Goal: Task Accomplishment & Management: Manage account settings

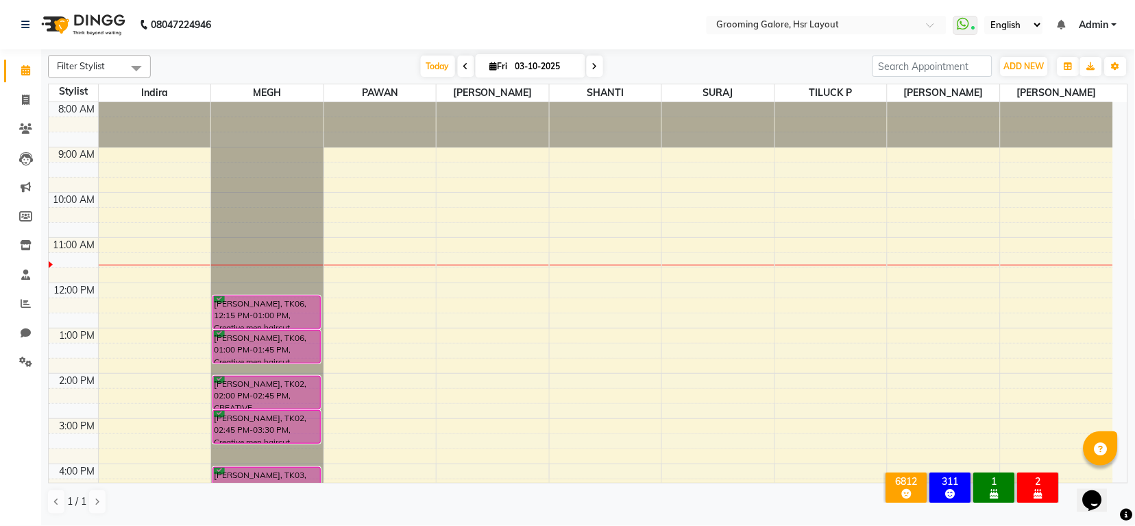
click at [592, 71] on span at bounding box center [595, 66] width 16 height 21
type input "04-10-2025"
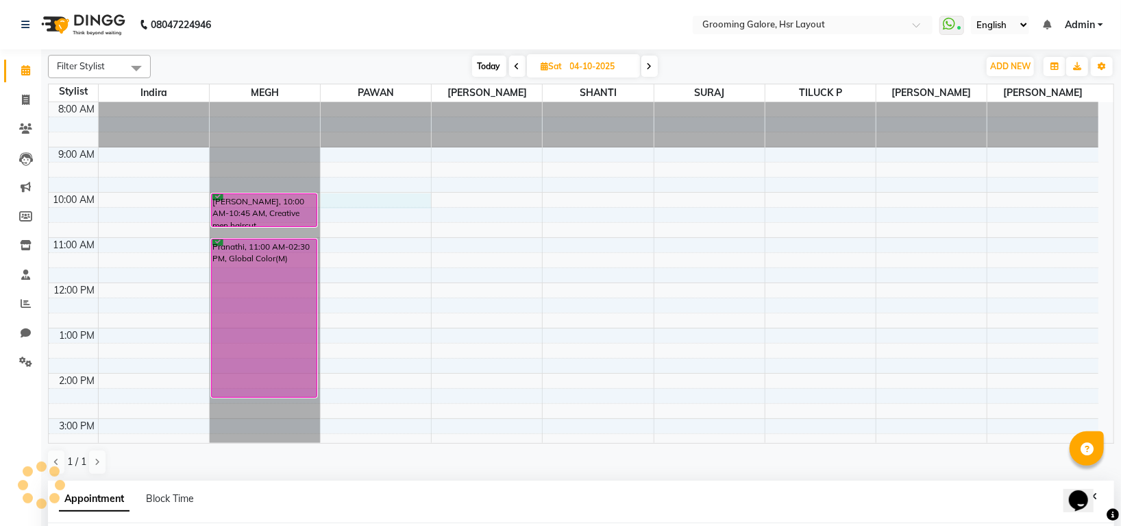
scroll to position [79, 0]
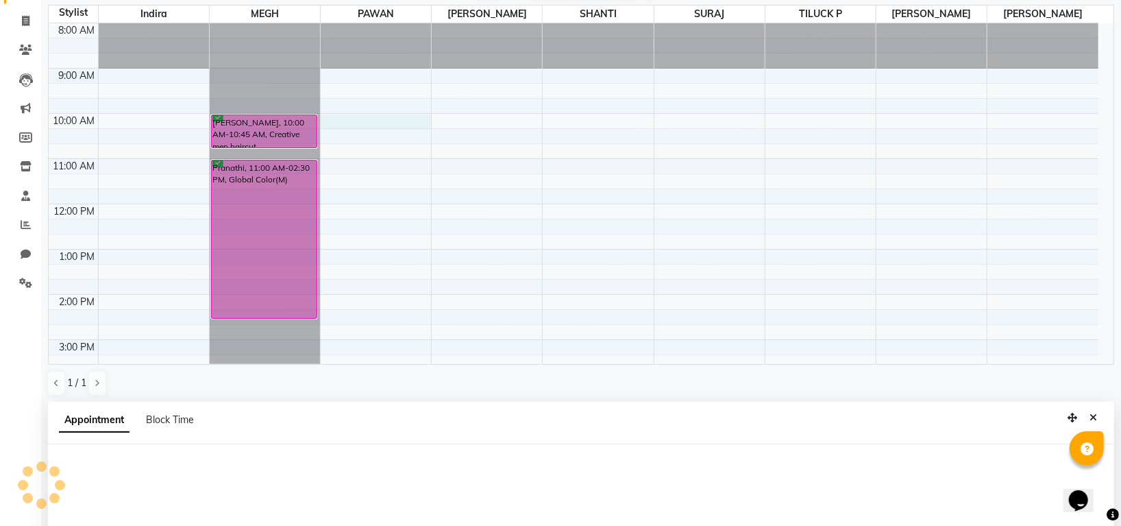
select select "45583"
select select "tentative"
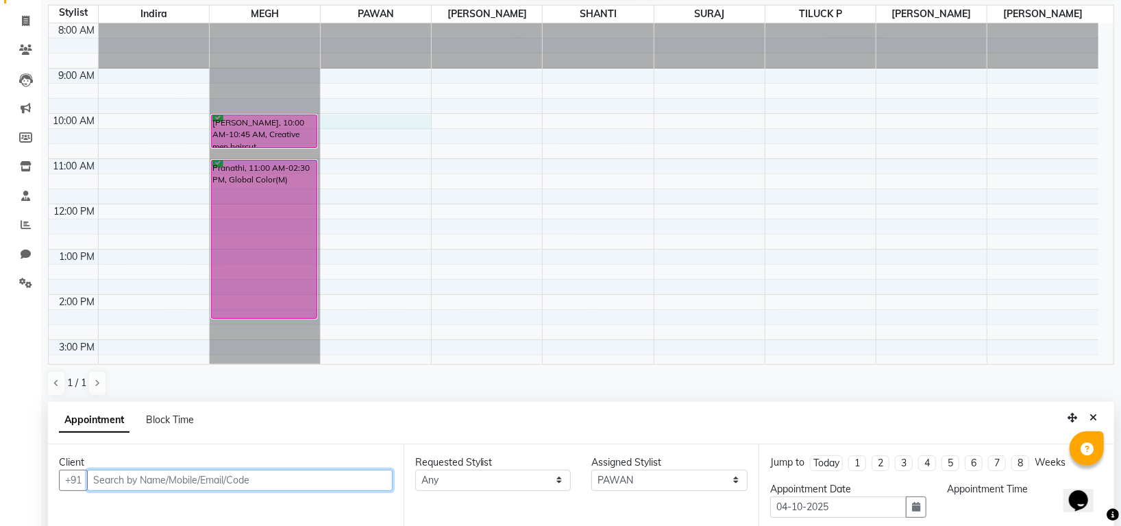
select select "600"
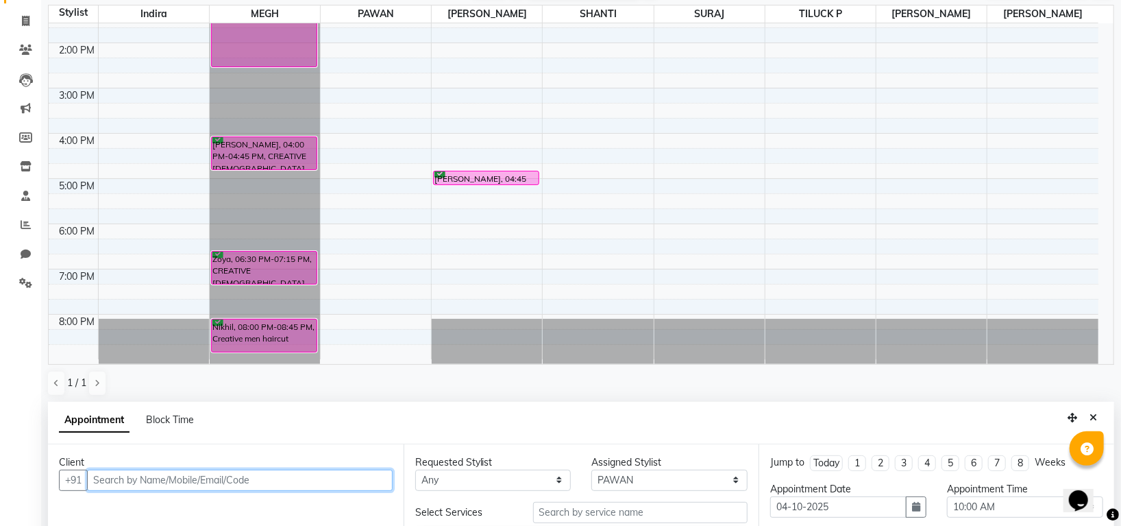
scroll to position [267, 0]
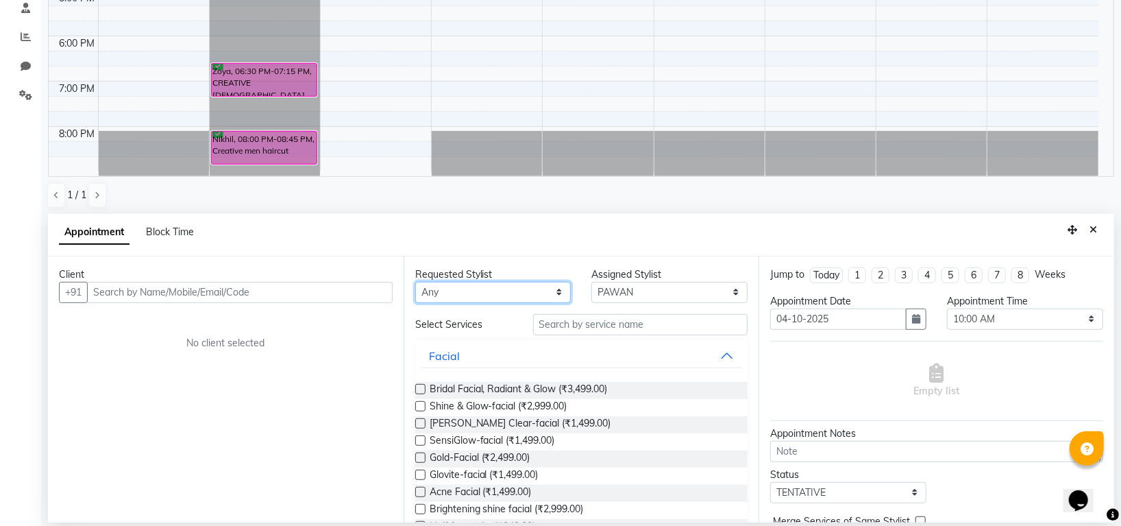
click at [523, 291] on select "Any Indira MEGH PAWAN RESHMI SABITRI SHANTI Simran SURAJ TILUCK P" at bounding box center [493, 292] width 156 height 21
select select "45583"
click at [415, 282] on select "Any Indira MEGH PAWAN RESHMI SABITRI SHANTI Simran SURAJ TILUCK P" at bounding box center [493, 292] width 156 height 21
click at [563, 323] on input "text" at bounding box center [640, 324] width 215 height 21
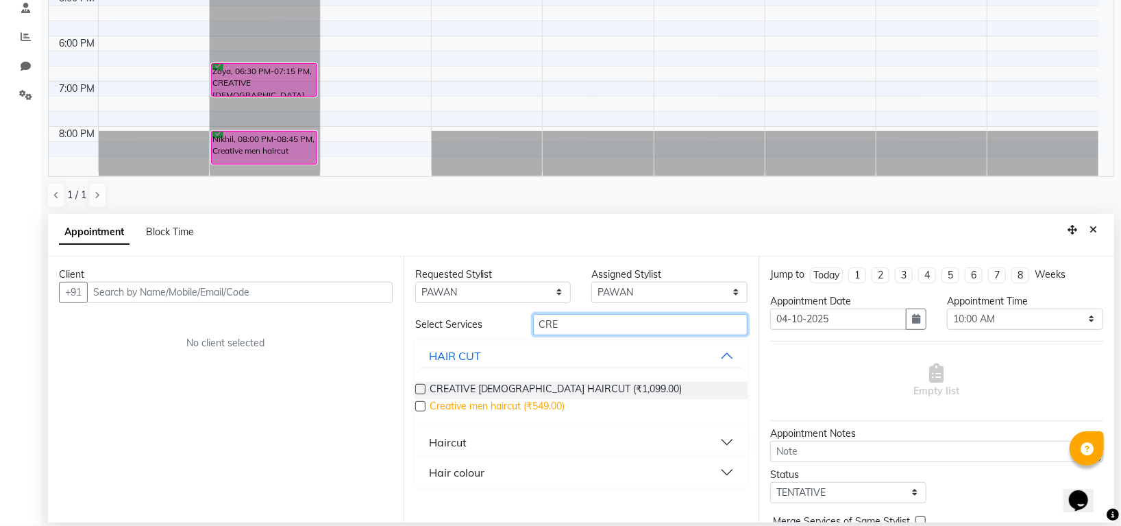
type input "CRE"
click at [520, 408] on span "Creative men haircut (₹549.00)" at bounding box center [498, 407] width 136 height 17
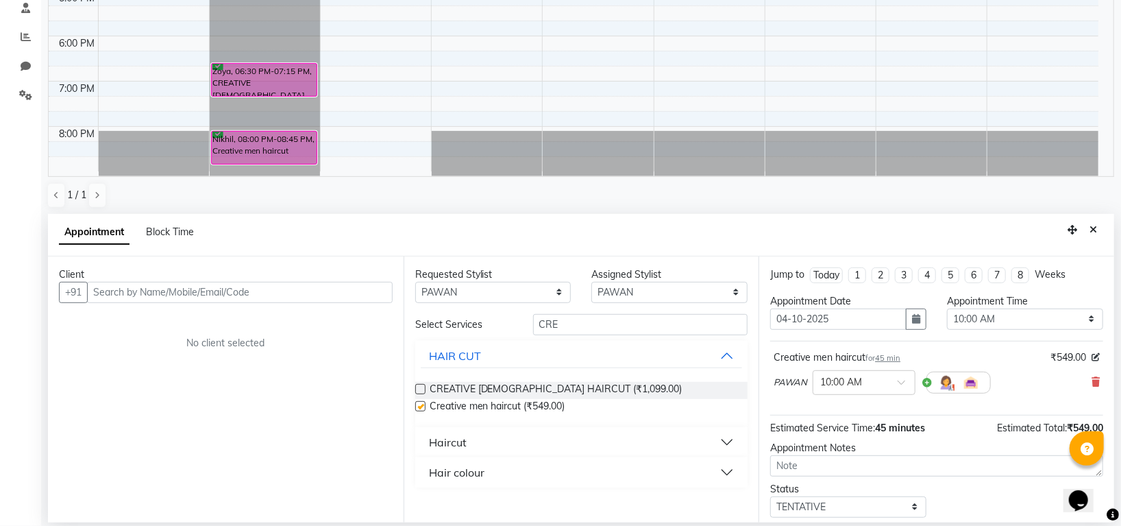
checkbox input "false"
click at [890, 356] on span "45 min" at bounding box center [887, 358] width 25 height 10
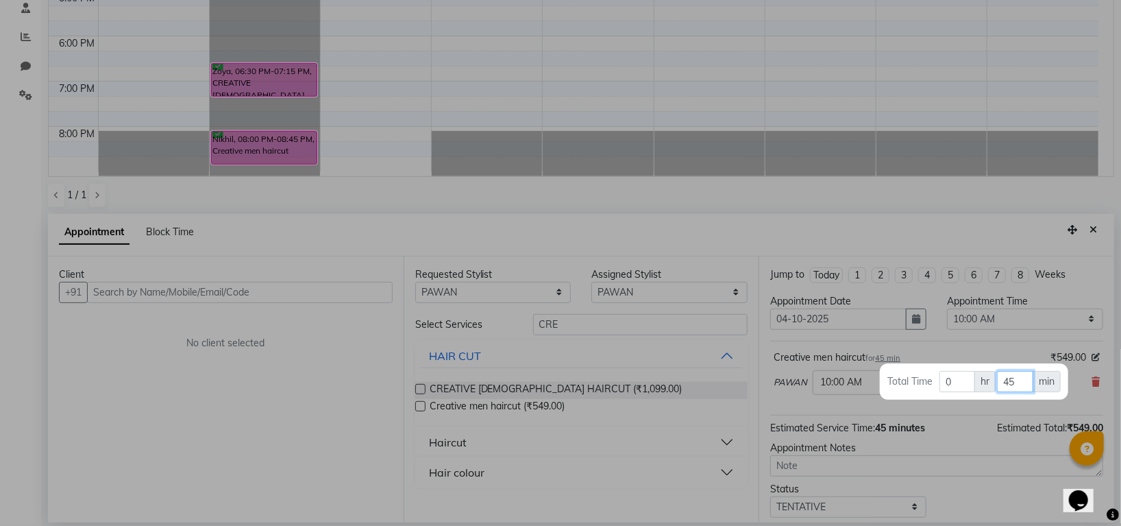
click at [1018, 377] on input "45" at bounding box center [1015, 381] width 36 height 21
type input "4"
type input "60"
click at [941, 415] on div at bounding box center [560, 263] width 1121 height 526
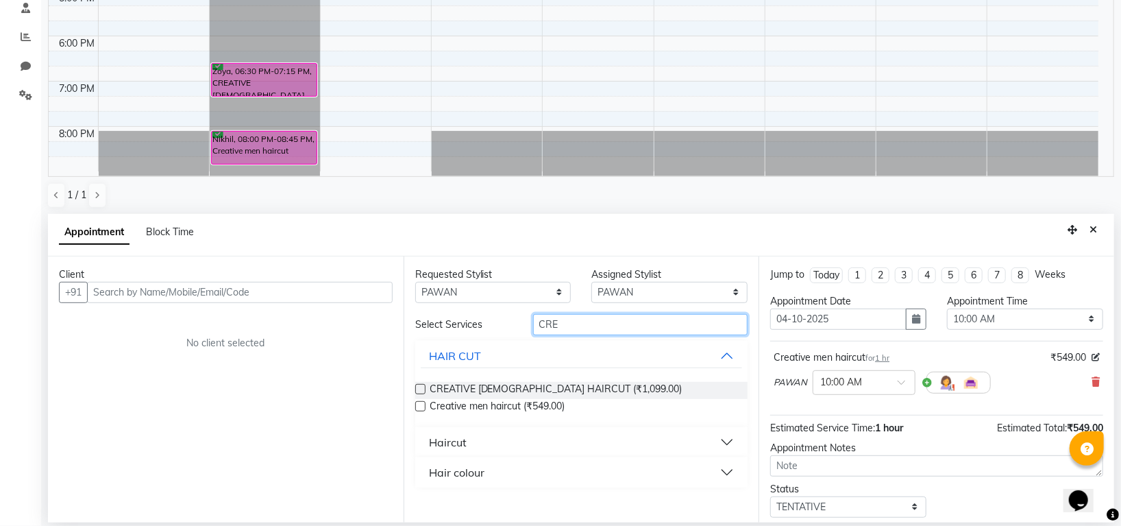
click at [572, 321] on input "CRE" at bounding box center [640, 324] width 215 height 21
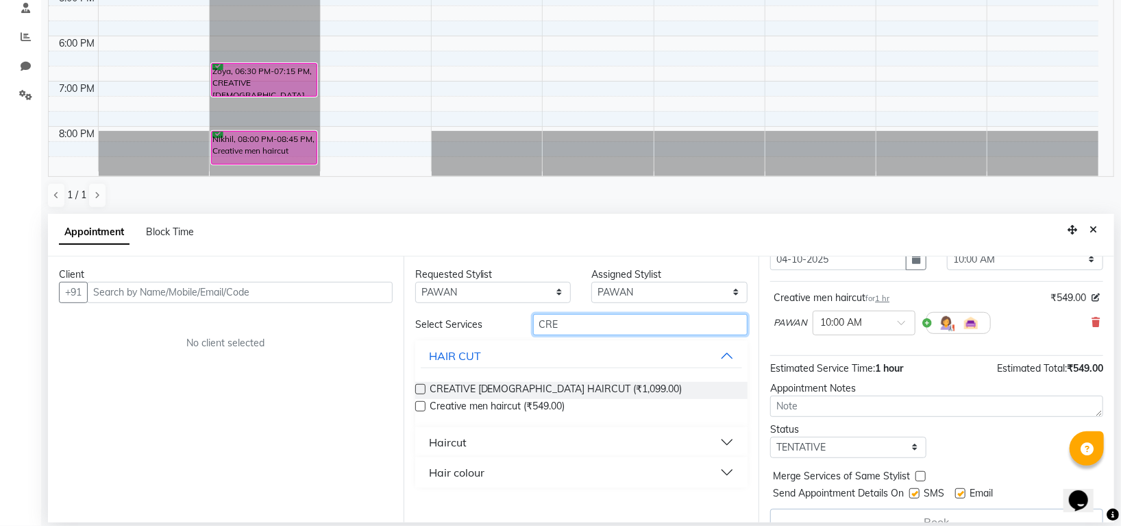
scroll to position [84, 0]
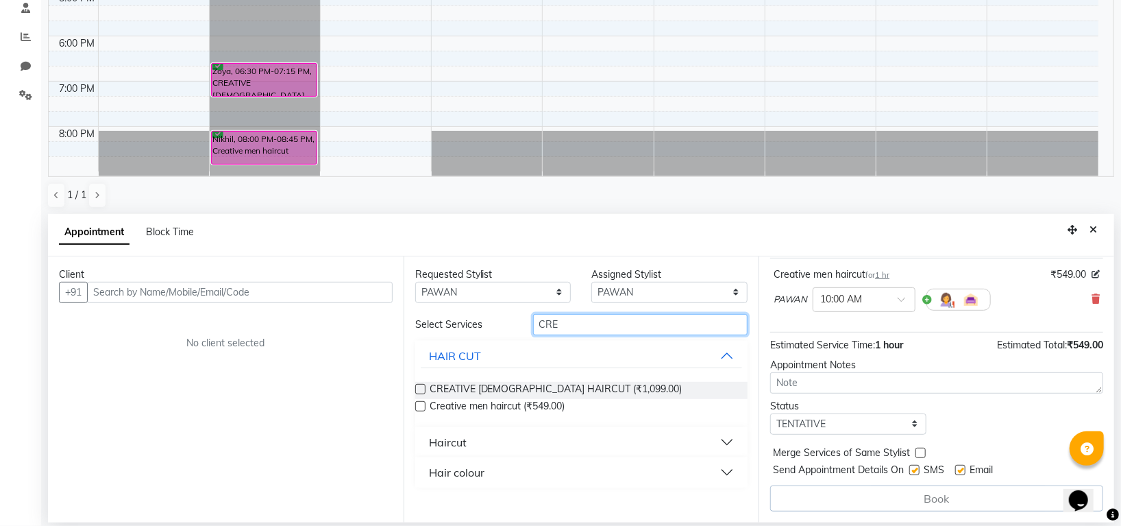
click at [581, 327] on input "CRE" at bounding box center [640, 324] width 215 height 21
type input "C"
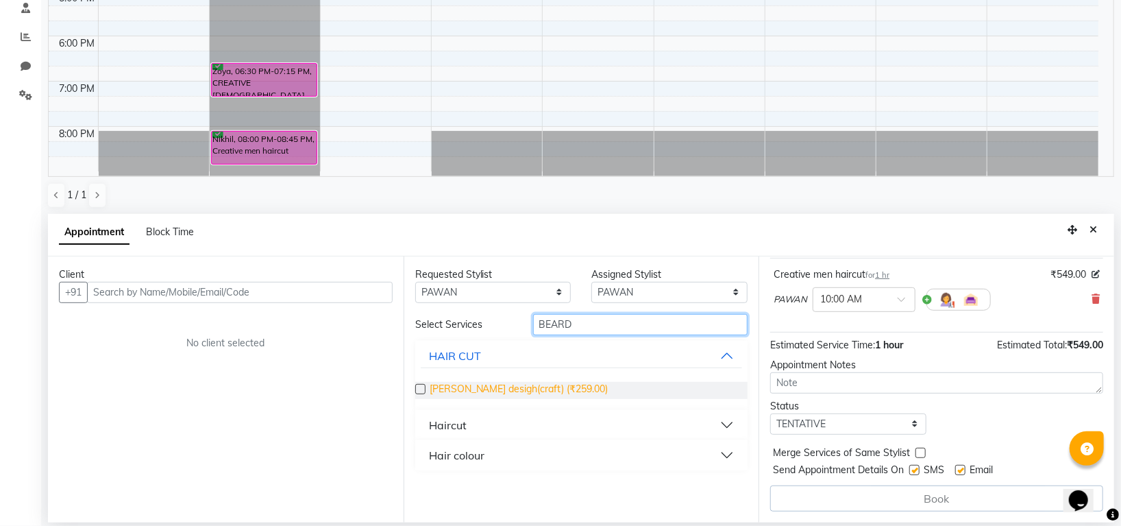
type input "BEARD"
click at [544, 387] on span "Beard desigh(craft) (₹259.00)" at bounding box center [519, 390] width 179 height 17
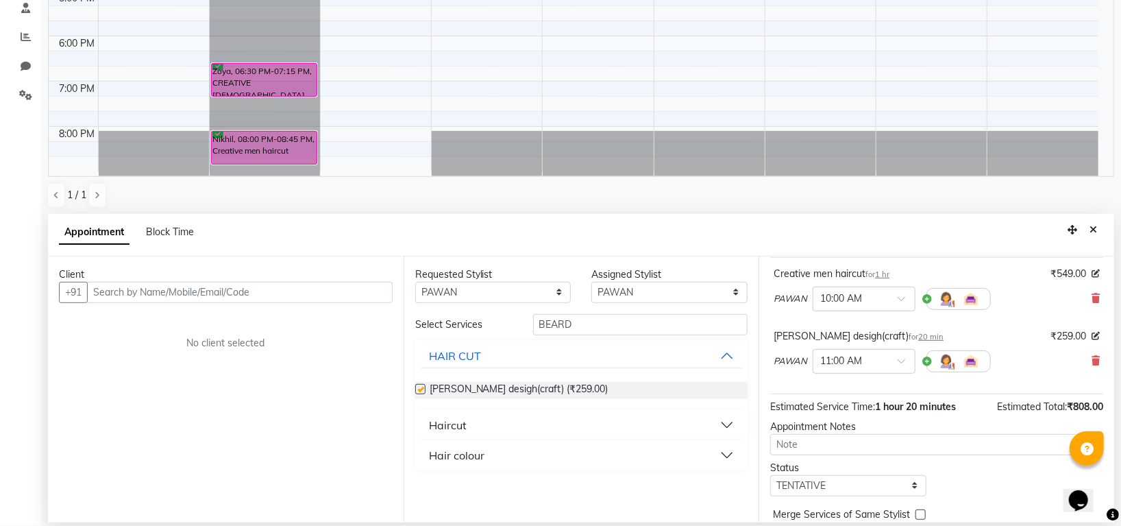
checkbox input "false"
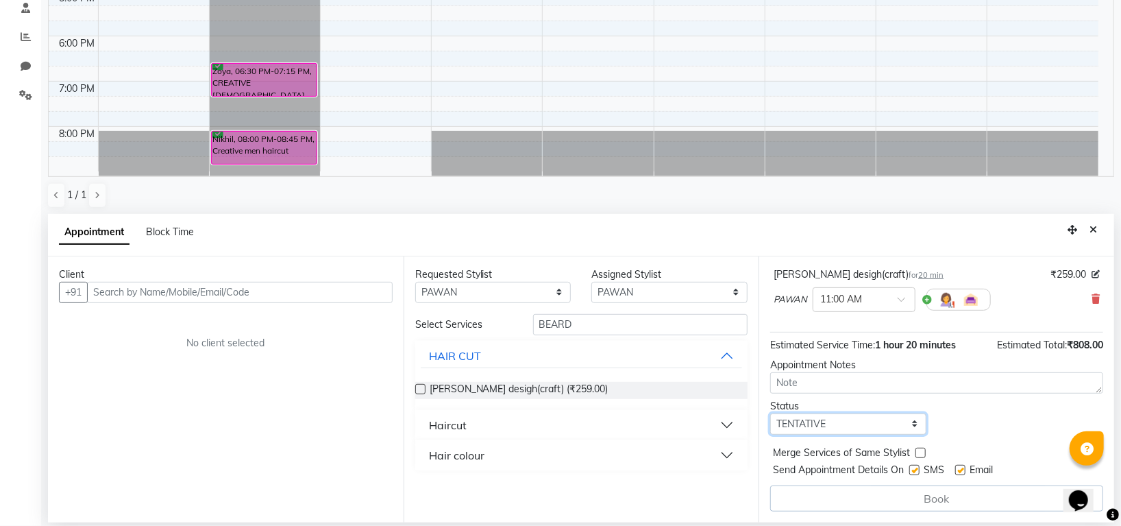
click at [849, 425] on select "Select TENTATIVE CONFIRM UPCOMING" at bounding box center [848, 423] width 156 height 21
select select "confirm booking"
click at [770, 413] on select "Select TENTATIVE CONFIRM UPCOMING" at bounding box center [848, 423] width 156 height 21
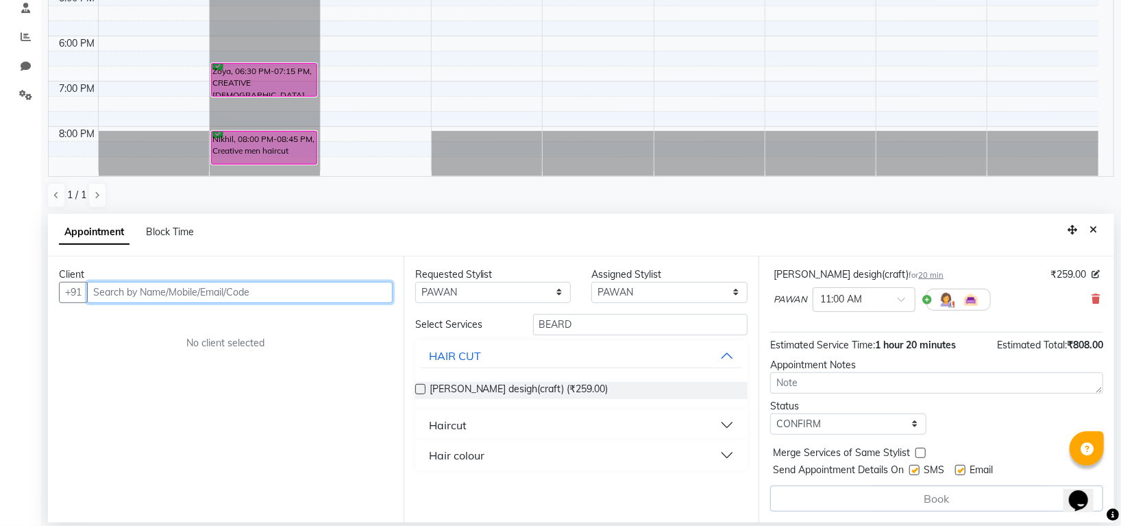
click at [308, 293] on input "text" at bounding box center [240, 292] width 306 height 21
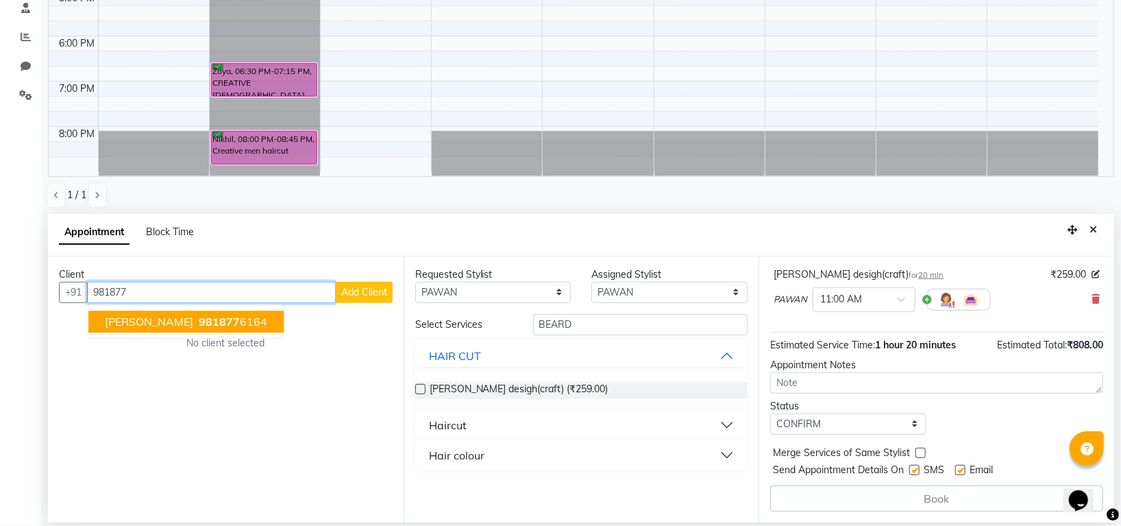
click at [217, 326] on button "Anshul 981877 6164" at bounding box center [185, 321] width 195 height 22
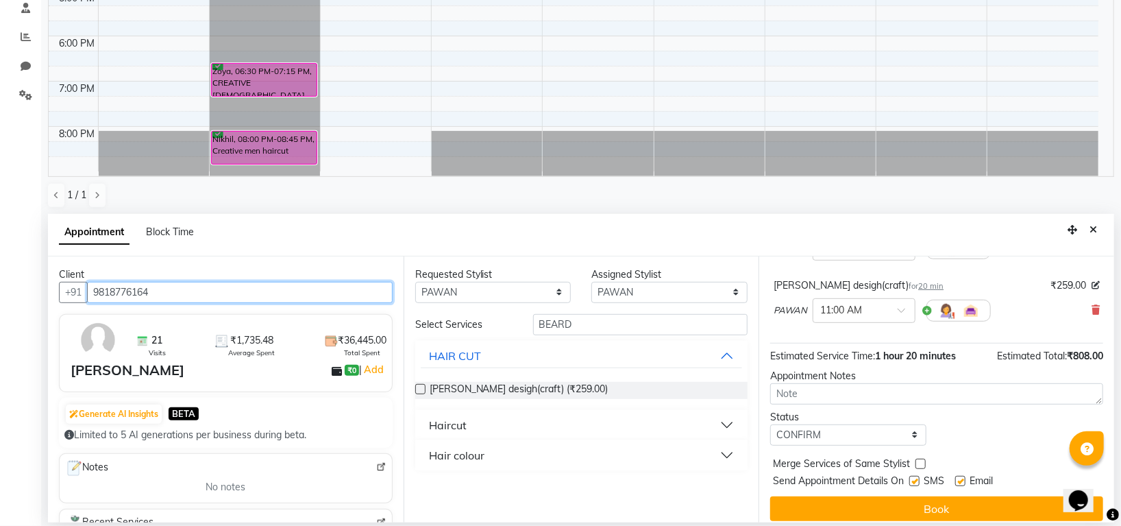
scroll to position [144, 0]
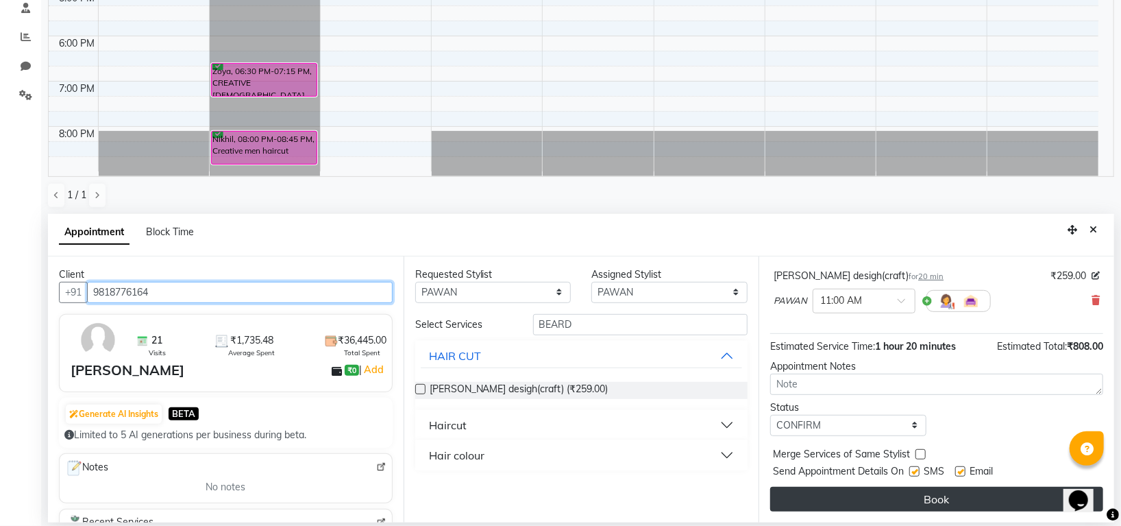
type input "9818776164"
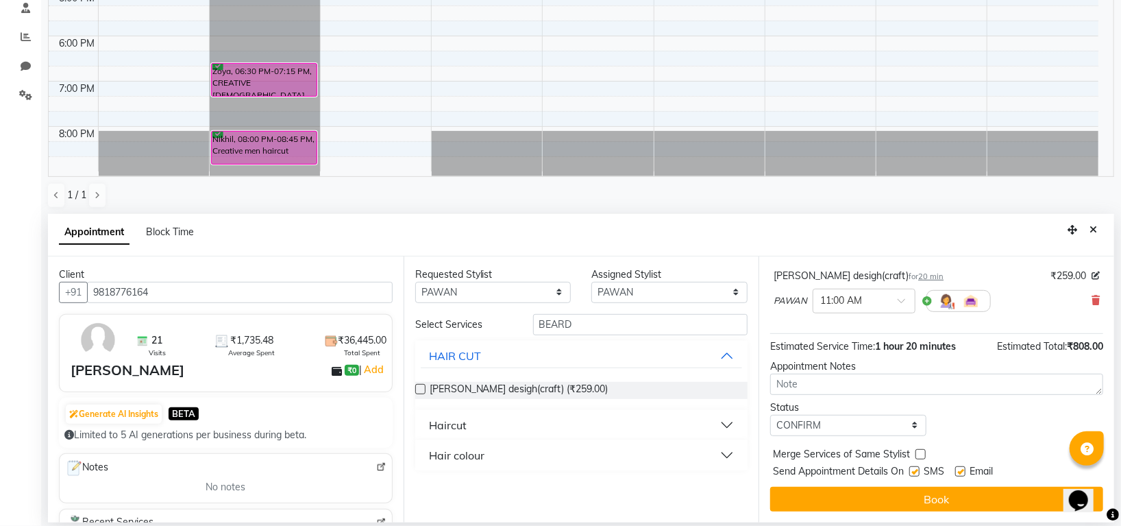
click at [923, 493] on button "Book" at bounding box center [936, 499] width 333 height 25
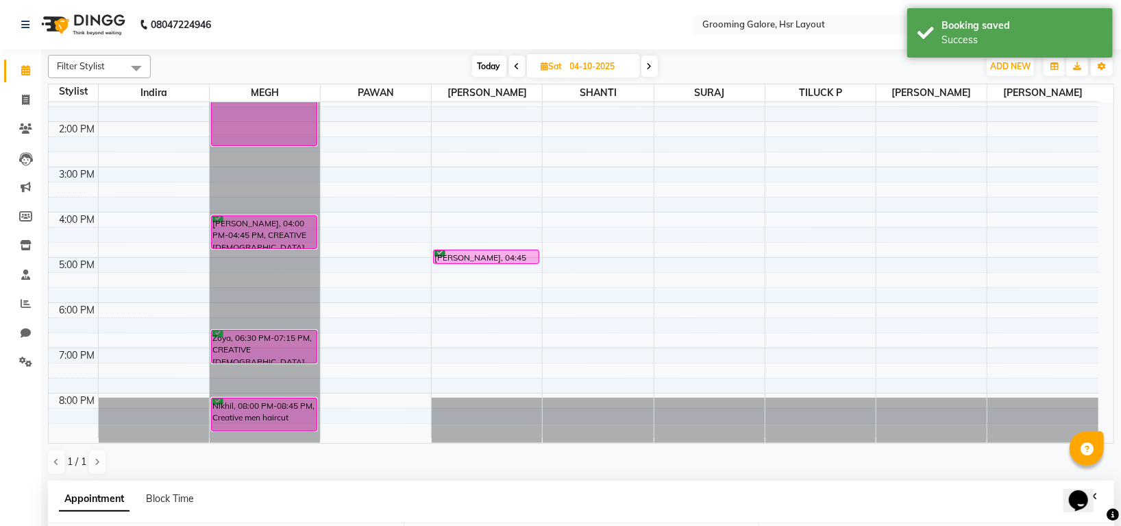
scroll to position [267, 0]
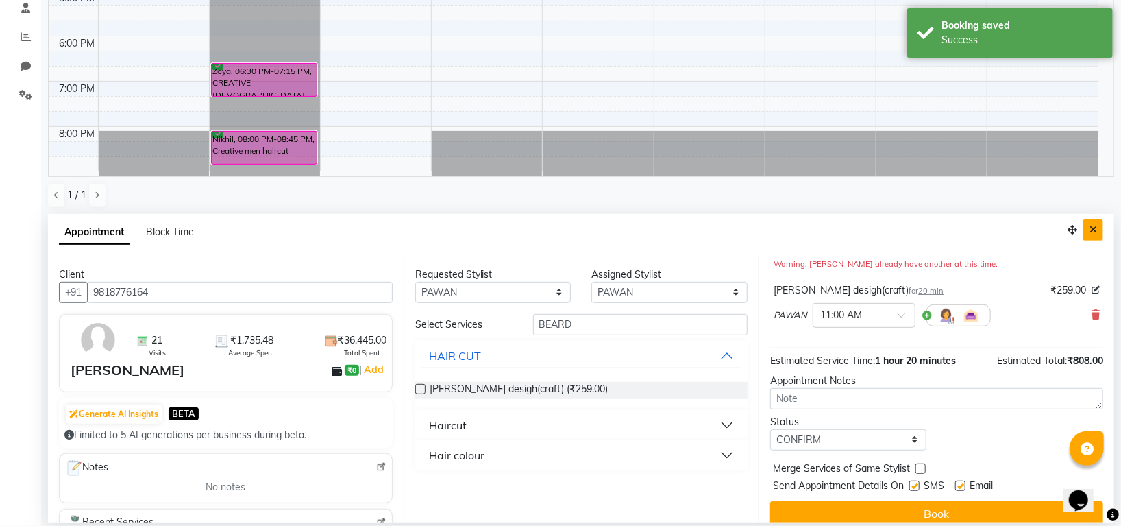
click at [1093, 232] on icon "Close" at bounding box center [1094, 230] width 8 height 10
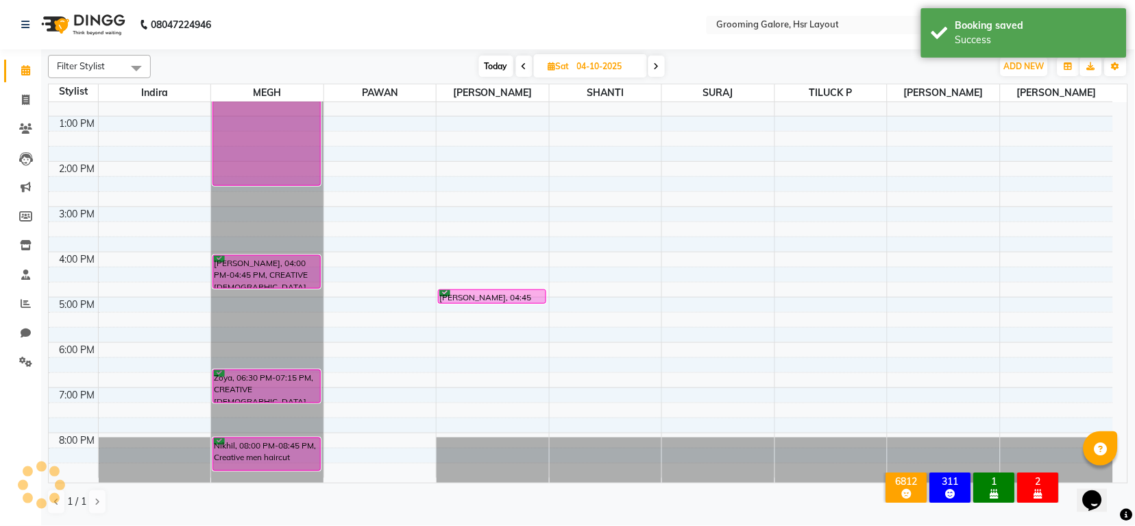
scroll to position [0, 0]
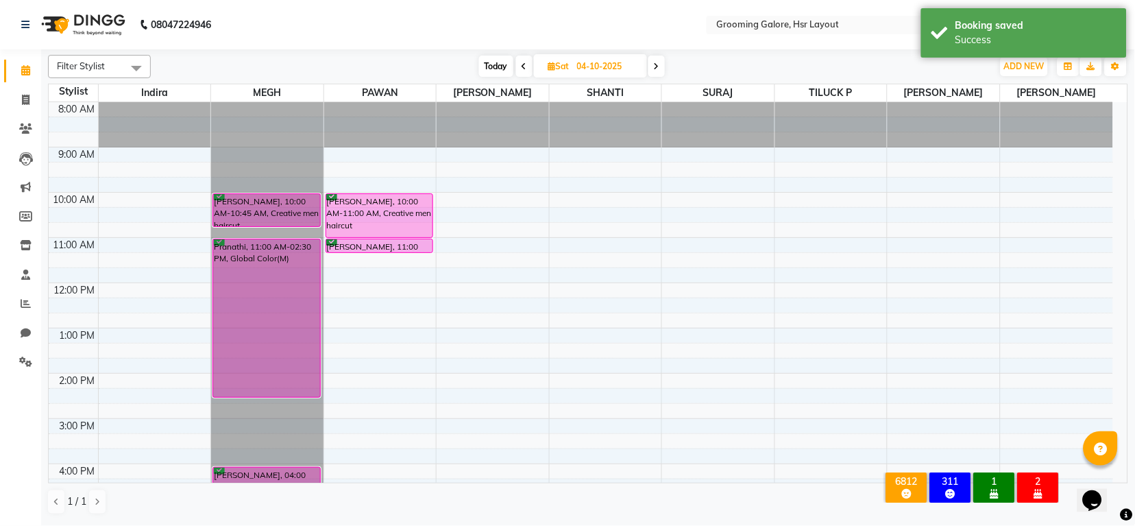
click at [525, 67] on icon at bounding box center [524, 66] width 5 height 8
type input "03-10-2025"
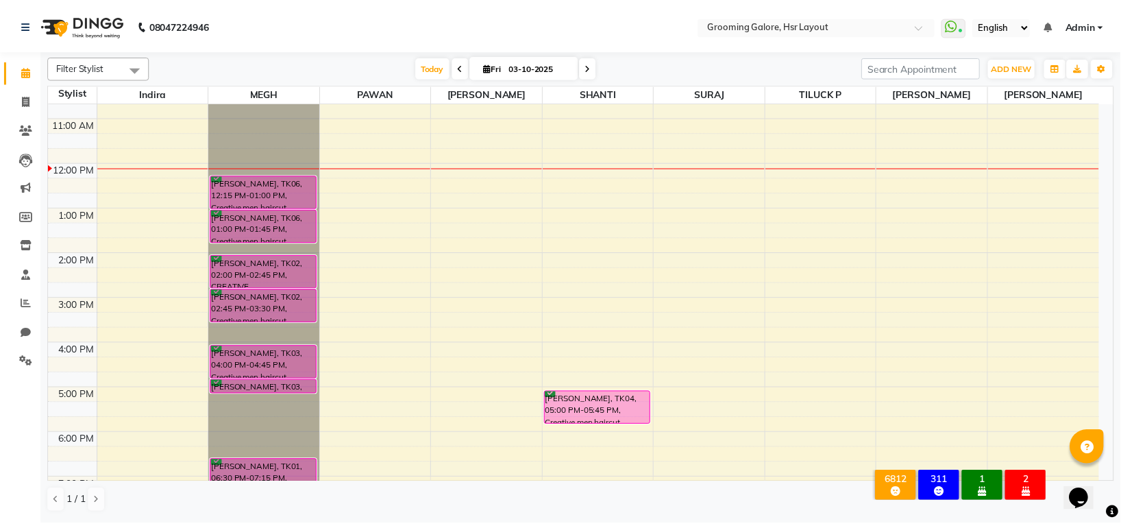
scroll to position [212, 0]
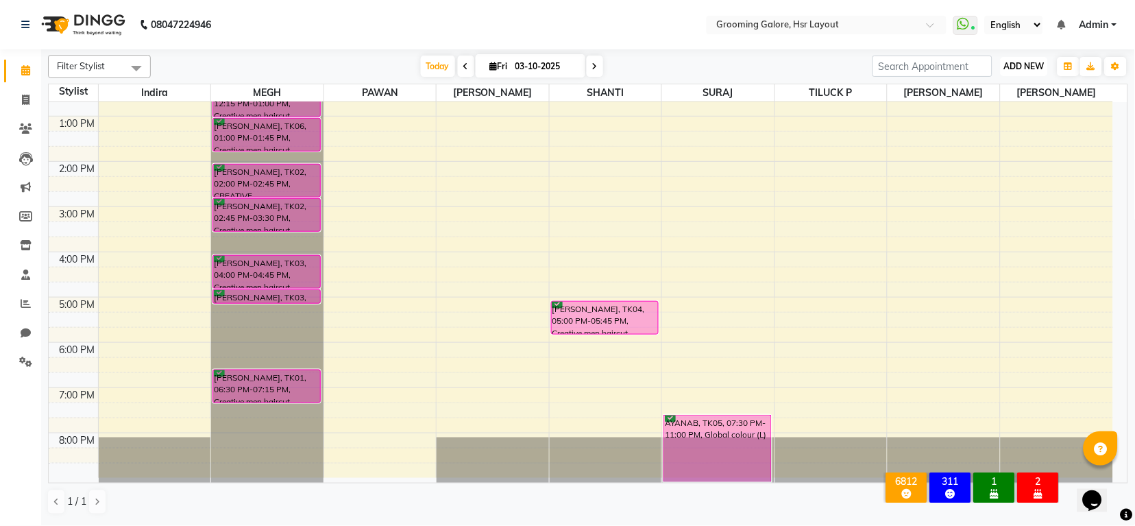
click at [1009, 71] on button "ADD NEW Toggle Dropdown" at bounding box center [1024, 66] width 47 height 19
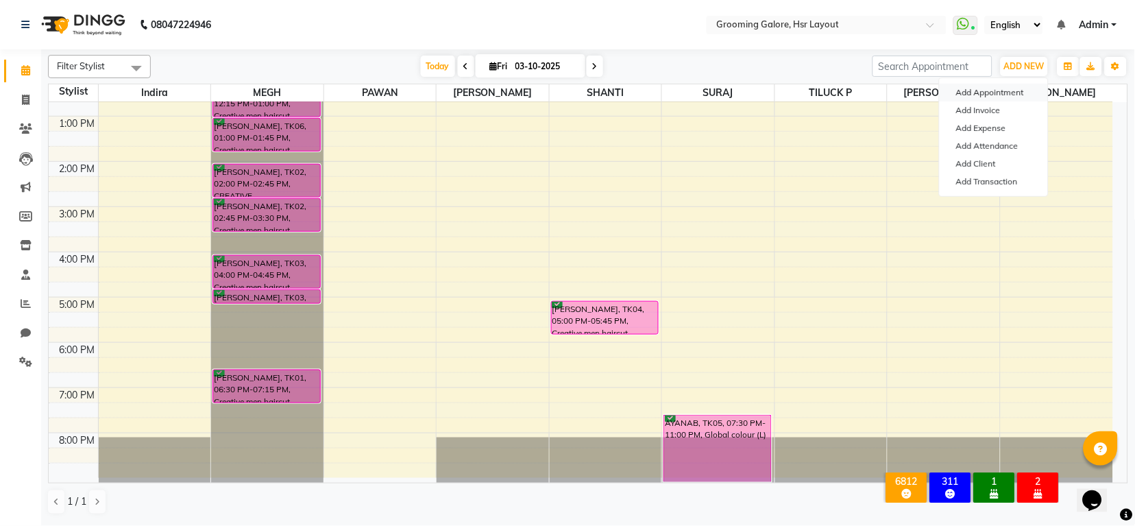
click at [996, 91] on button "Add Appointment" at bounding box center [994, 93] width 108 height 18
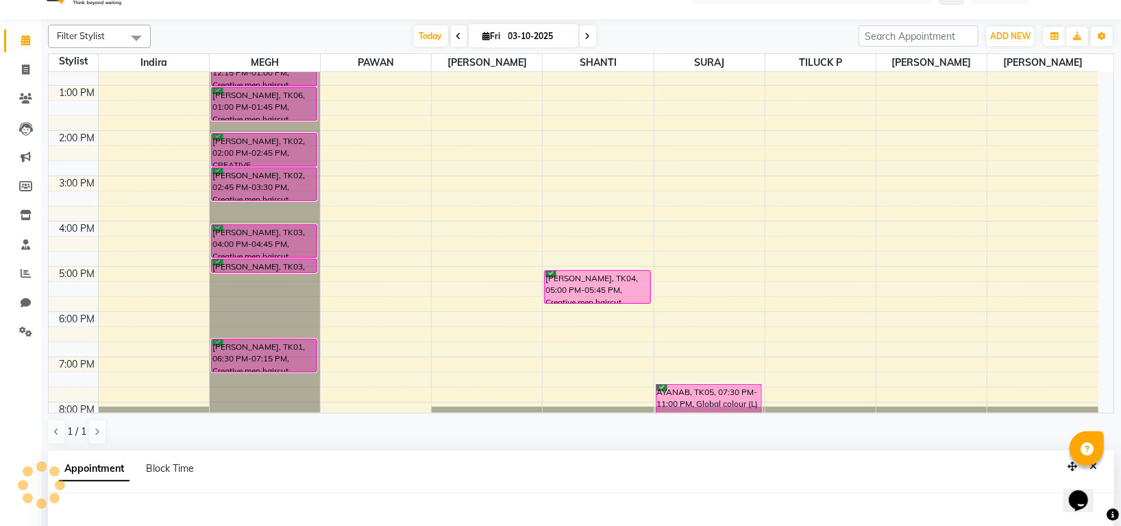
select select "540"
select select "tentative"
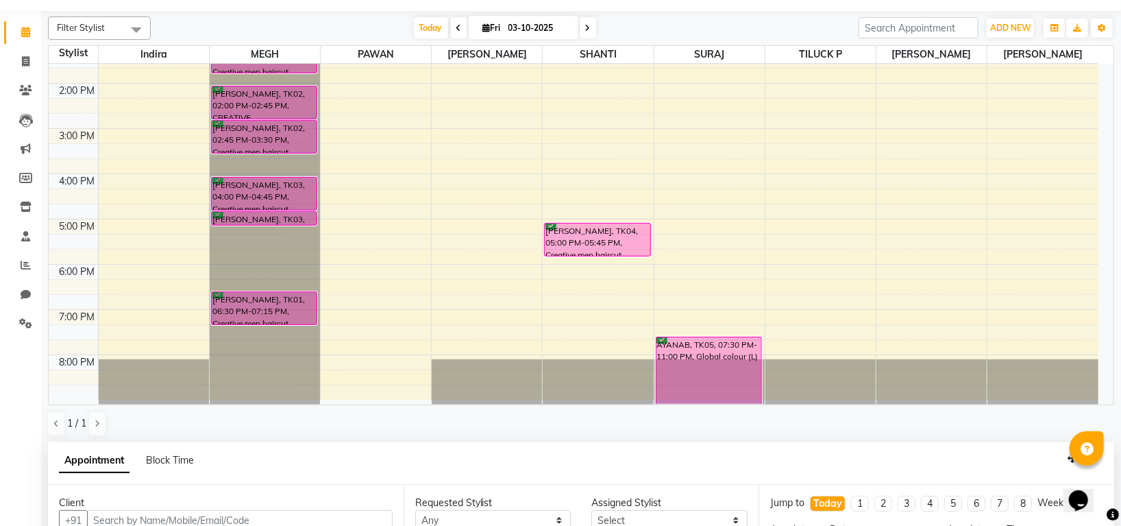
scroll to position [267, 0]
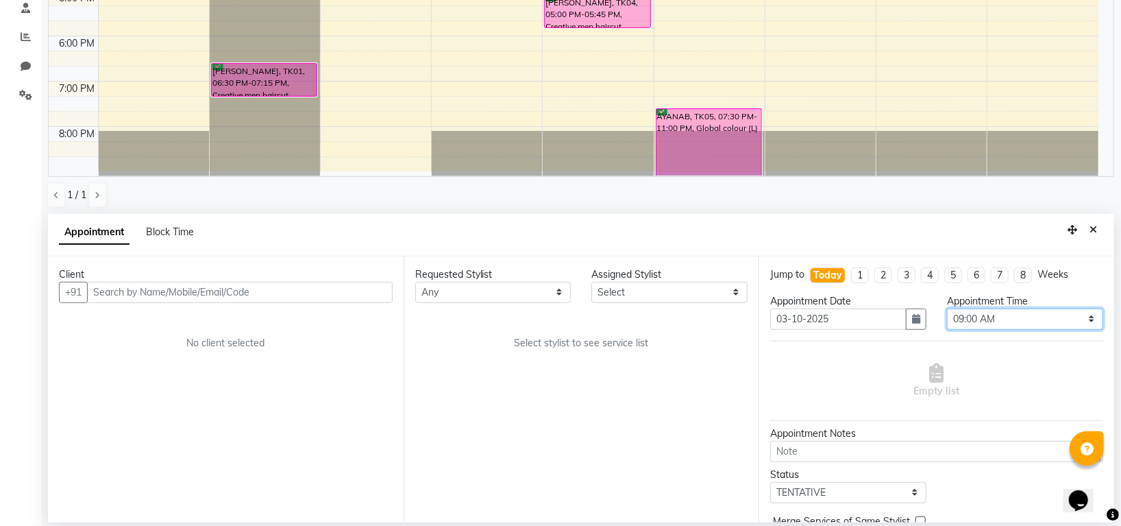
click at [1044, 315] on select "Select 09:00 AM 09:15 AM 09:30 AM 09:45 AM 10:00 AM 10:15 AM 10:30 AM 10:45 AM …" at bounding box center [1025, 318] width 156 height 21
select select "750"
click at [947, 308] on select "Select 09:00 AM 09:15 AM 09:30 AM 09:45 AM 10:00 AM 10:15 AM 10:30 AM 10:45 AM …" at bounding box center [1025, 318] width 156 height 21
click at [470, 291] on select "Any Indira MEGH PAWAN RESHMI SABITRI SHANTI Simran SURAJ TILUCK P" at bounding box center [493, 292] width 156 height 21
select select "84298"
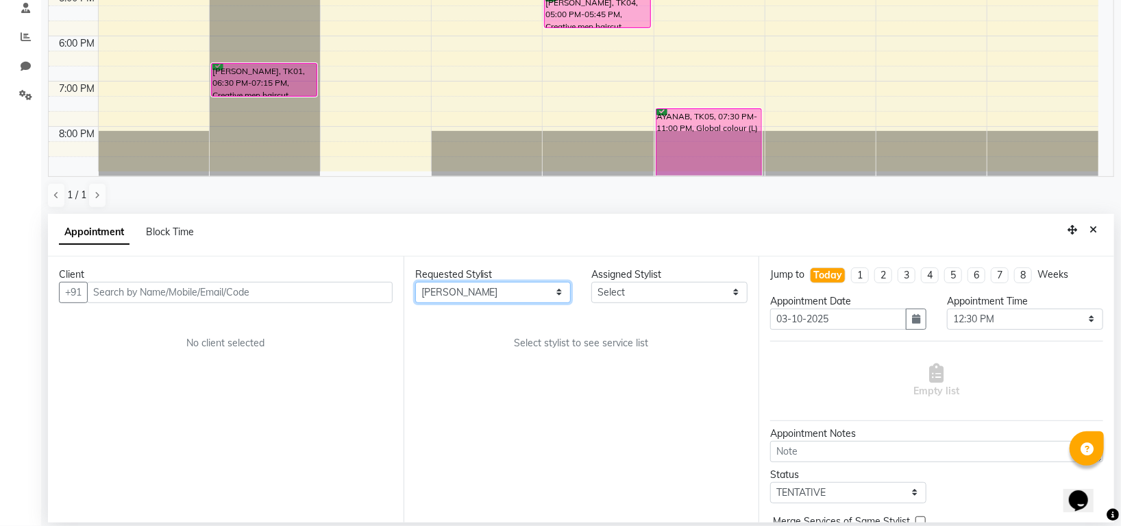
click at [415, 282] on select "Any Indira MEGH PAWAN RESHMI SABITRI SHANTI Simran SURAJ TILUCK P" at bounding box center [493, 292] width 156 height 21
select select "84298"
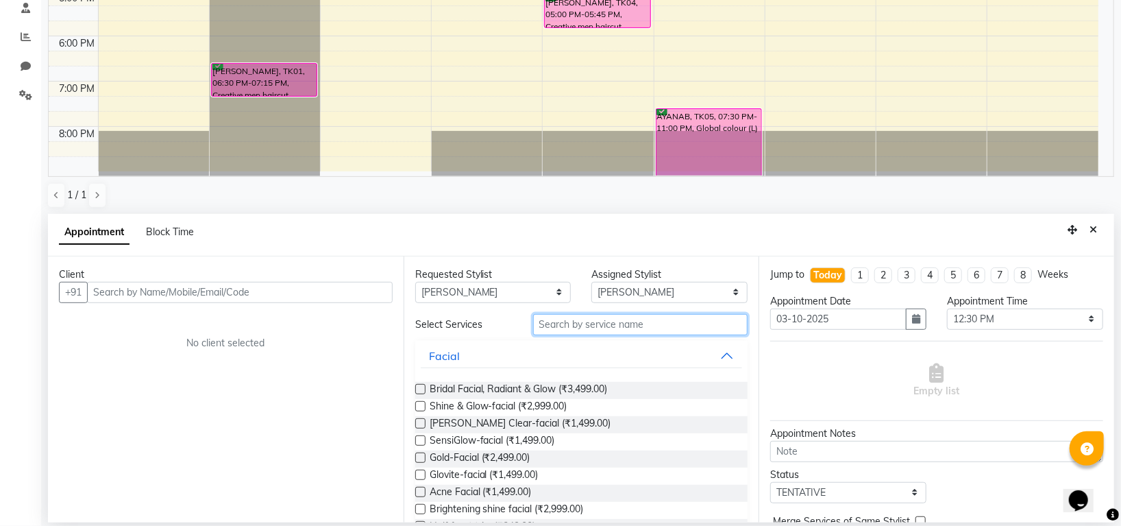
click at [561, 326] on input "text" at bounding box center [640, 324] width 215 height 21
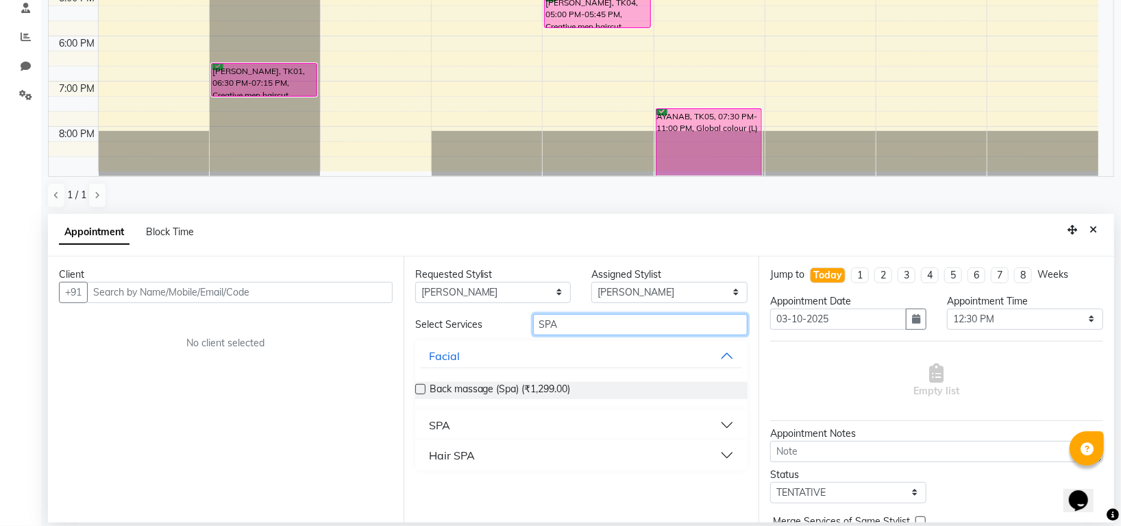
type input "SPA"
click at [448, 454] on div "Hair SPA" at bounding box center [452, 455] width 46 height 16
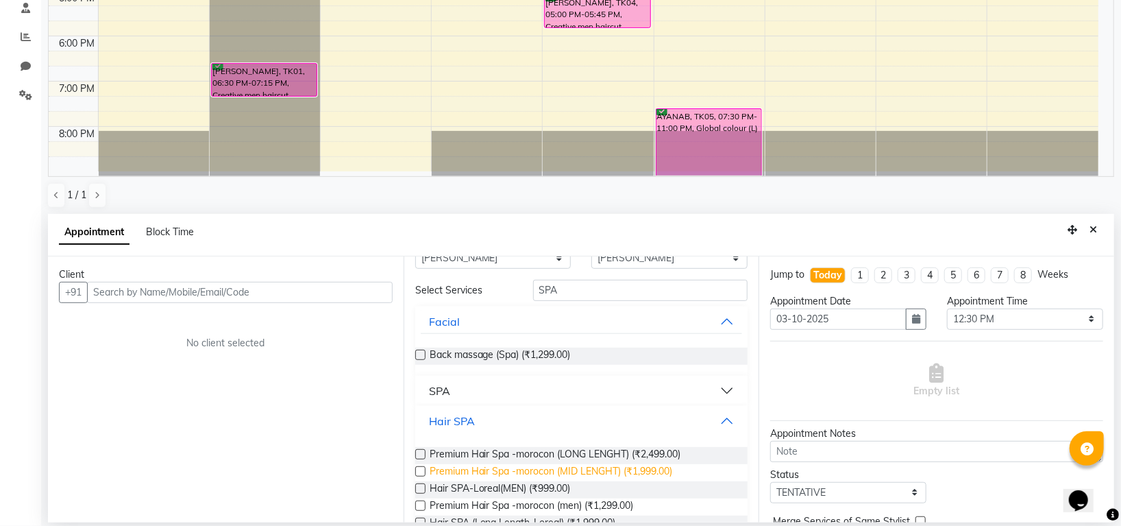
scroll to position [73, 0]
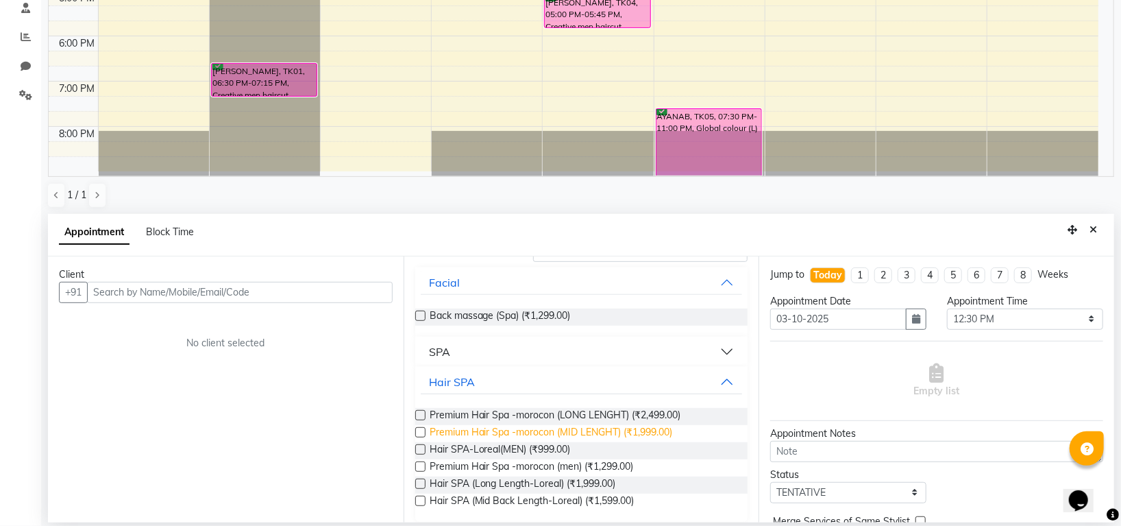
click at [586, 432] on span "Premium Hair Spa -morocon (MID LENGHT) (₹1,999.00)" at bounding box center [551, 433] width 243 height 17
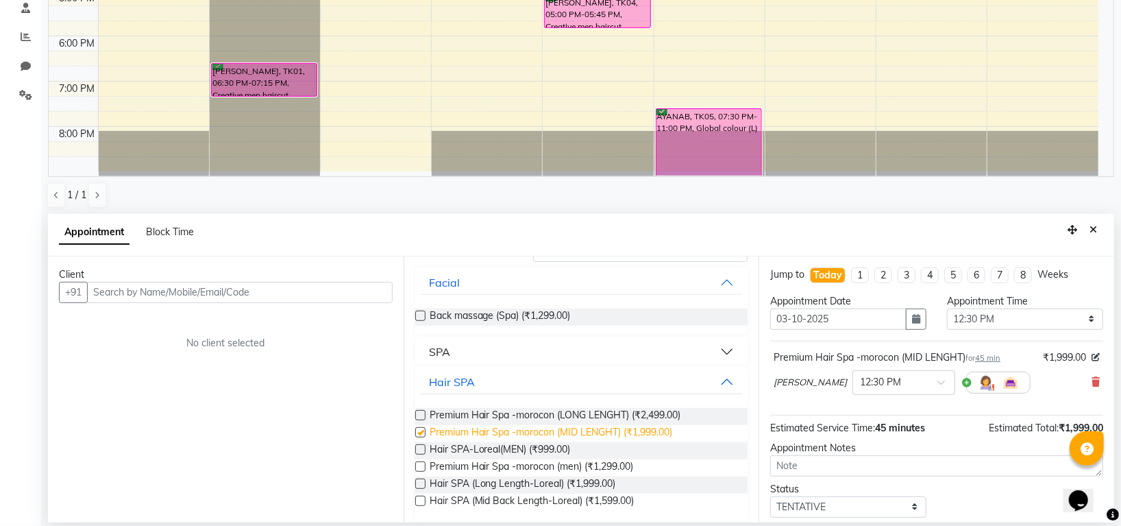
checkbox input "false"
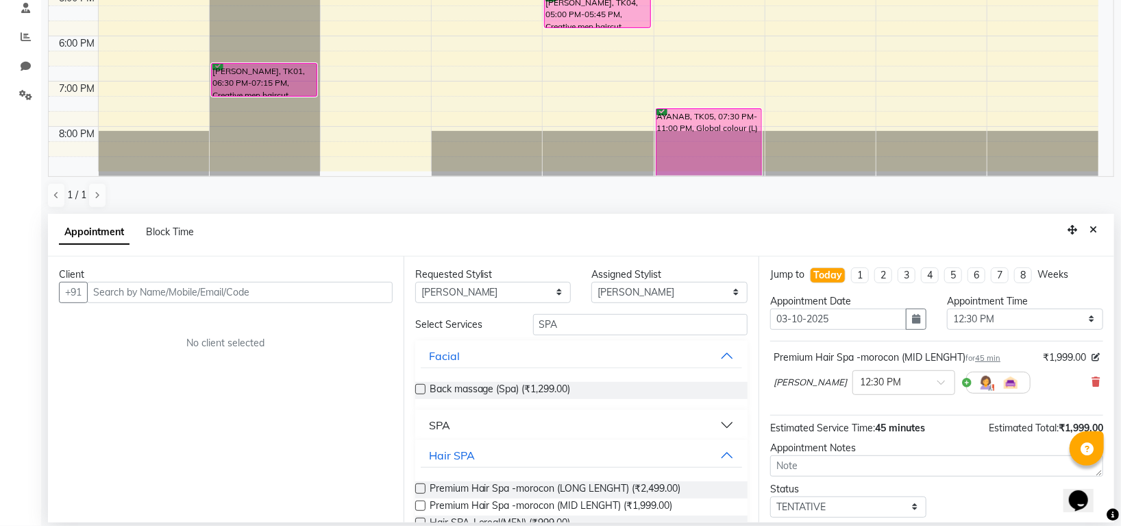
scroll to position [175, 0]
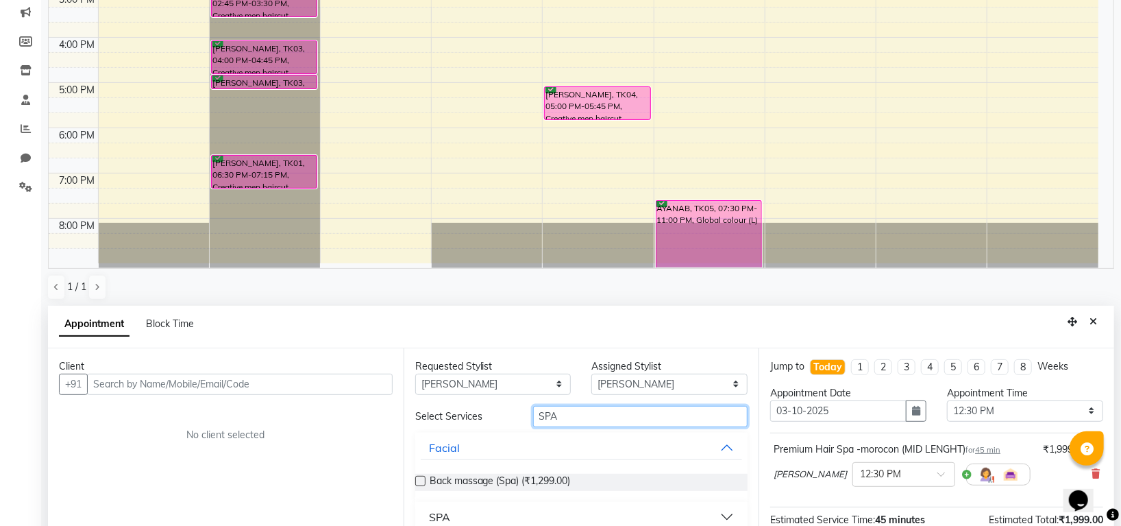
click at [583, 416] on input "SPA" at bounding box center [640, 416] width 215 height 21
type input "S"
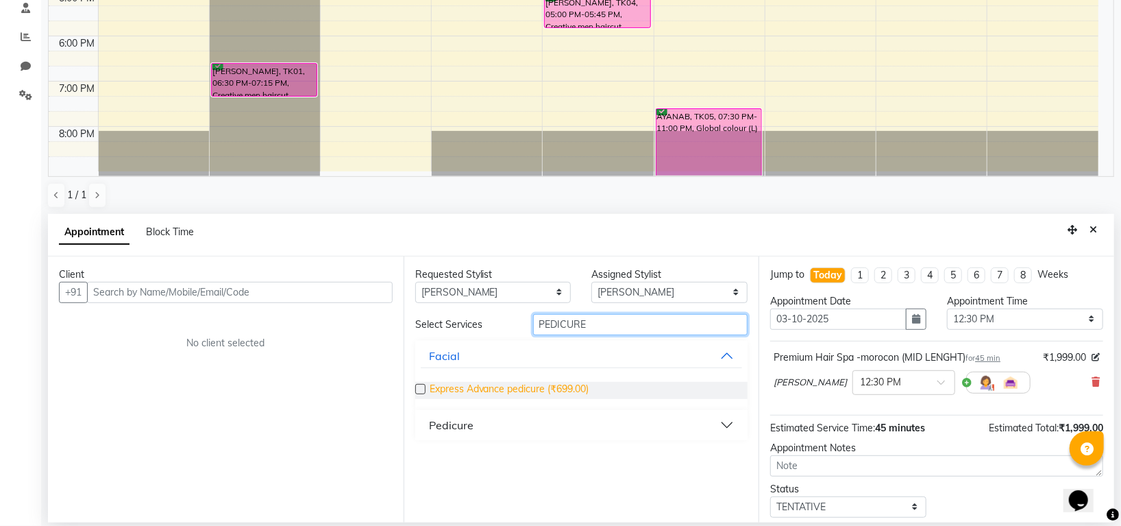
type input "PEDICURE"
click at [575, 387] on span "Express Advance pedicure (₹699.00)" at bounding box center [510, 390] width 160 height 17
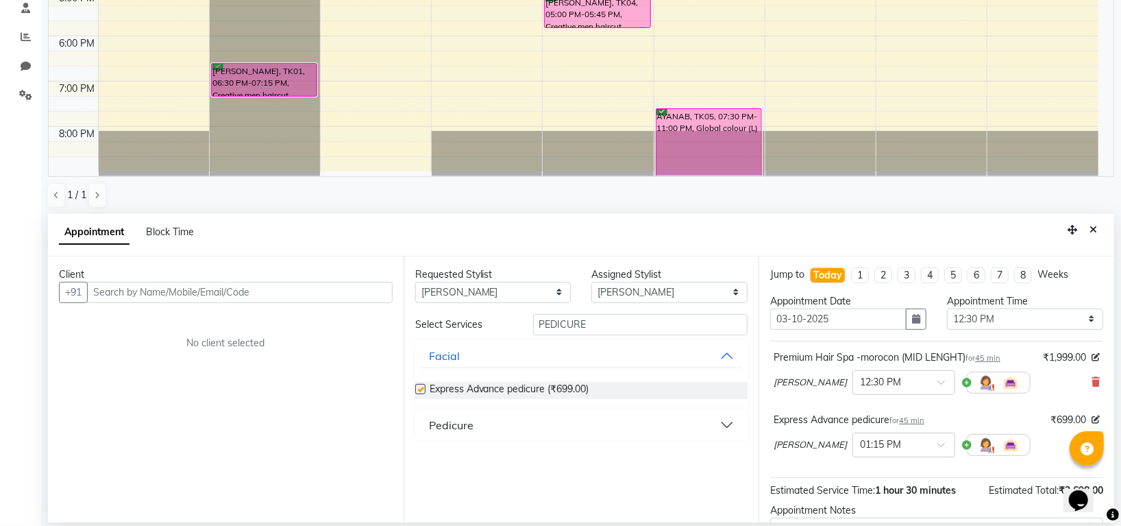
checkbox input "false"
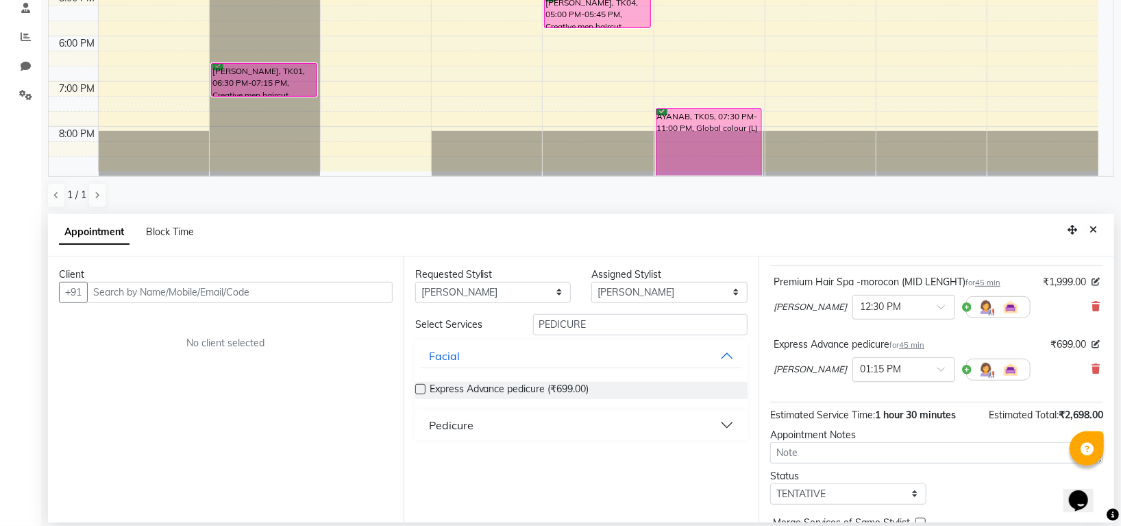
scroll to position [146, 0]
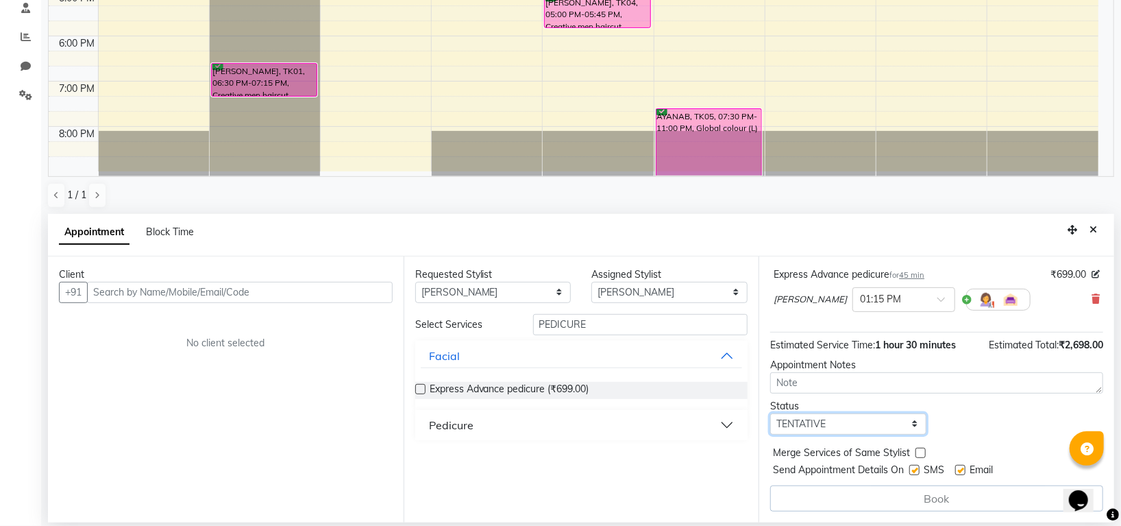
click at [827, 423] on select "Select TENTATIVE CONFIRM CHECK-IN UPCOMING" at bounding box center [848, 423] width 156 height 21
select select "confirm booking"
click at [770, 413] on select "Select TENTATIVE CONFIRM CHECK-IN UPCOMING" at bounding box center [848, 423] width 156 height 21
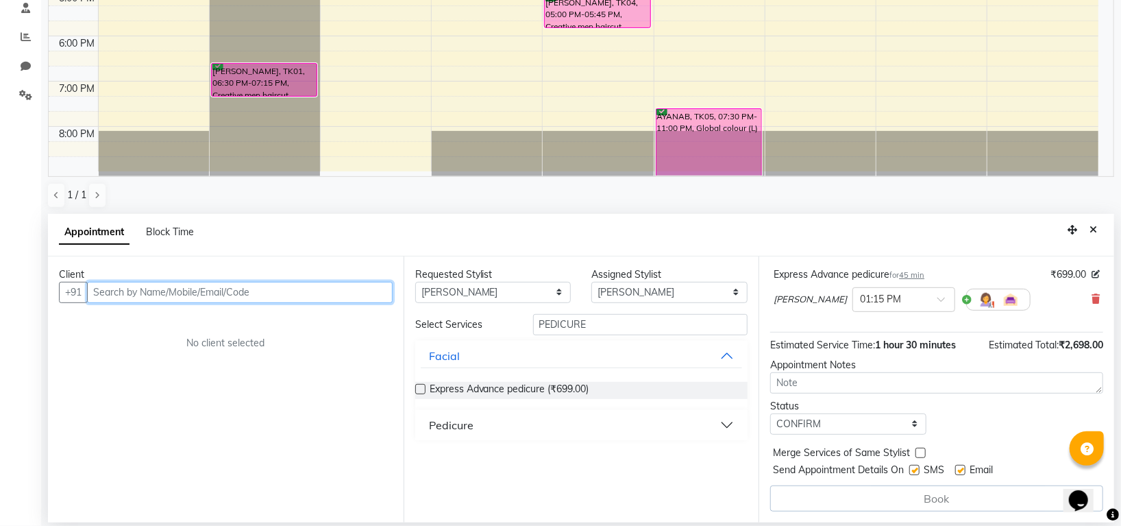
click at [315, 286] on input "text" at bounding box center [240, 292] width 306 height 21
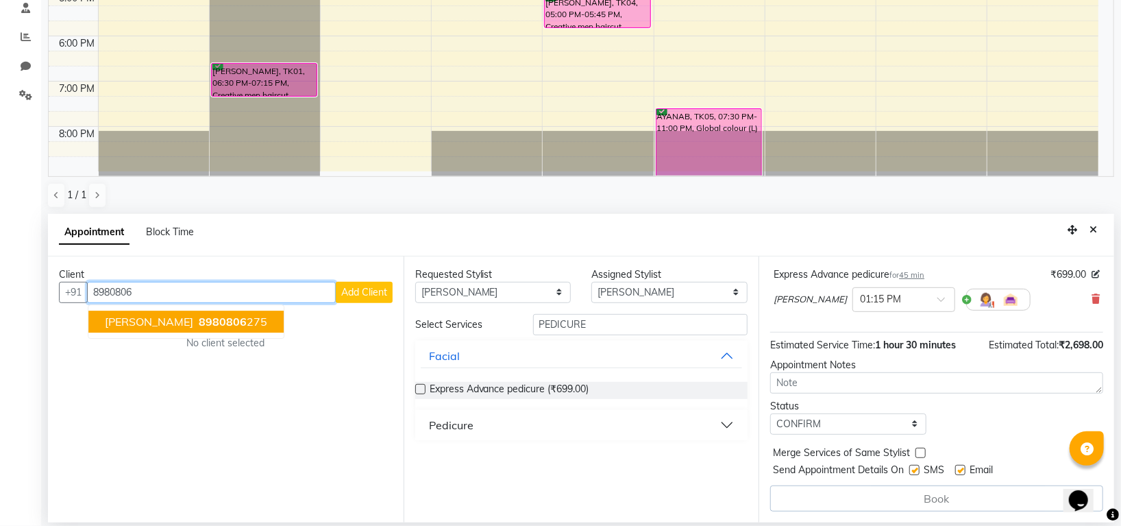
click at [217, 323] on button "Pragati 8980806 275" at bounding box center [185, 321] width 195 height 22
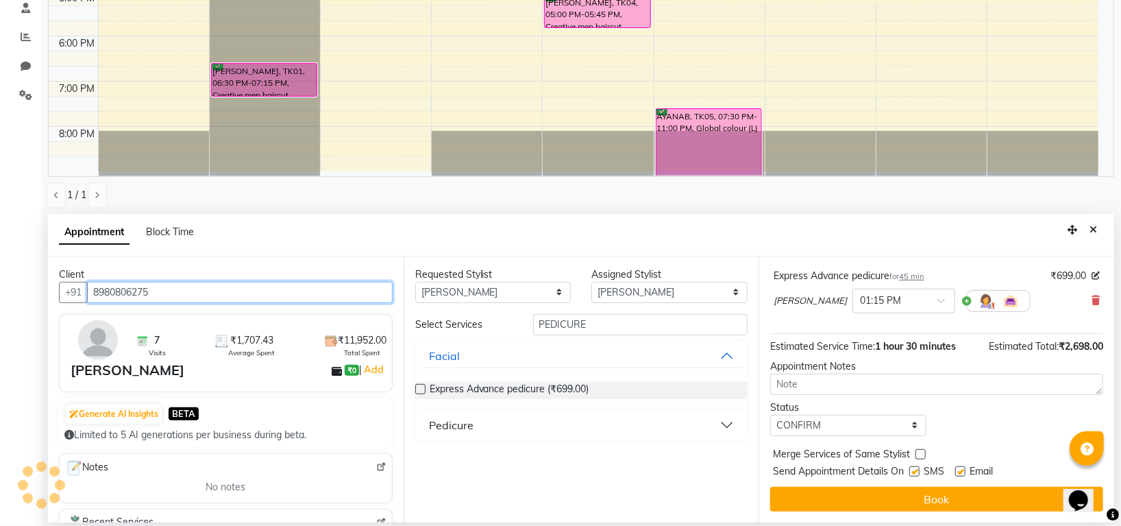
scroll to position [144, 0]
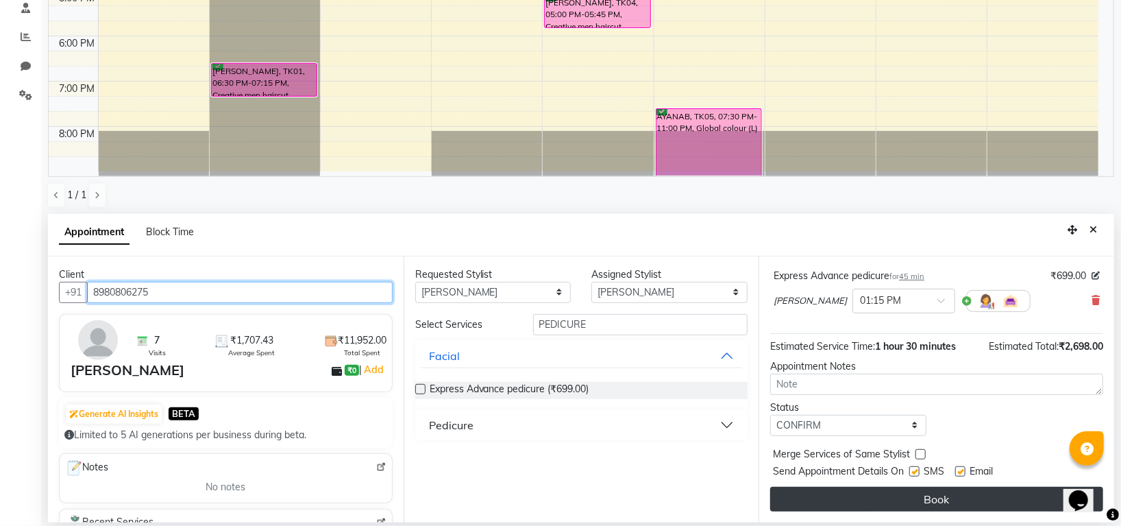
type input "8980806275"
click at [1012, 493] on button "Book" at bounding box center [936, 499] width 333 height 25
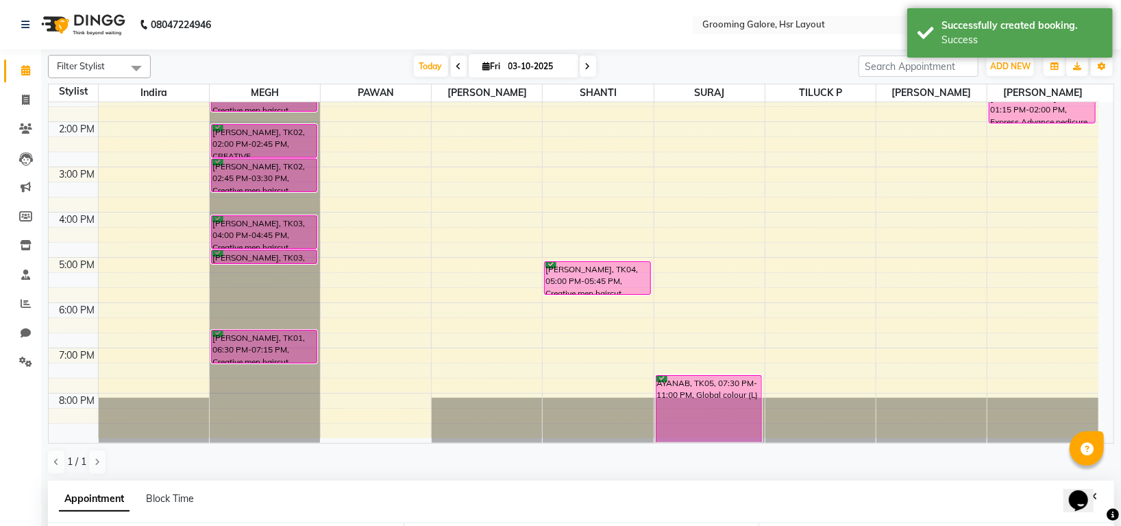
scroll to position [267, 0]
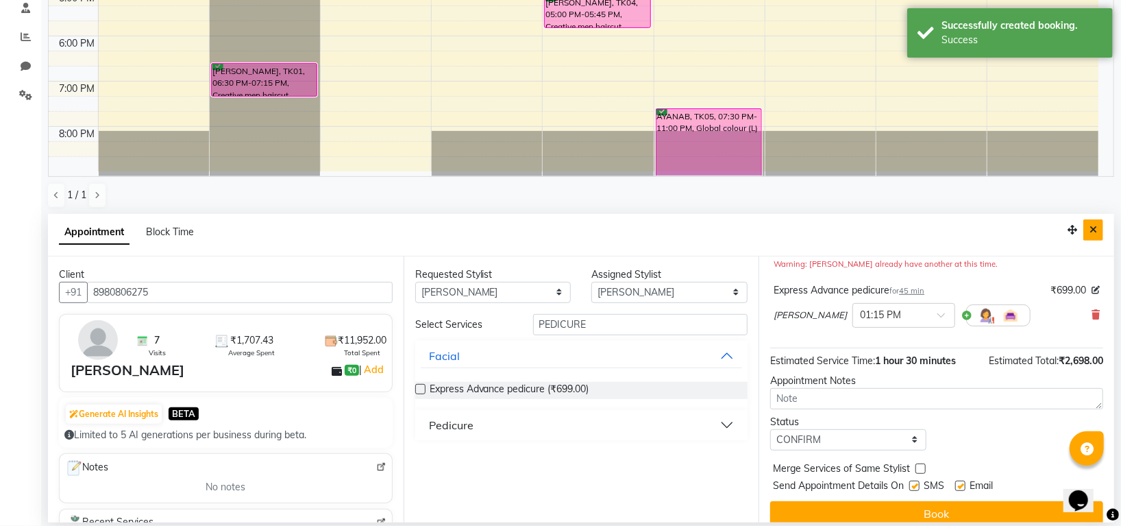
click at [1097, 227] on button "Close" at bounding box center [1094, 229] width 20 height 21
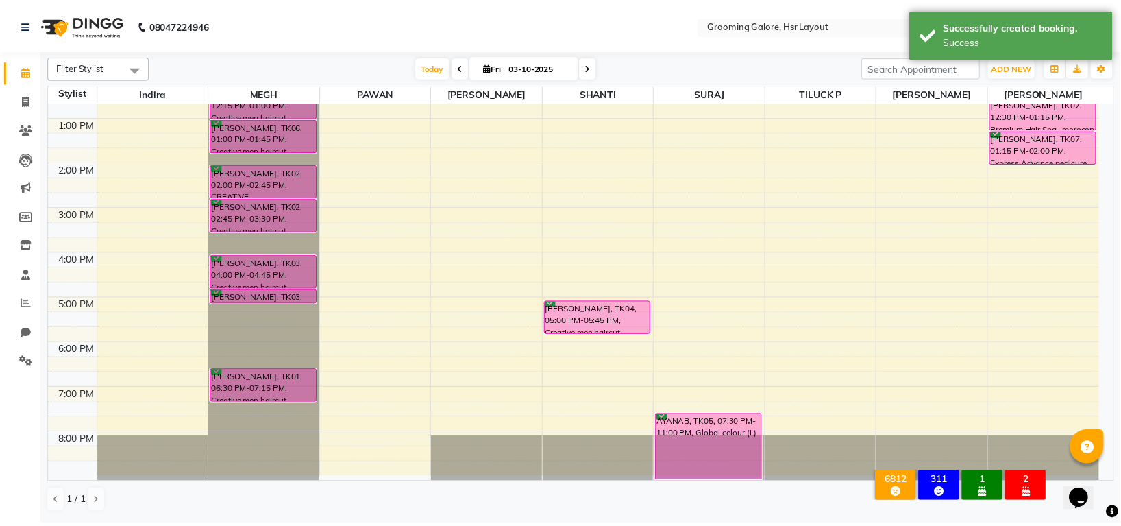
scroll to position [0, 0]
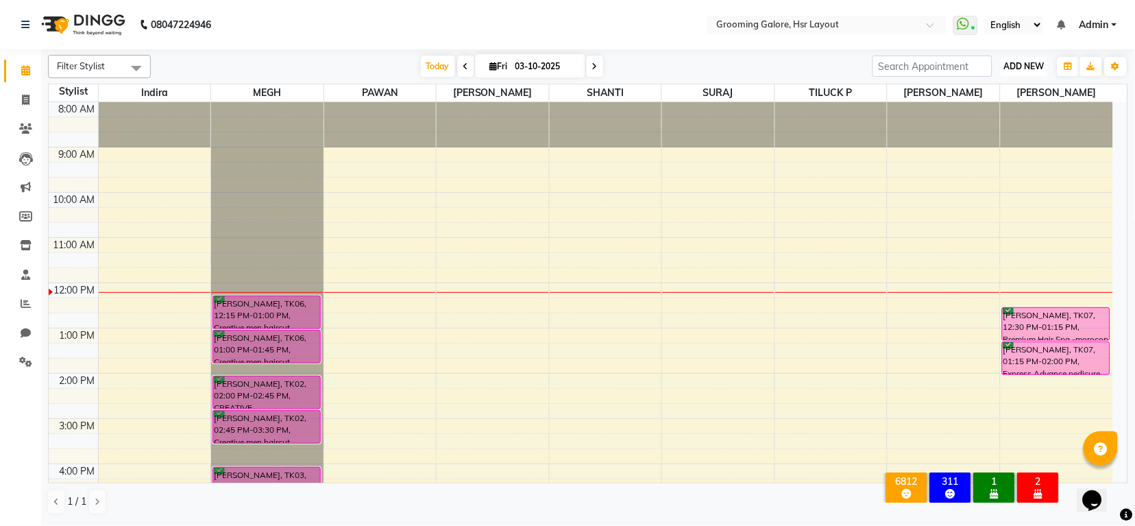
click at [1027, 70] on span "ADD NEW" at bounding box center [1024, 66] width 40 height 10
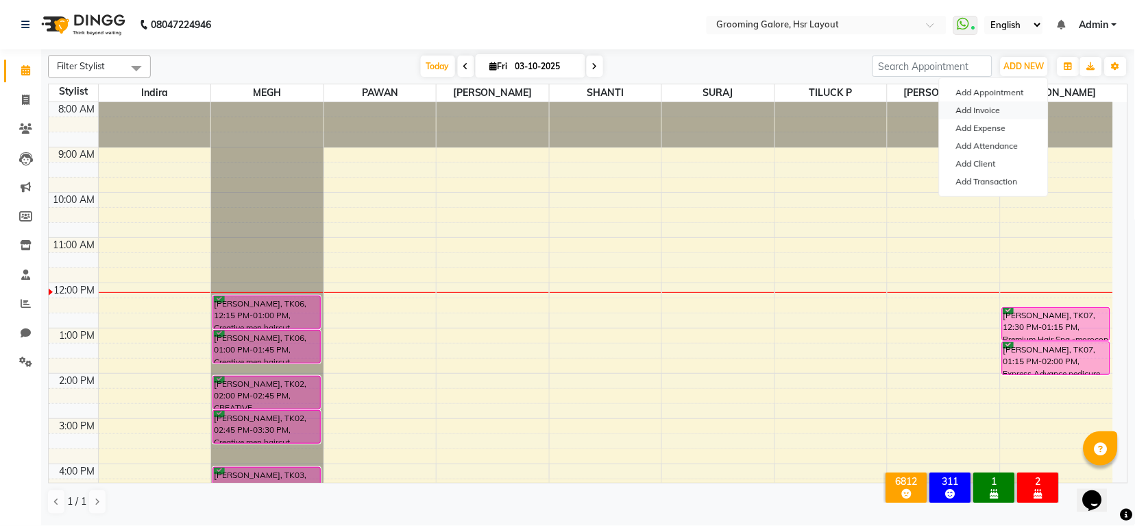
click at [956, 114] on link "Add Invoice" at bounding box center [994, 110] width 108 height 18
select select "service"
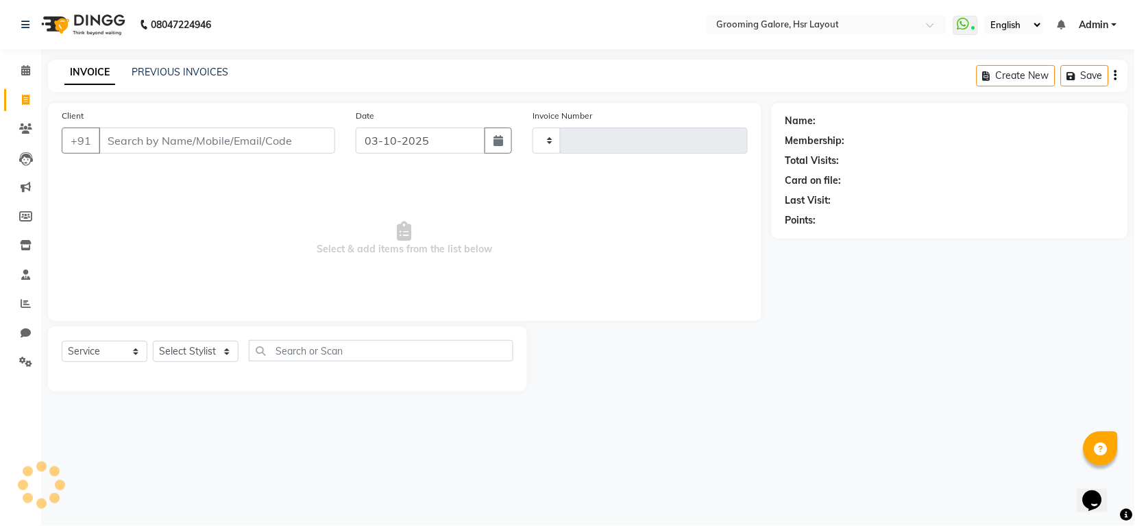
type input "2561"
select select "6168"
select select "P"
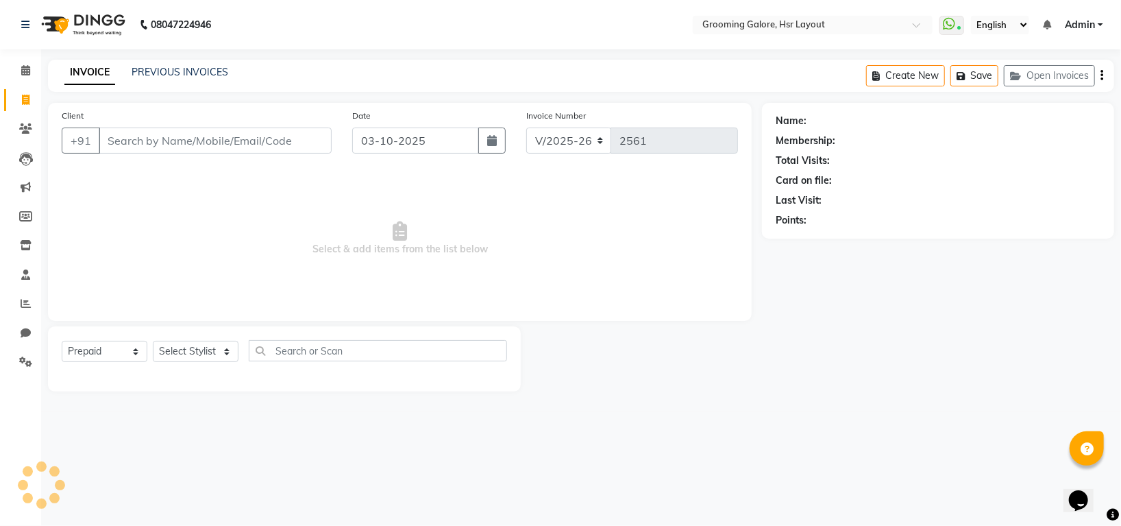
select select "45583"
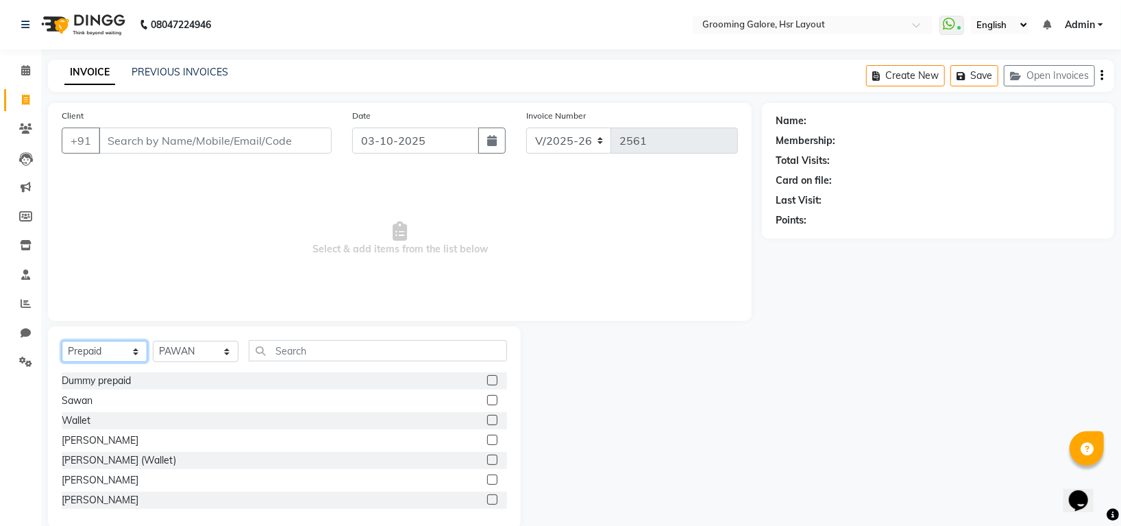
click at [116, 354] on select "Select Service Product Membership Package Voucher Prepaid Gift Card" at bounding box center [105, 351] width 86 height 21
select select "service"
click at [62, 341] on select "Select Service Product Membership Package Voucher Prepaid Gift Card" at bounding box center [105, 351] width 86 height 21
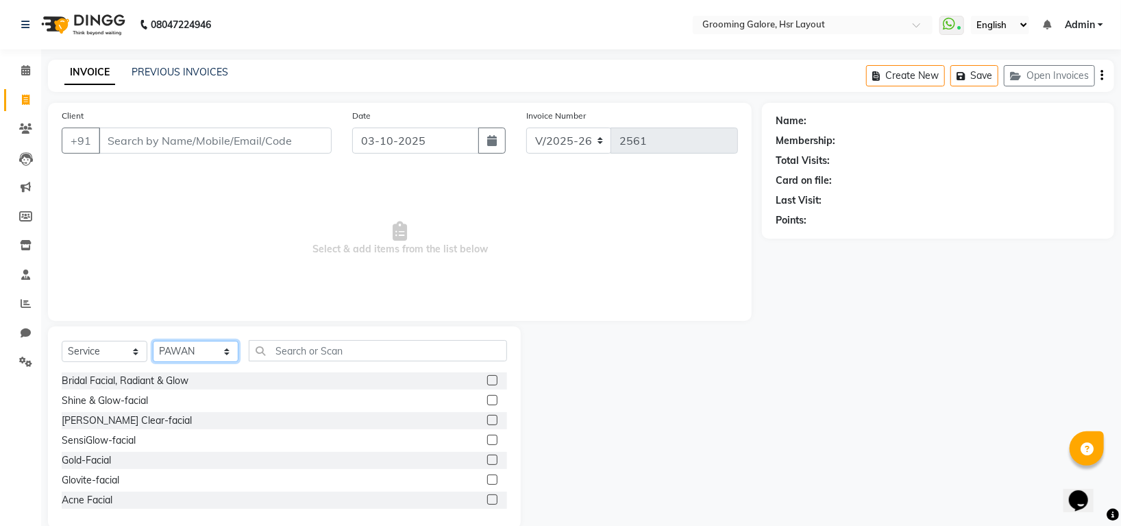
click at [201, 347] on select "Select Stylist Indira MEGH PAWAN RESHMI SABITRI SHANTI Simran SURAJ TILUCK P" at bounding box center [196, 351] width 86 height 21
select select "82451"
click at [153, 341] on select "Select Stylist Indira MEGH PAWAN RESHMI SABITRI SHANTI Simran SURAJ TILUCK P" at bounding box center [196, 351] width 86 height 21
click at [369, 357] on input "text" at bounding box center [378, 350] width 258 height 21
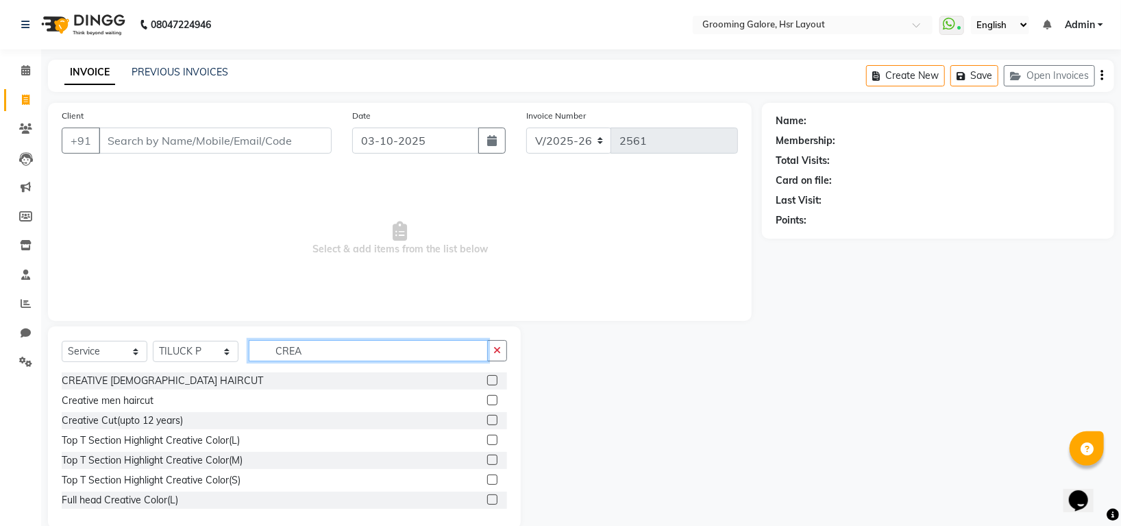
type input "CREA"
click at [487, 401] on label at bounding box center [492, 400] width 10 height 10
click at [487, 401] on input "checkbox" at bounding box center [491, 400] width 9 height 9
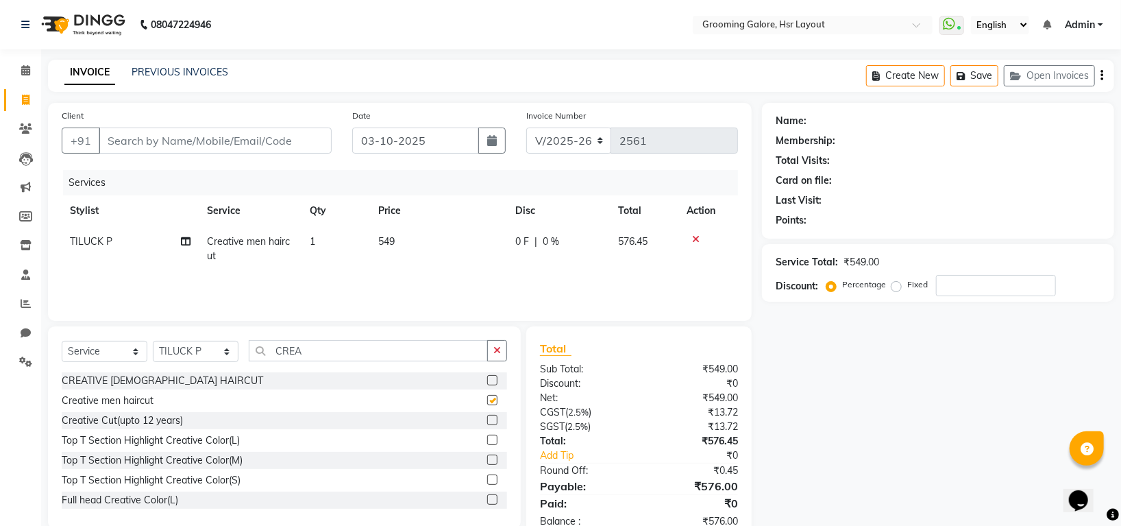
checkbox input "false"
click at [374, 350] on input "CREA" at bounding box center [368, 350] width 239 height 21
type input "C"
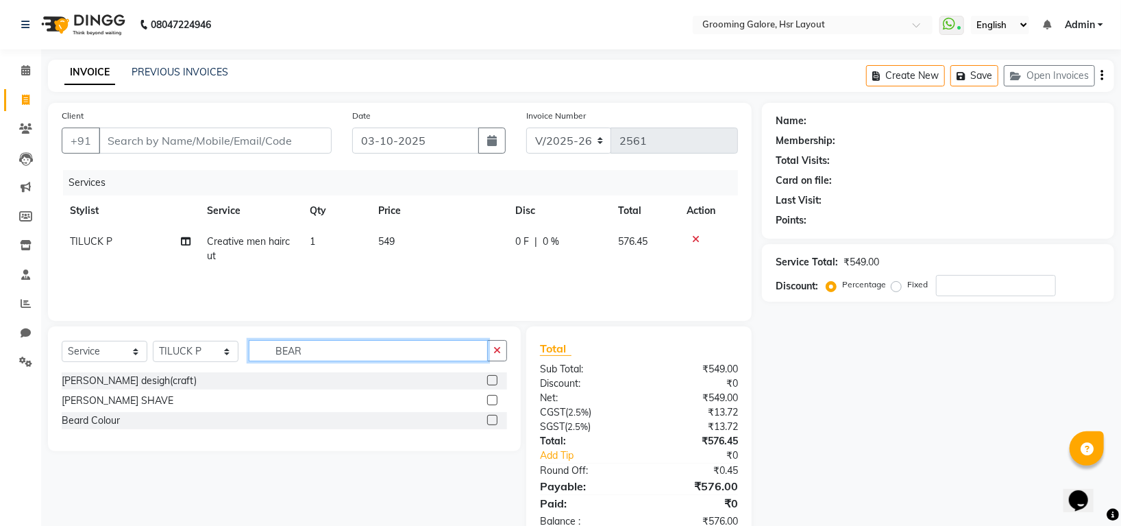
type input "BEAR"
click at [491, 397] on label at bounding box center [492, 400] width 10 height 10
click at [491, 397] on input "checkbox" at bounding box center [491, 400] width 9 height 9
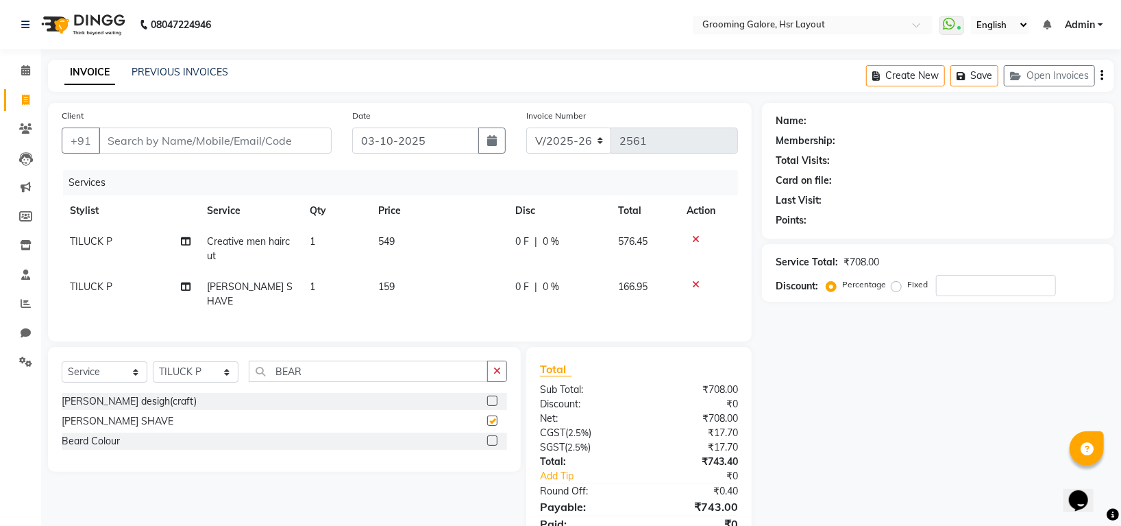
checkbox input "false"
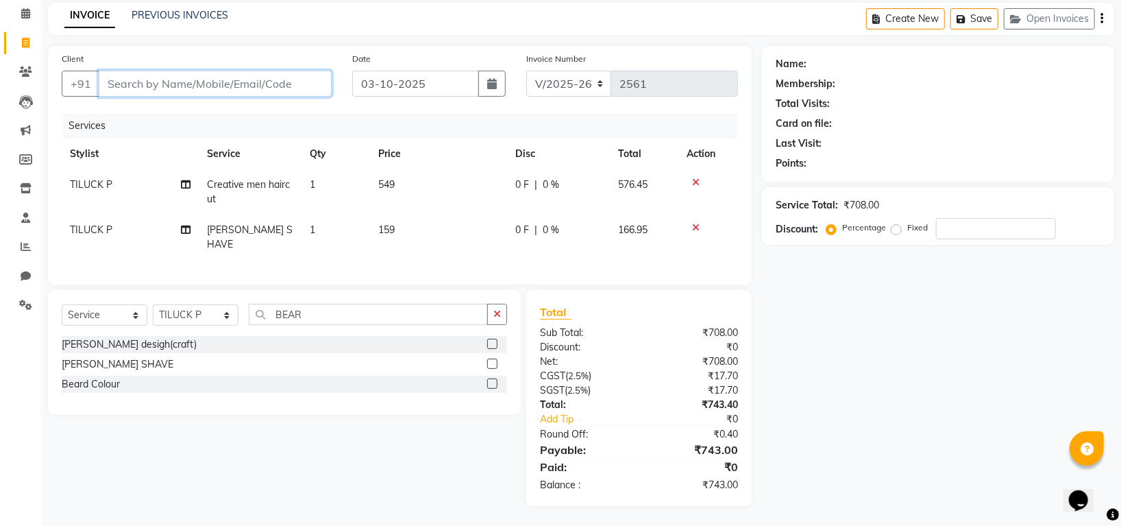
click at [280, 75] on input "Client" at bounding box center [215, 84] width 233 height 26
click at [188, 89] on input "Client" at bounding box center [215, 84] width 233 height 26
click at [188, 82] on input "Client" at bounding box center [215, 84] width 233 height 26
click at [236, 86] on input "Client" at bounding box center [215, 84] width 233 height 26
click at [249, 89] on input "Client" at bounding box center [215, 84] width 233 height 26
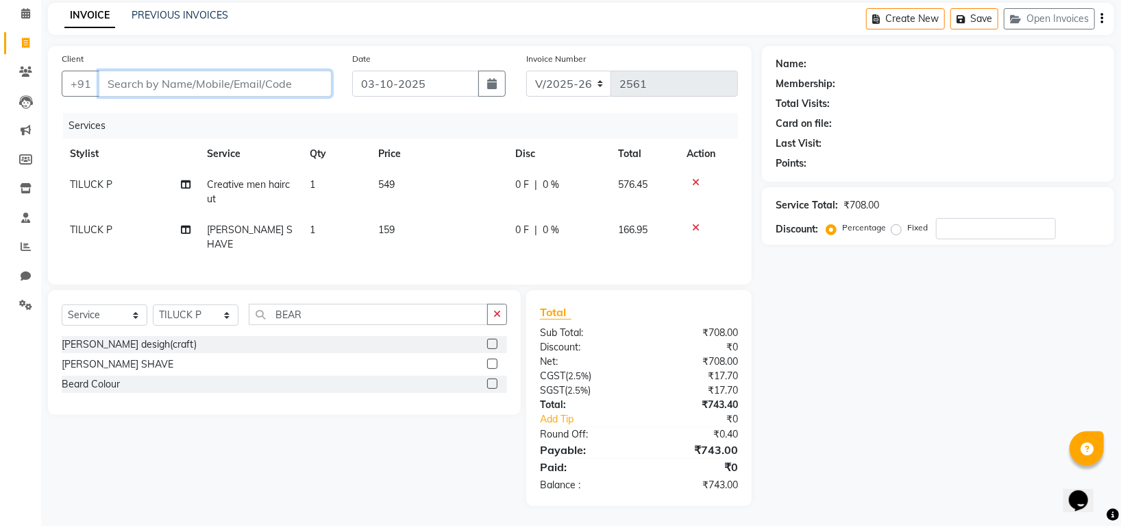
click at [255, 80] on input "Client" at bounding box center [215, 84] width 233 height 26
click at [252, 88] on input "Client" at bounding box center [215, 84] width 233 height 26
type input "G"
type input "0"
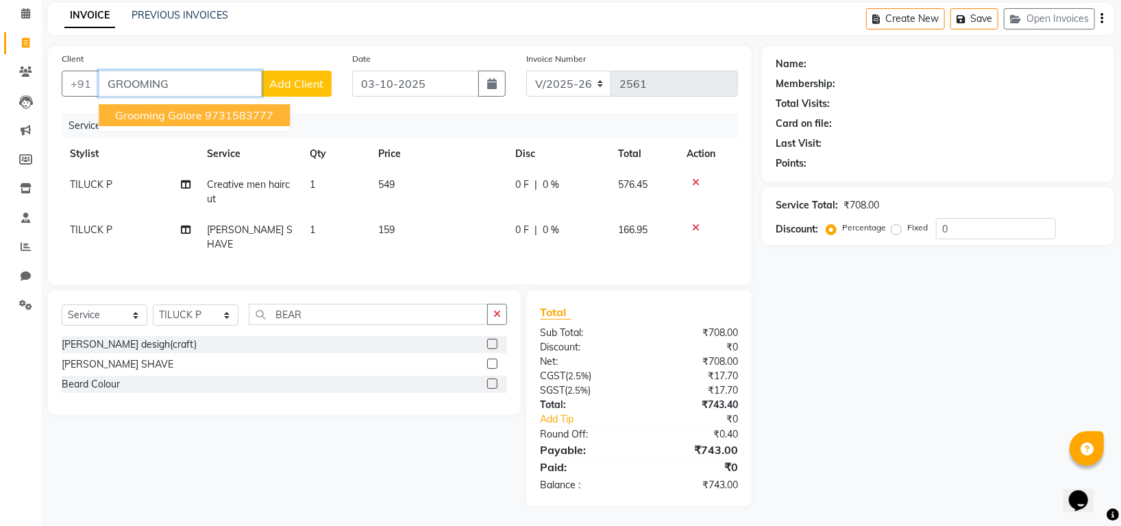
click at [263, 117] on ngb-highlight "9731583777" at bounding box center [239, 115] width 69 height 14
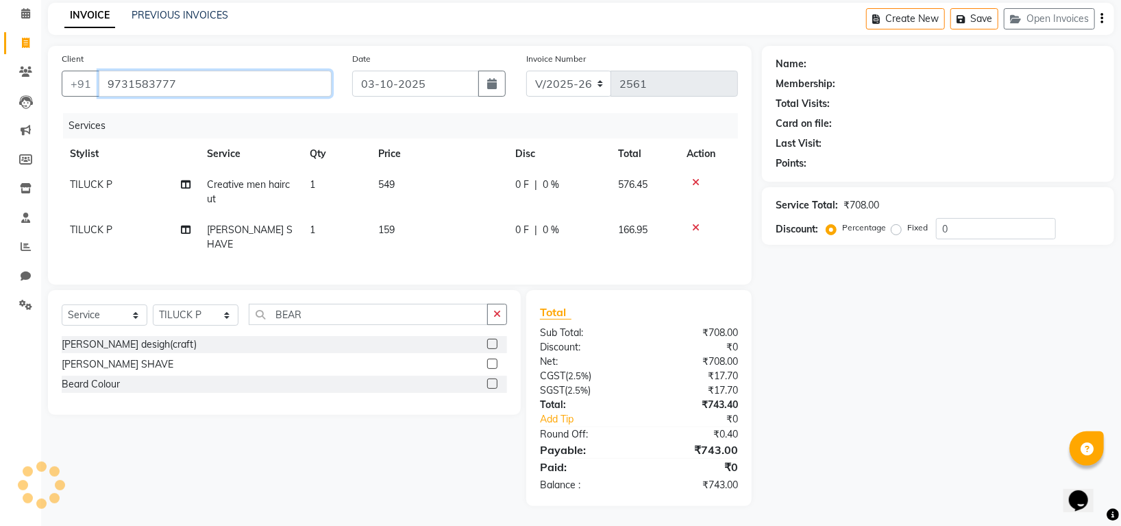
type input "9731583777"
select select "1: Object"
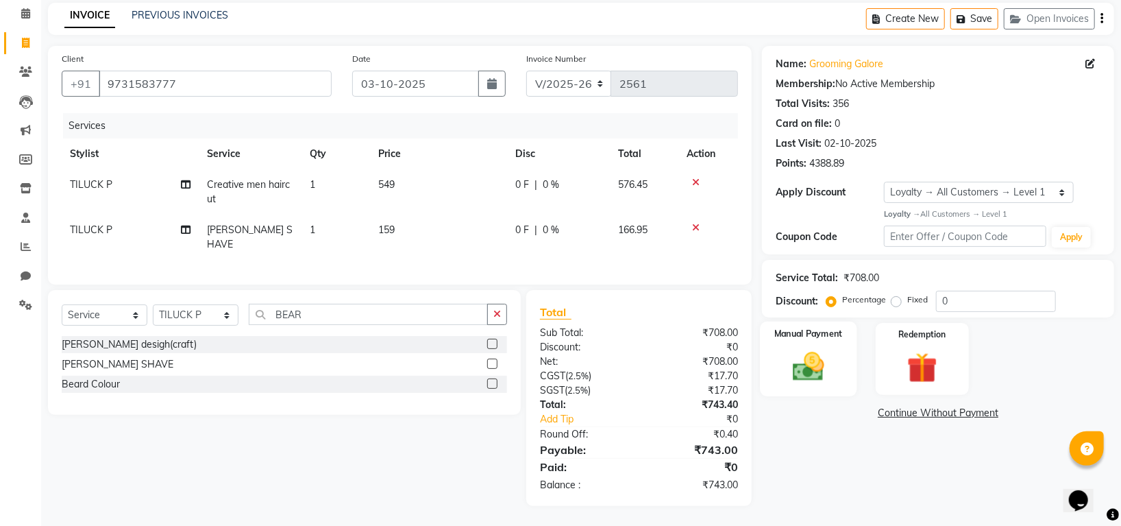
click at [813, 371] on img at bounding box center [808, 366] width 51 height 36
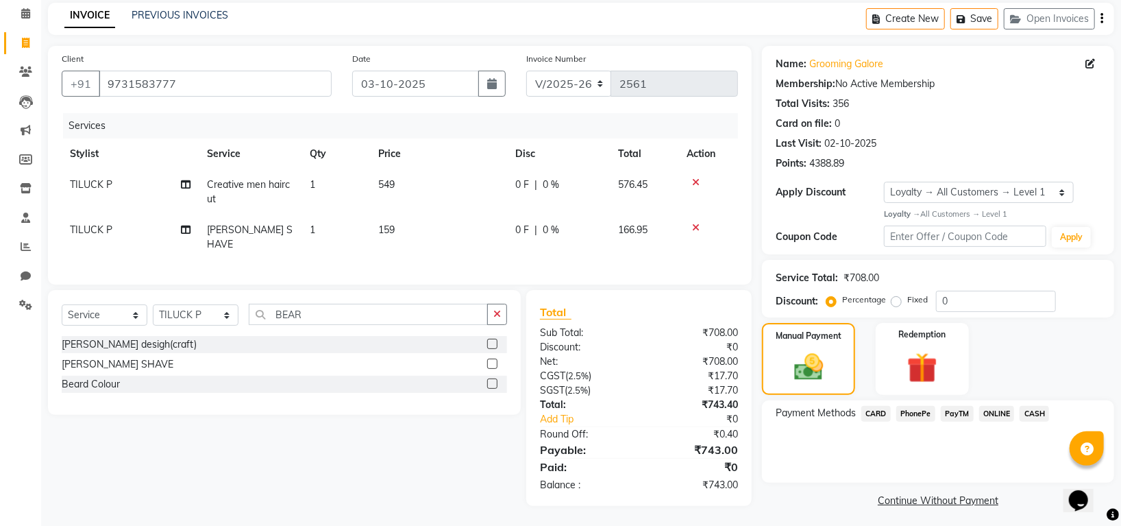
click at [1040, 411] on span "CASH" at bounding box center [1034, 414] width 29 height 16
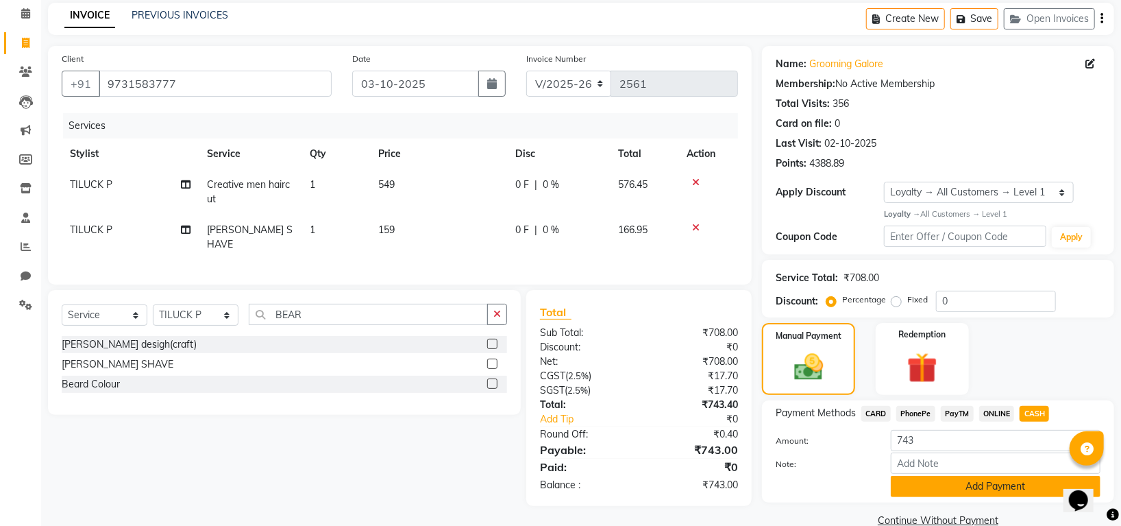
scroll to position [83, 0]
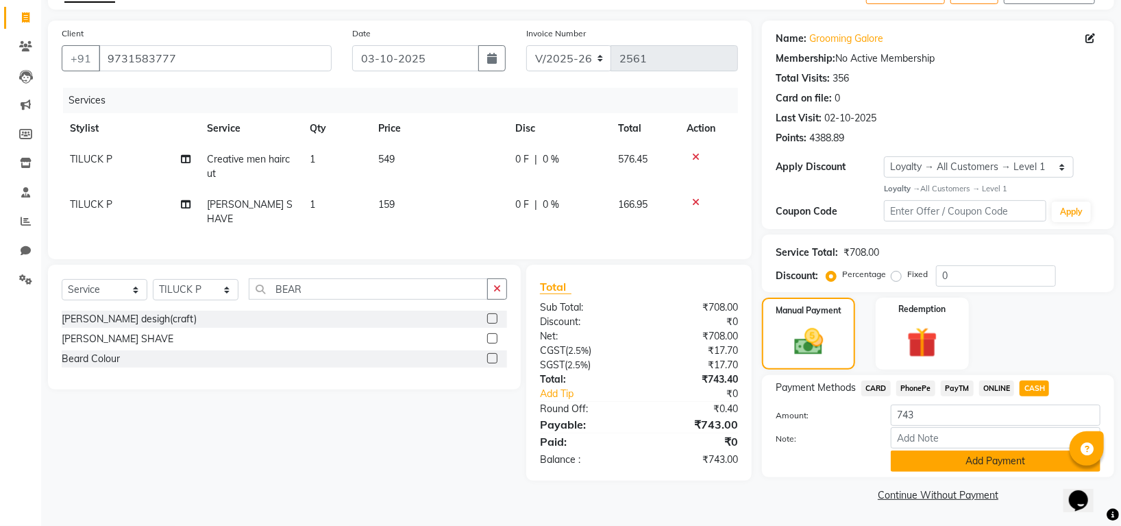
click at [1009, 464] on button "Add Payment" at bounding box center [996, 460] width 210 height 21
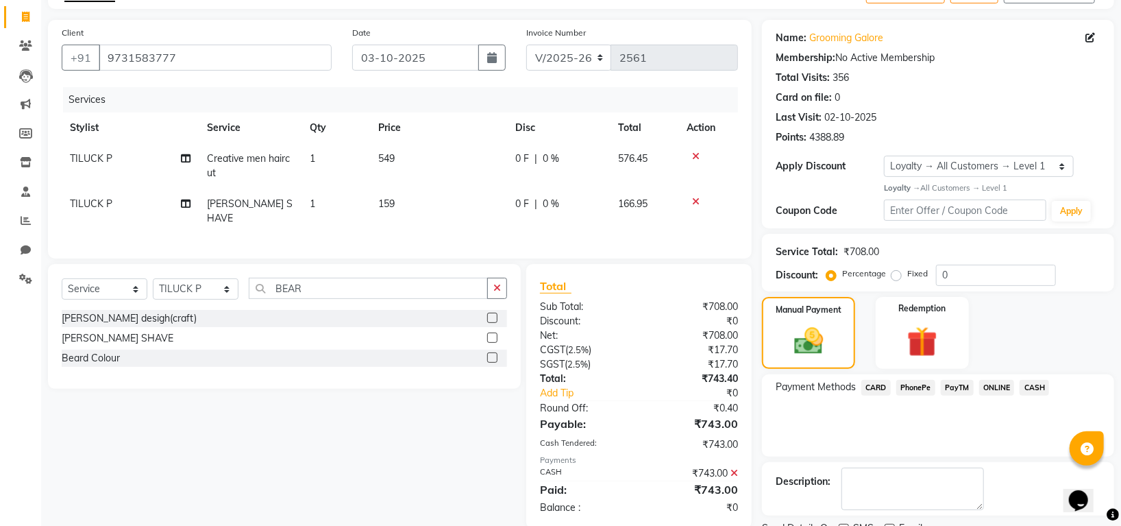
scroll to position [174, 0]
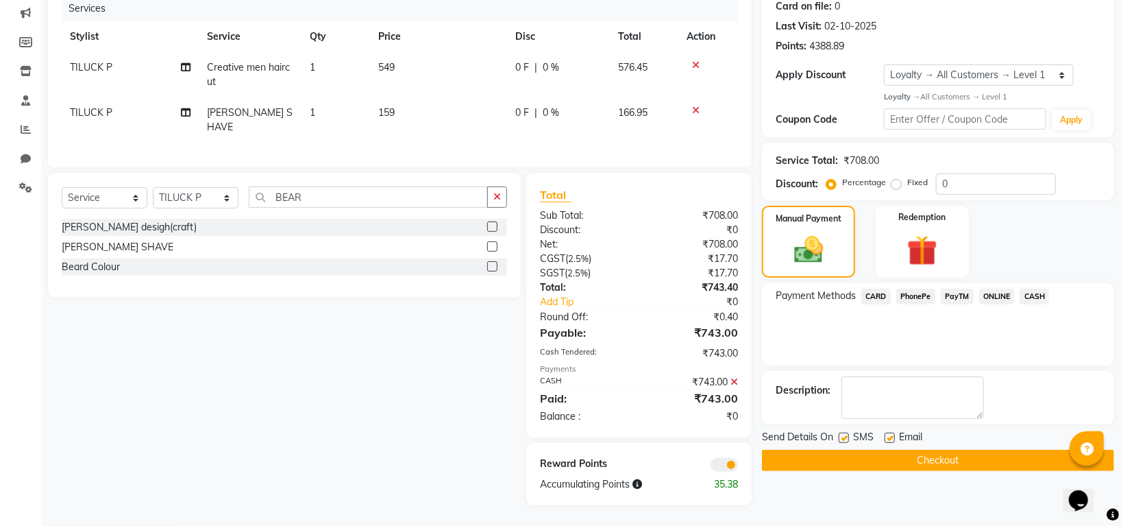
click at [948, 463] on button "Checkout" at bounding box center [938, 460] width 352 height 21
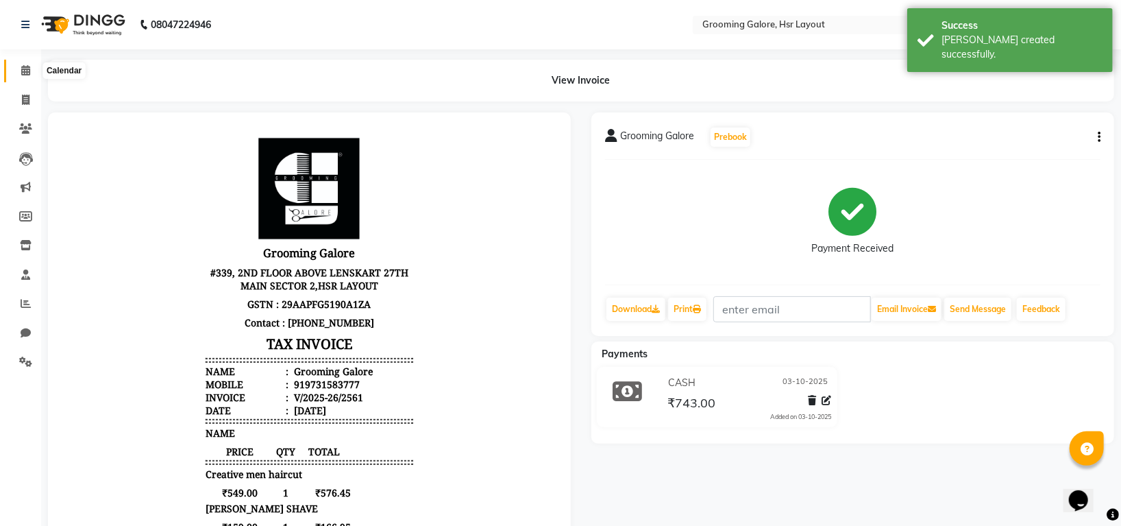
click at [18, 68] on span at bounding box center [26, 71] width 24 height 16
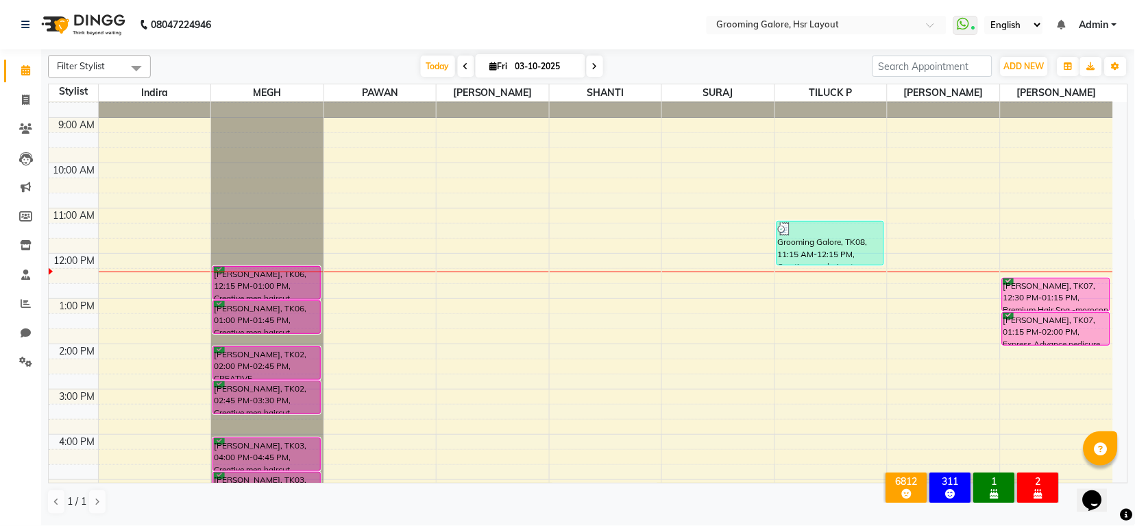
scroll to position [121, 0]
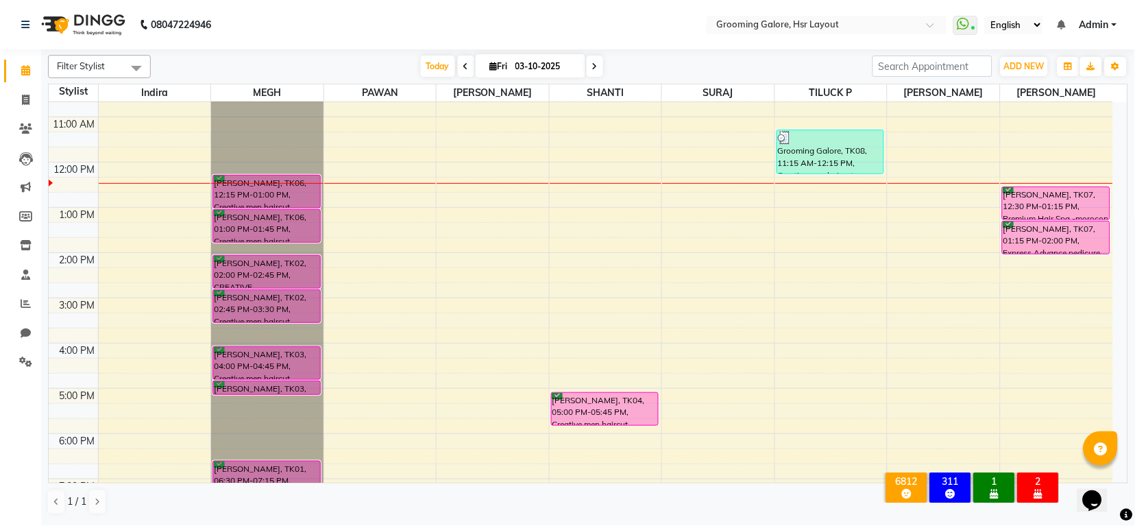
click at [988, 487] on div "BirthdaysToday" at bounding box center [995, 493] width 36 height 12
click at [997, 475] on div "1" at bounding box center [995, 481] width 36 height 12
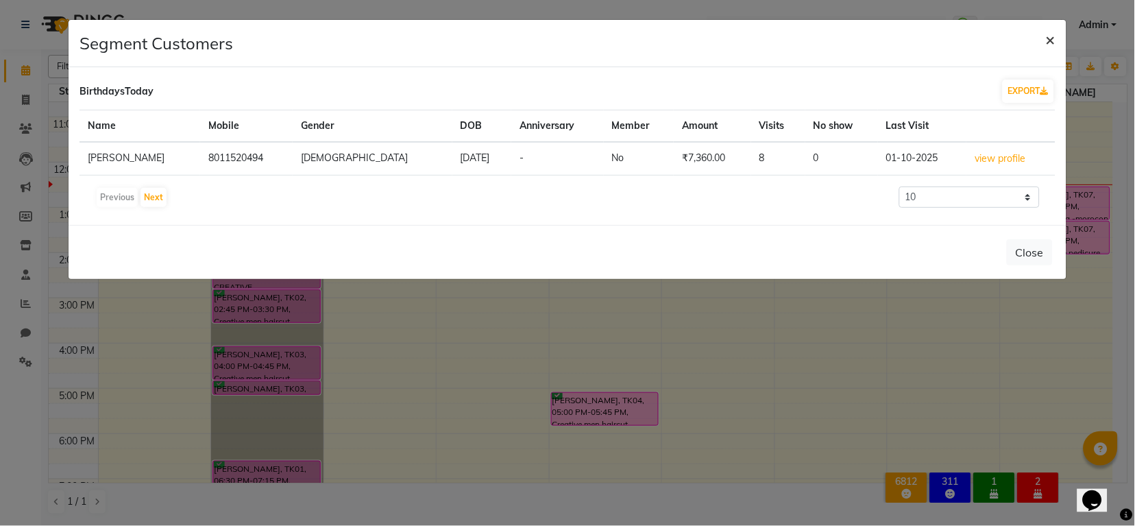
click at [1052, 33] on span "×" at bounding box center [1051, 39] width 10 height 21
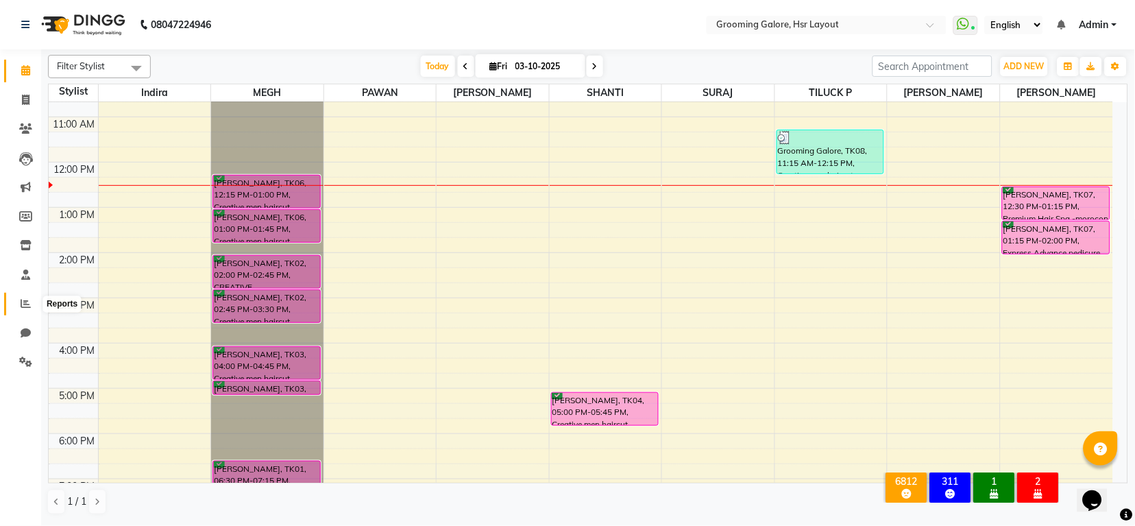
click at [28, 301] on icon at bounding box center [26, 303] width 10 height 10
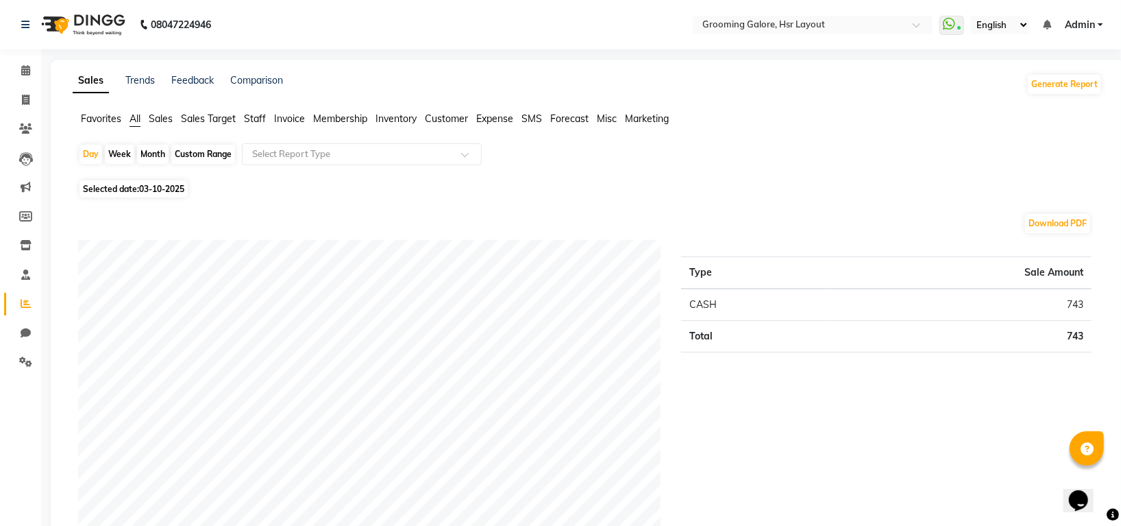
click at [171, 189] on span "03-10-2025" at bounding box center [161, 189] width 45 height 10
select select "10"
select select "2025"
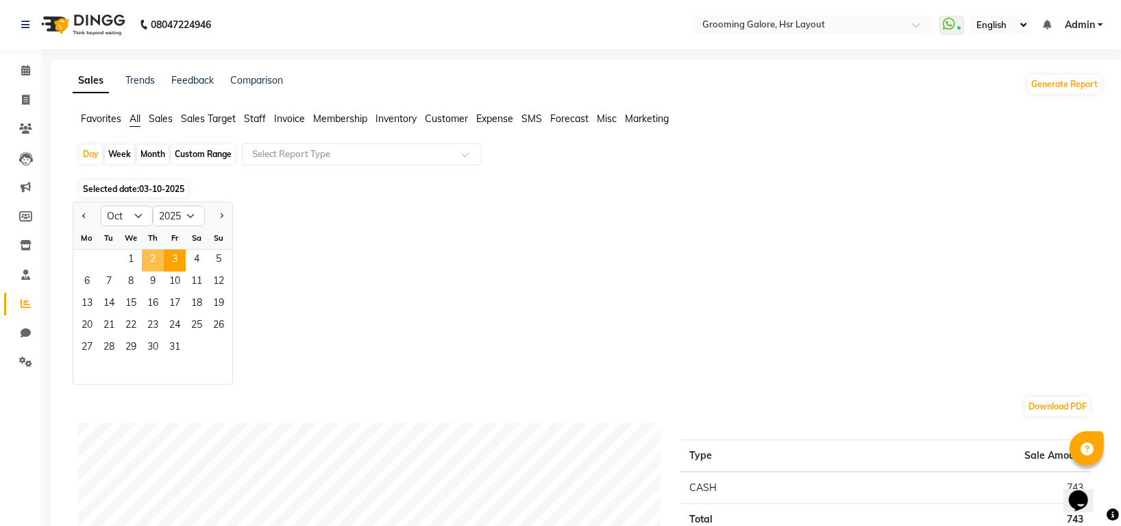
click at [154, 260] on span "2" at bounding box center [153, 260] width 22 height 22
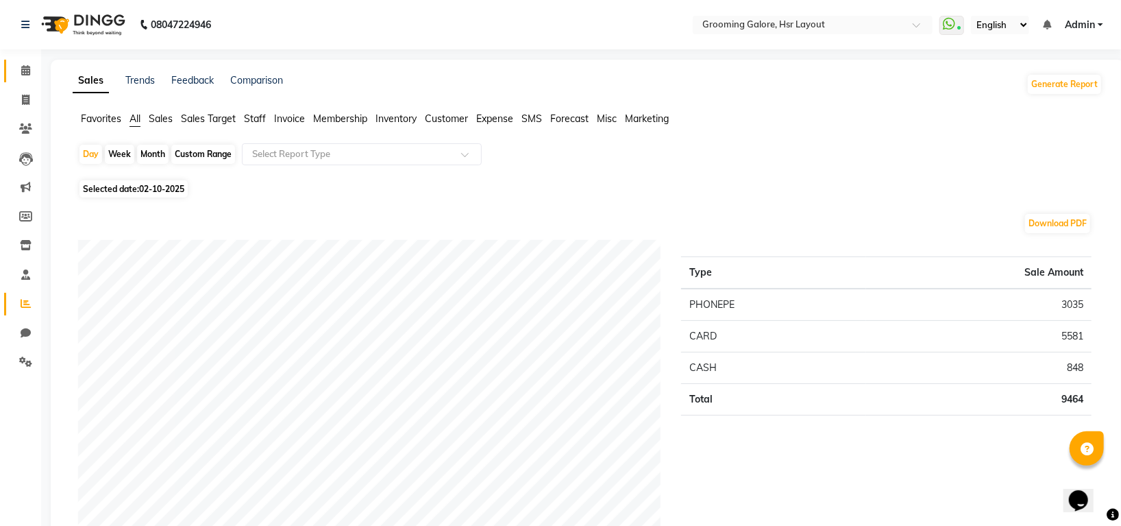
click at [30, 62] on link "Calendar" at bounding box center [20, 71] width 33 height 23
click at [28, 71] on icon at bounding box center [25, 70] width 9 height 10
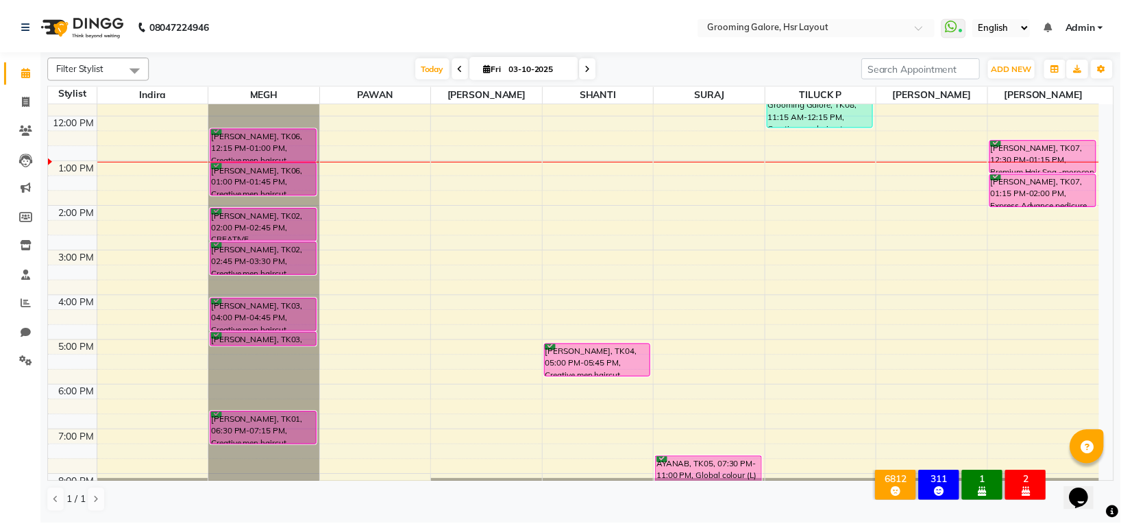
scroll to position [212, 0]
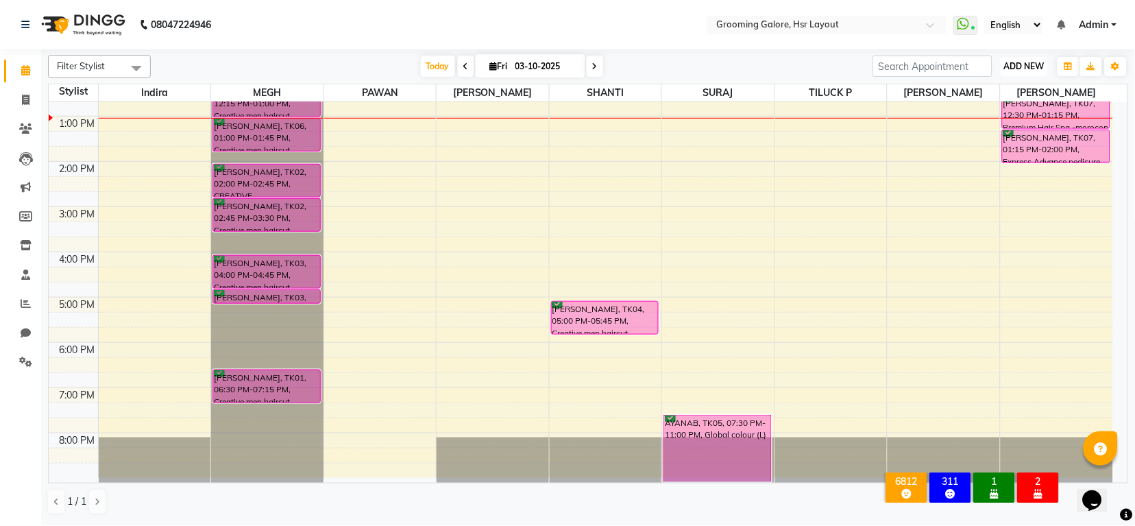
click at [1021, 66] on span "ADD NEW" at bounding box center [1024, 66] width 40 height 10
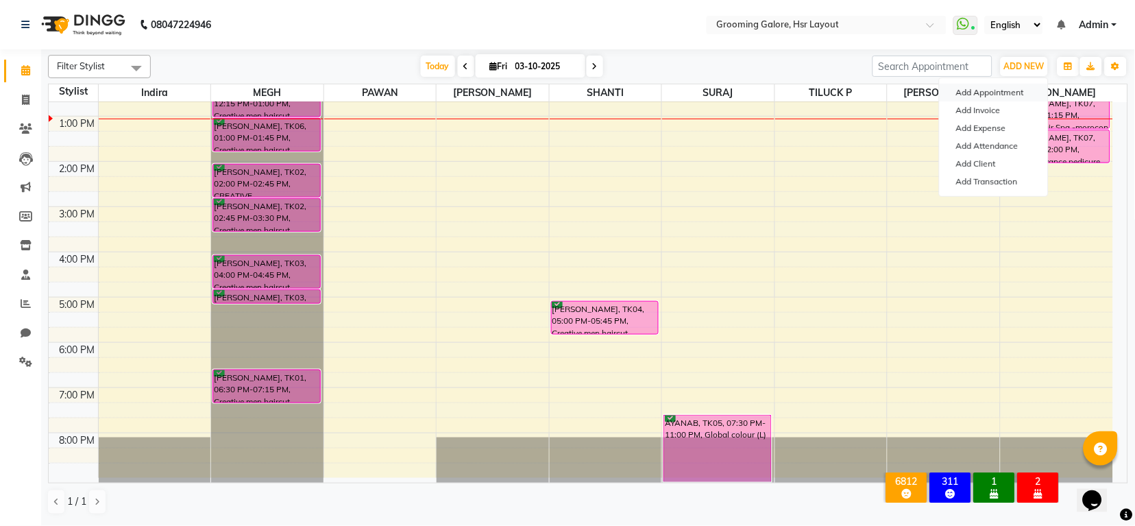
click at [973, 95] on button "Add Appointment" at bounding box center [994, 93] width 108 height 18
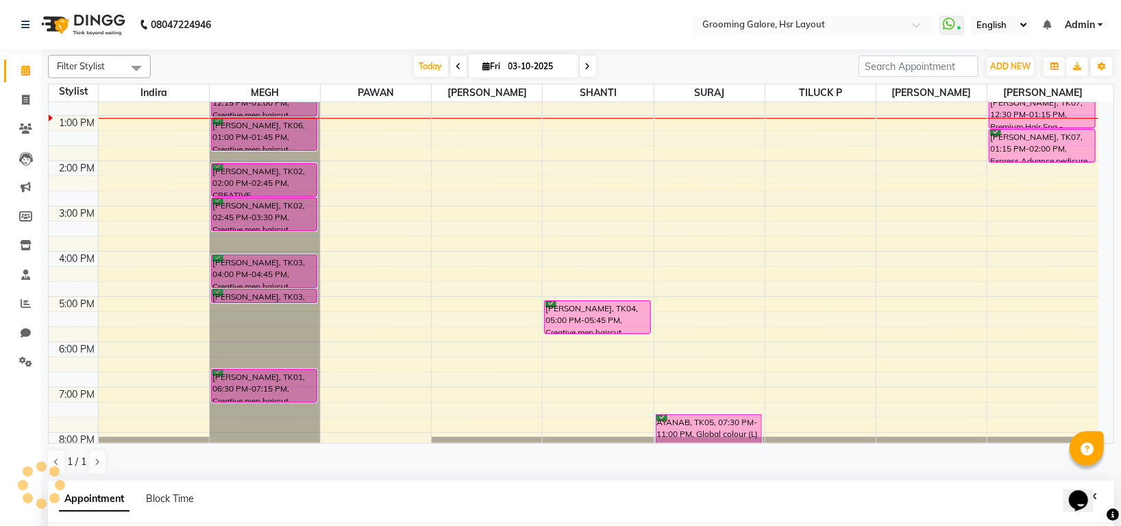
scroll to position [175, 0]
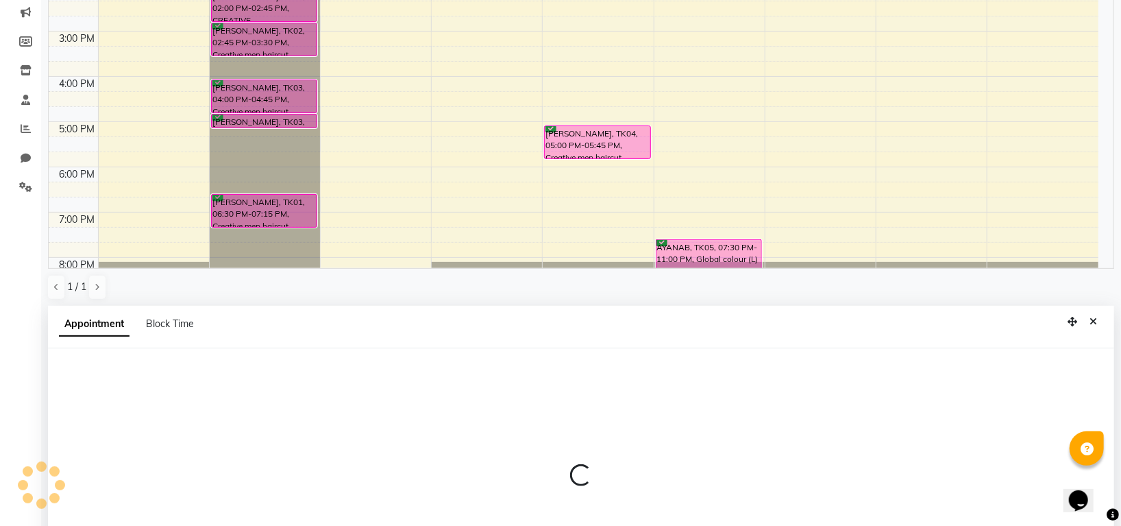
select select "tentative"
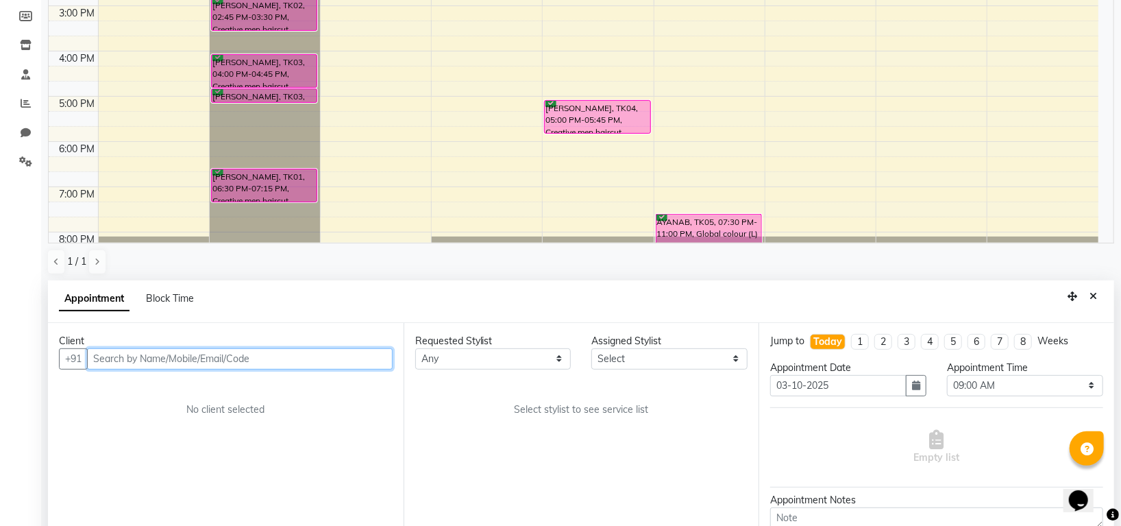
scroll to position [267, 0]
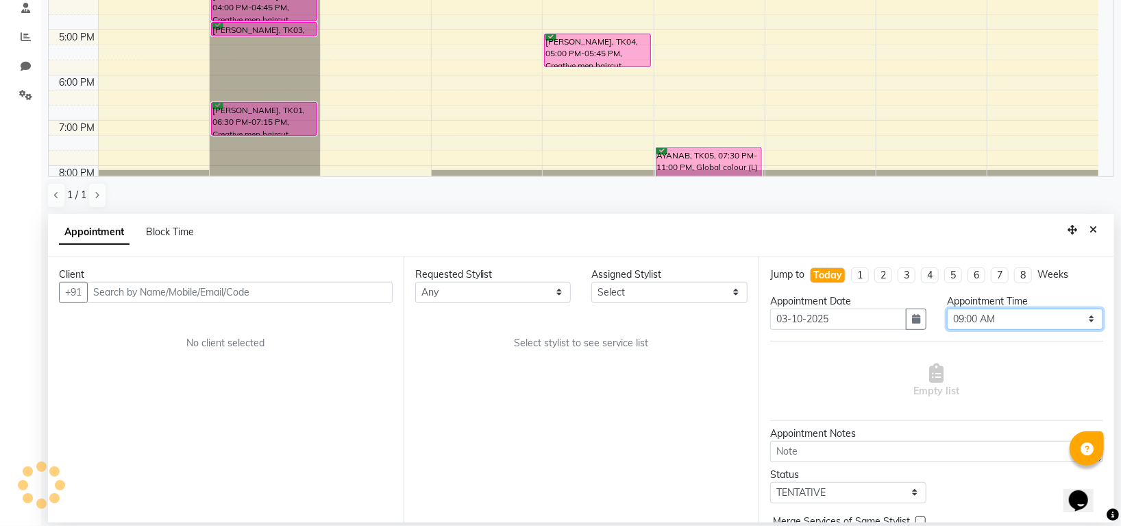
click at [966, 327] on select "Select 09:00 AM 09:15 AM 09:30 AM 09:45 AM 10:00 AM 10:15 AM 10:30 AM 10:45 AM …" at bounding box center [1025, 318] width 156 height 21
select select "930"
click at [947, 308] on select "Select 09:00 AM 09:15 AM 09:30 AM 09:45 AM 10:00 AM 10:15 AM 10:30 AM 10:45 AM …" at bounding box center [1025, 318] width 156 height 21
click at [507, 298] on select "Any Indira MEGH PAWAN RESHMI SABITRI SHANTI Simran SURAJ TILUCK P" at bounding box center [493, 292] width 156 height 21
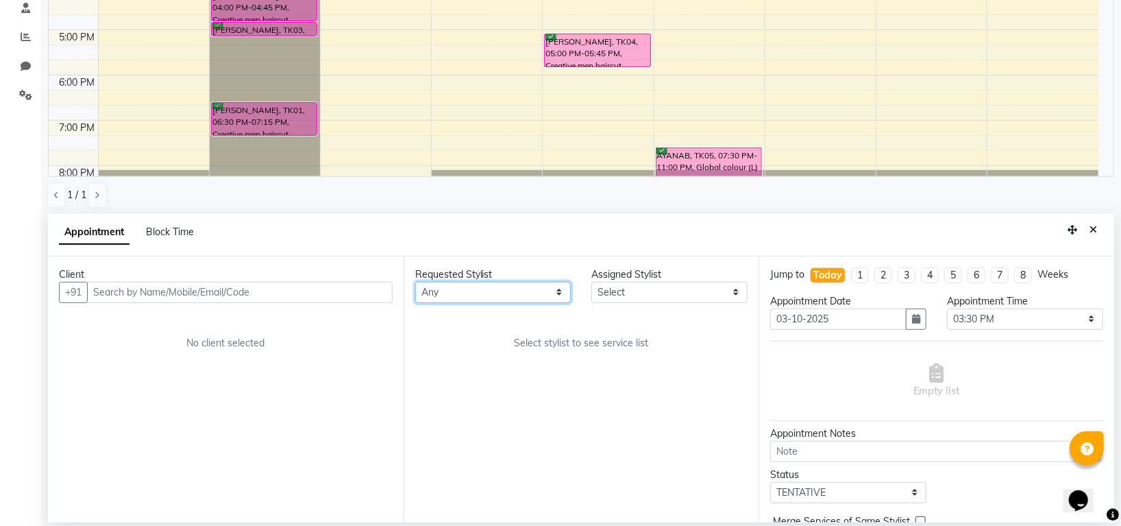
select select "87770"
click at [415, 282] on select "Any Indira MEGH PAWAN RESHMI SABITRI SHANTI Simran SURAJ TILUCK P" at bounding box center [493, 292] width 156 height 21
select select "87770"
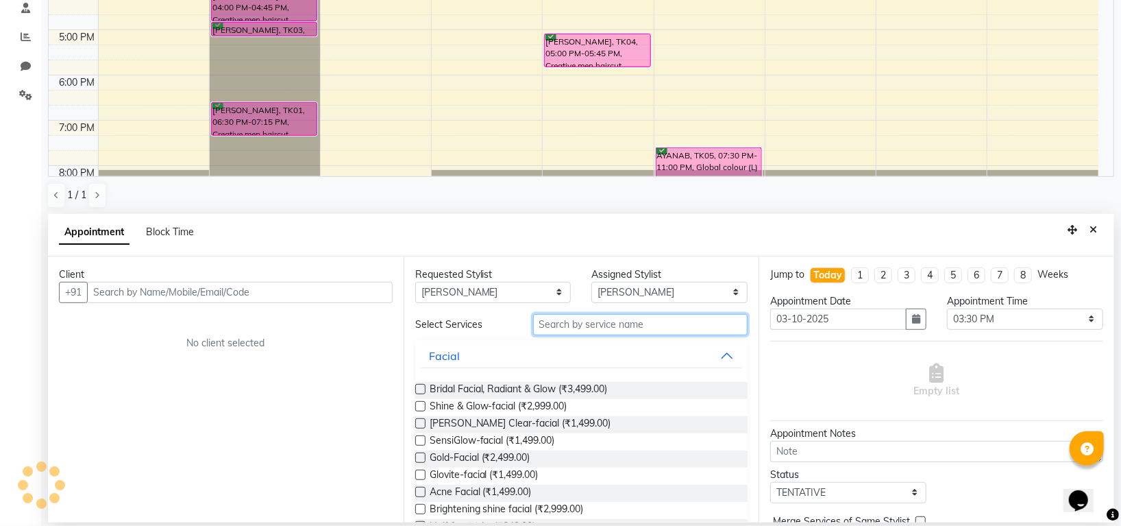
click at [567, 321] on input "text" at bounding box center [640, 324] width 215 height 21
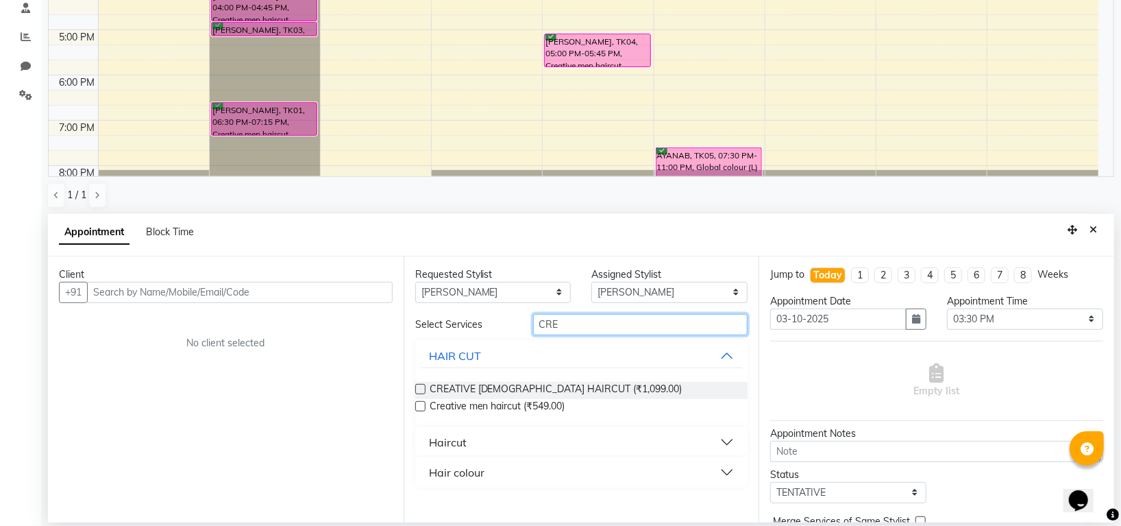
click at [570, 327] on input "CRE" at bounding box center [640, 324] width 215 height 21
type input "C"
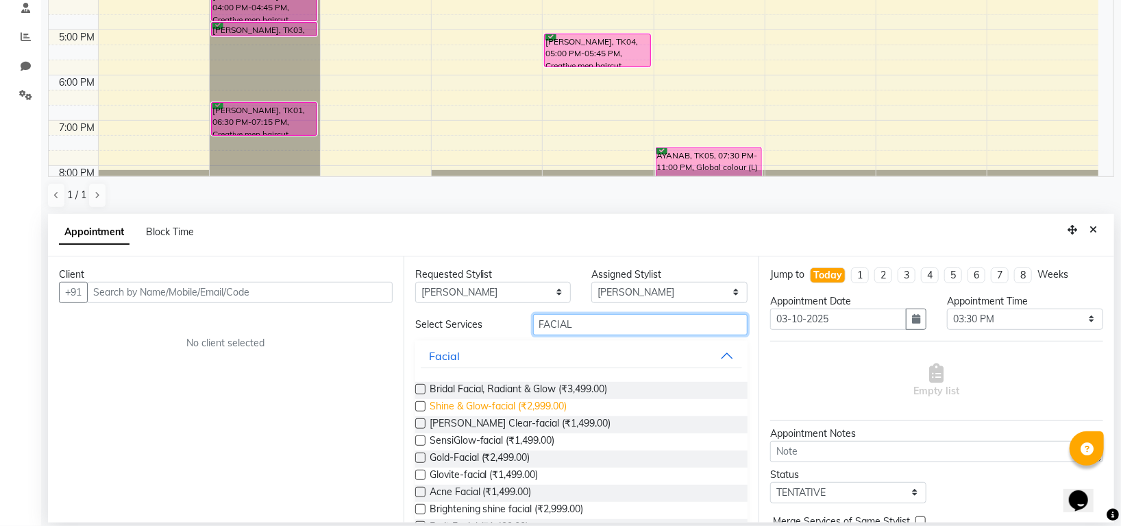
type input "FACIAL"
click at [561, 407] on span "Shine & Glow-facial (₹2,999.00)" at bounding box center [499, 407] width 138 height 17
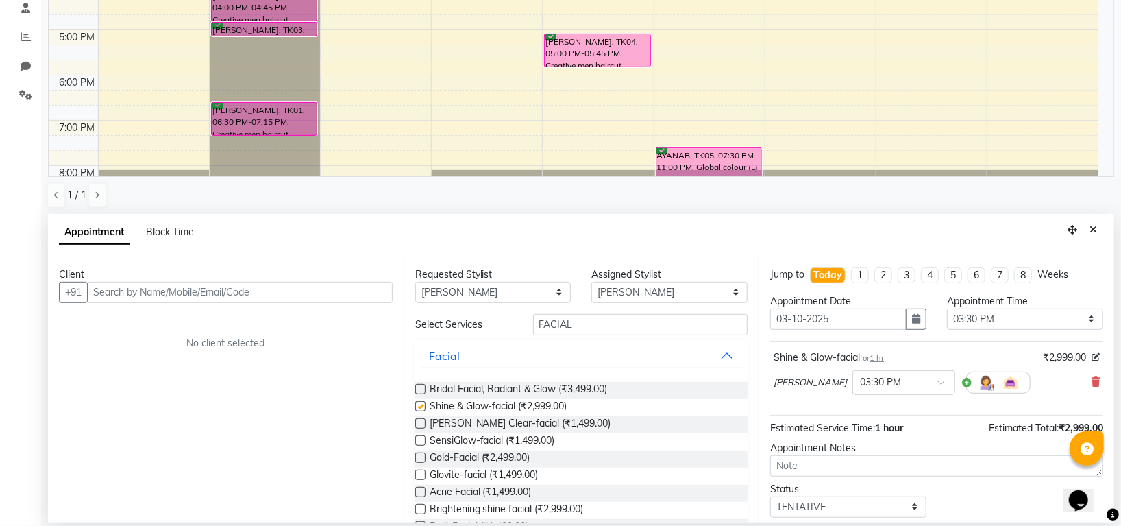
checkbox input "false"
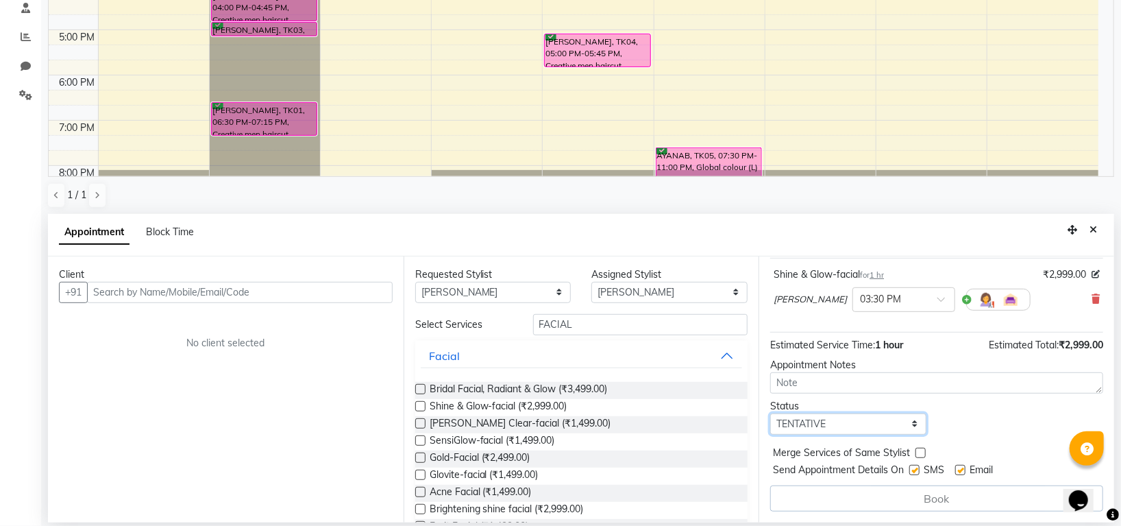
click at [813, 425] on select "Select TENTATIVE CONFIRM CHECK-IN UPCOMING" at bounding box center [848, 423] width 156 height 21
select select "confirm booking"
click at [770, 413] on select "Select TENTATIVE CONFIRM CHECK-IN UPCOMING" at bounding box center [848, 423] width 156 height 21
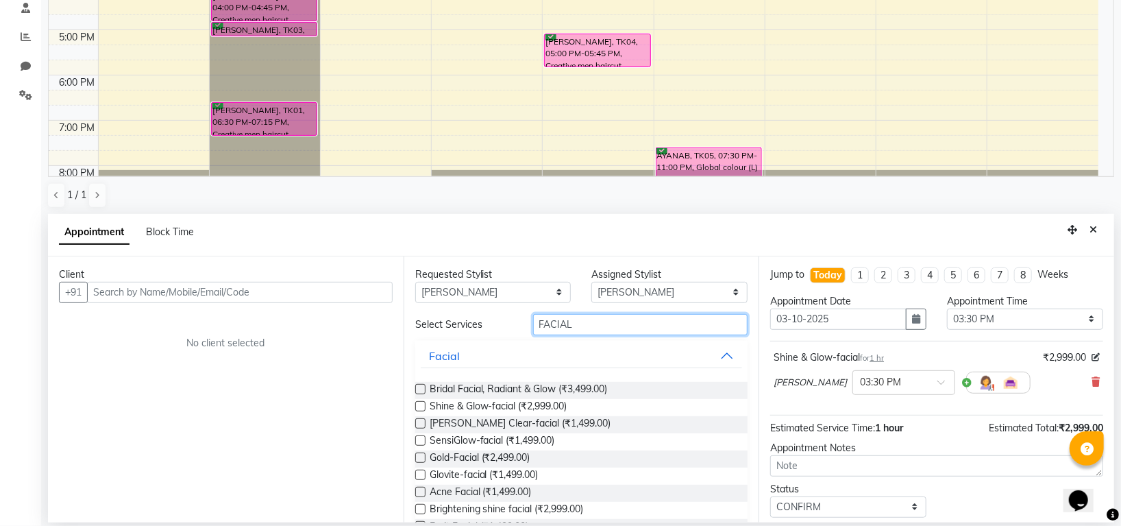
click at [598, 321] on input "FACIAL" at bounding box center [640, 324] width 215 height 21
type input "F"
click at [598, 321] on input "text" at bounding box center [640, 324] width 215 height 21
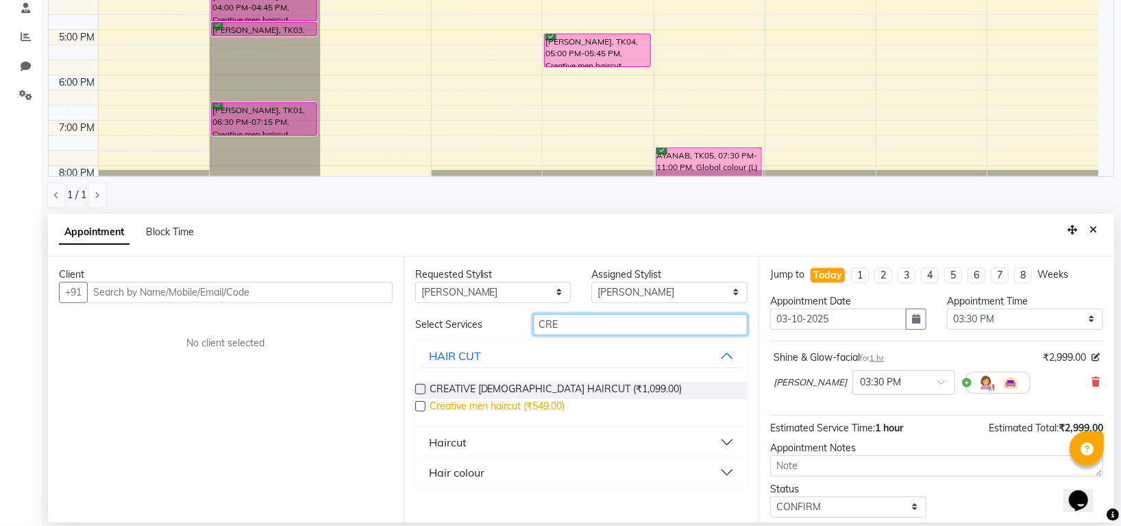
type input "CRE"
click at [477, 408] on span "Creative men haircut (₹549.00)" at bounding box center [498, 407] width 136 height 17
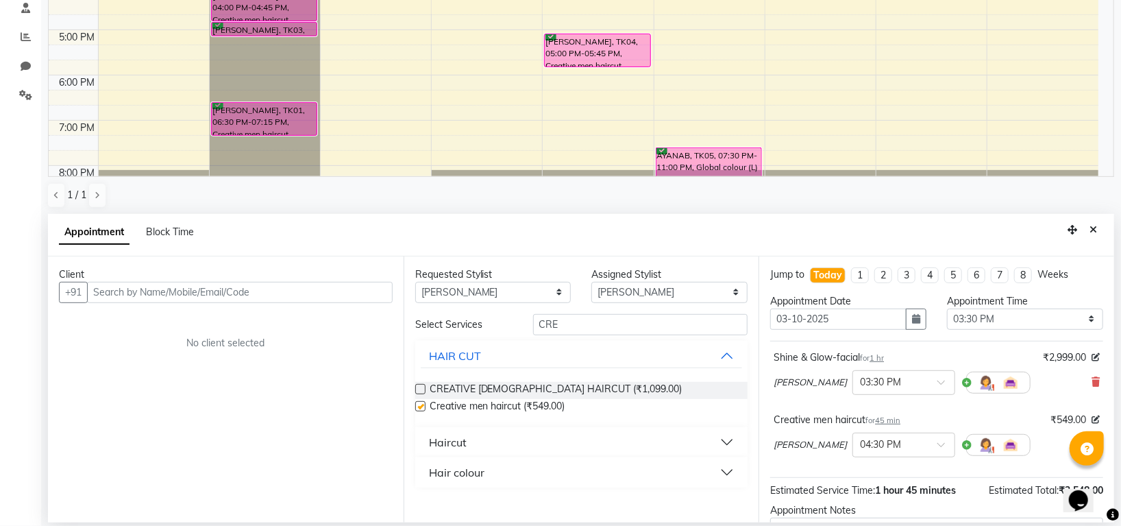
checkbox input "false"
click at [578, 332] on input "CRE" at bounding box center [640, 324] width 215 height 21
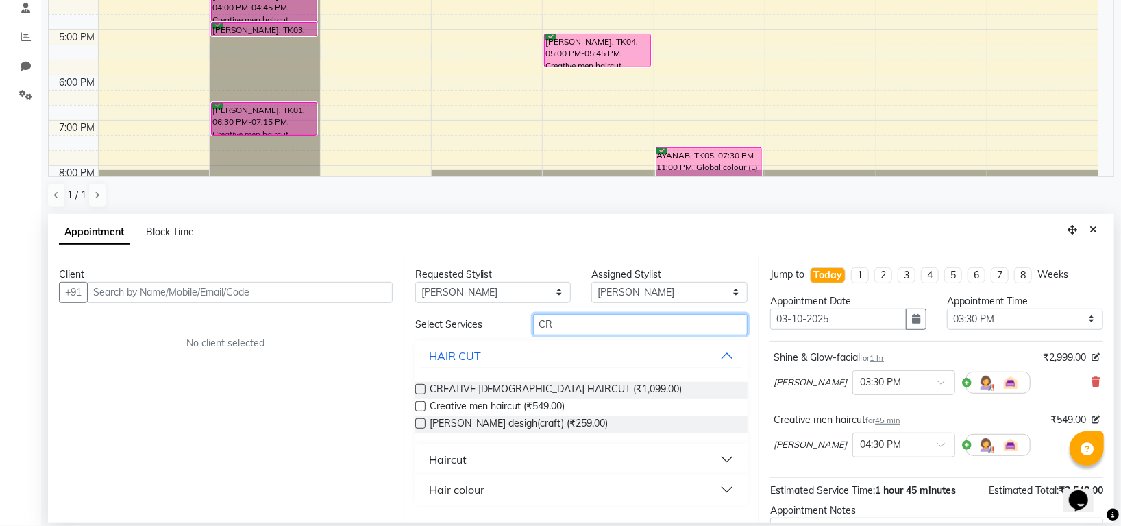
type input "C"
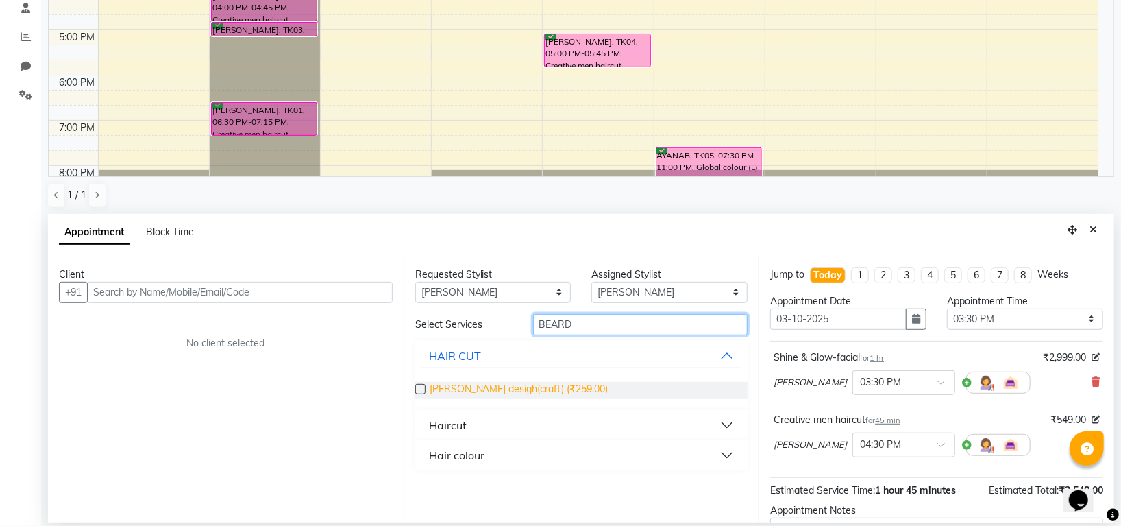
type input "BEARD"
click at [548, 391] on span "Beard desigh(craft) (₹259.00)" at bounding box center [519, 390] width 179 height 17
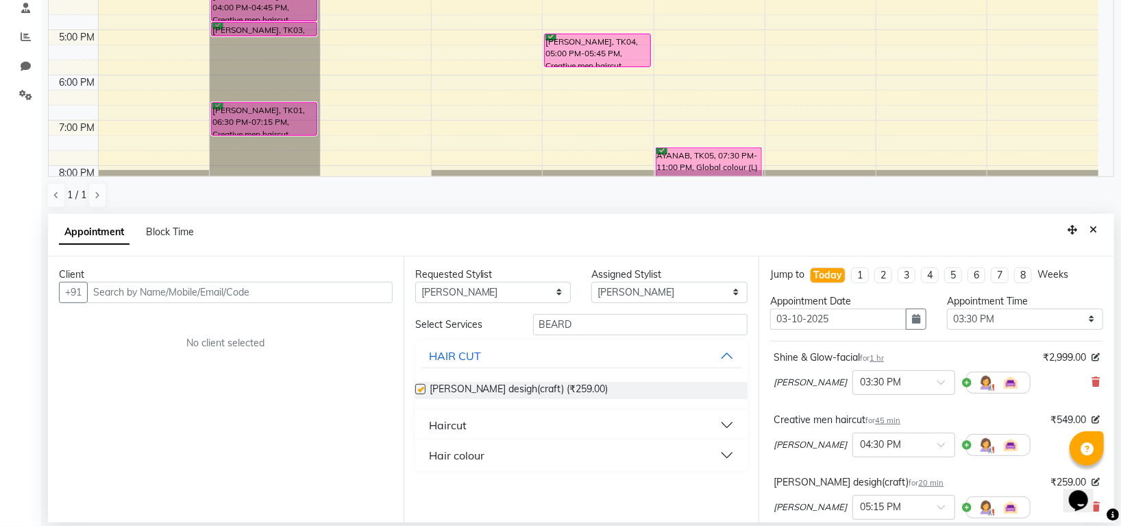
checkbox input "false"
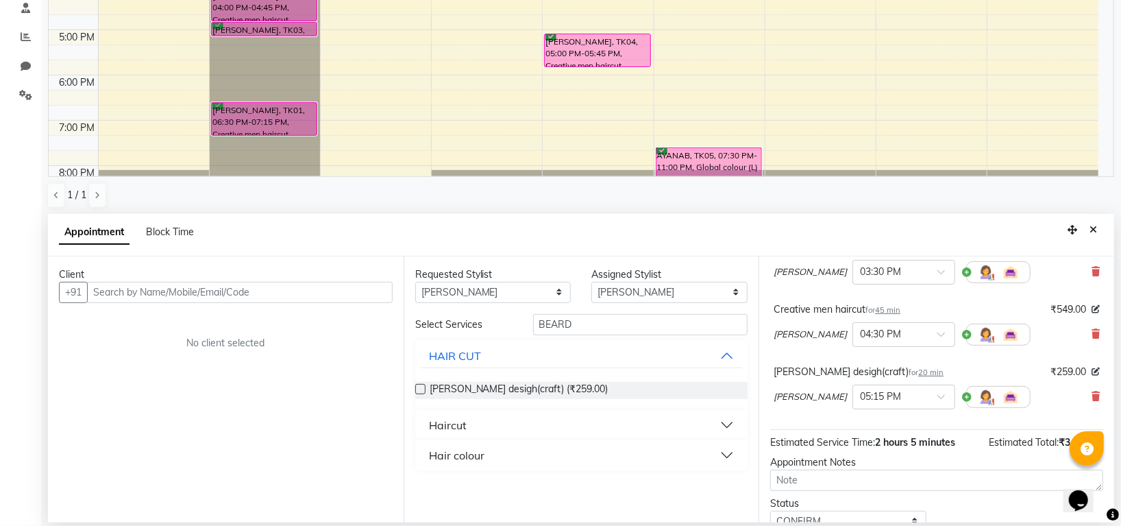
scroll to position [208, 0]
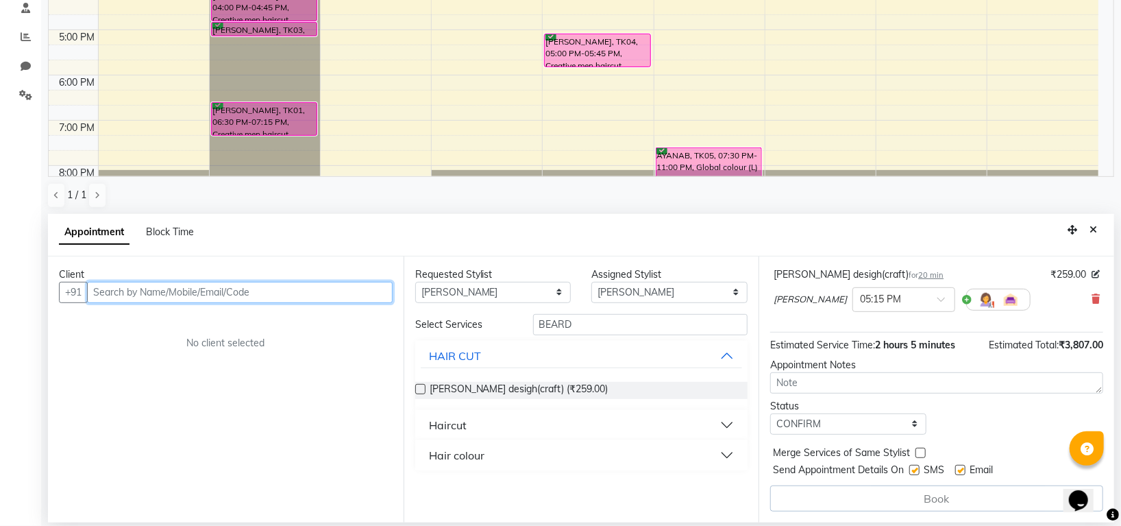
click at [256, 293] on input "text" at bounding box center [240, 292] width 306 height 21
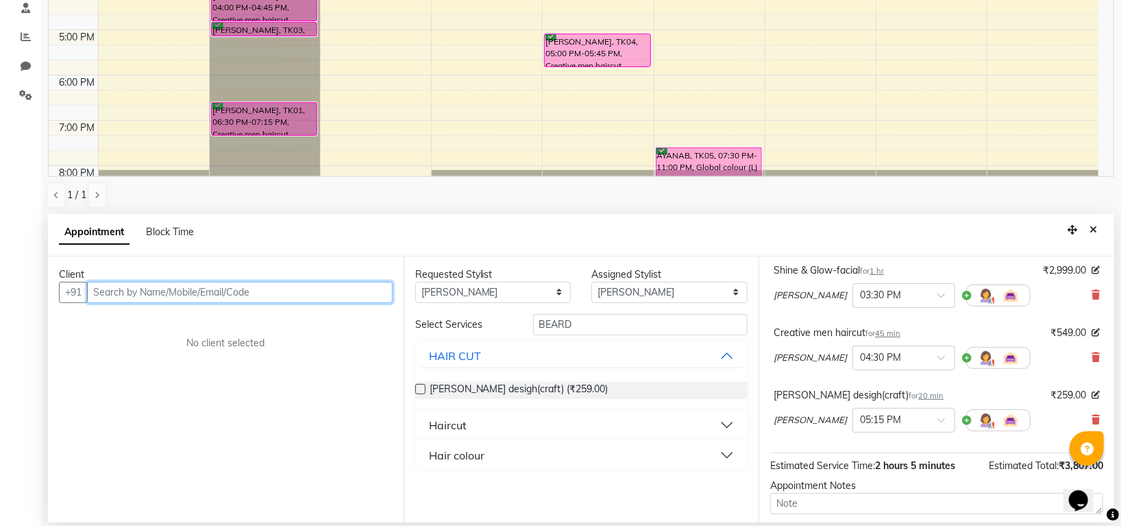
scroll to position [91, 0]
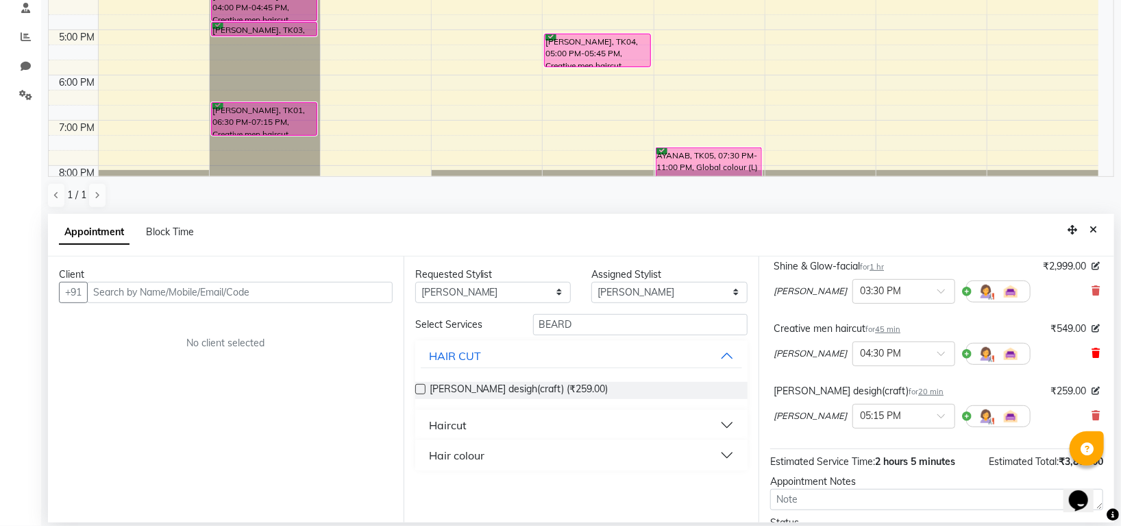
click at [1092, 352] on icon at bounding box center [1096, 353] width 8 height 10
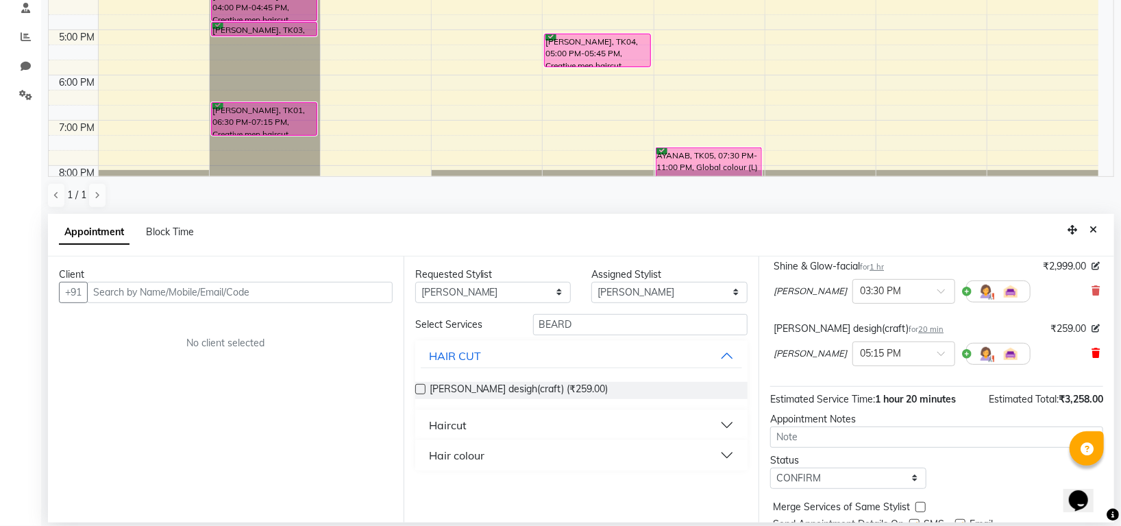
click at [1092, 356] on icon at bounding box center [1096, 353] width 8 height 10
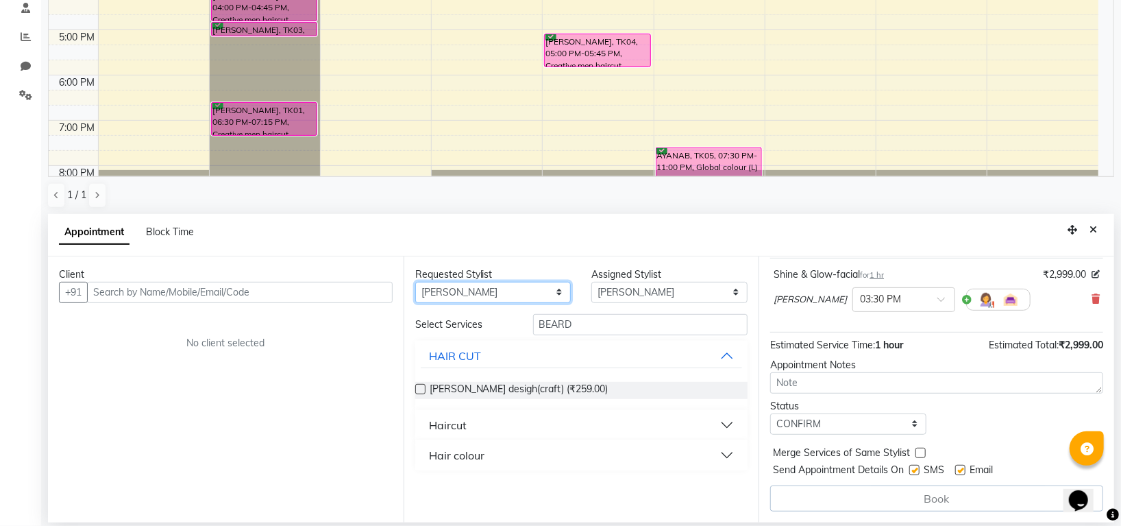
click at [448, 293] on select "Any Indira MEGH PAWAN RESHMI SABITRI SHANTI Simran SURAJ TILUCK P" at bounding box center [493, 292] width 156 height 21
select select "45579"
click at [415, 282] on select "Any Indira MEGH PAWAN RESHMI SABITRI SHANTI Simran SURAJ TILUCK P" at bounding box center [493, 292] width 156 height 21
select select "45579"
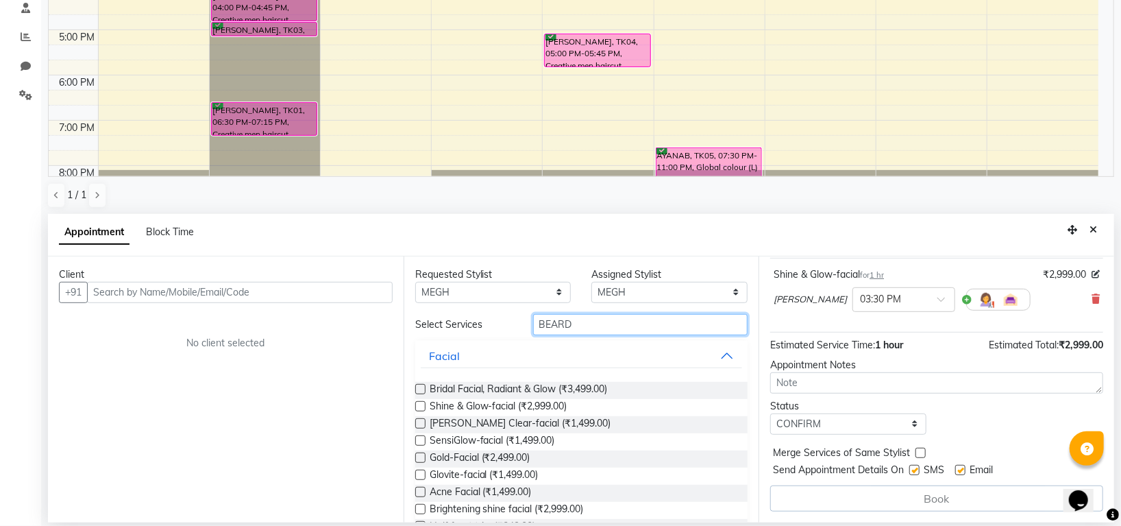
click at [576, 326] on input "BEARD" at bounding box center [640, 324] width 215 height 21
type input "B"
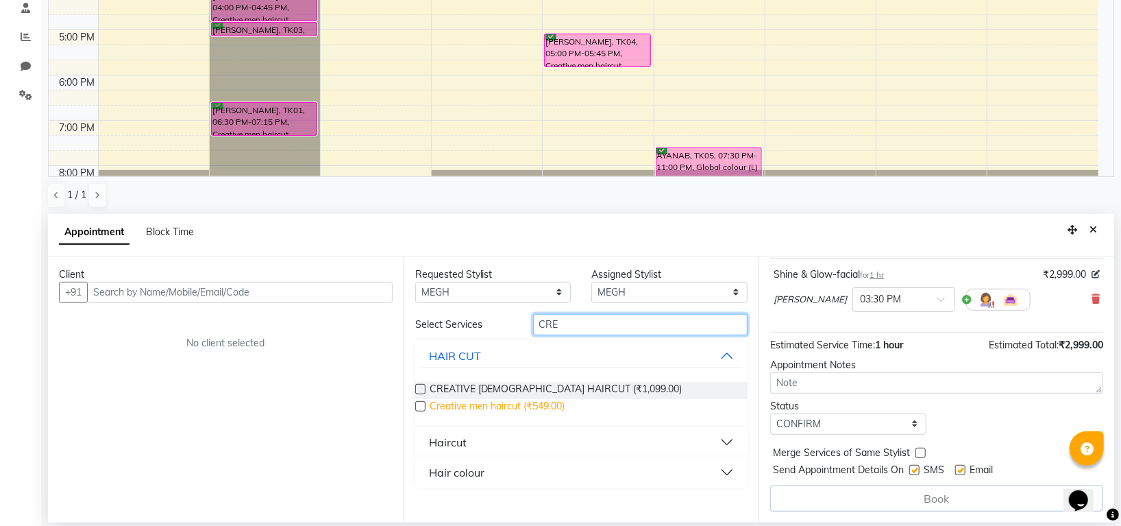
type input "CRE"
click at [526, 404] on span "Creative men haircut (₹549.00)" at bounding box center [498, 407] width 136 height 17
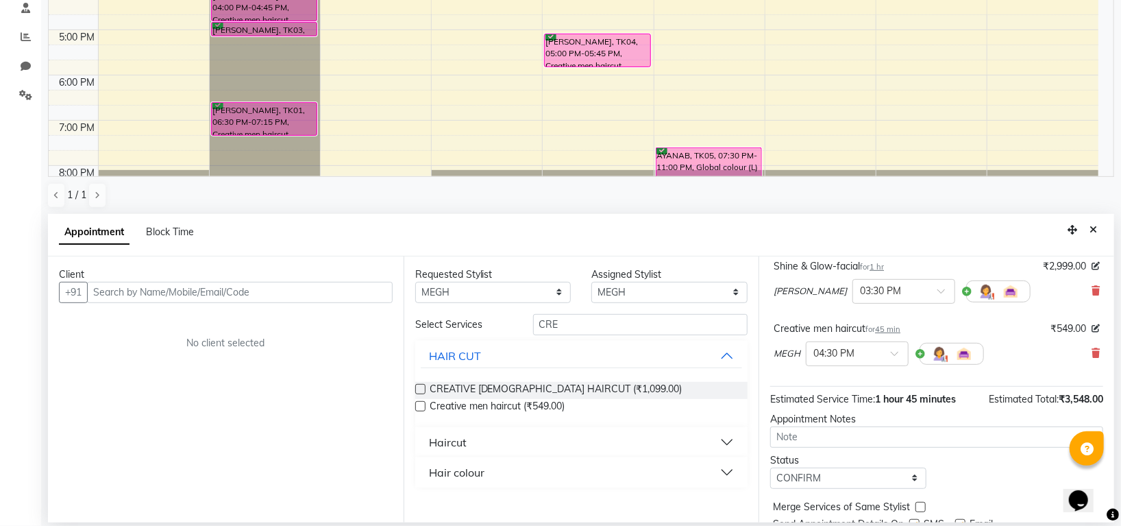
checkbox input "false"
click at [580, 322] on input "CRE" at bounding box center [640, 324] width 215 height 21
type input "C"
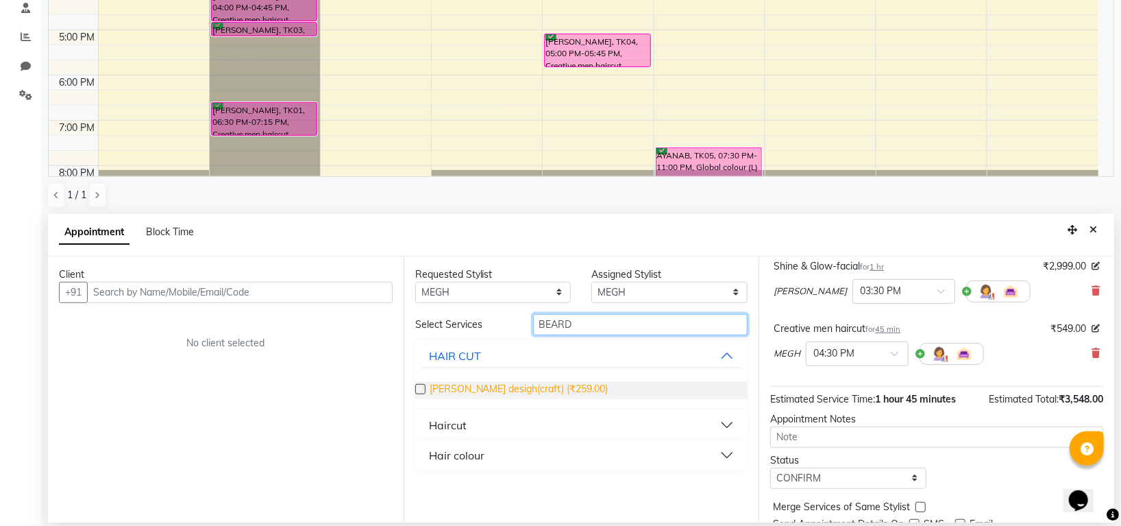
type input "BEARD"
click at [522, 385] on span "Beard desigh(craft) (₹259.00)" at bounding box center [519, 390] width 179 height 17
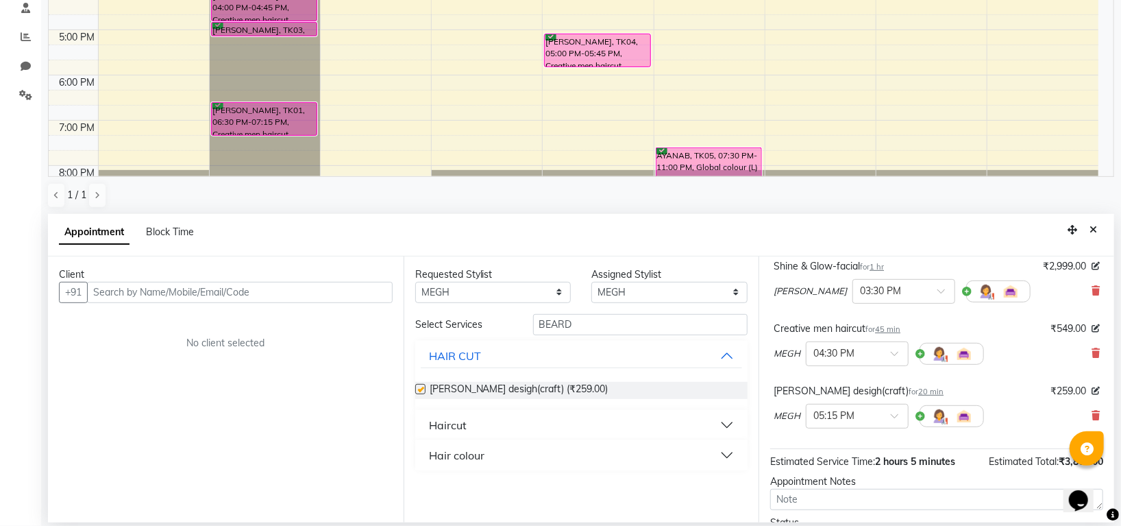
checkbox input "false"
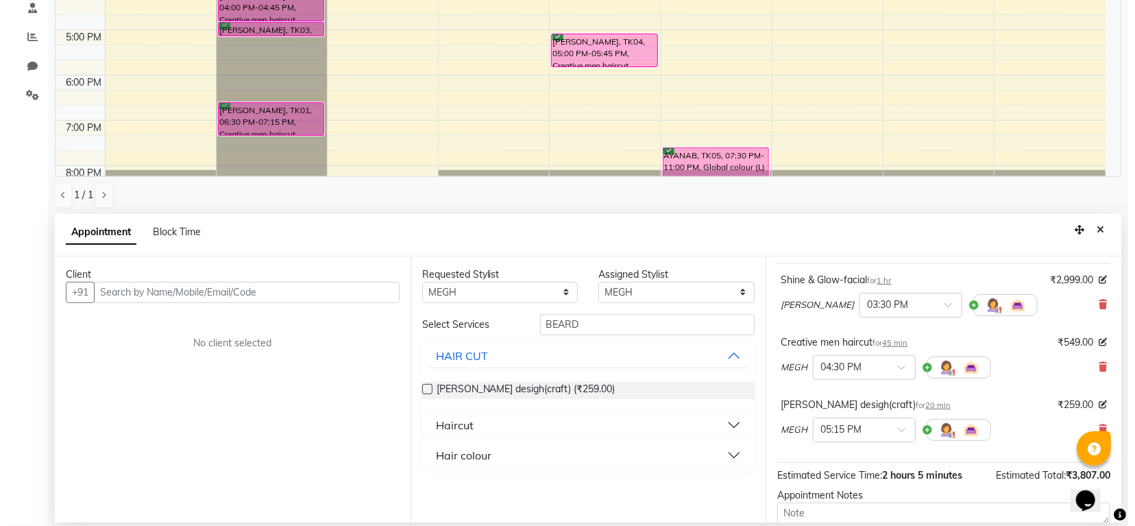
scroll to position [208, 0]
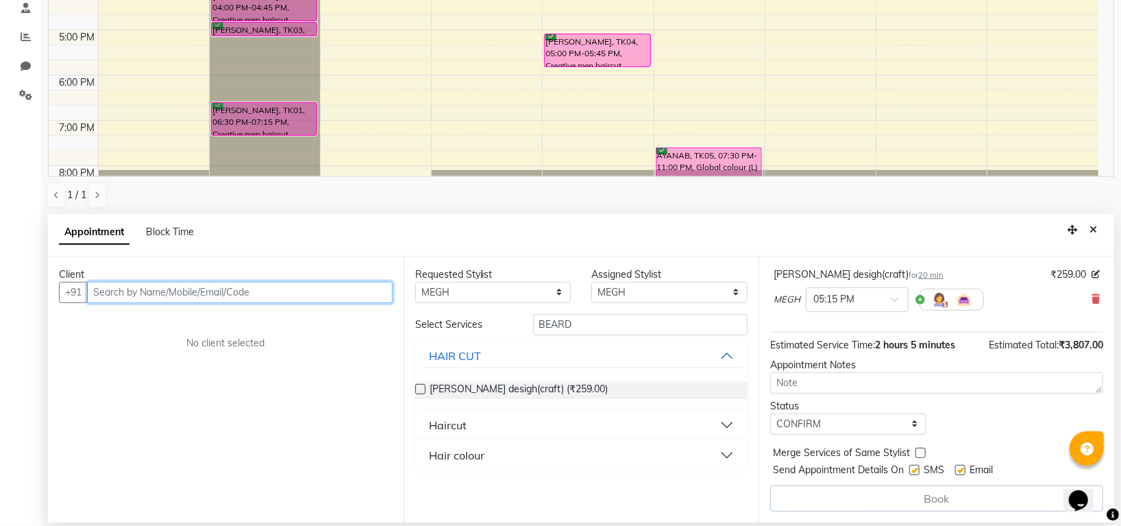
click at [238, 291] on input "text" at bounding box center [240, 292] width 306 height 21
type input "9591558687"
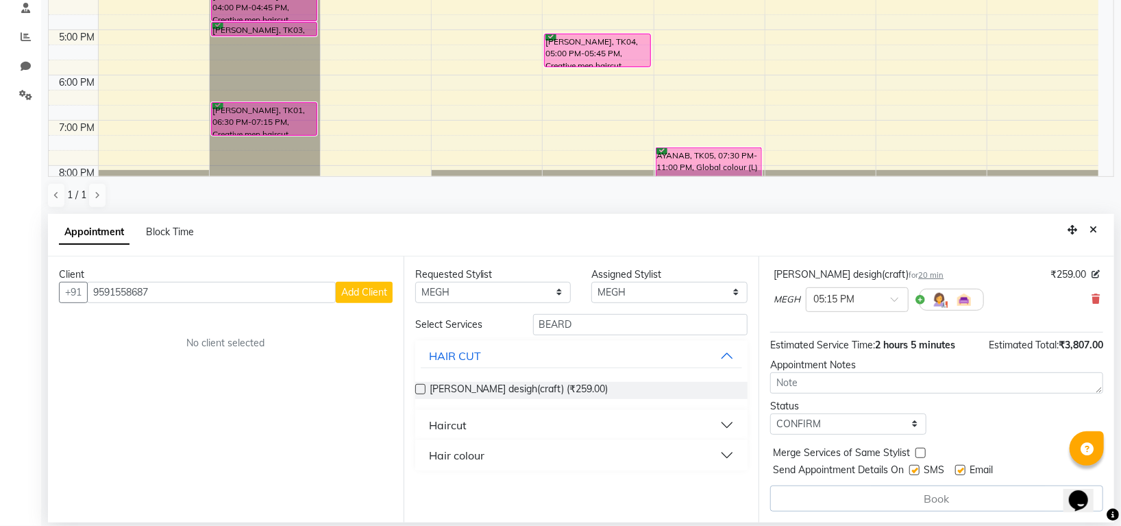
click at [366, 291] on span "Add Client" at bounding box center [364, 292] width 46 height 12
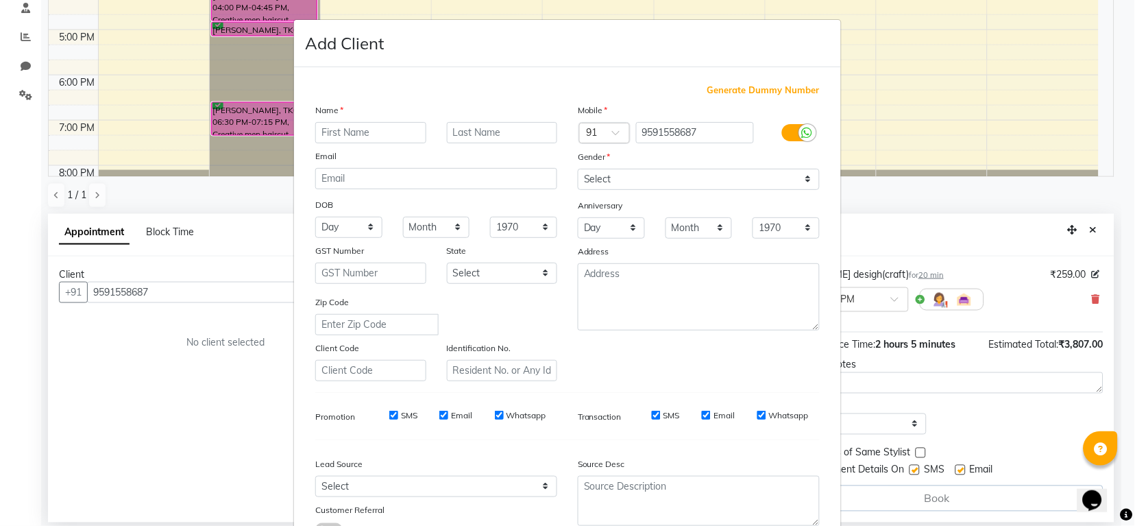
click at [371, 133] on input "text" at bounding box center [370, 132] width 111 height 21
type input "a"
type input "Aziz"
drag, startPoint x: 627, startPoint y: 174, endPoint x: 632, endPoint y: 188, distance: 14.5
click at [627, 174] on select "Select Male Female Other Prefer Not To Say" at bounding box center [699, 179] width 242 height 21
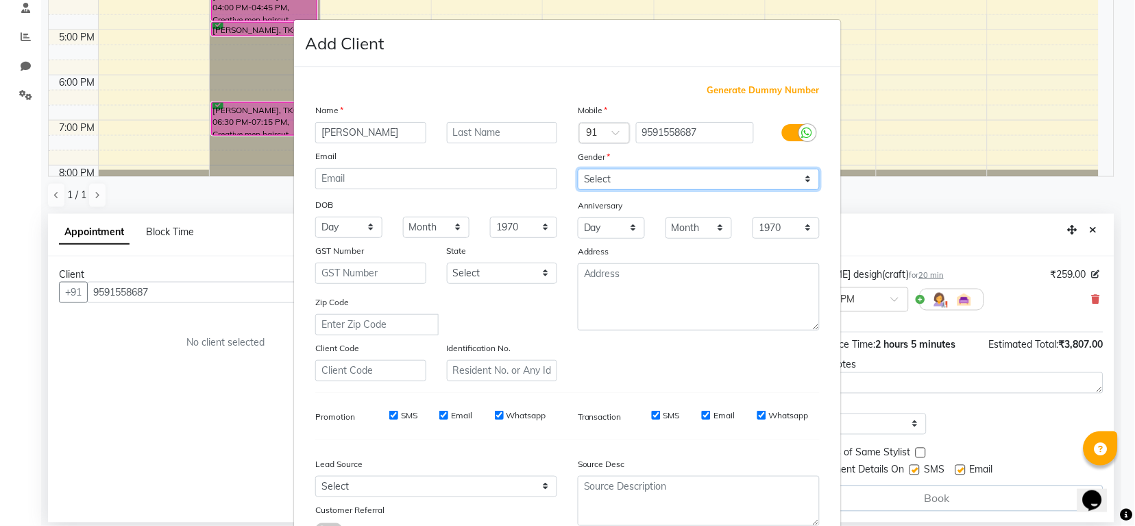
select select "male"
click at [578, 169] on select "Select Male Female Other Prefer Not To Say" at bounding box center [699, 179] width 242 height 21
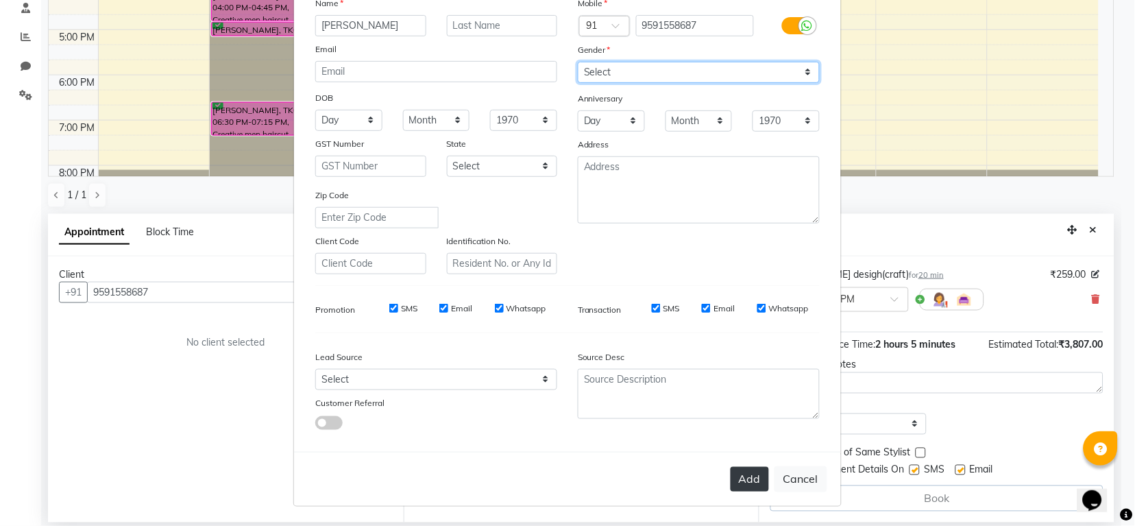
scroll to position [110, 0]
click at [757, 475] on button "Add" at bounding box center [750, 479] width 38 height 25
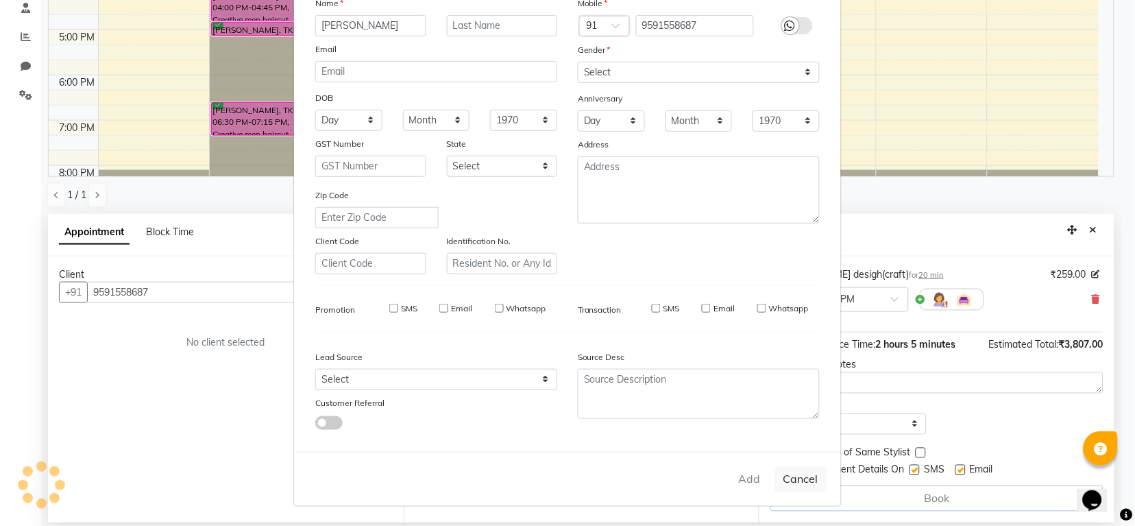
select select
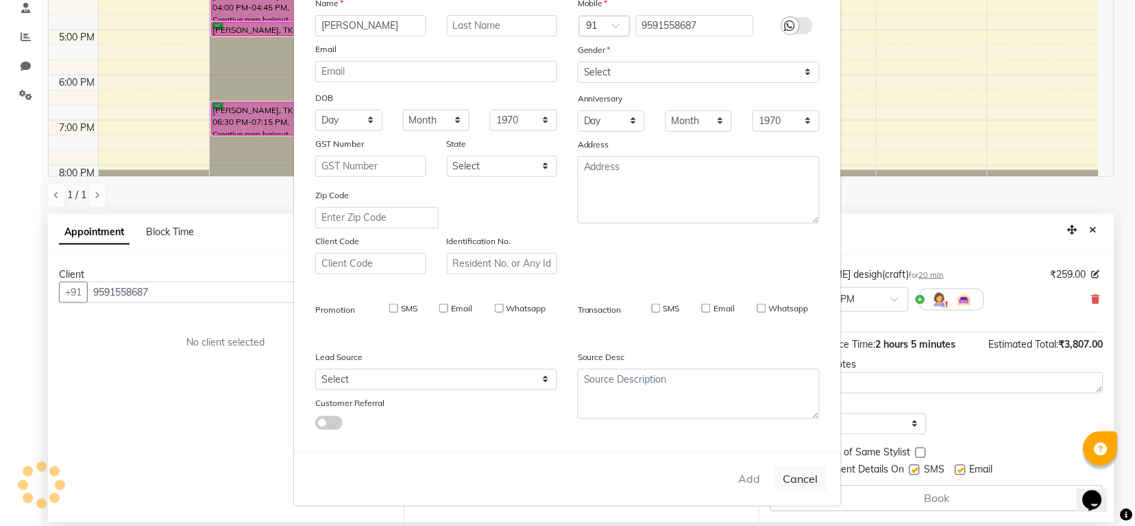
select select
checkbox input "false"
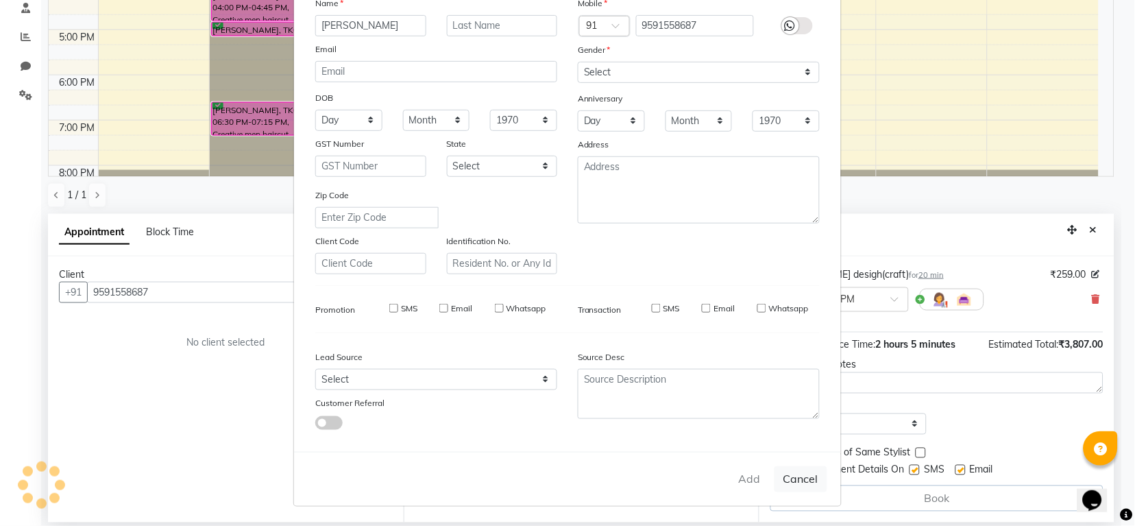
checkbox input "false"
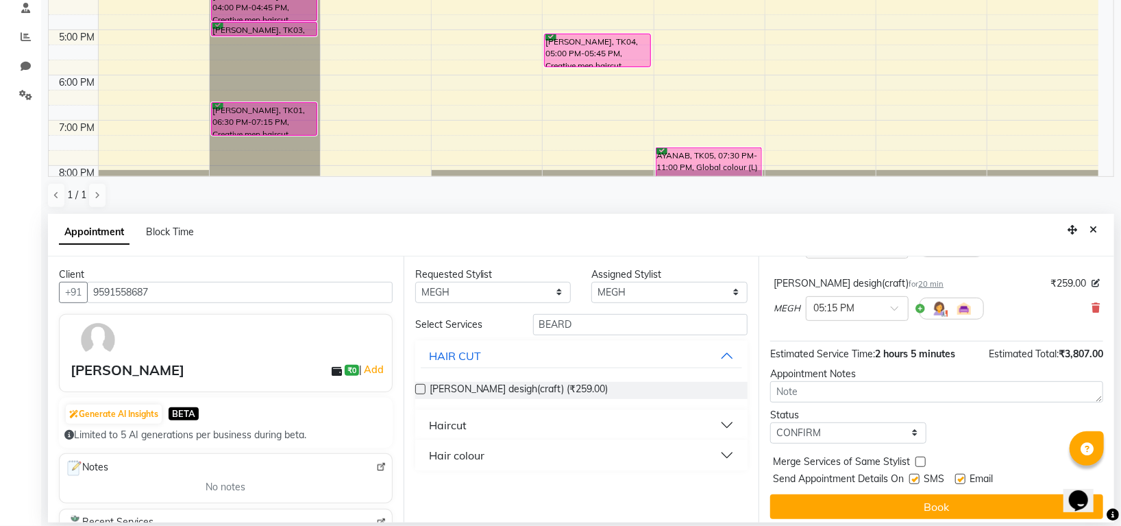
scroll to position [206, 0]
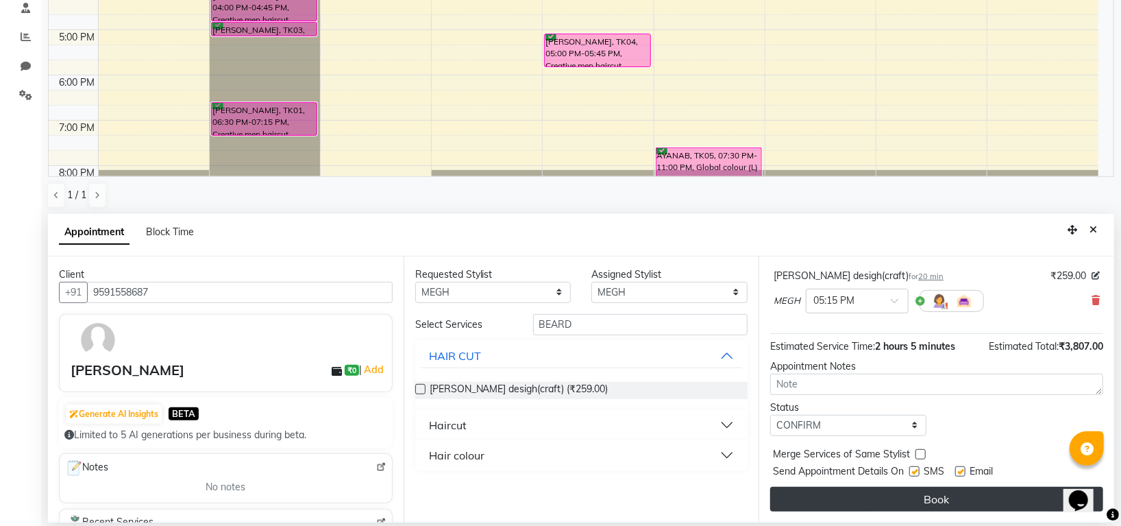
click at [929, 495] on button "Book" at bounding box center [936, 499] width 333 height 25
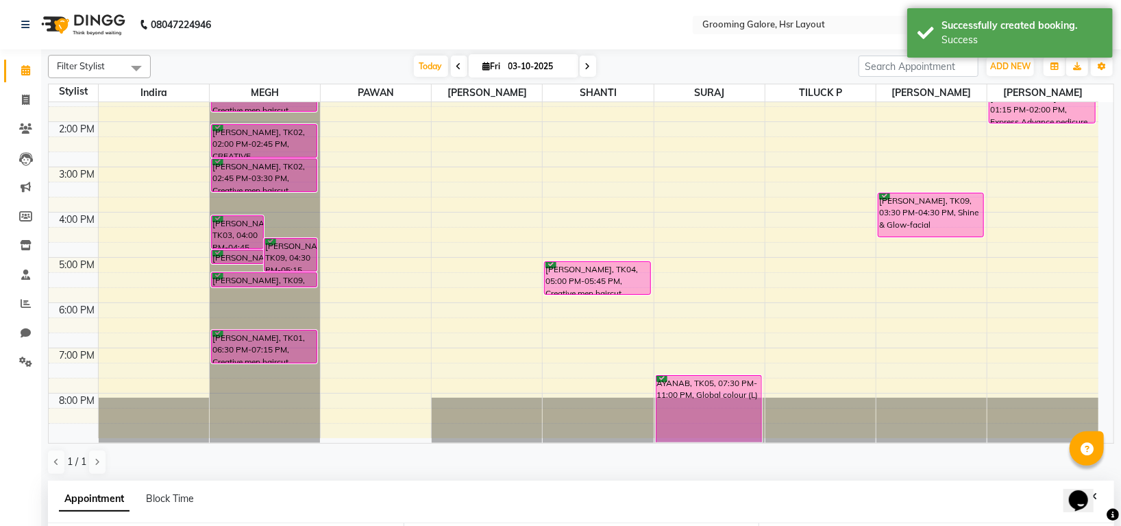
scroll to position [267, 0]
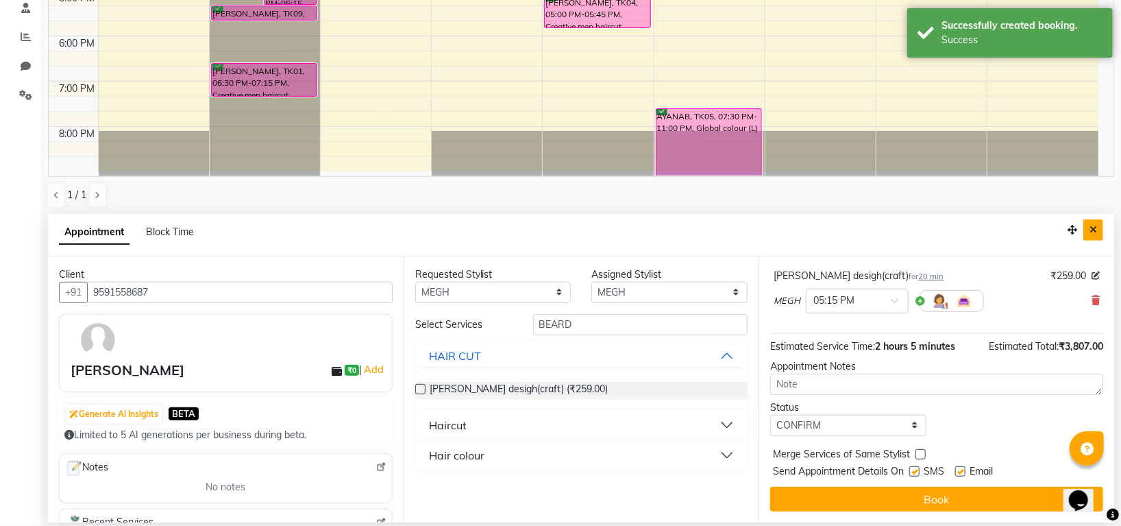
click at [1099, 231] on button "Close" at bounding box center [1094, 229] width 20 height 21
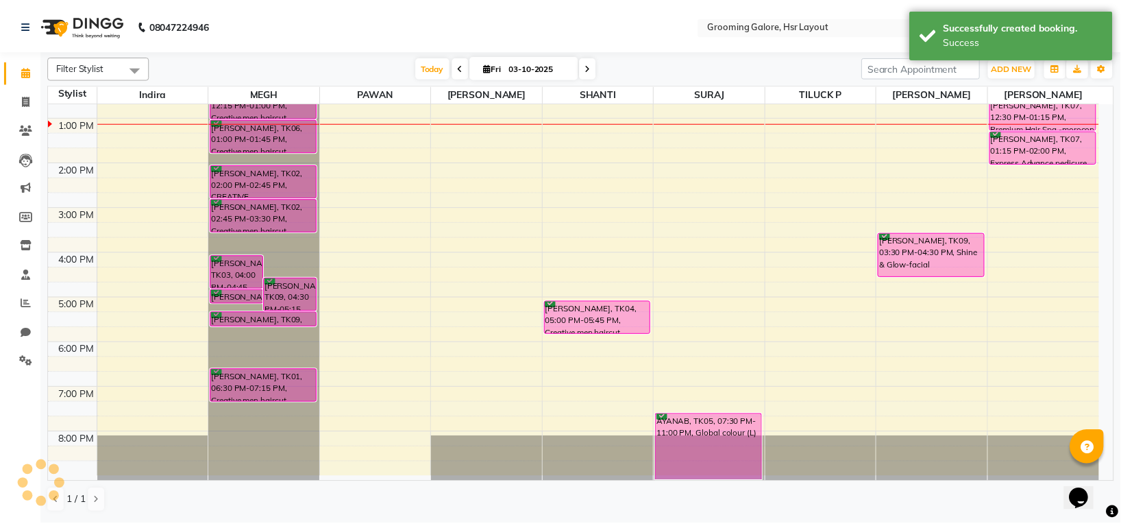
scroll to position [212, 0]
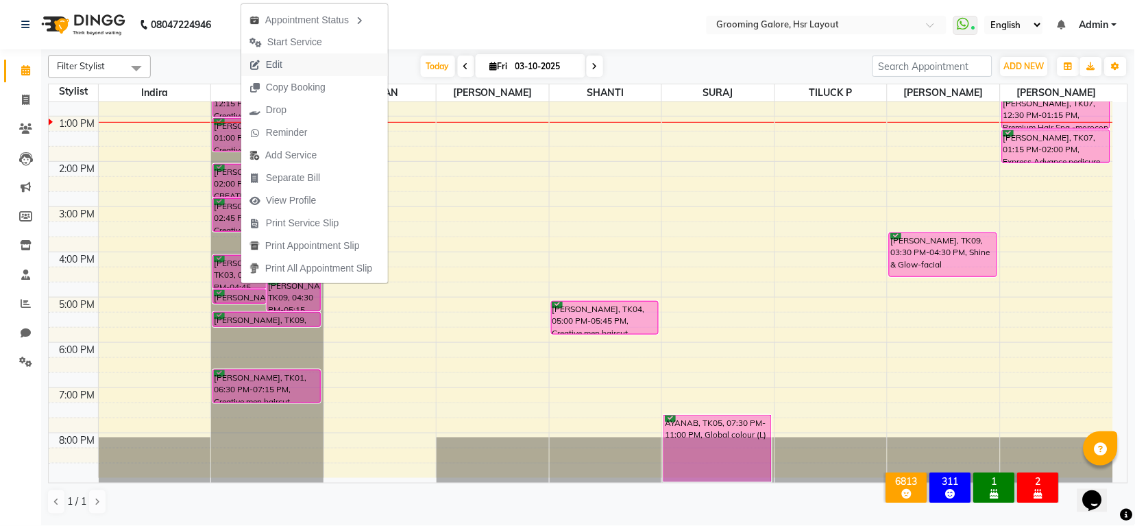
click at [273, 60] on span "Edit" at bounding box center [274, 65] width 16 height 14
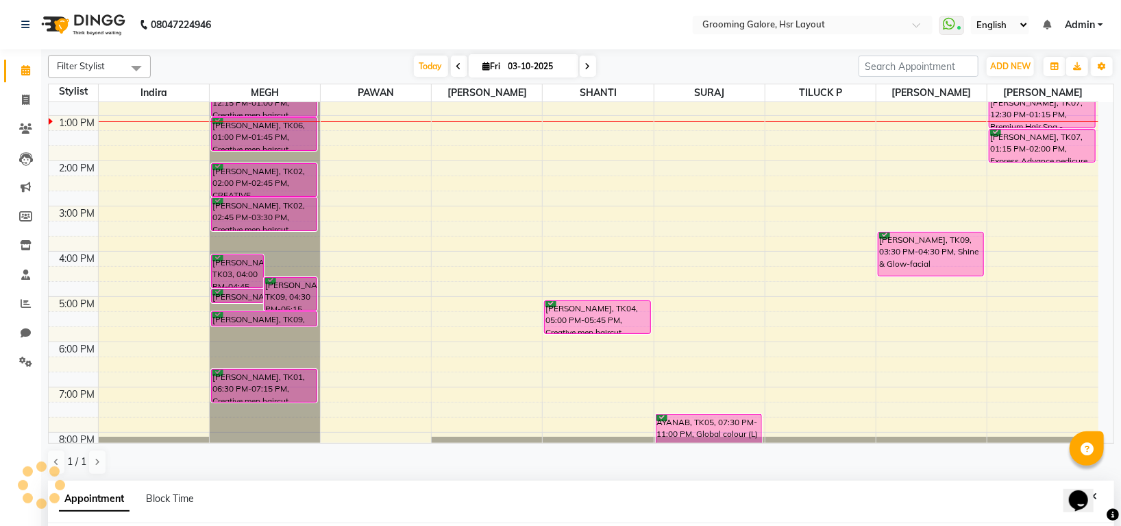
select select "confirm booking"
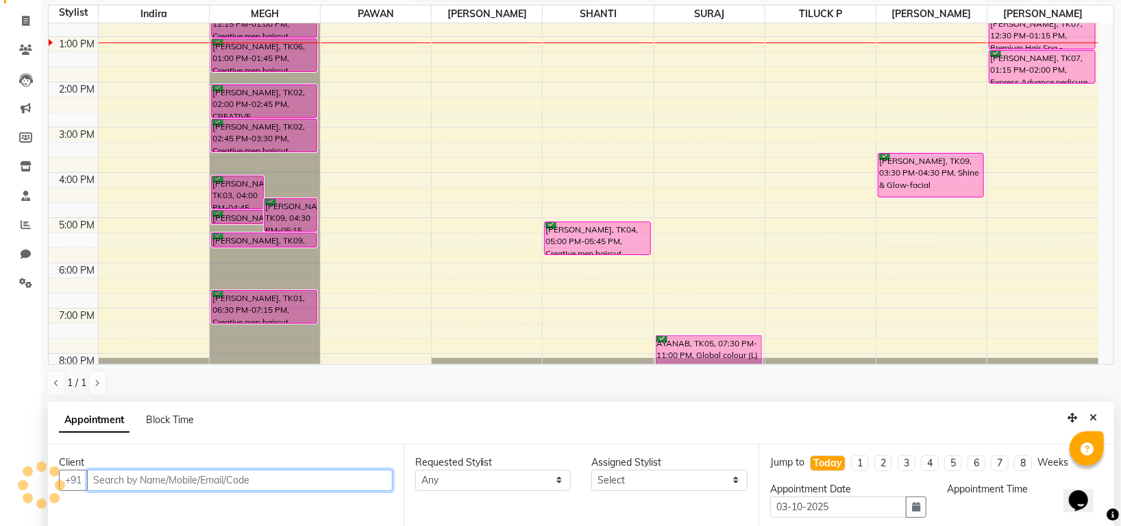
scroll to position [0, 0]
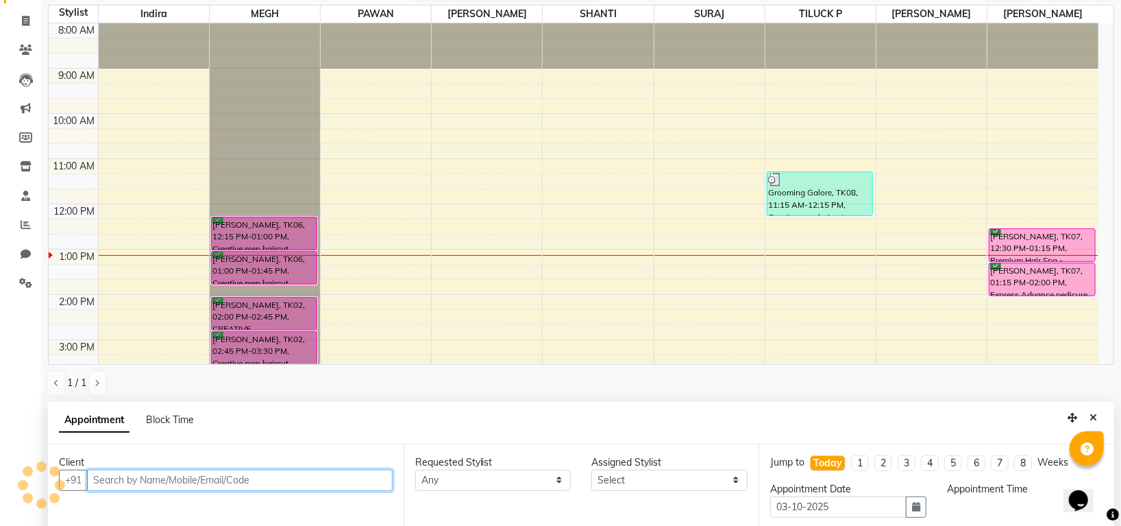
select select "960"
select select "45579"
select select "3047"
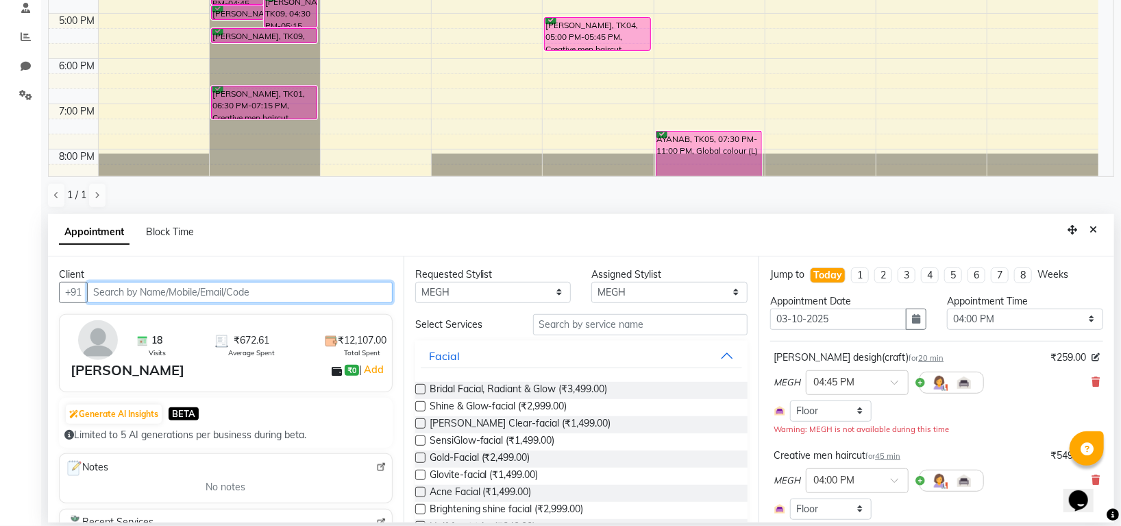
scroll to position [175, 0]
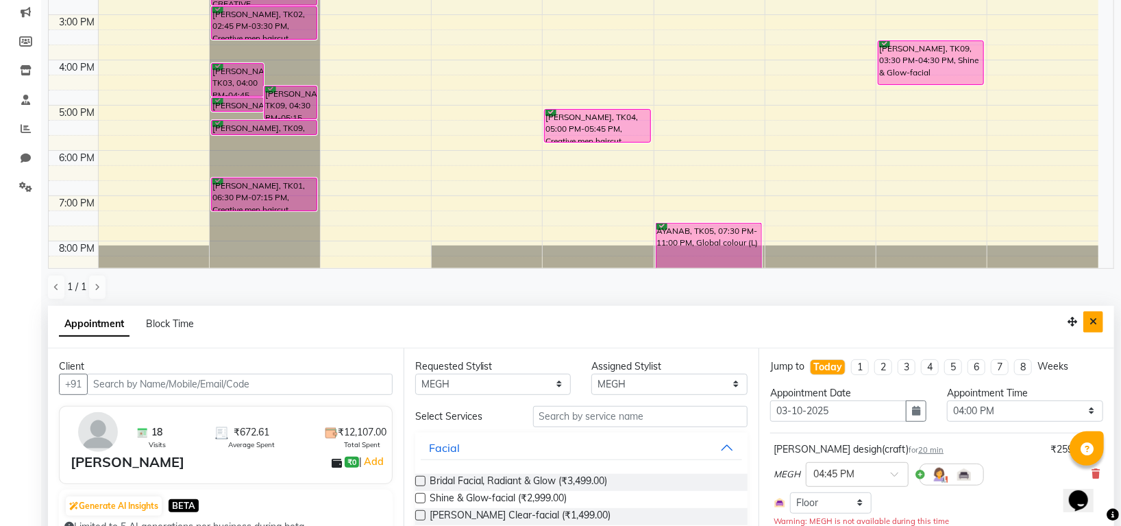
click at [1087, 324] on button "Close" at bounding box center [1094, 321] width 20 height 21
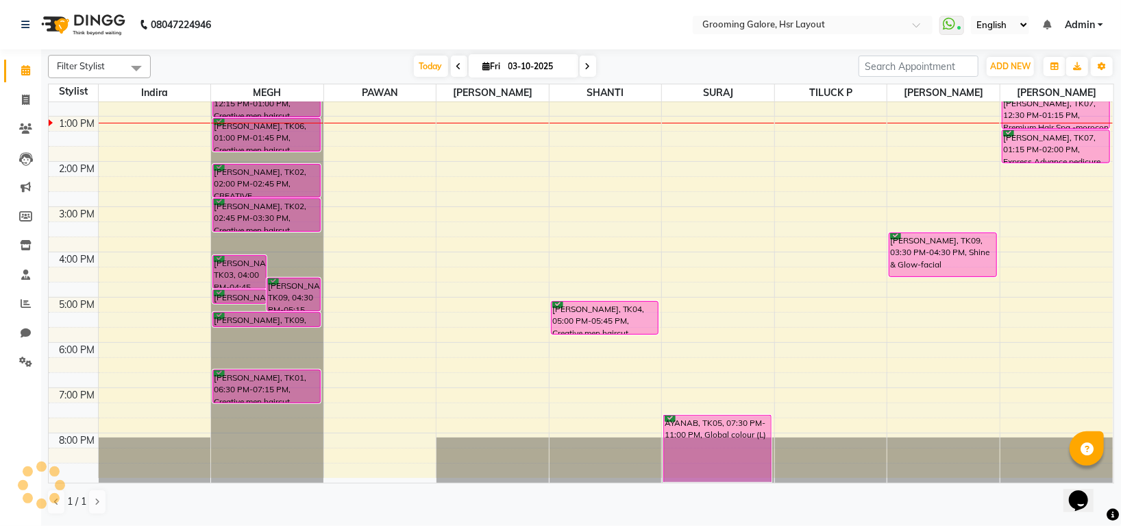
scroll to position [212, 0]
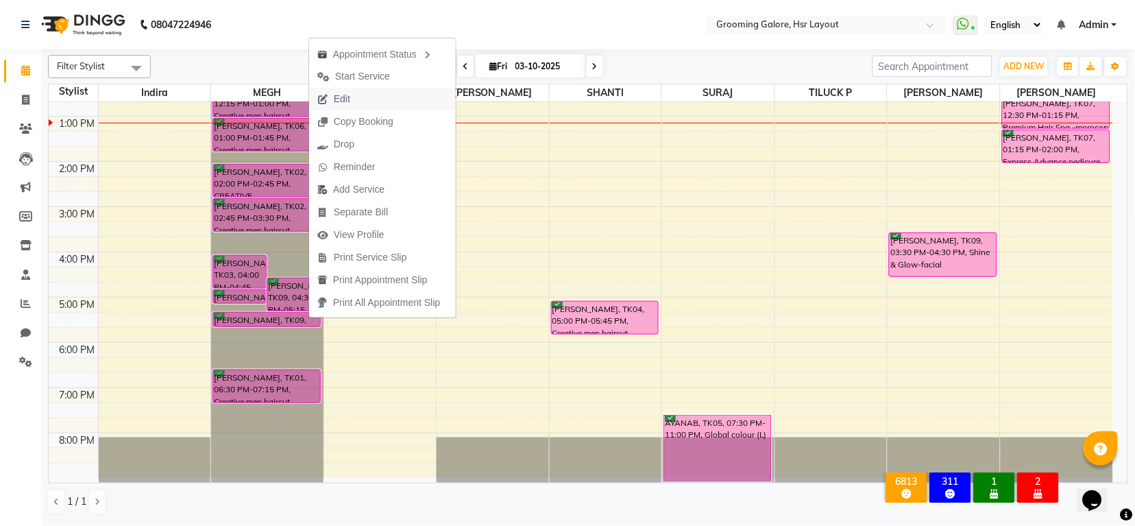
click at [354, 99] on span "Edit" at bounding box center [333, 99] width 49 height 23
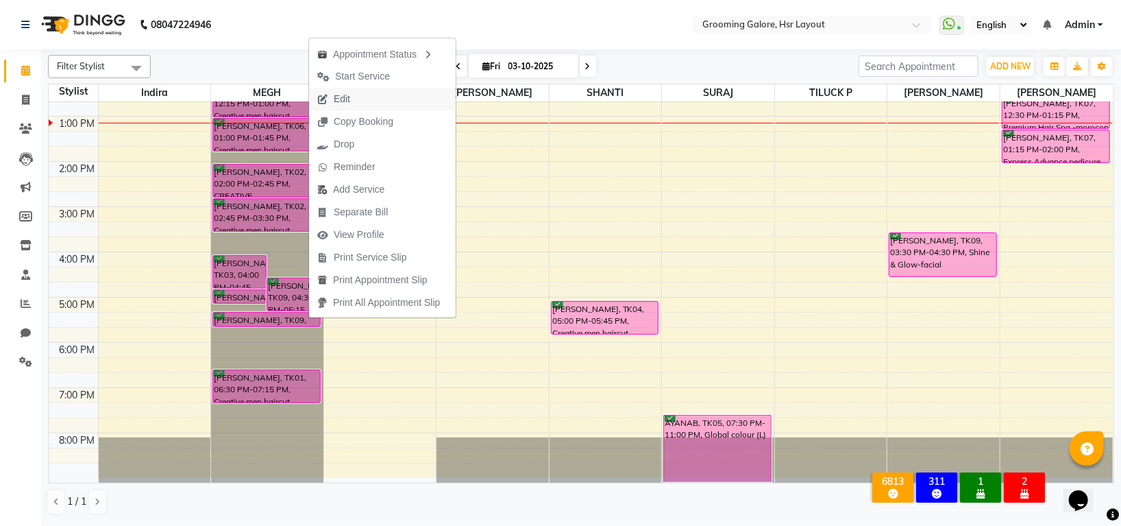
select select "tentative"
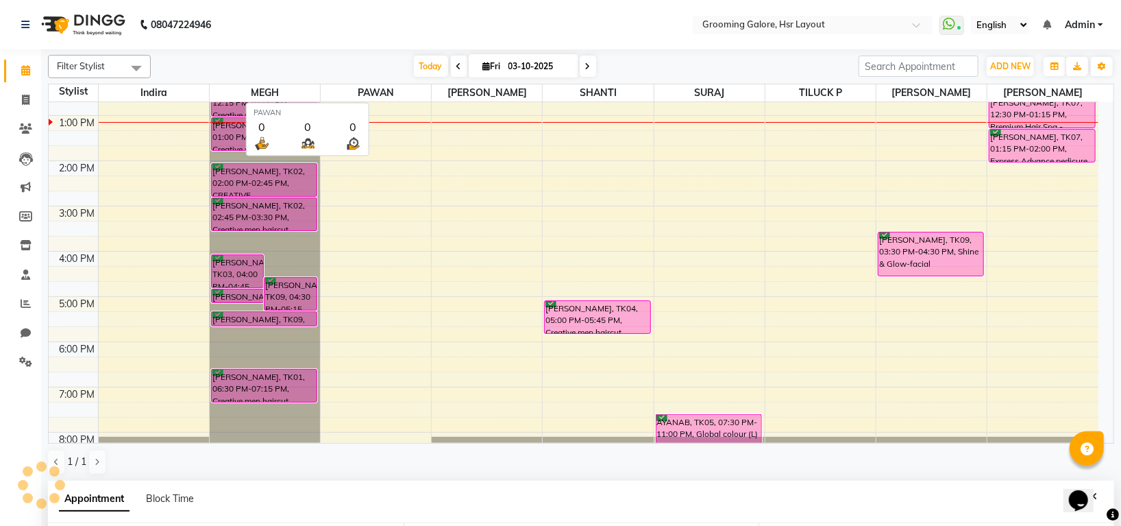
type input "03-10-2025"
select select "confirm booking"
select select "930"
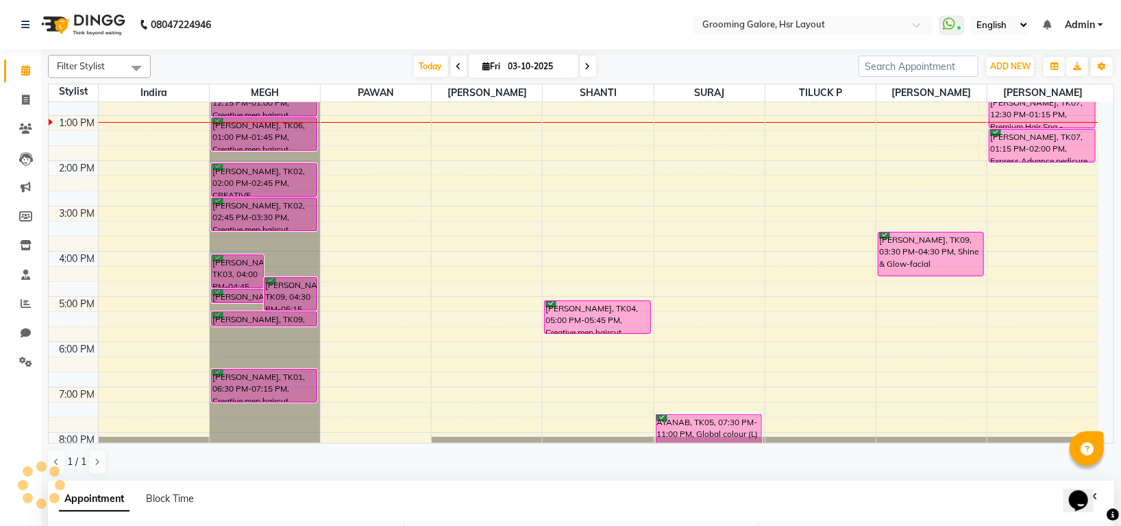
select select "45579"
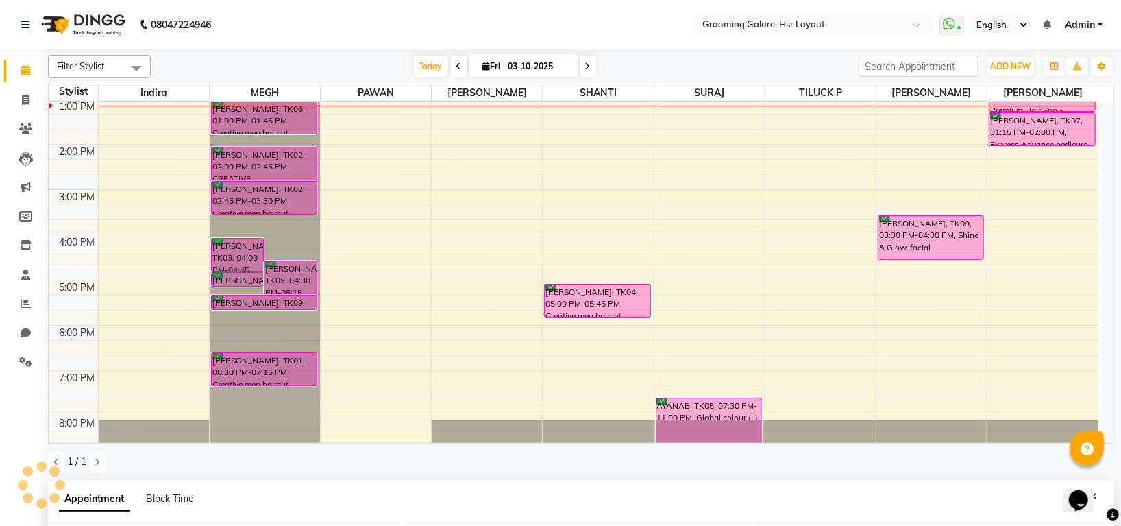
scroll to position [267, 0]
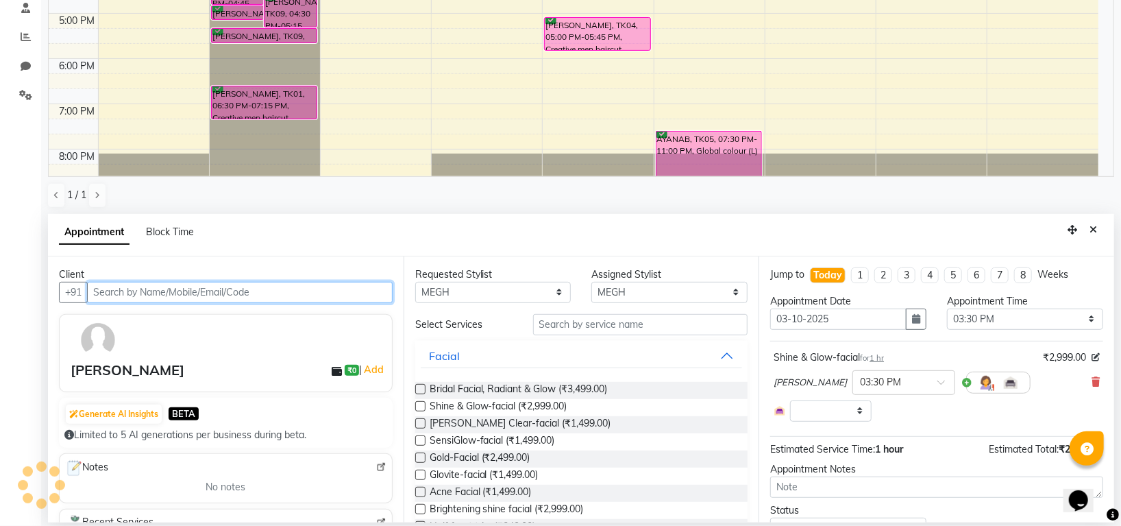
select select "3047"
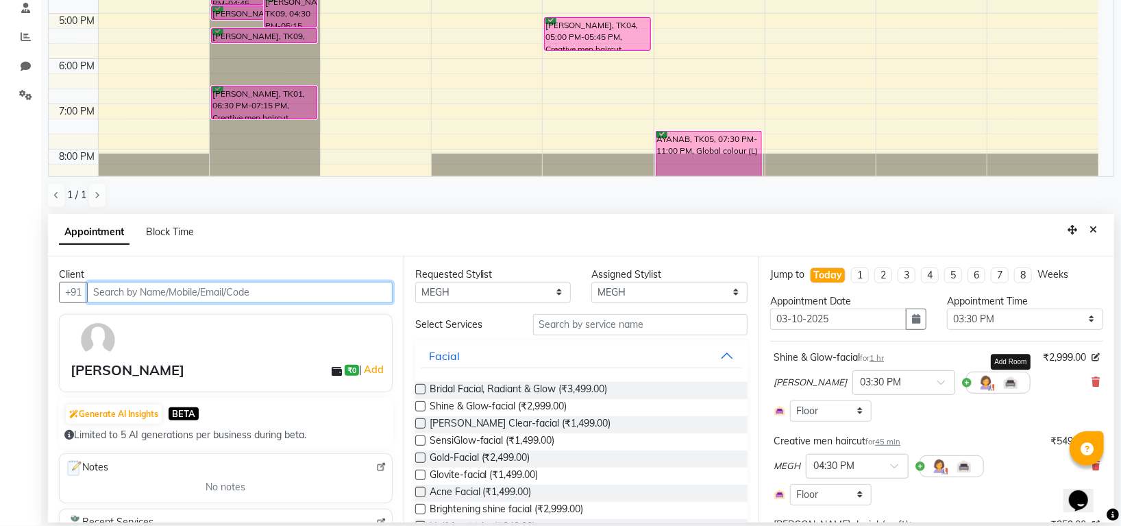
scroll to position [91, 0]
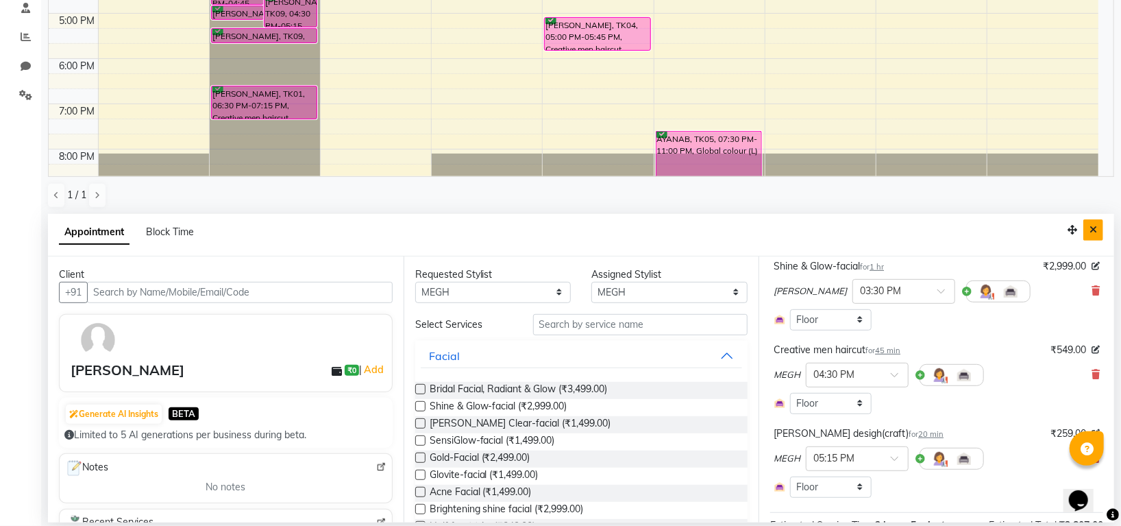
click at [1092, 223] on button "Close" at bounding box center [1094, 229] width 20 height 21
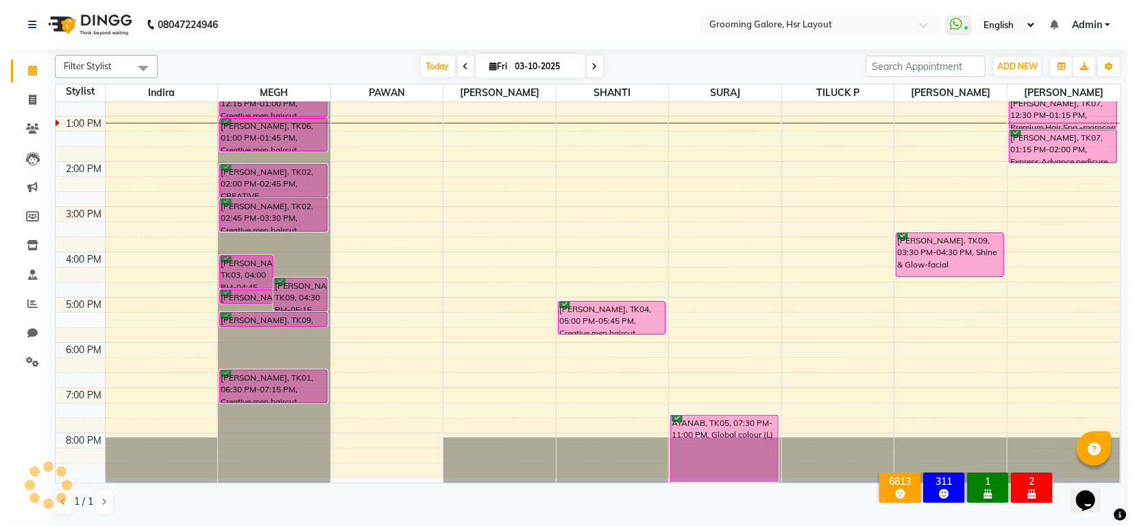
scroll to position [0, 0]
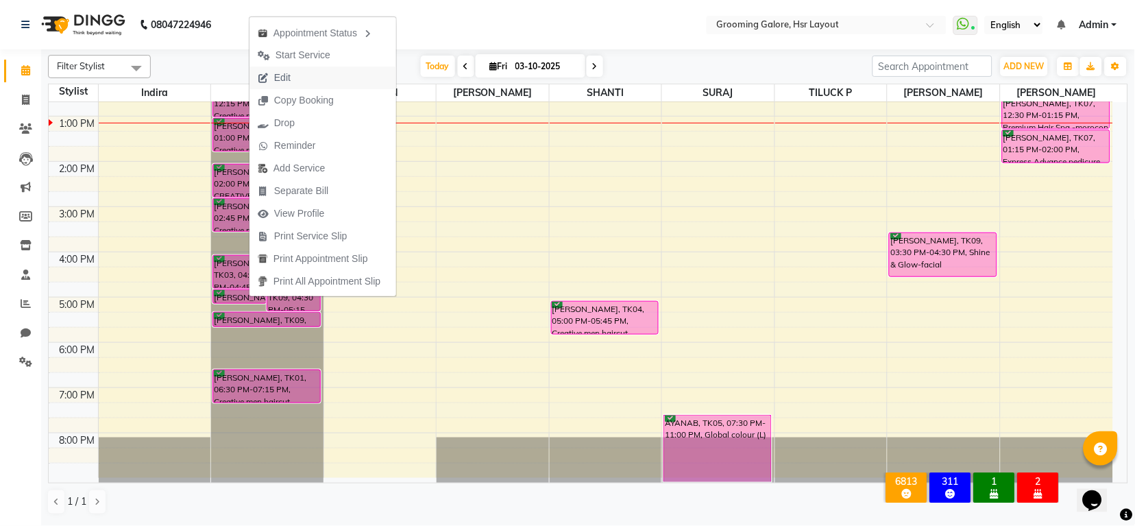
click at [280, 75] on span "Edit" at bounding box center [282, 78] width 16 height 14
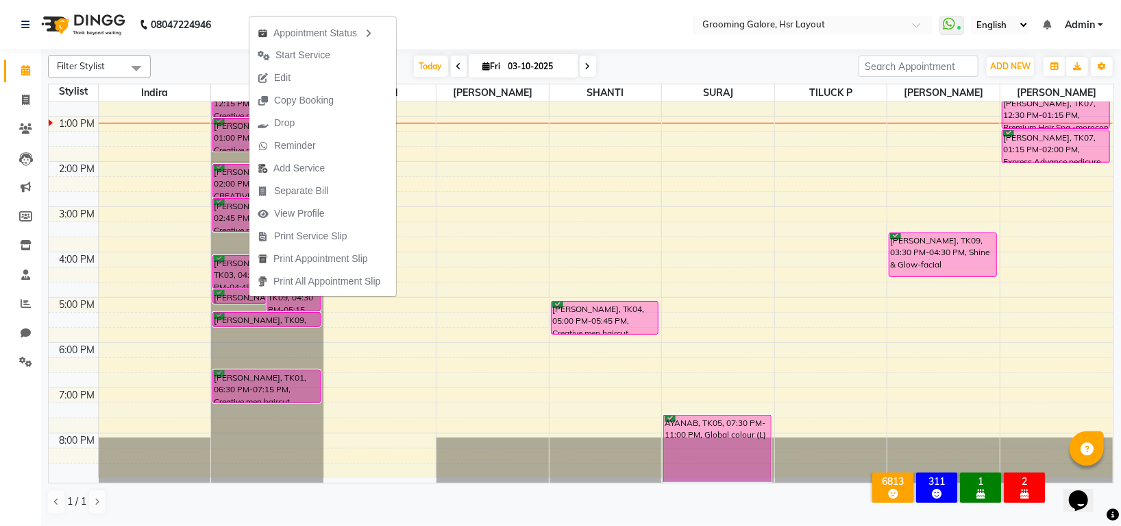
select select "tentative"
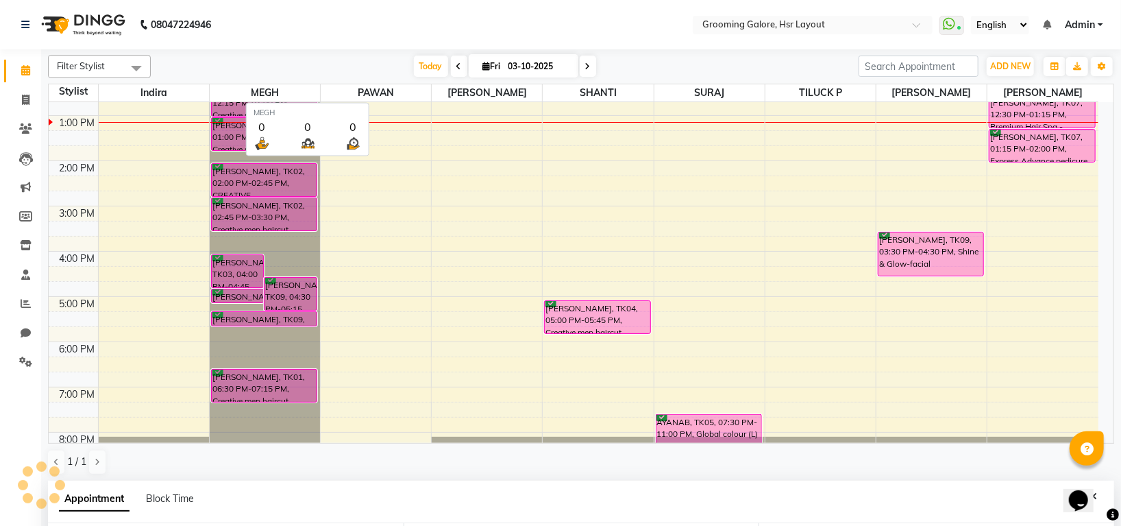
type input "03-10-2025"
select select "confirm booking"
select select "960"
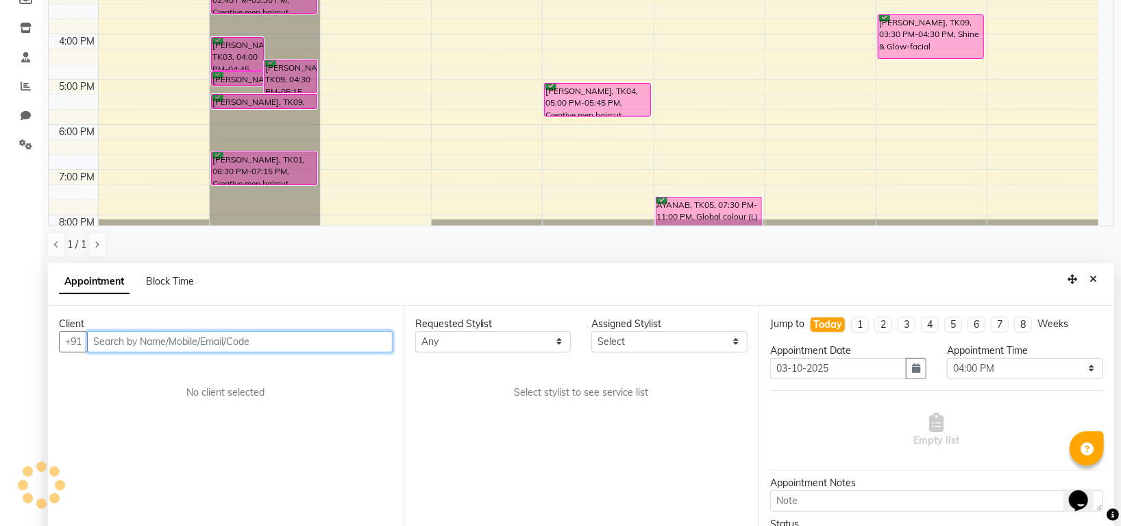
scroll to position [229, 0]
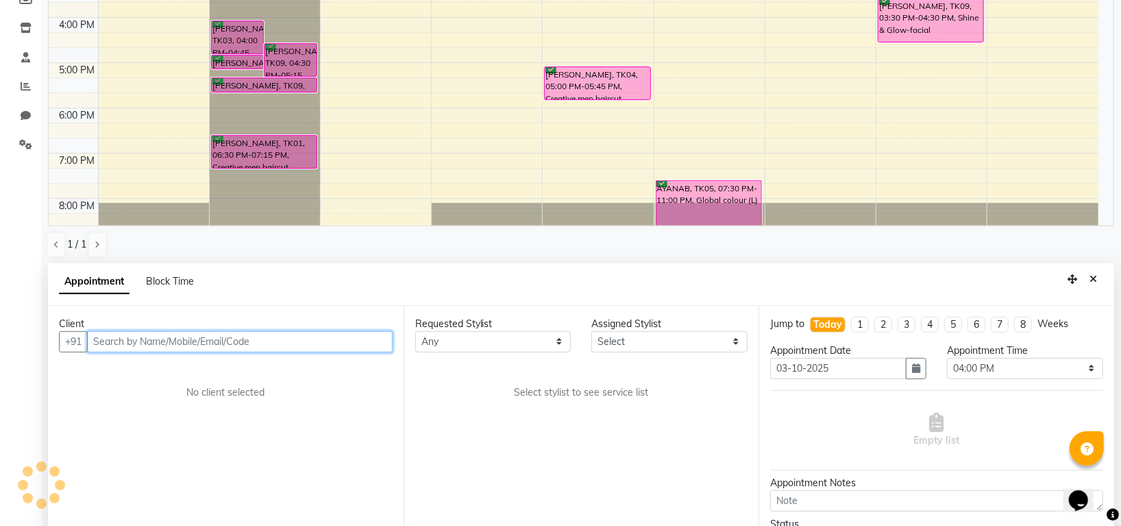
select select "45579"
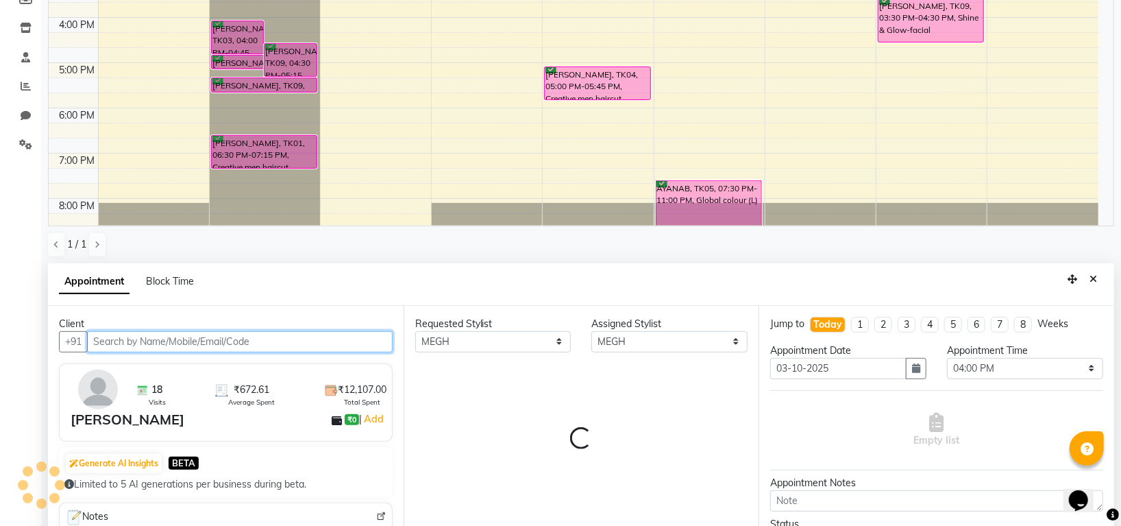
select select "3047"
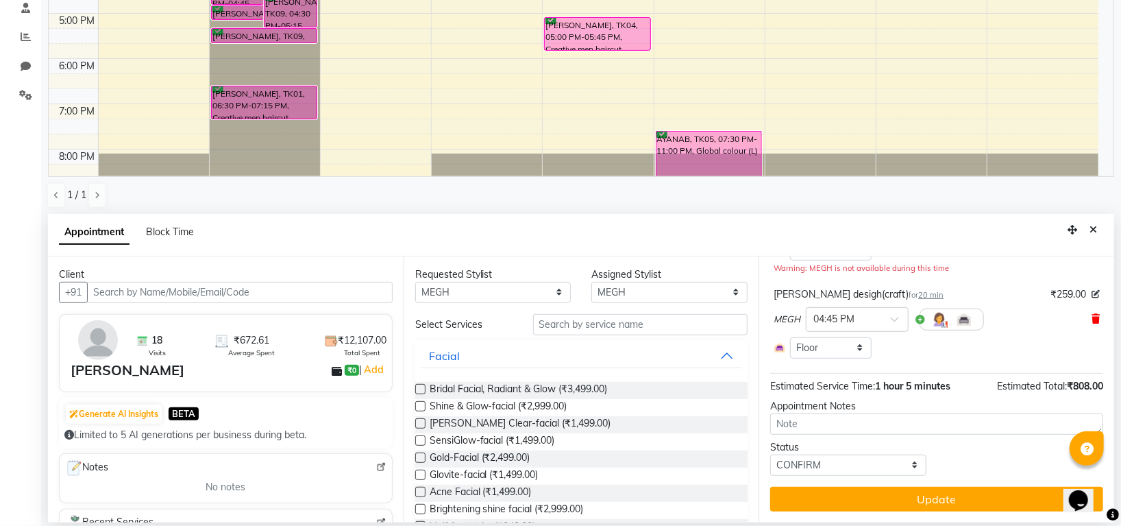
click at [1092, 315] on icon at bounding box center [1096, 319] width 8 height 10
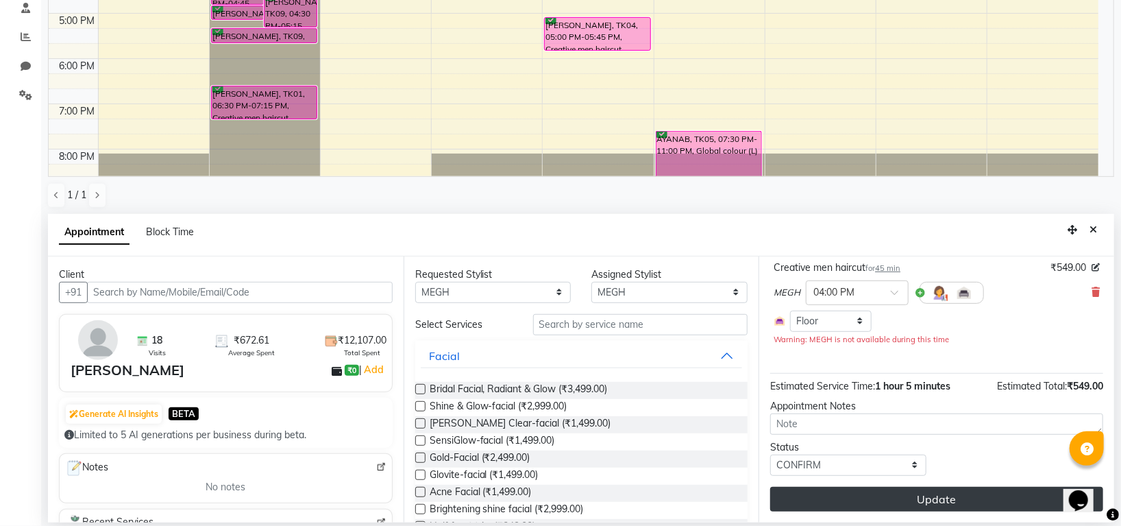
click at [920, 499] on button "Update" at bounding box center [936, 499] width 333 height 25
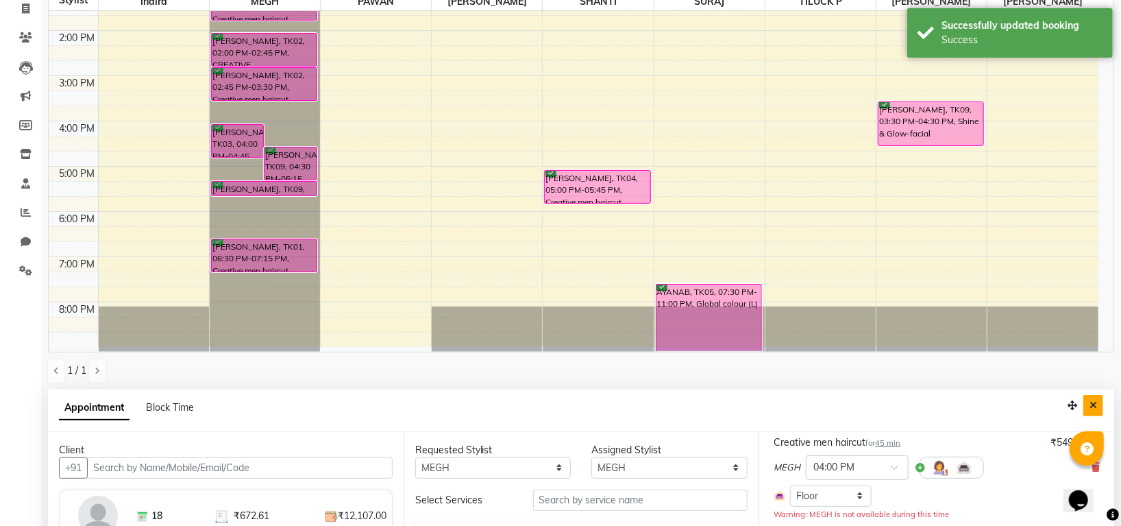
click at [1091, 405] on icon "Close" at bounding box center [1094, 405] width 8 height 10
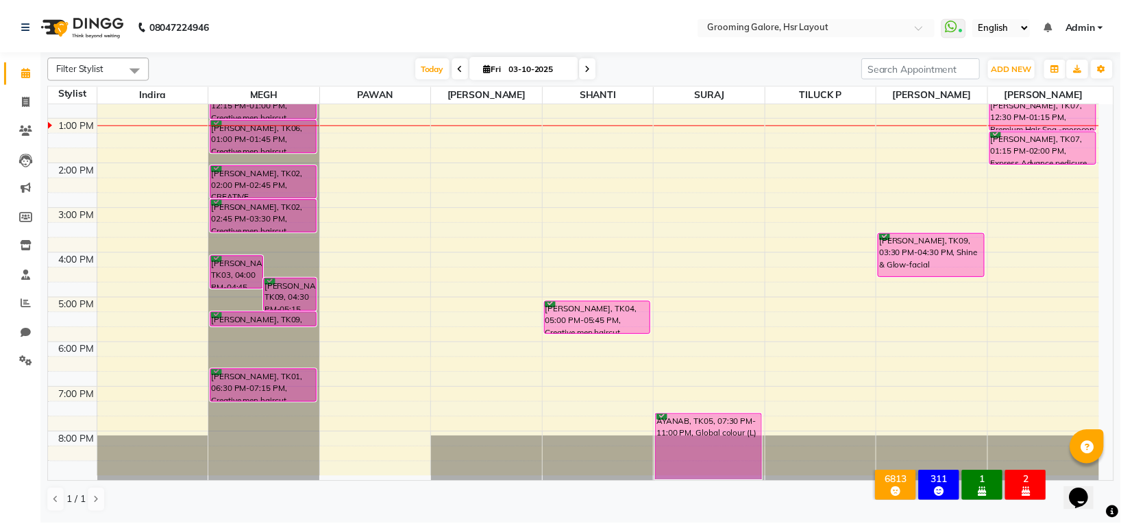
scroll to position [121, 0]
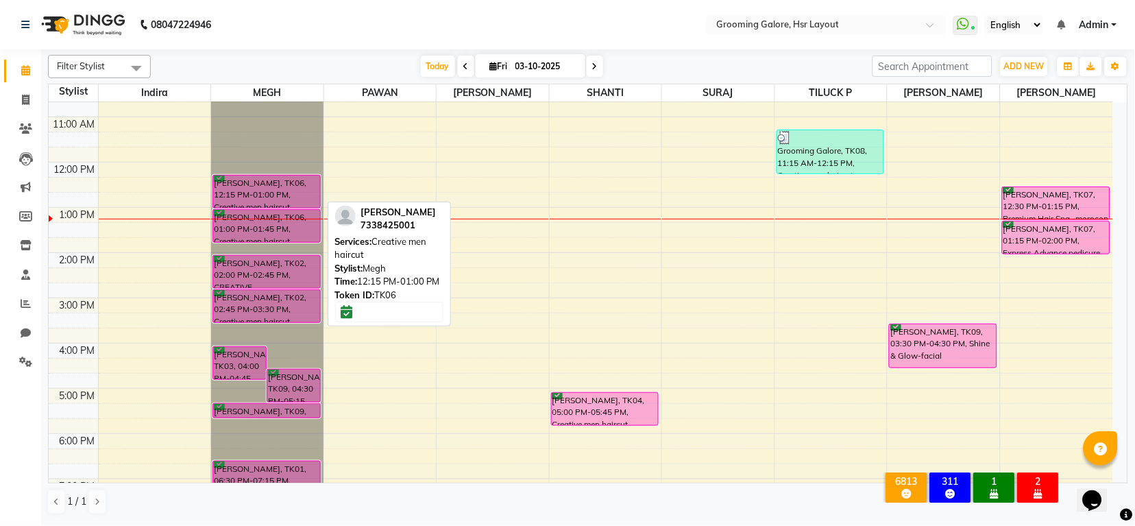
click at [297, 200] on div "[PERSON_NAME], TK06, 12:15 PM-01:00 PM, Creative men haircut" at bounding box center [266, 191] width 106 height 32
select select "6"
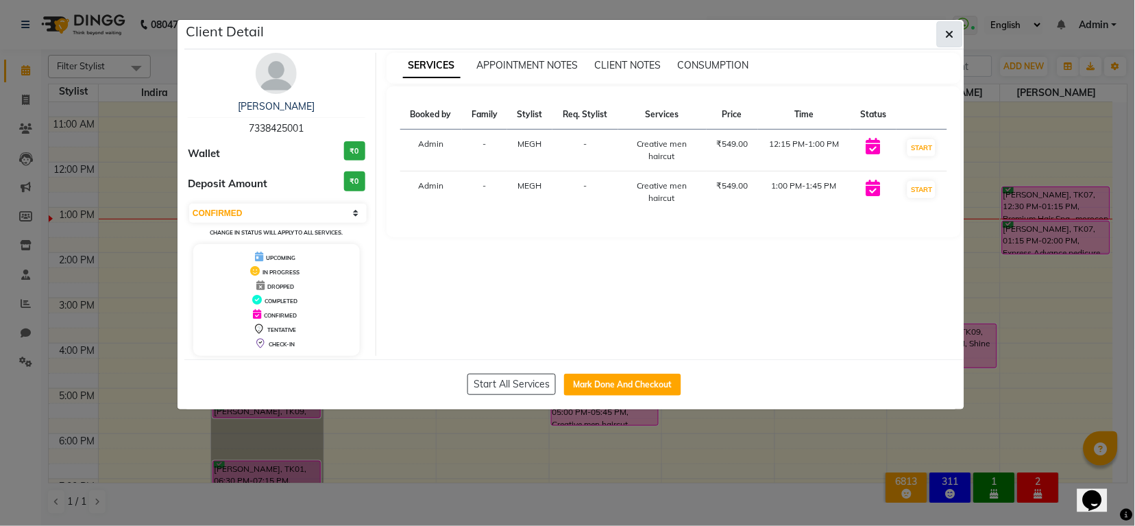
click at [943, 34] on button "button" at bounding box center [950, 34] width 26 height 26
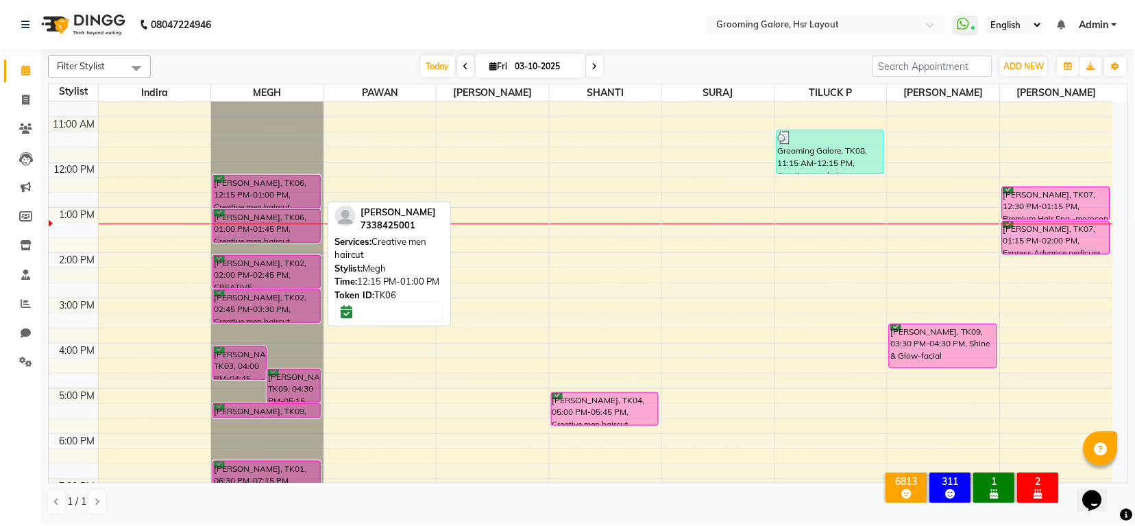
click at [265, 183] on div "[PERSON_NAME], TK06, 12:15 PM-01:00 PM, Creative men haircut" at bounding box center [266, 191] width 106 height 32
select select "6"
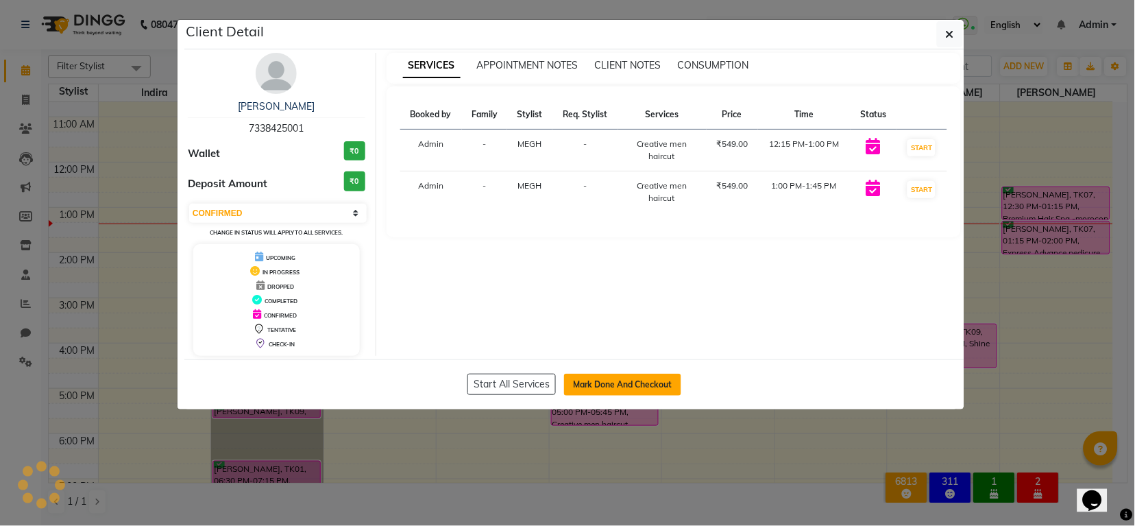
click at [600, 386] on button "Mark Done And Checkout" at bounding box center [622, 385] width 117 height 22
select select "6168"
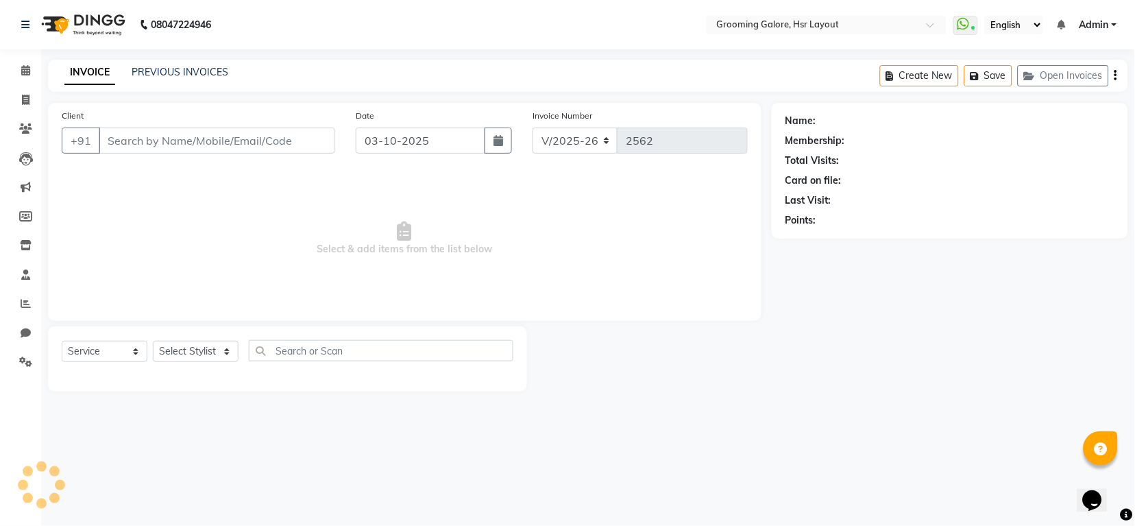
select select "P"
type input "7338425001"
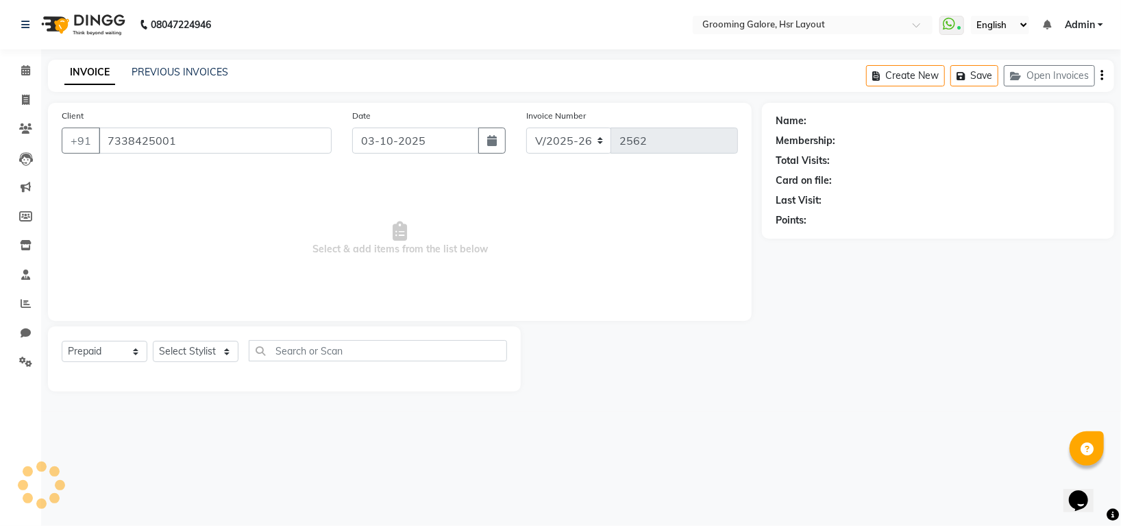
select select "45583"
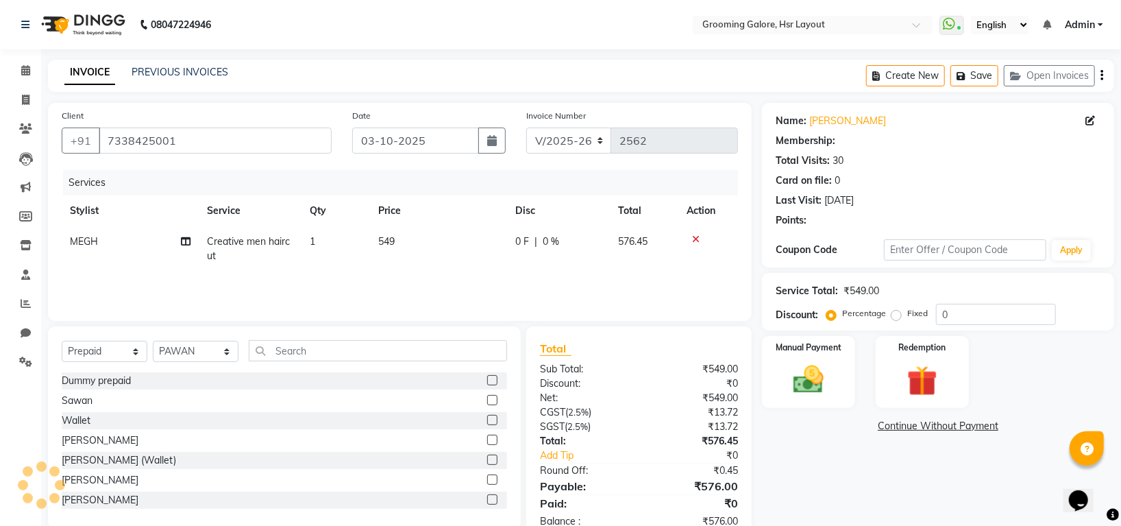
select select "1: Object"
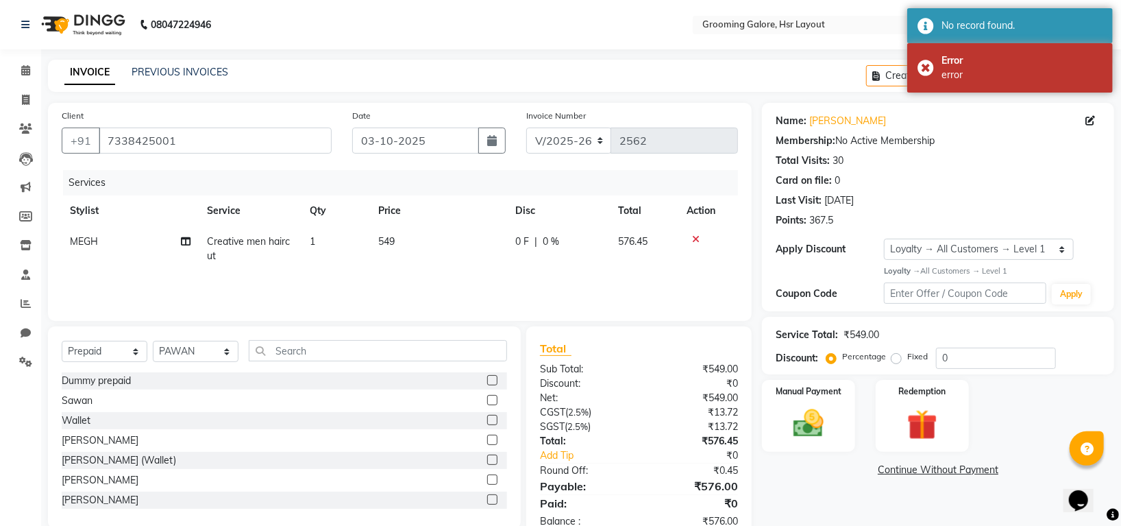
scroll to position [37, 0]
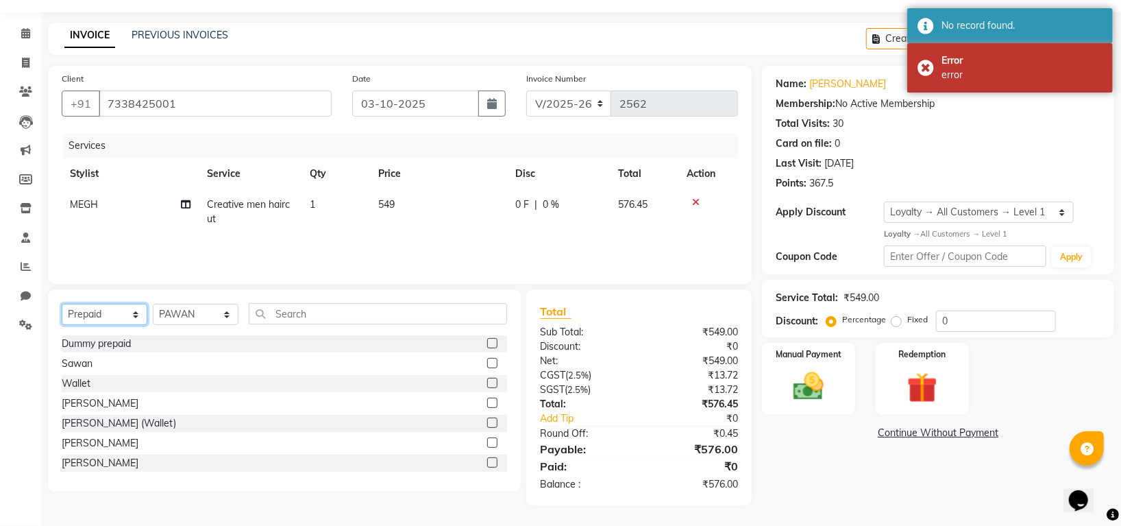
click at [101, 311] on select "Select Service Product Membership Package Voucher Prepaid Gift Card" at bounding box center [105, 314] width 86 height 21
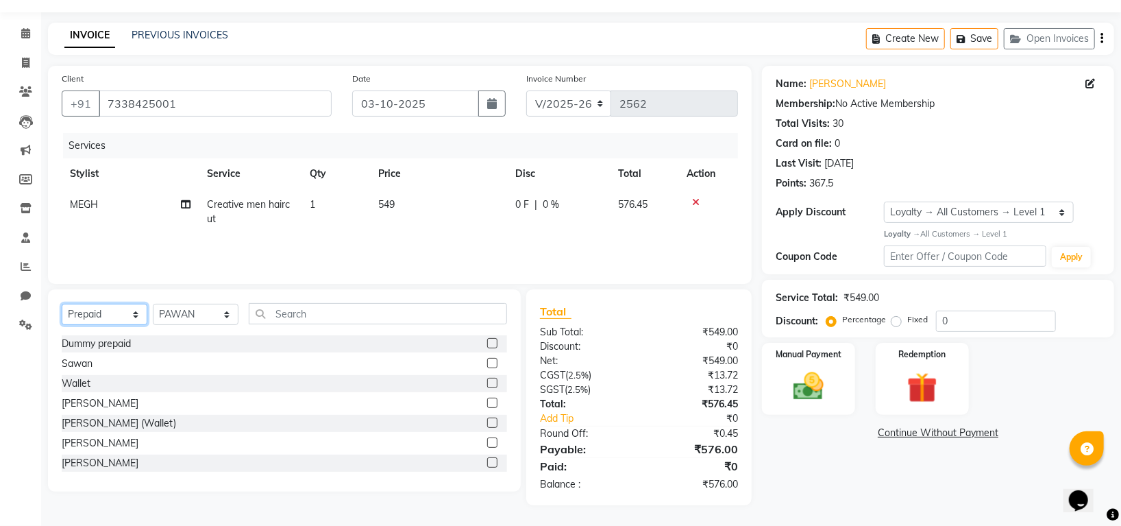
select select "service"
click at [62, 304] on select "Select Service Product Membership Package Voucher Prepaid Gift Card" at bounding box center [105, 314] width 86 height 21
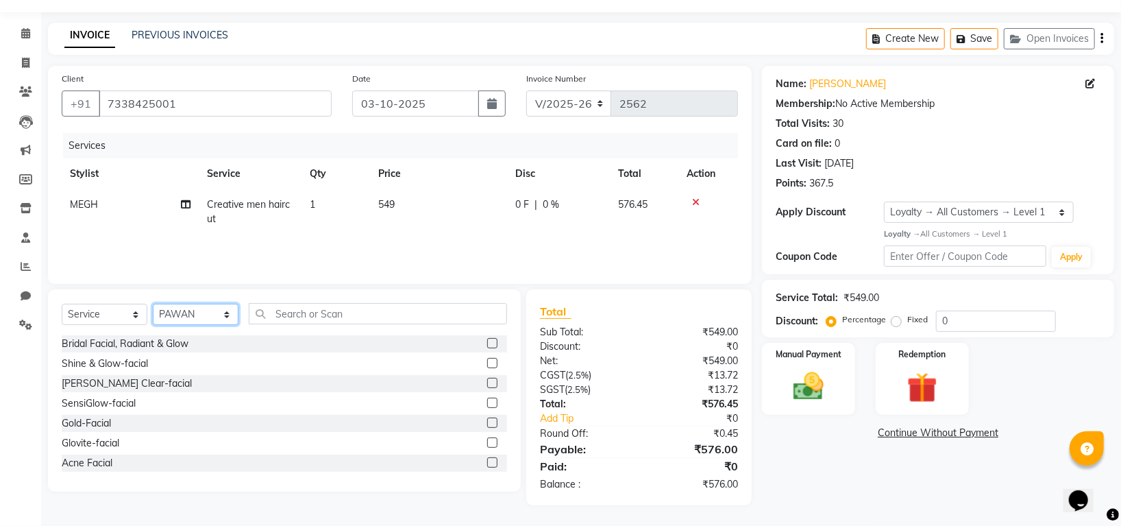
click at [212, 310] on select "Select Stylist Indira MEGH PAWAN RESHMI SABITRI SHANTI Simran SURAJ TILUCK P" at bounding box center [196, 314] width 86 height 21
select select "45579"
click at [153, 304] on select "Select Stylist Indira MEGH PAWAN RESHMI SABITRI SHANTI Simran SURAJ TILUCK P" at bounding box center [196, 314] width 86 height 21
click at [315, 327] on div "Select Service Product Membership Package Voucher Prepaid Gift Card Select Styl…" at bounding box center [285, 319] width 446 height 32
click at [320, 311] on input "text" at bounding box center [378, 313] width 258 height 21
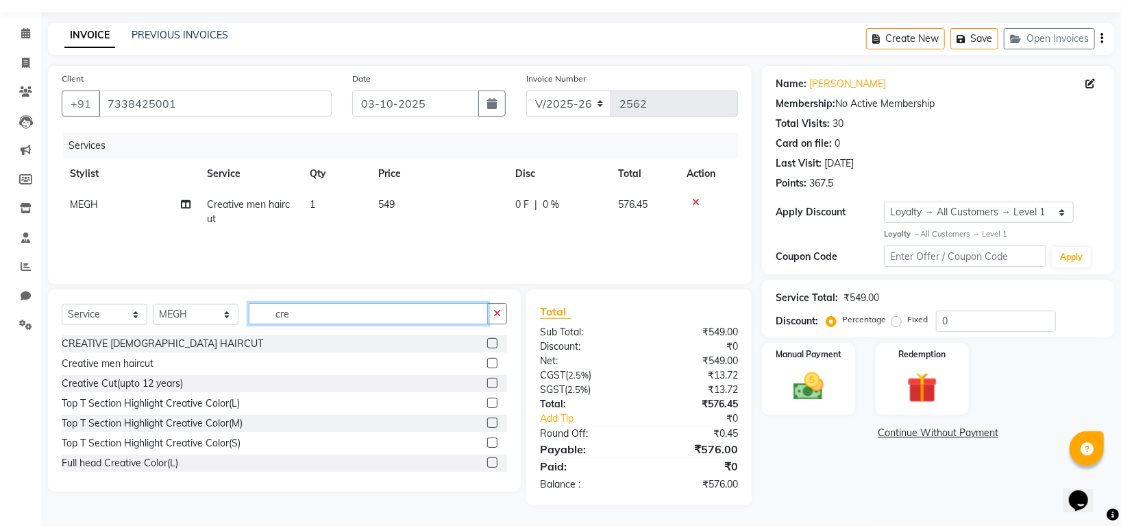
type input "cre"
click at [487, 361] on label at bounding box center [492, 363] width 10 height 10
click at [487, 361] on input "checkbox" at bounding box center [491, 363] width 9 height 9
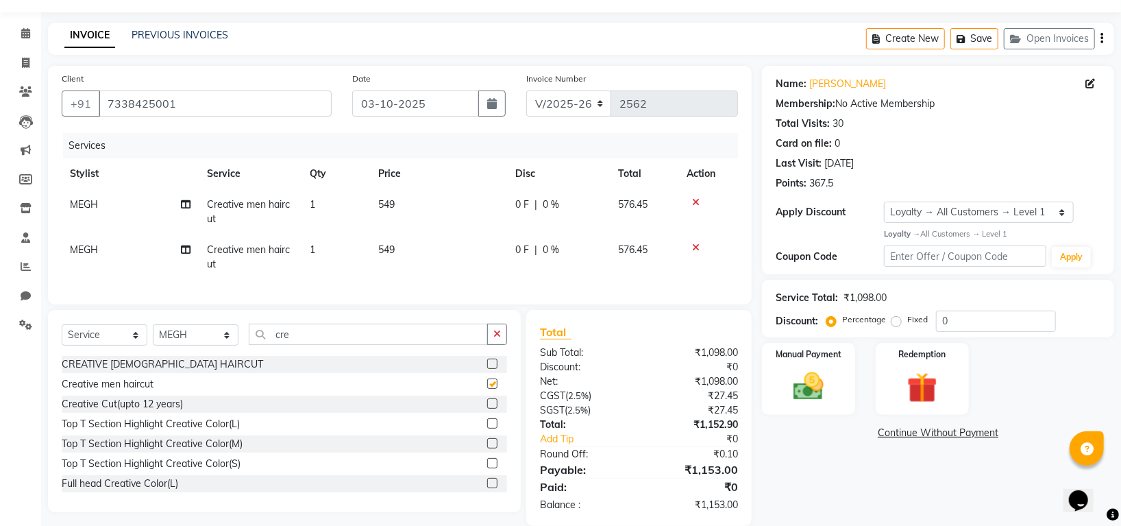
checkbox input "false"
click at [185, 345] on select "Select Stylist Indira MEGH PAWAN RESHMI SABITRI SHANTI Simran SURAJ TILUCK P" at bounding box center [196, 334] width 86 height 21
select select "45580"
click at [153, 339] on select "Select Stylist Indira MEGH PAWAN RESHMI SABITRI SHANTI Simran SURAJ TILUCK P" at bounding box center [196, 334] width 86 height 21
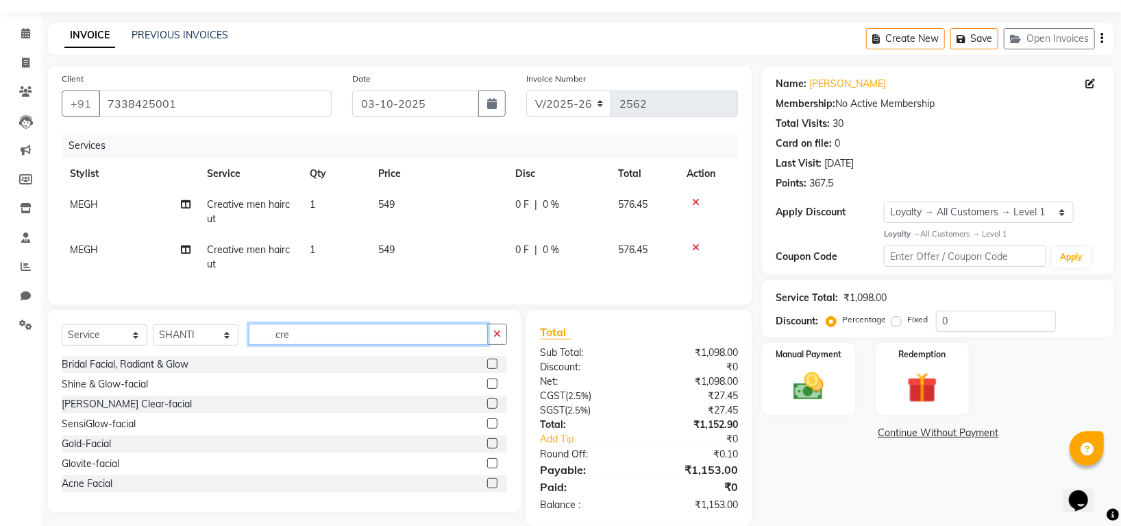
click at [302, 344] on input "cre" at bounding box center [368, 334] width 239 height 21
type input "c"
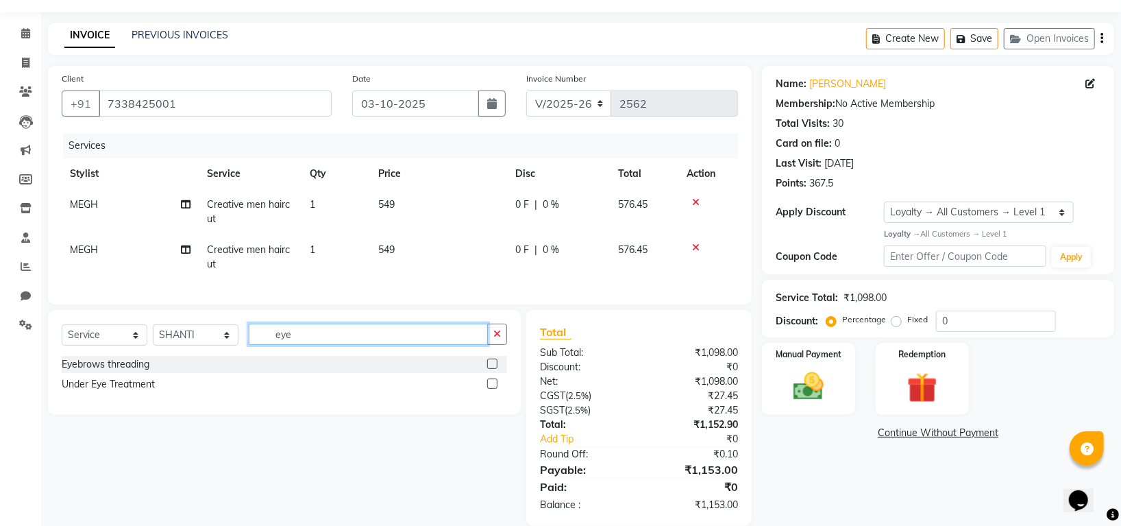
type input "eye"
click at [491, 369] on label at bounding box center [492, 363] width 10 height 10
click at [491, 369] on input "checkbox" at bounding box center [491, 364] width 9 height 9
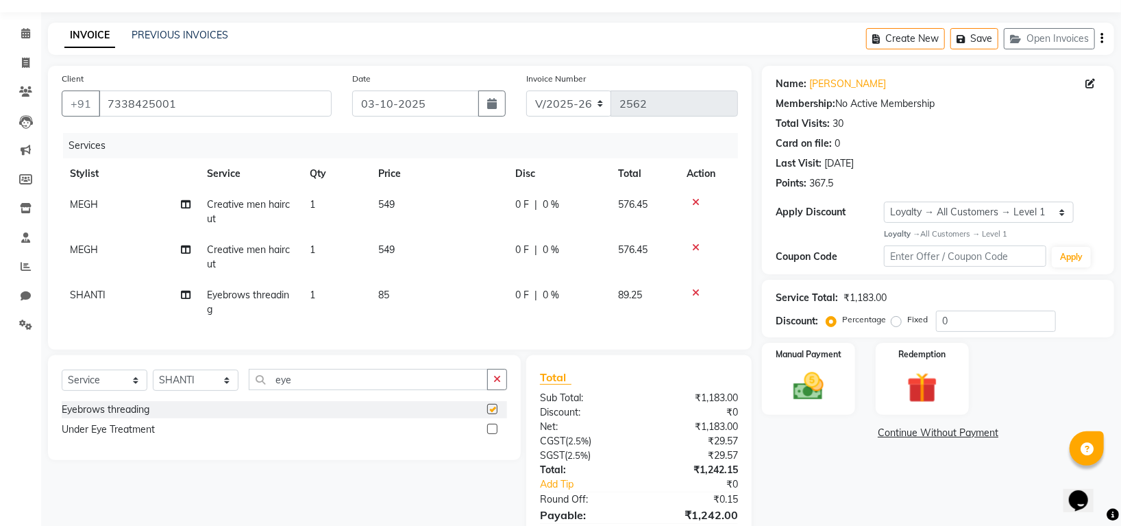
checkbox input "false"
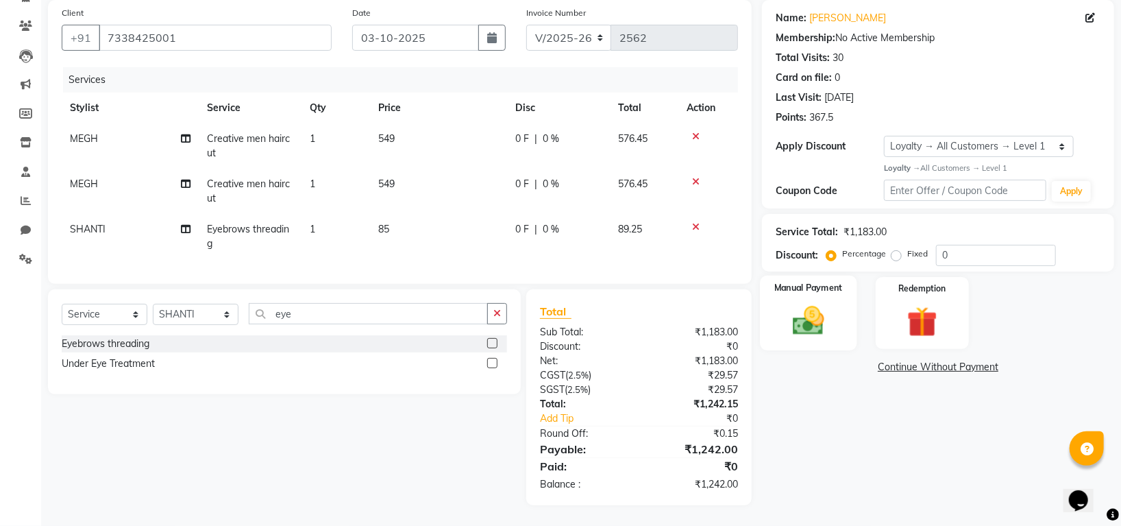
click at [816, 311] on img at bounding box center [808, 320] width 51 height 36
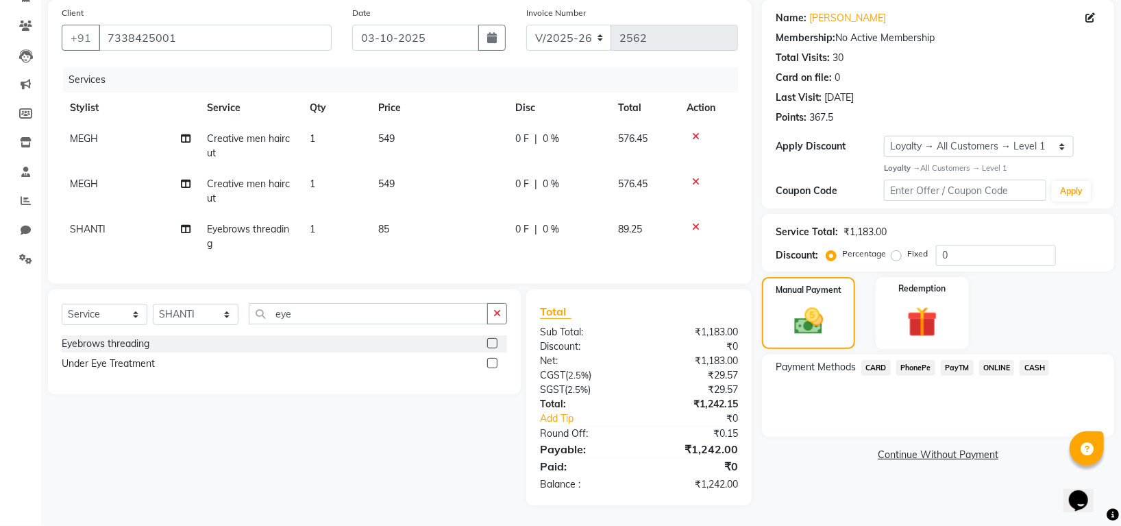
click at [1035, 360] on span "CASH" at bounding box center [1034, 368] width 29 height 16
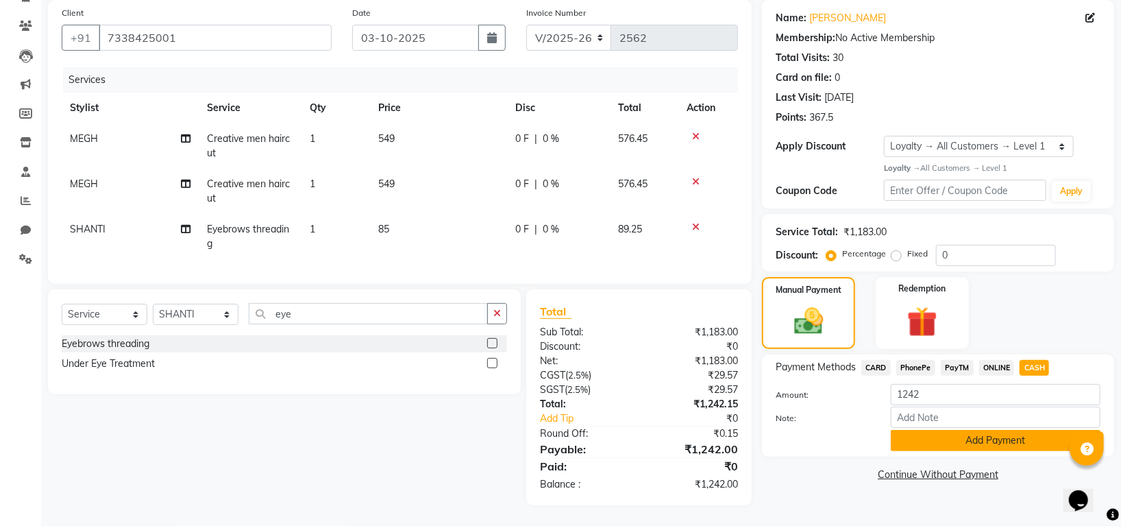
click at [998, 430] on button "Add Payment" at bounding box center [996, 440] width 210 height 21
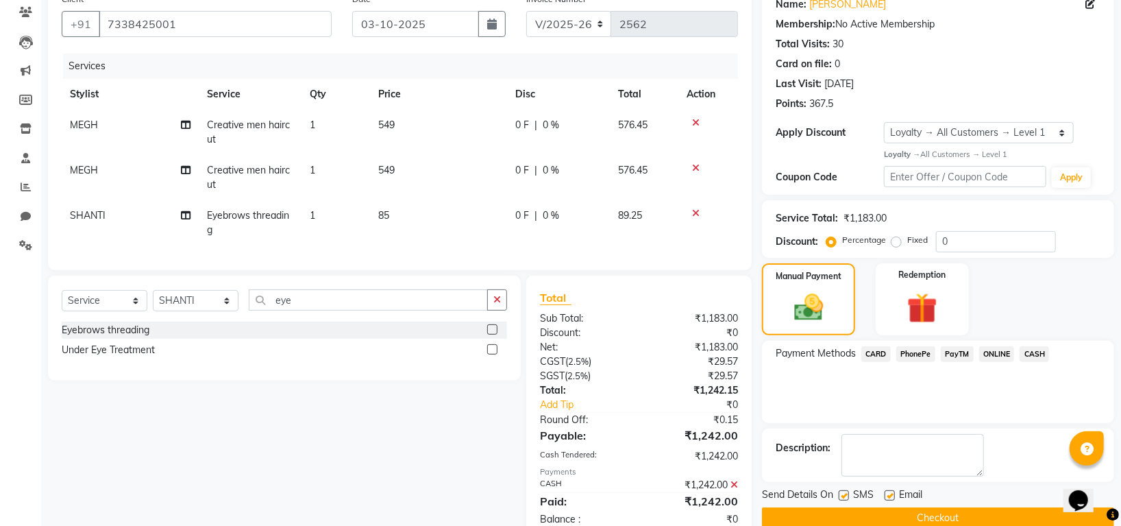
scroll to position [234, 0]
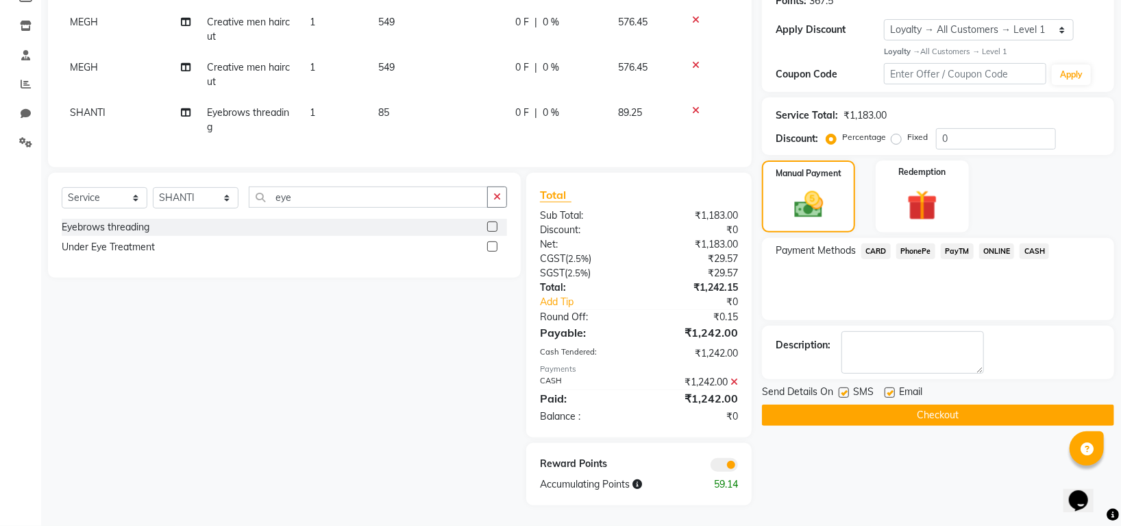
click at [998, 404] on button "Checkout" at bounding box center [938, 414] width 352 height 21
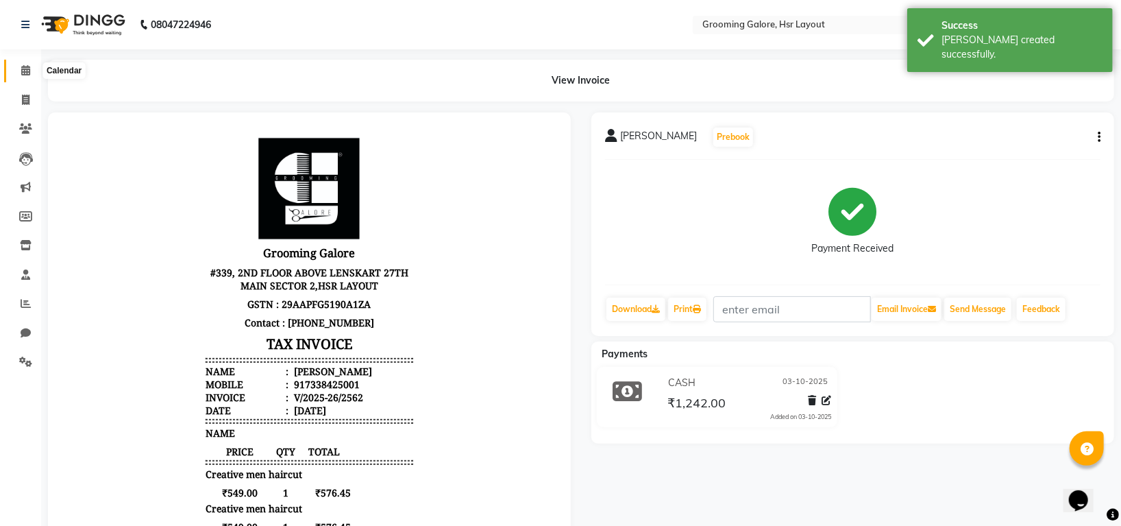
click at [22, 71] on icon at bounding box center [25, 70] width 9 height 10
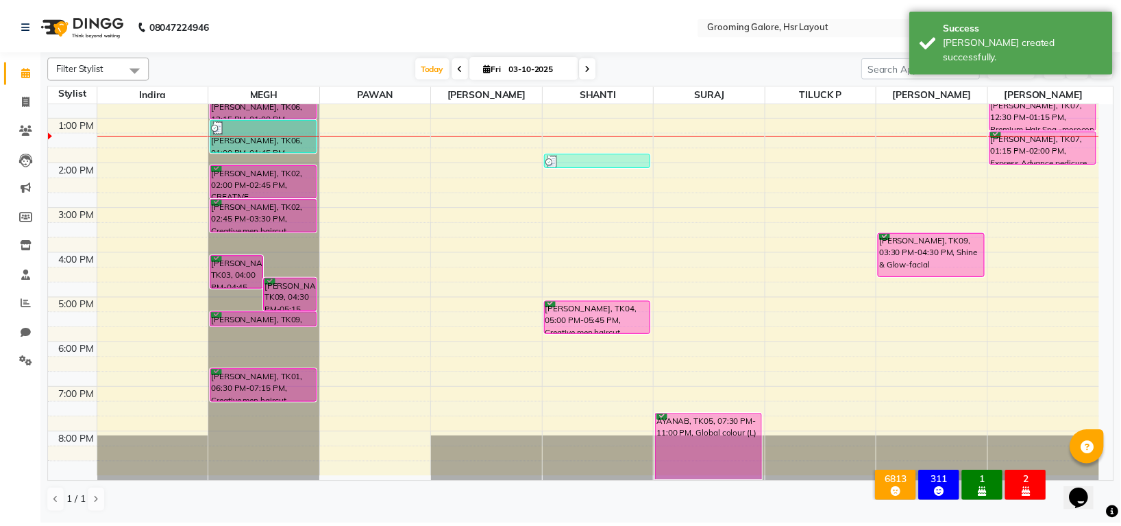
scroll to position [212, 0]
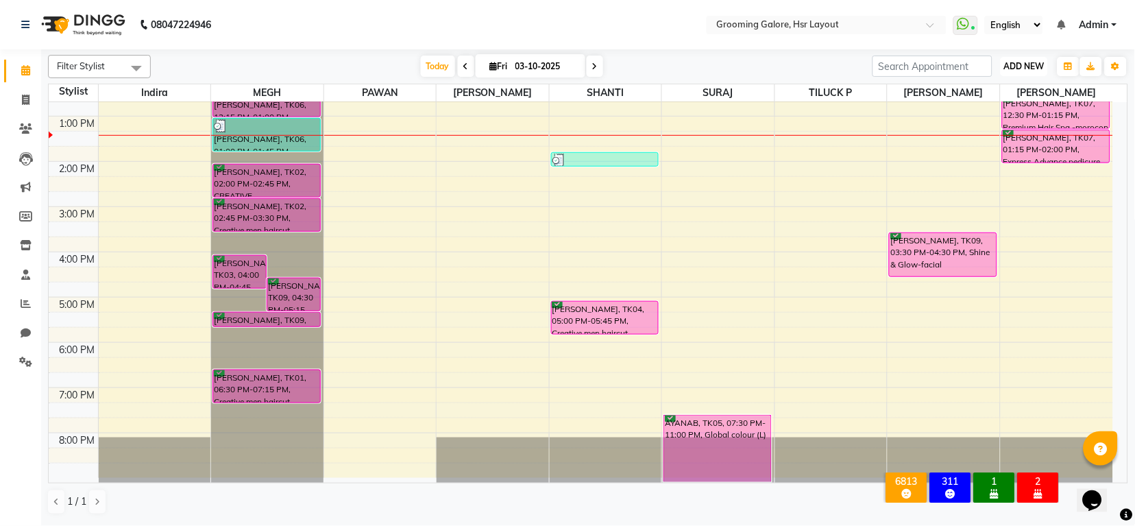
click at [1020, 58] on button "ADD NEW Toggle Dropdown" at bounding box center [1024, 66] width 47 height 19
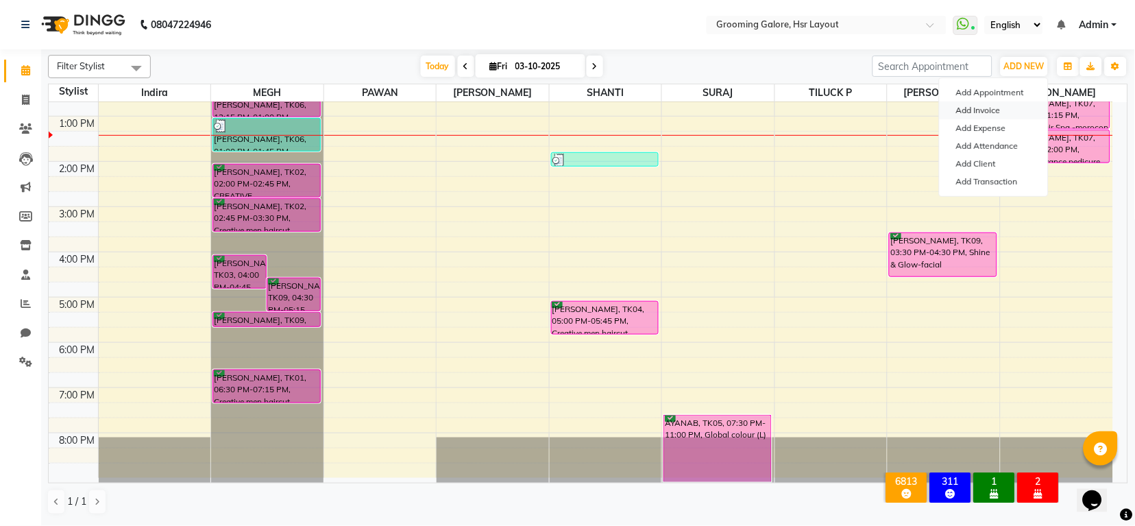
click at [984, 110] on link "Add Invoice" at bounding box center [994, 110] width 108 height 18
select select "service"
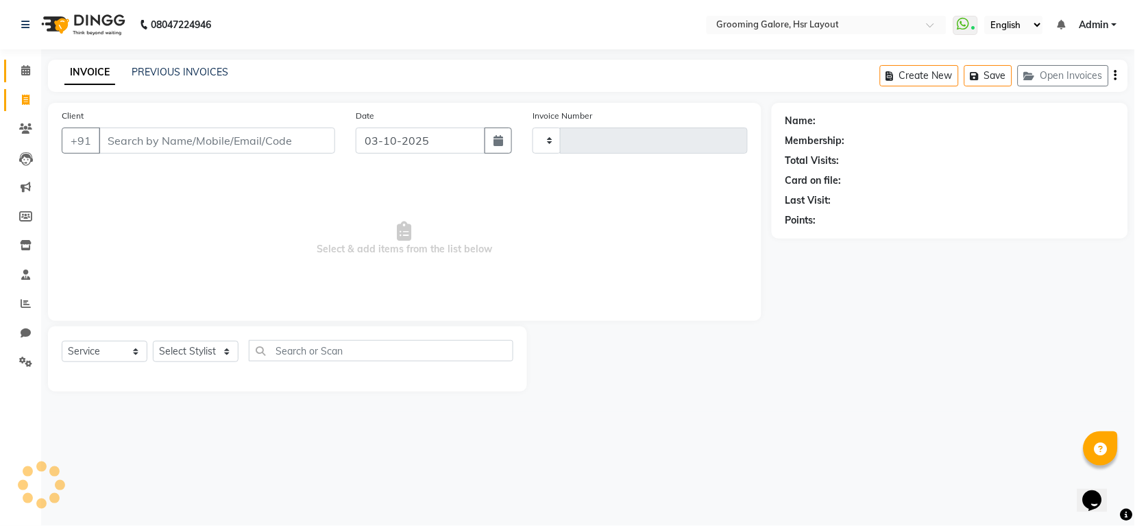
type input "2563"
select select "6168"
select select "P"
select select "45583"
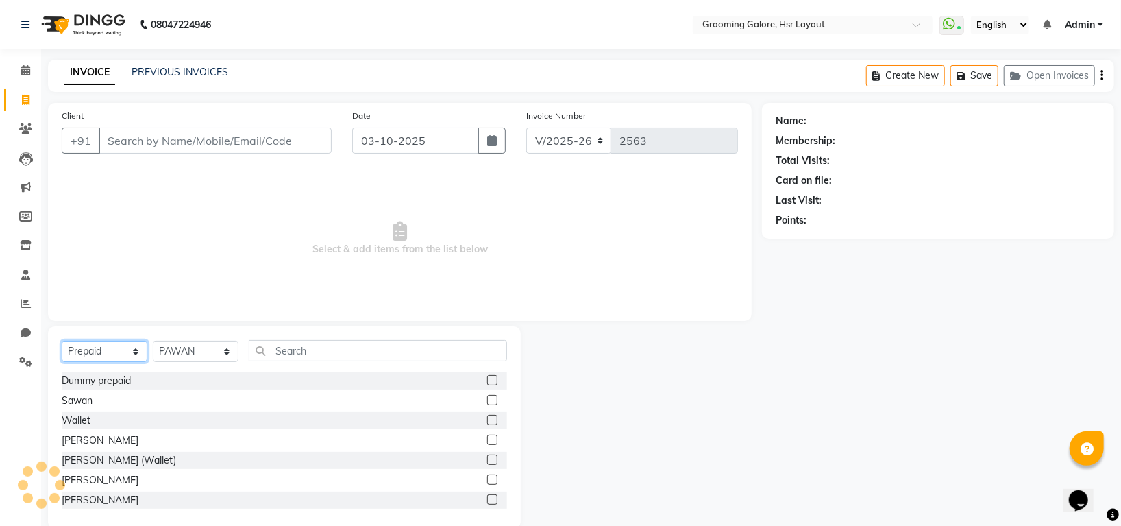
click at [88, 352] on select "Select Service Product Membership Package Voucher Prepaid Gift Card" at bounding box center [105, 351] width 86 height 21
select select "service"
click at [62, 341] on select "Select Service Product Membership Package Voucher Prepaid Gift Card" at bounding box center [105, 351] width 86 height 21
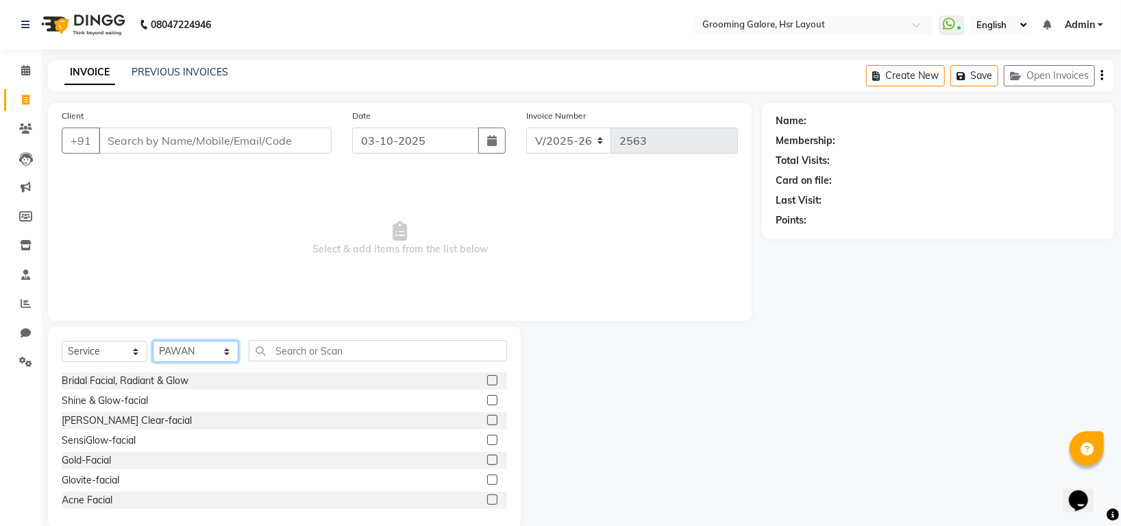
click at [202, 353] on select "Select Stylist Indira MEGH PAWAN RESHMI SABITRI SHANTI Simran SURAJ TILUCK P" at bounding box center [196, 351] width 86 height 21
click at [343, 345] on input "text" at bounding box center [378, 350] width 258 height 21
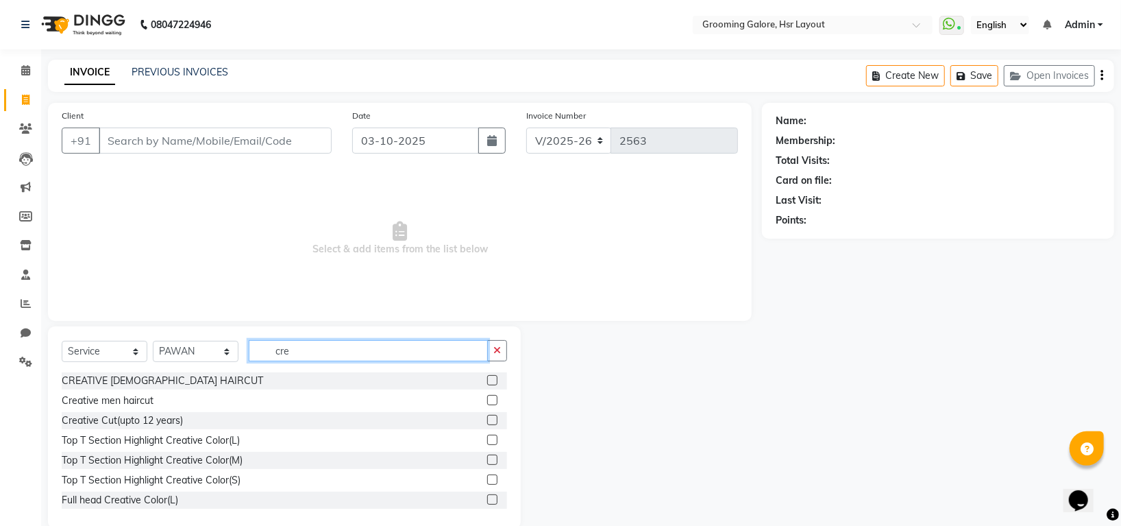
type input "cre"
click at [487, 399] on label at bounding box center [492, 400] width 10 height 10
click at [487, 399] on input "checkbox" at bounding box center [491, 400] width 9 height 9
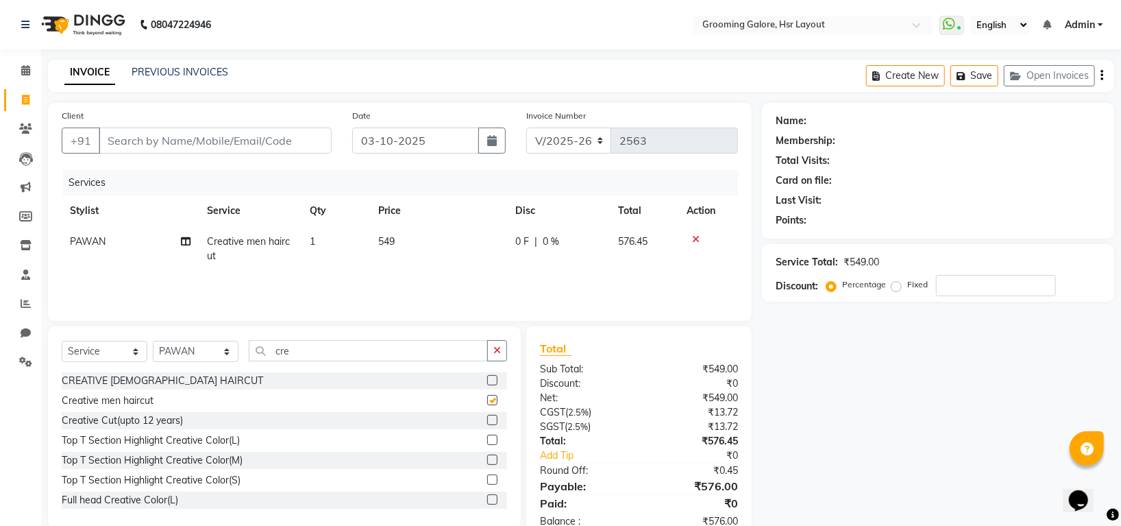
checkbox input "false"
click at [310, 352] on input "cre" at bounding box center [368, 350] width 239 height 21
type input "c"
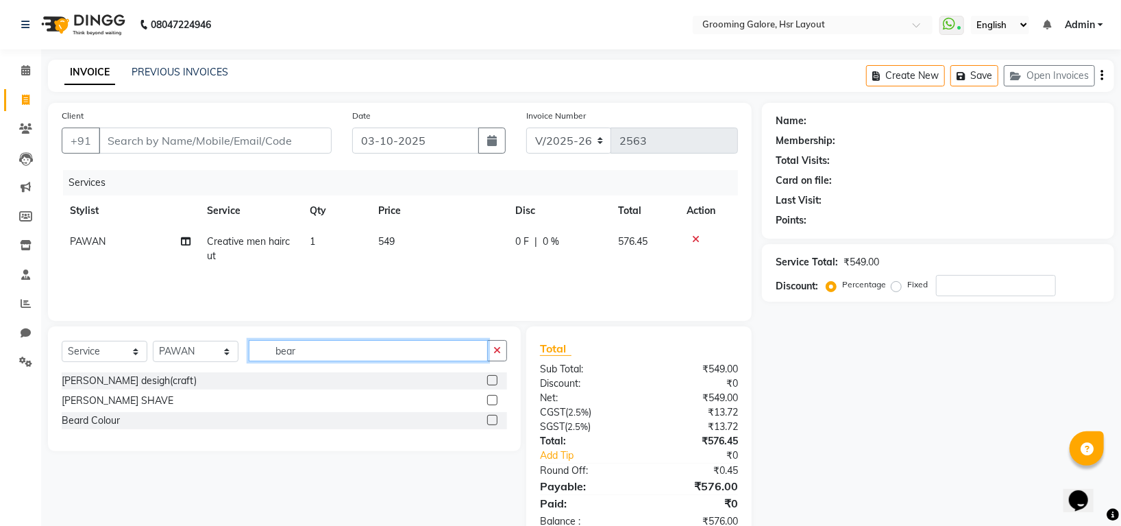
type input "bear"
click at [496, 380] on label at bounding box center [492, 380] width 10 height 10
click at [496, 380] on input "checkbox" at bounding box center [491, 380] width 9 height 9
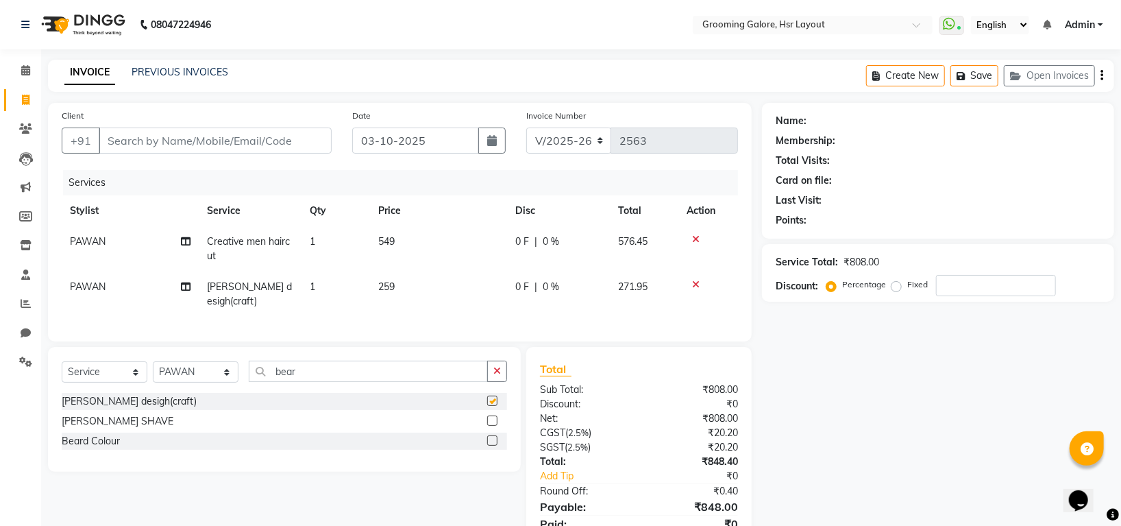
checkbox input "false"
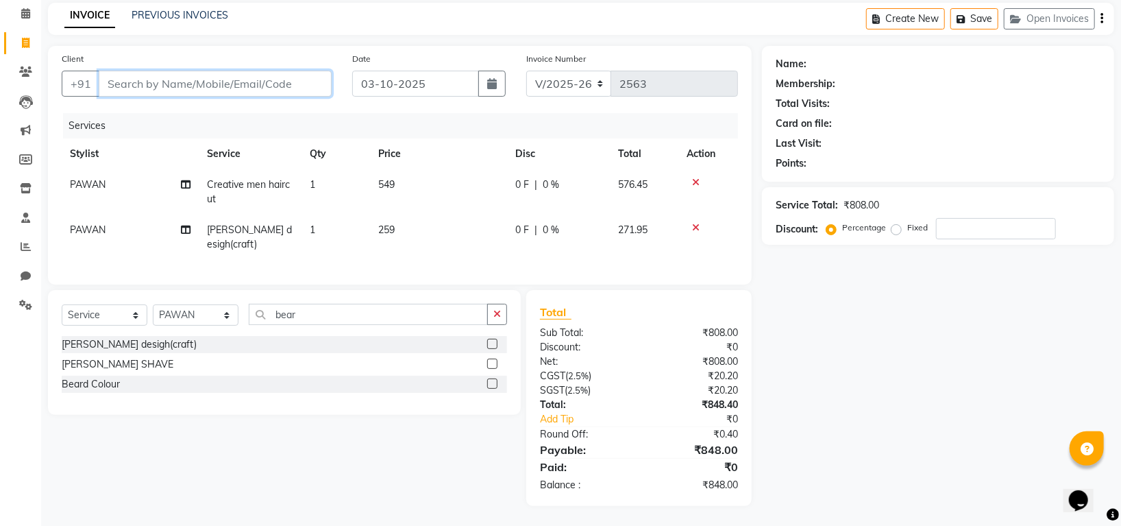
click at [160, 87] on input "Client" at bounding box center [215, 84] width 233 height 26
type input "g"
type input "0"
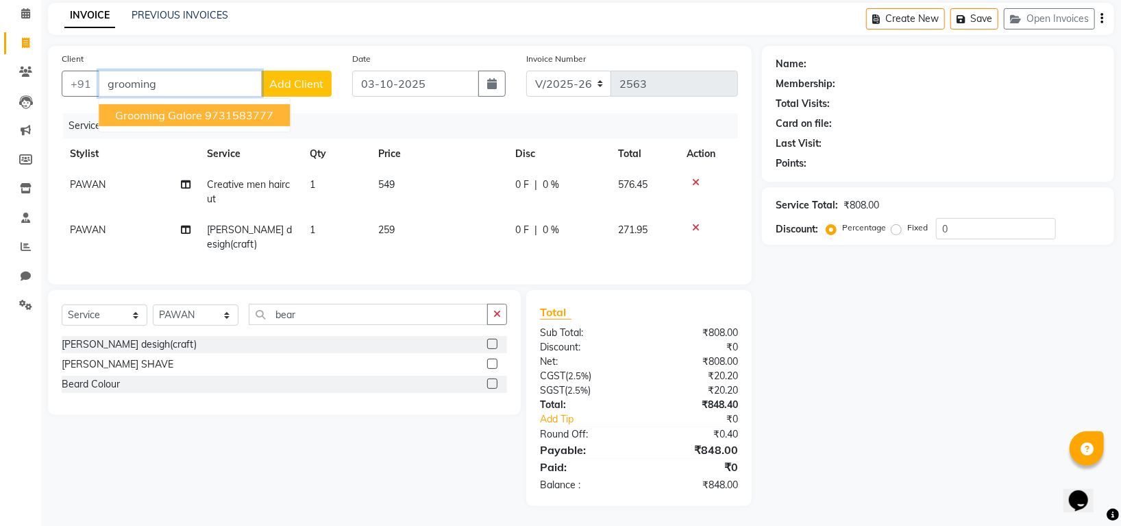
click at [224, 106] on button "Grooming Galore 9731583777" at bounding box center [194, 115] width 191 height 22
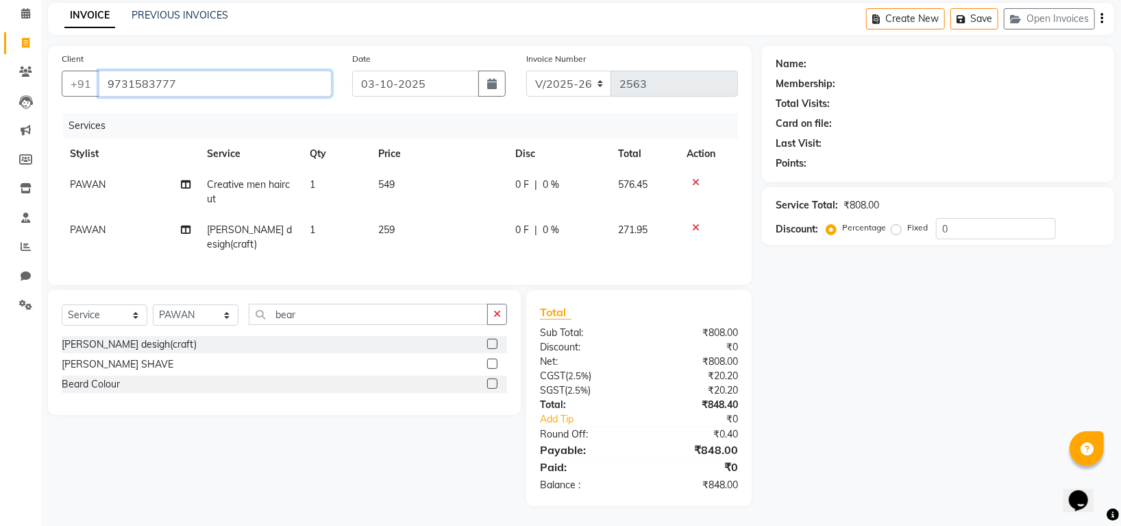
type input "9731583777"
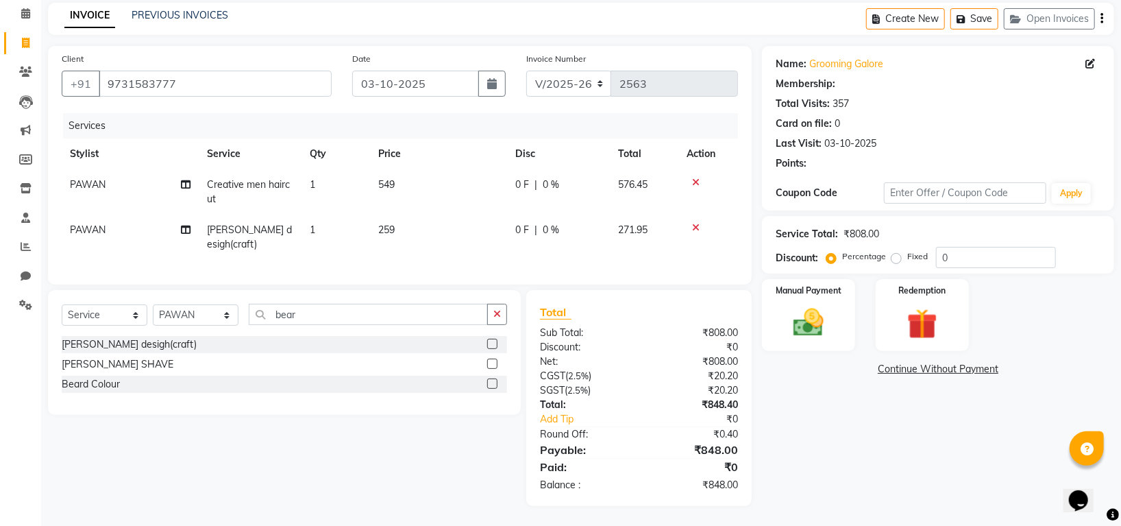
select select "1: Object"
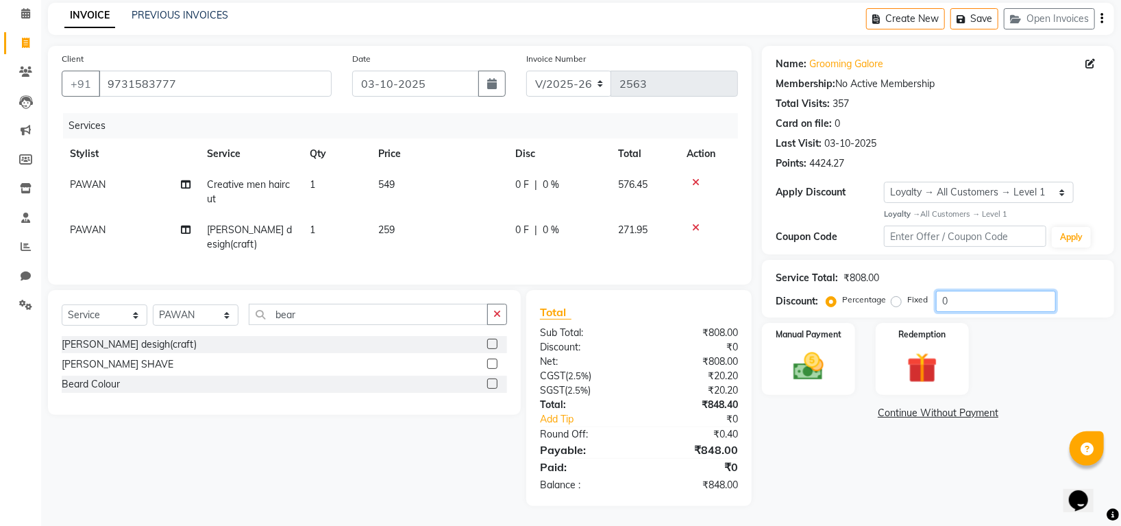
click at [982, 293] on input "0" at bounding box center [996, 301] width 120 height 21
type input "010"
click at [805, 370] on img at bounding box center [808, 366] width 51 height 36
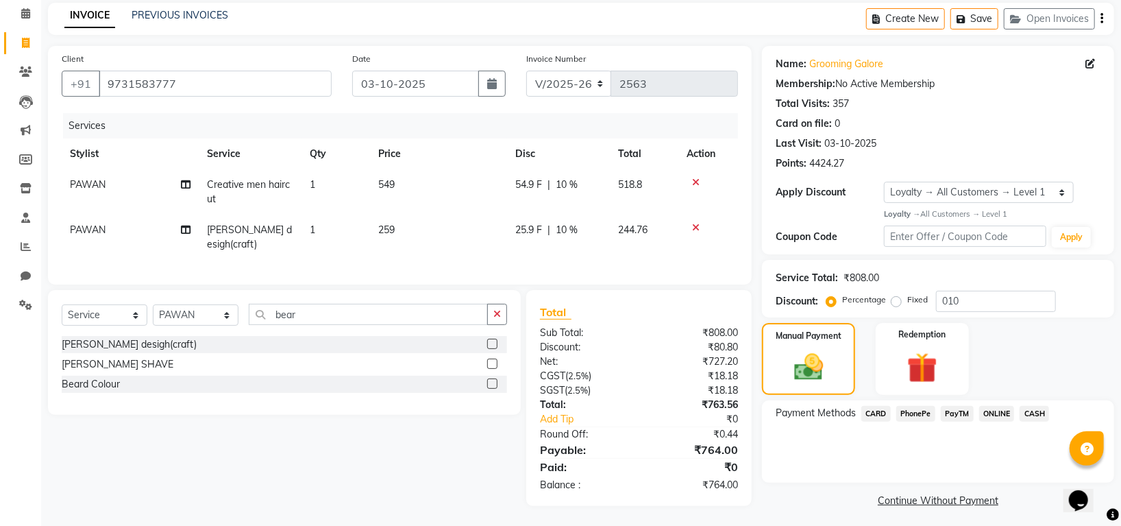
click at [915, 415] on span "PhonePe" at bounding box center [915, 414] width 39 height 16
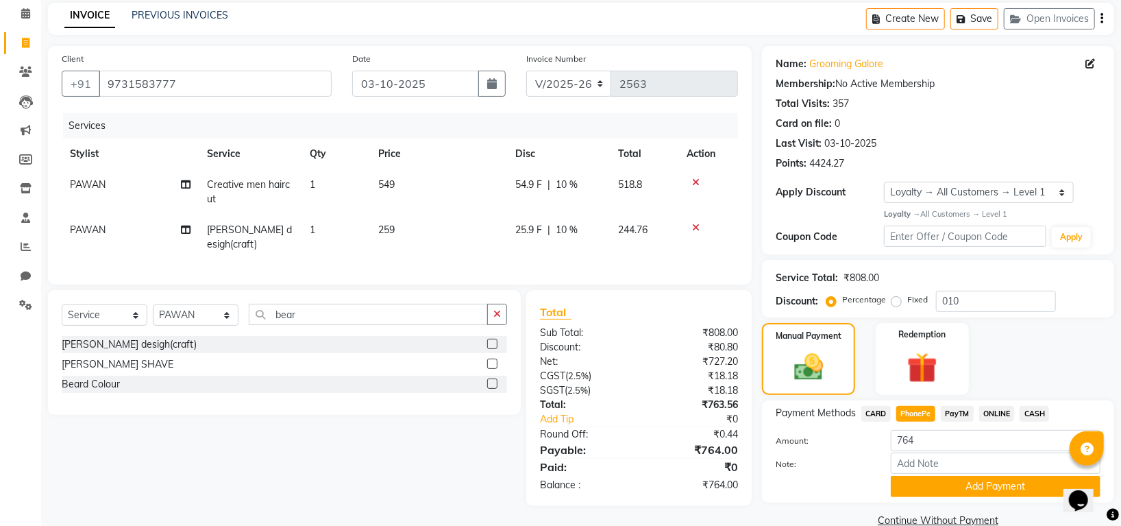
scroll to position [83, 0]
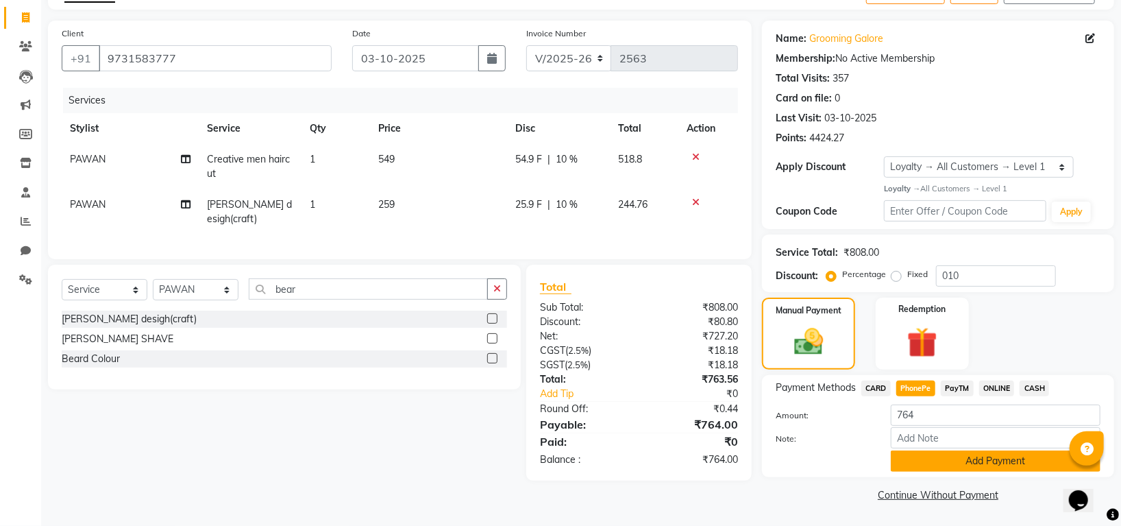
click at [1003, 462] on button "Add Payment" at bounding box center [996, 460] width 210 height 21
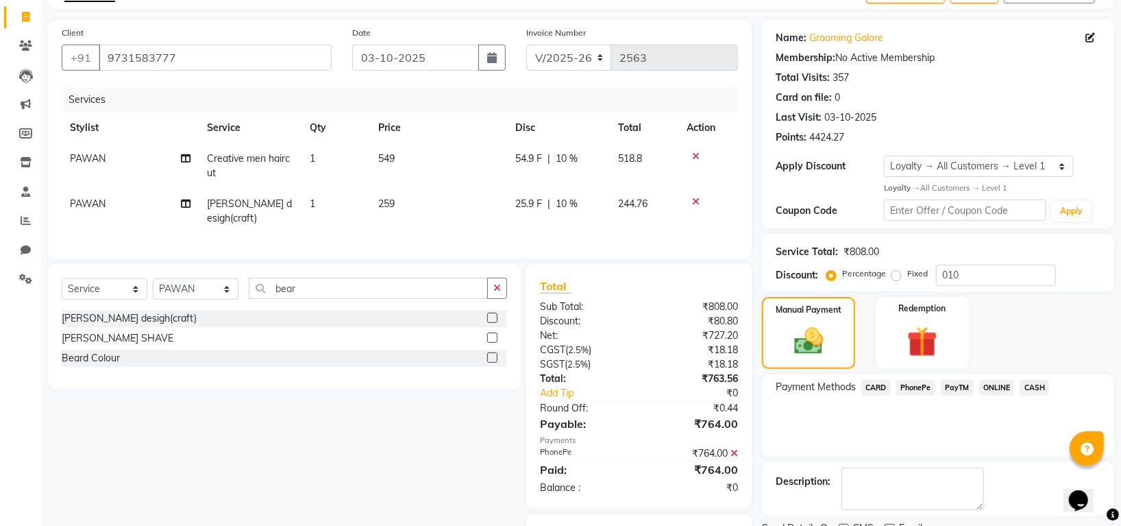
scroll to position [154, 0]
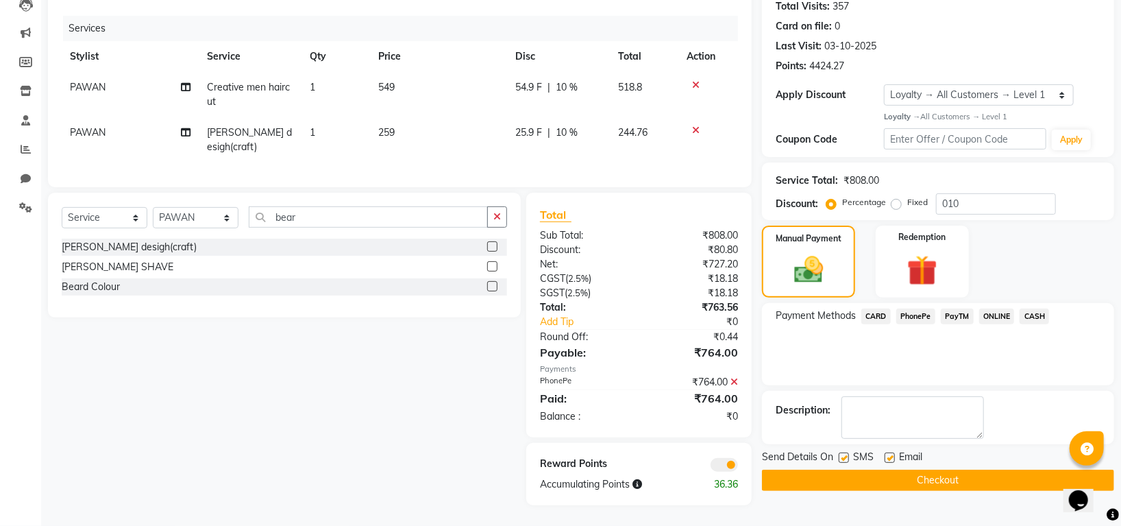
click at [986, 480] on button "Checkout" at bounding box center [938, 479] width 352 height 21
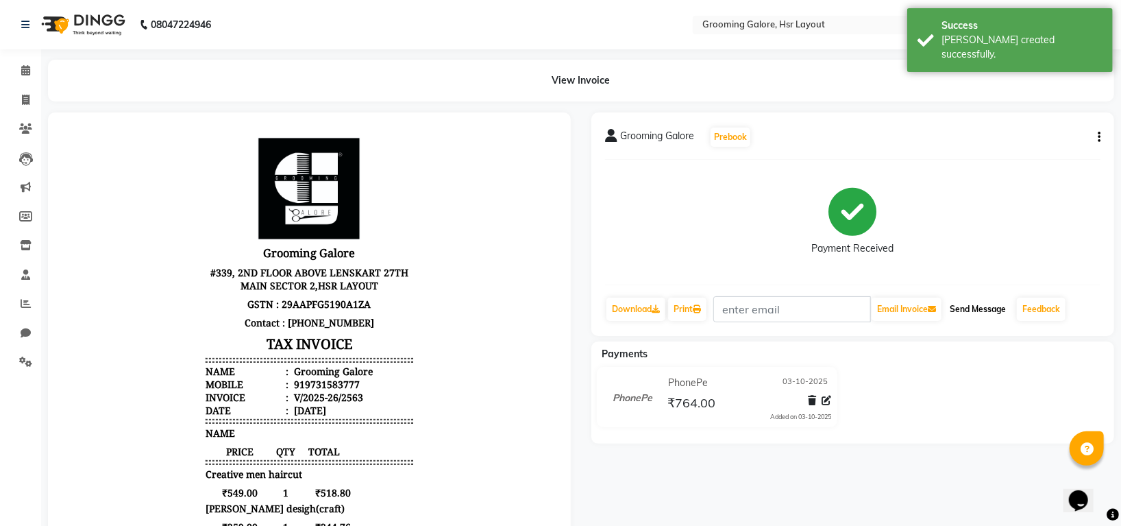
click at [962, 306] on button "Send Message" at bounding box center [977, 308] width 67 height 23
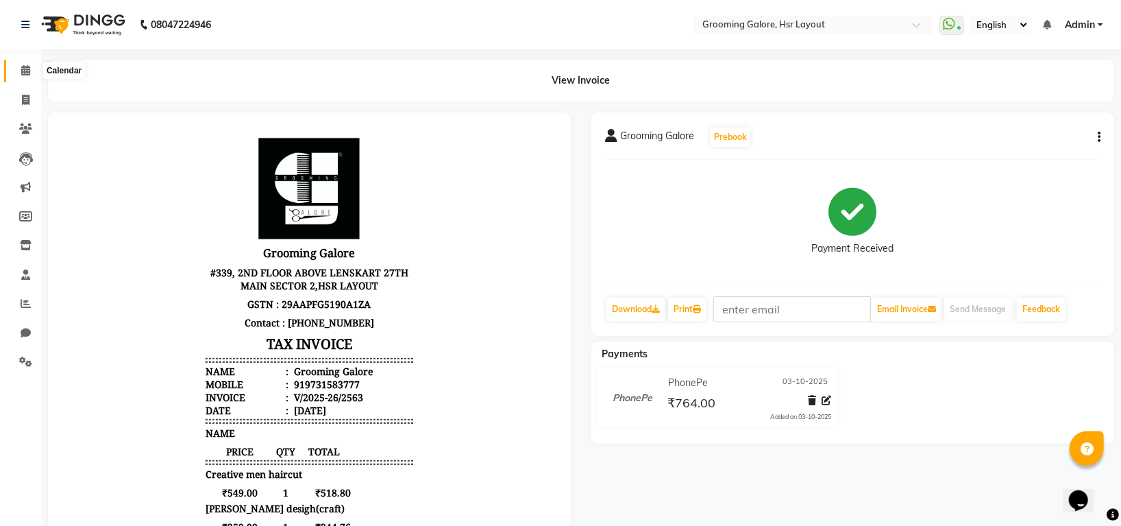
click at [24, 71] on icon at bounding box center [25, 70] width 9 height 10
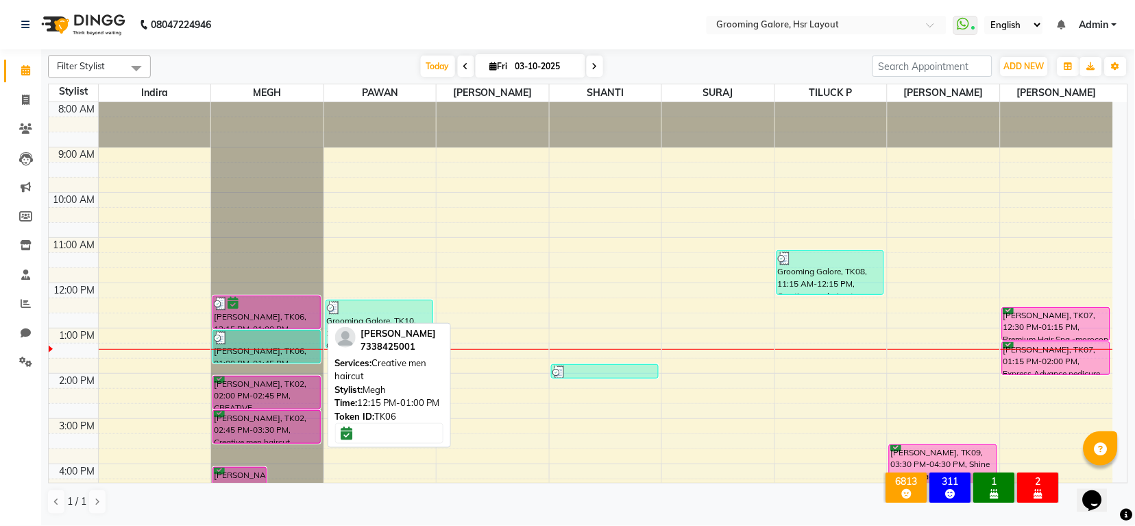
click at [273, 327] on div at bounding box center [266, 328] width 106 height 5
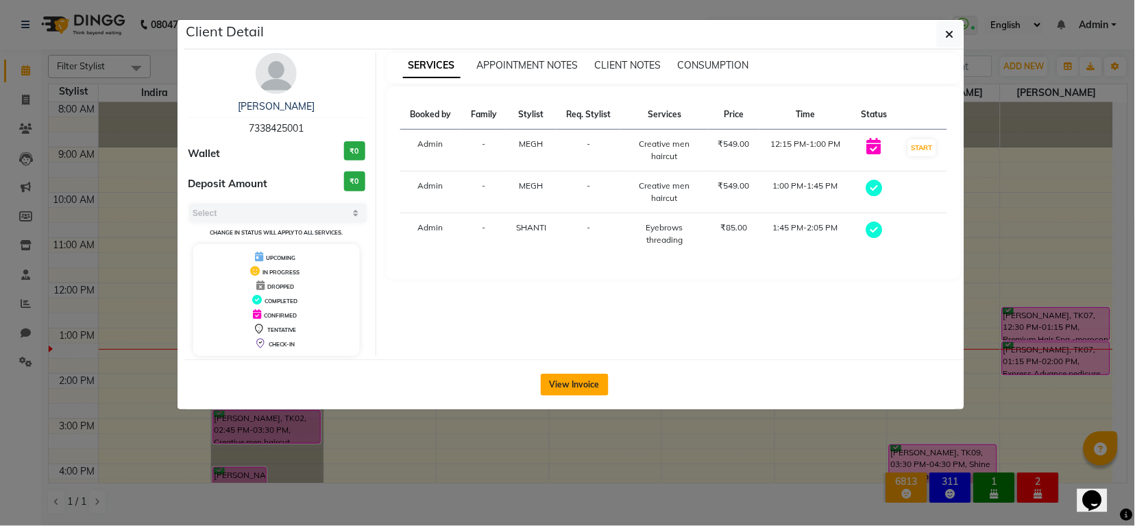
click at [580, 386] on button "View Invoice" at bounding box center [575, 385] width 68 height 22
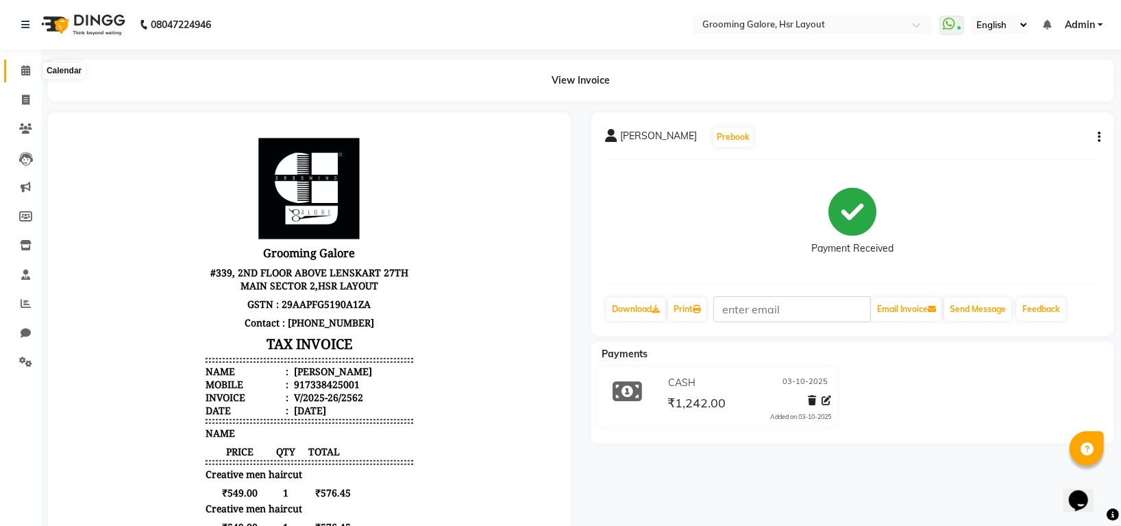
click at [25, 71] on icon at bounding box center [25, 70] width 9 height 10
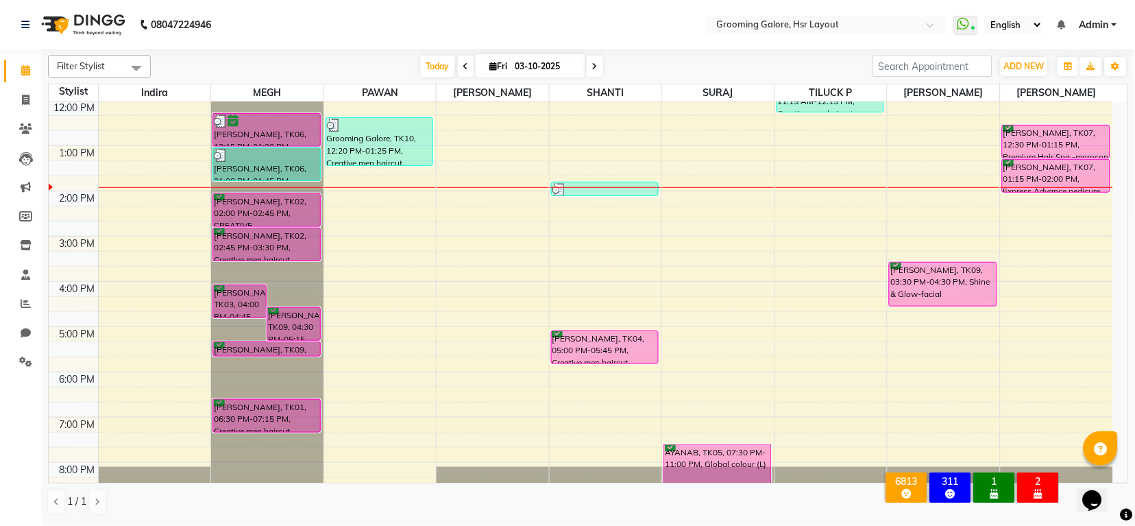
scroll to position [212, 0]
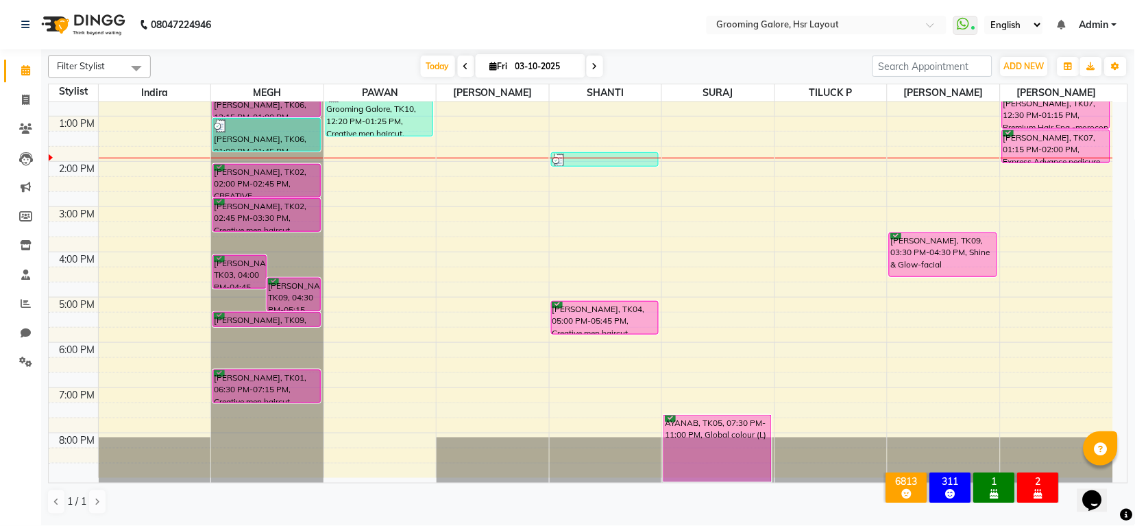
click at [596, 66] on span at bounding box center [595, 66] width 16 height 21
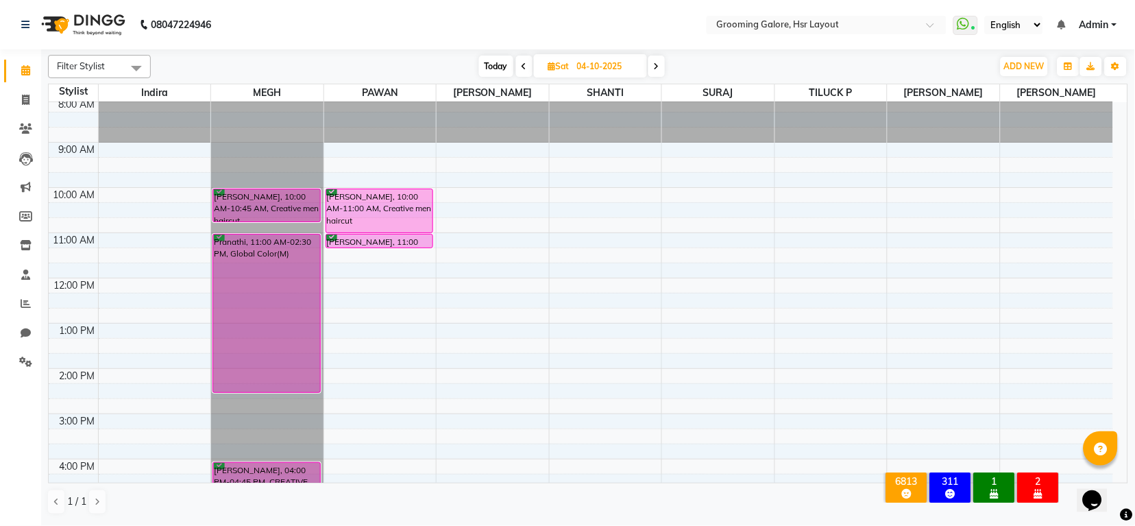
scroll to position [0, 0]
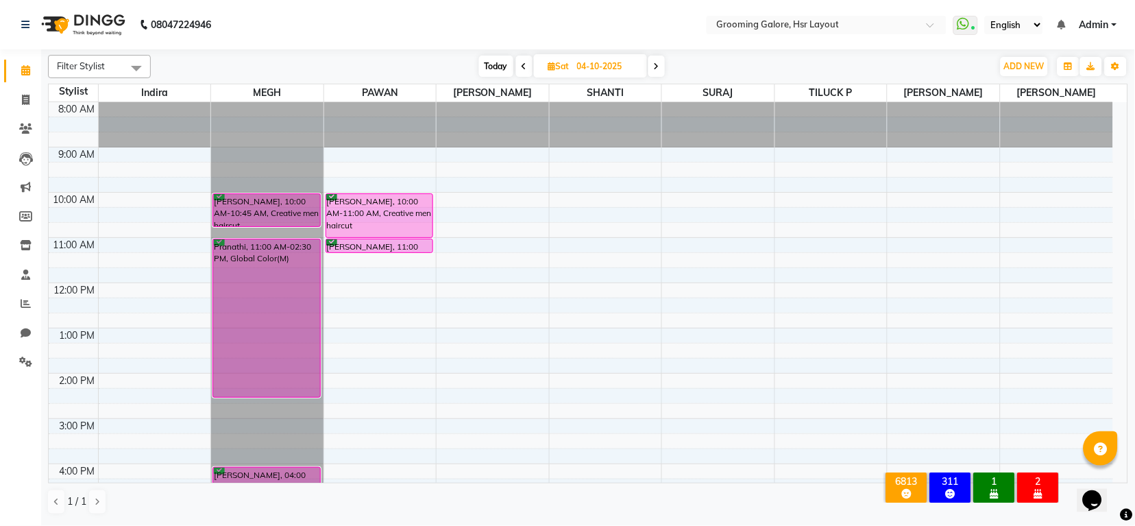
click at [659, 64] on icon at bounding box center [656, 66] width 5 height 8
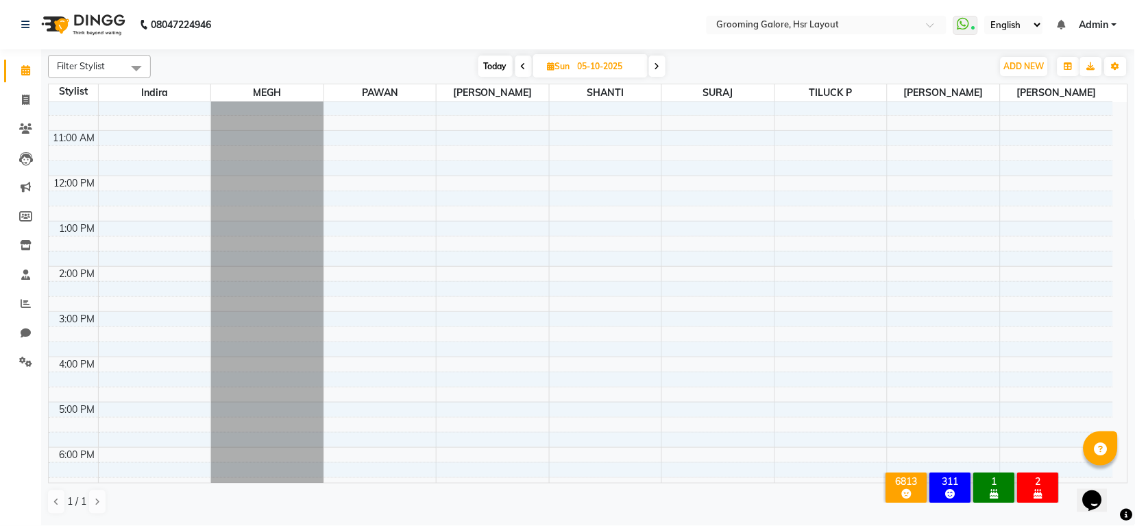
scroll to position [212, 0]
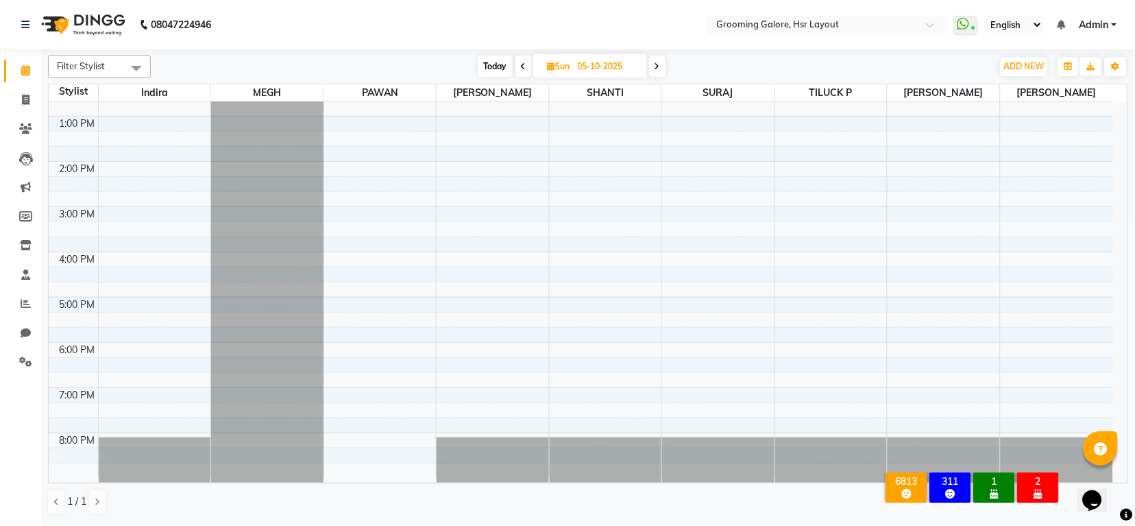
click at [525, 64] on icon at bounding box center [523, 66] width 5 height 8
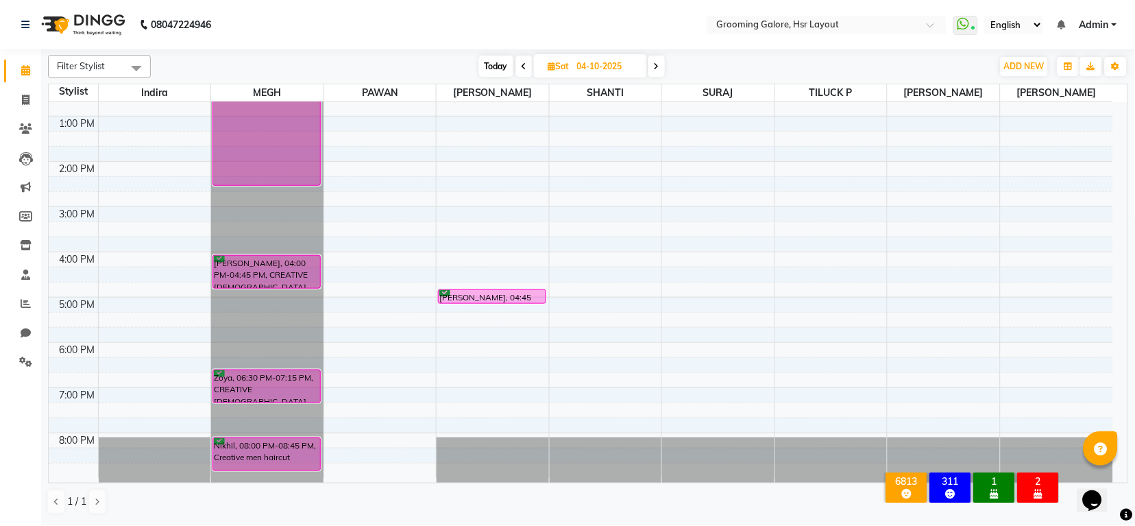
click at [525, 66] on icon at bounding box center [524, 66] width 5 height 8
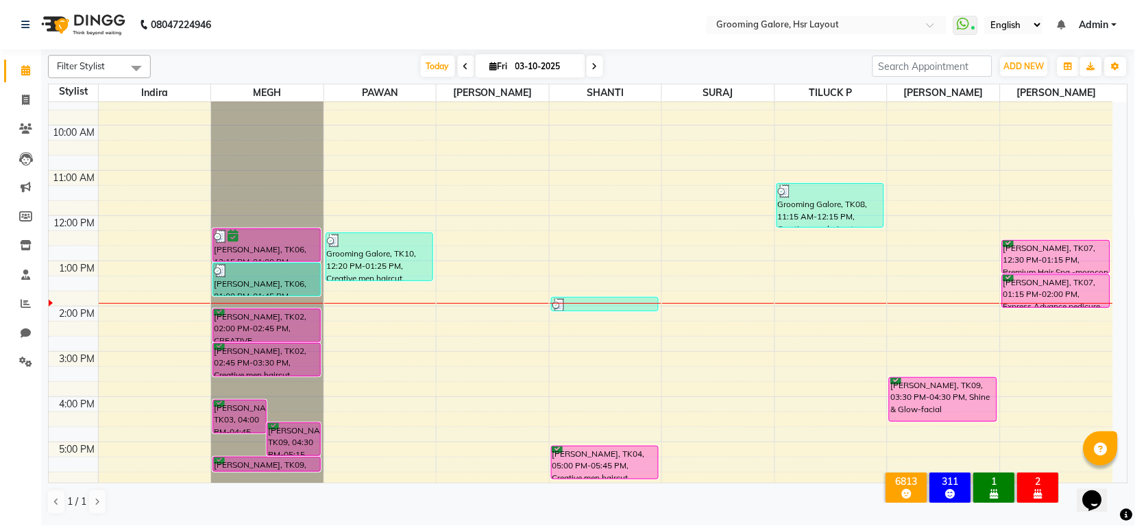
scroll to position [0, 0]
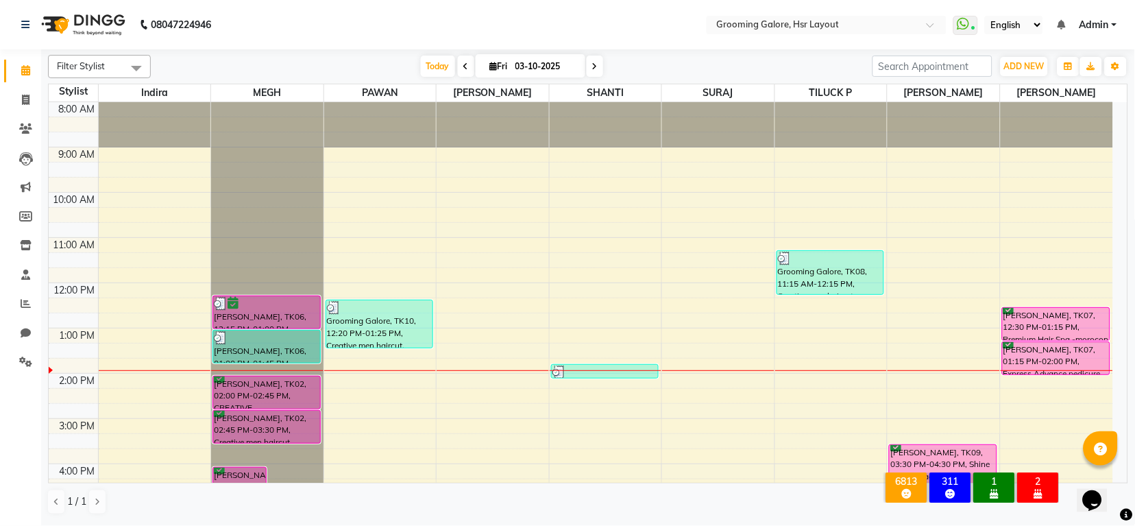
click at [594, 68] on icon at bounding box center [594, 66] width 5 height 8
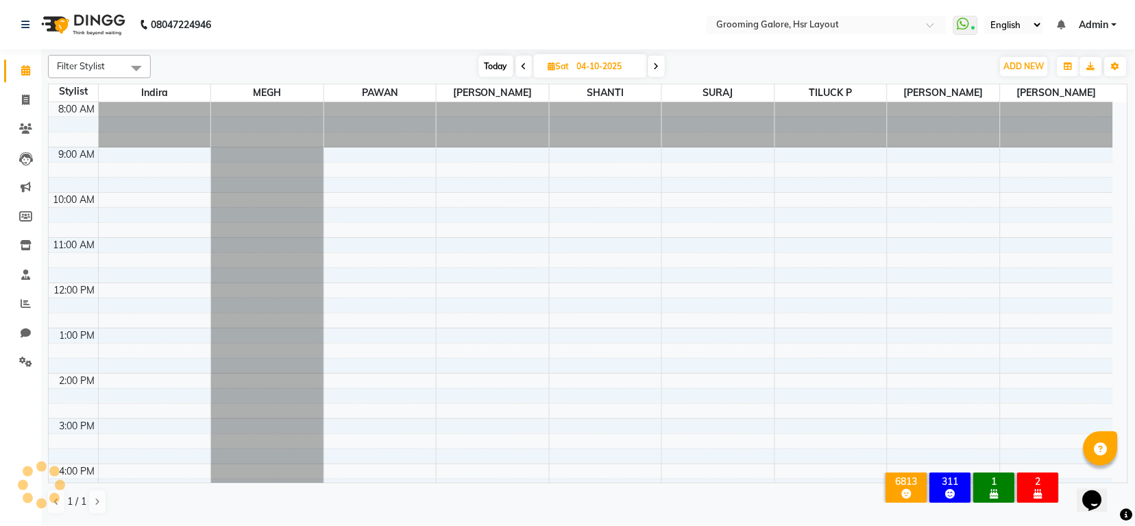
scroll to position [212, 0]
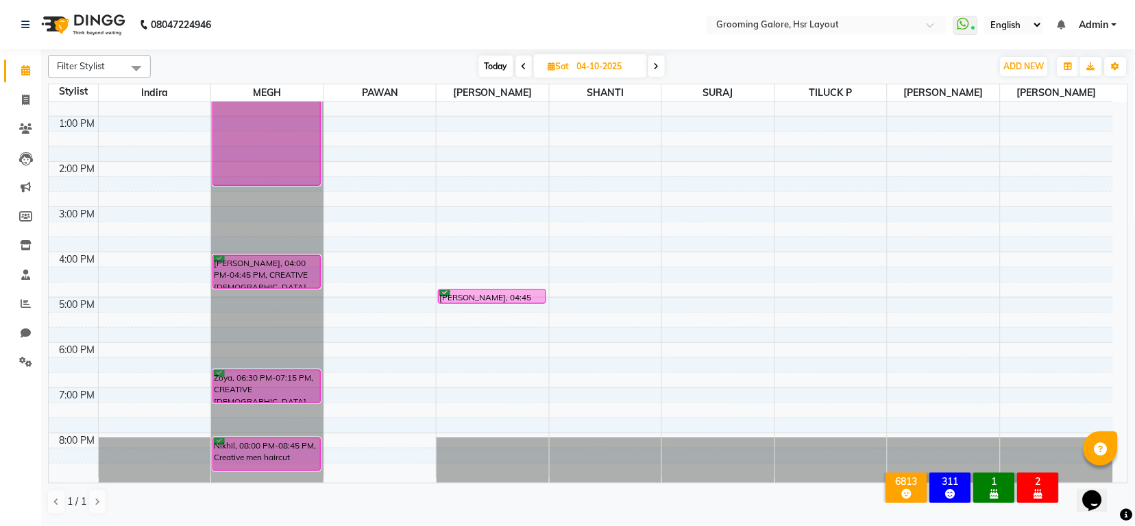
click at [656, 71] on icon at bounding box center [656, 66] width 5 height 8
type input "05-10-2025"
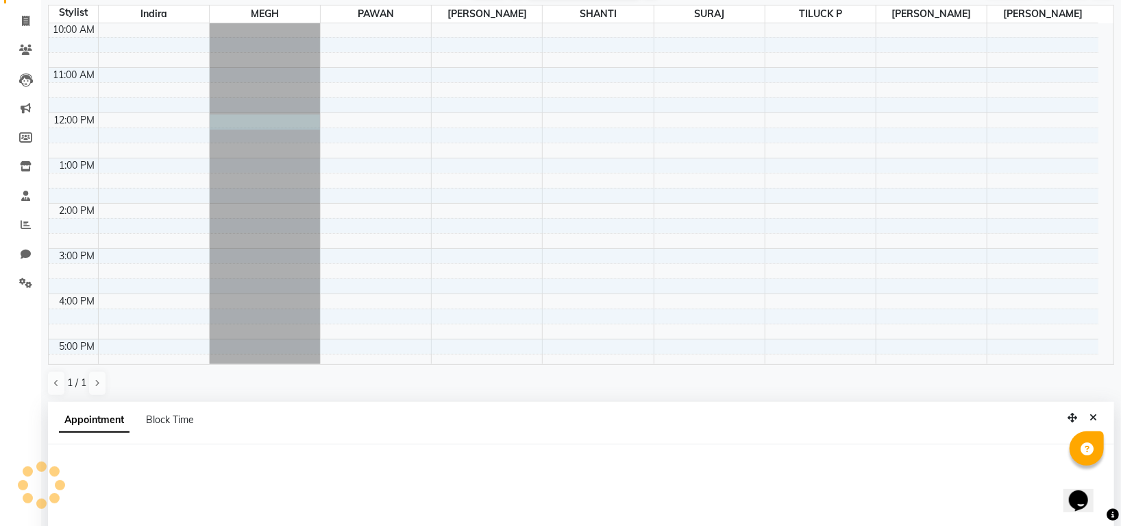
scroll to position [60, 0]
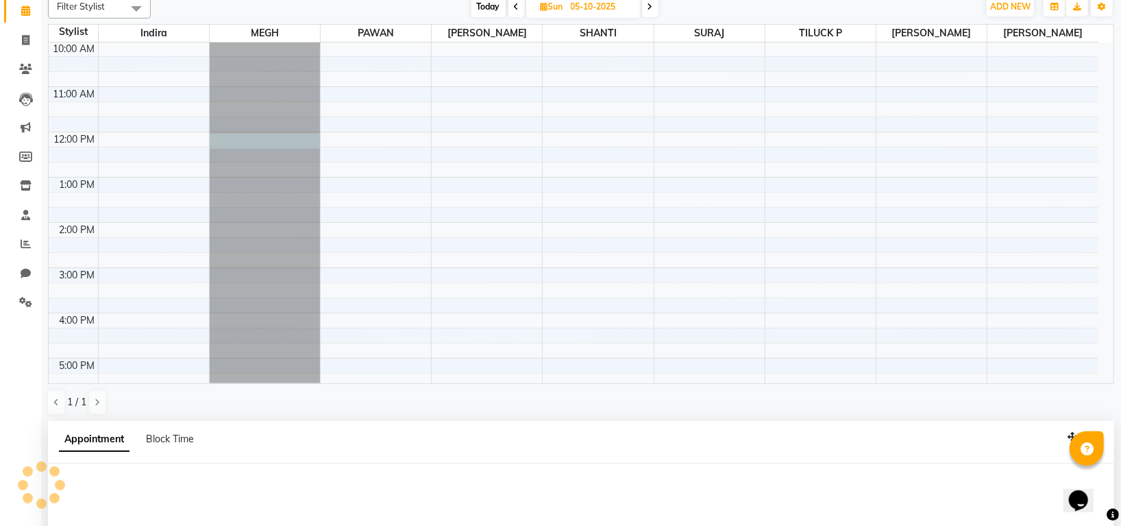
select select "45579"
select select "720"
select select "tentative"
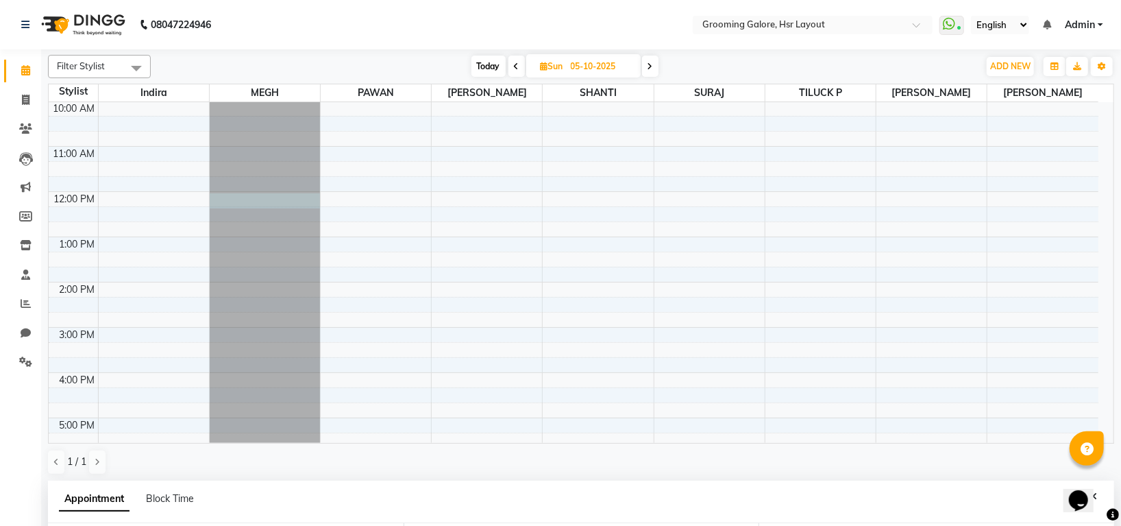
scroll to position [267, 0]
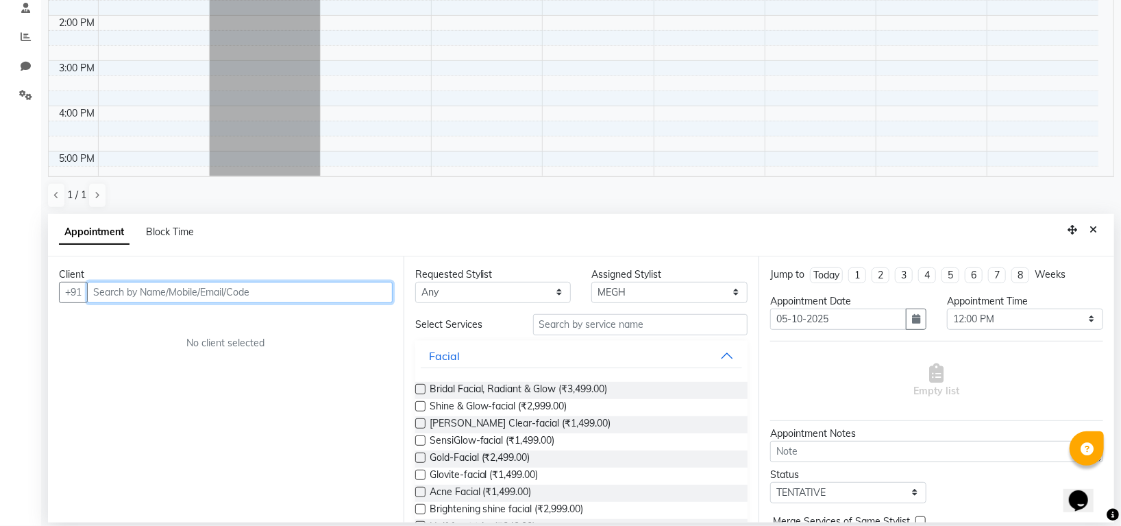
click at [154, 295] on input "text" at bounding box center [240, 292] width 306 height 21
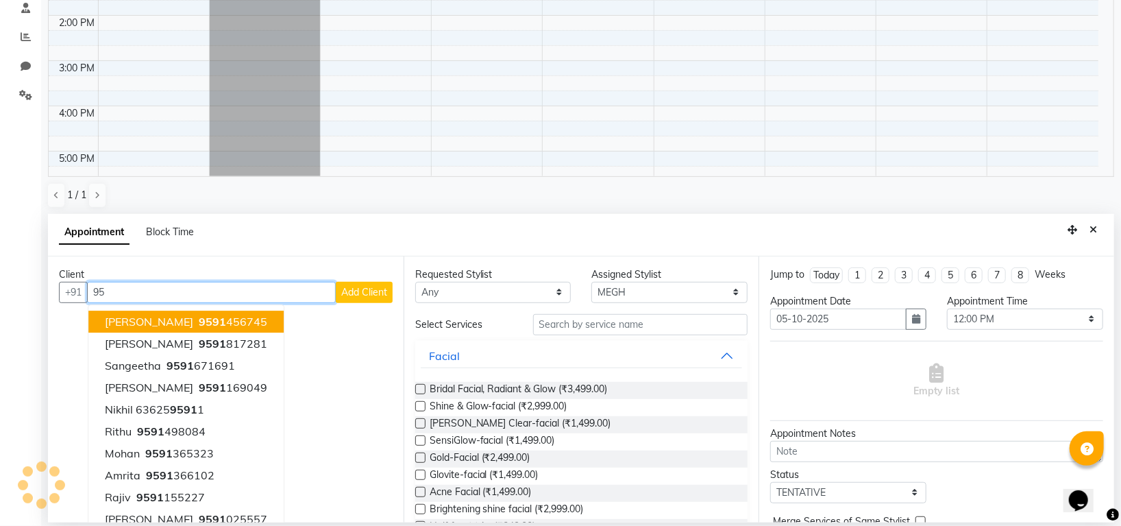
type input "9"
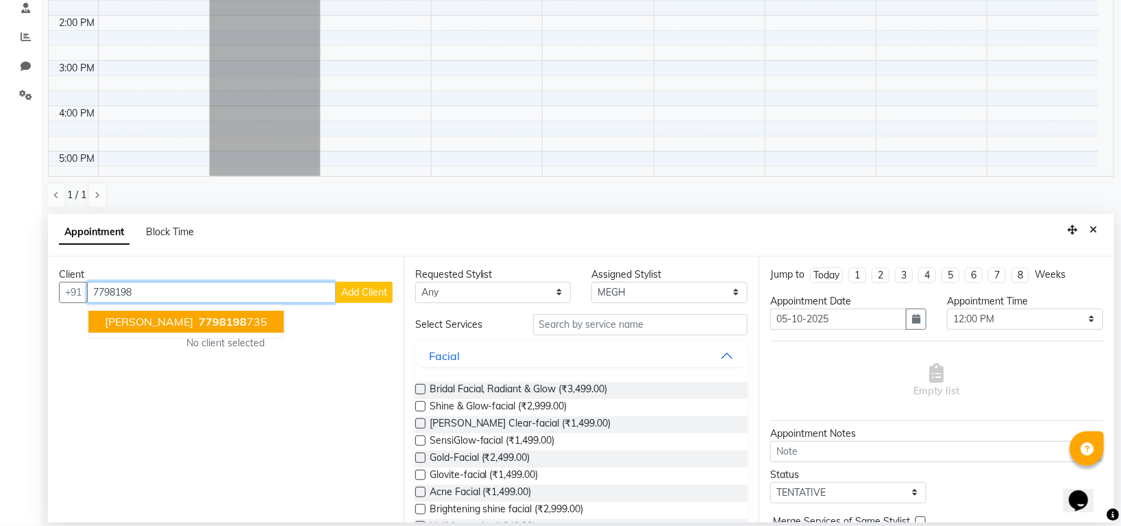
click at [199, 326] on span "7798198" at bounding box center [223, 322] width 48 height 14
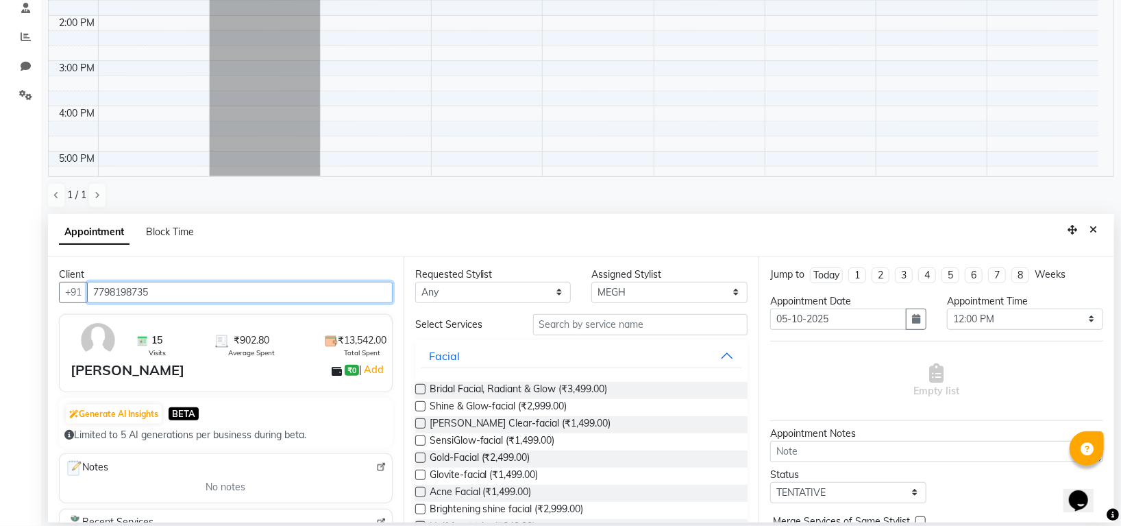
type input "7798198735"
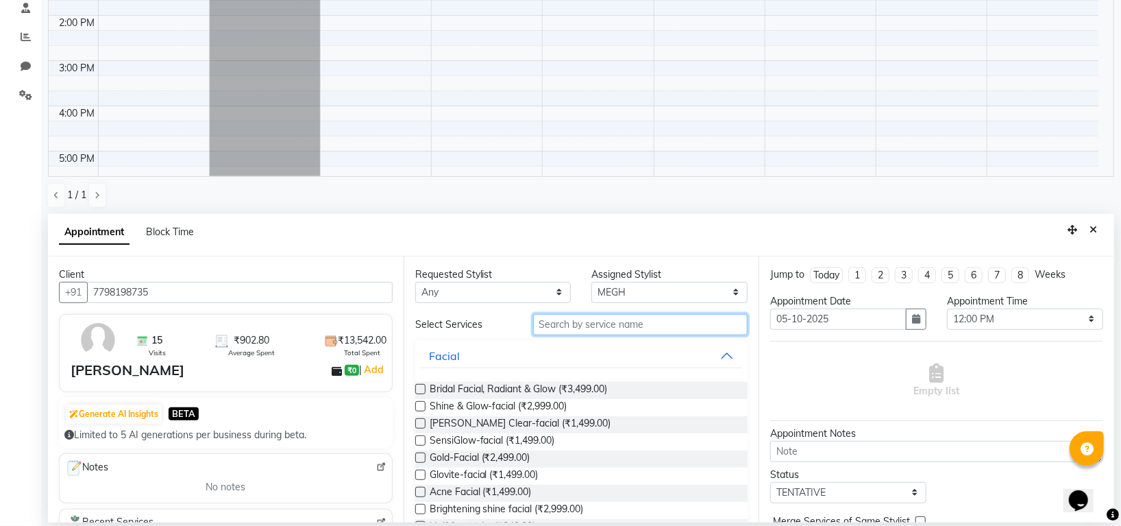
click at [639, 330] on input "text" at bounding box center [640, 324] width 215 height 21
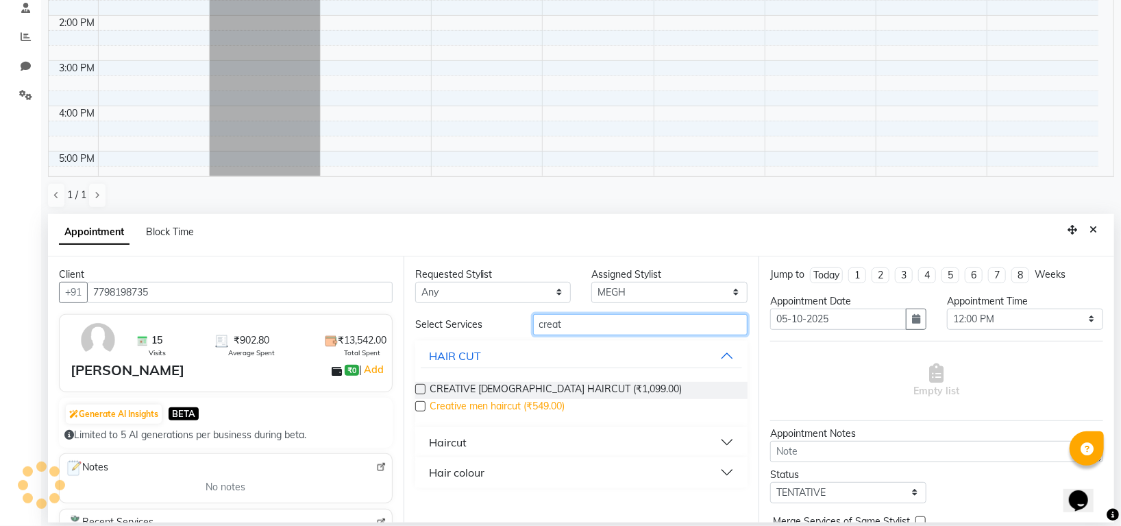
type input "creat"
click at [546, 407] on span "Creative men haircut (₹549.00)" at bounding box center [498, 407] width 136 height 17
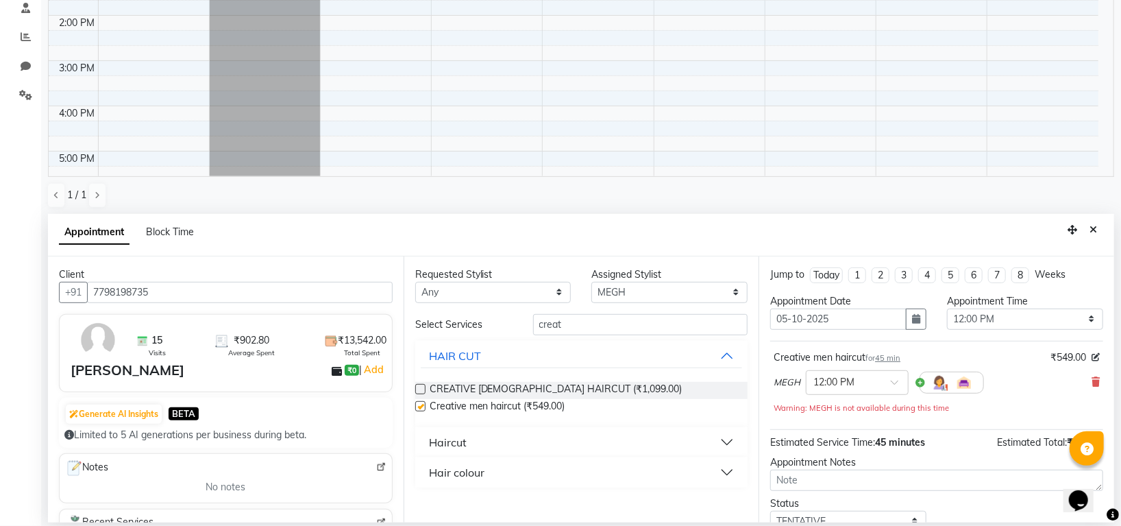
checkbox input "false"
click at [883, 360] on span "45 min" at bounding box center [887, 358] width 25 height 10
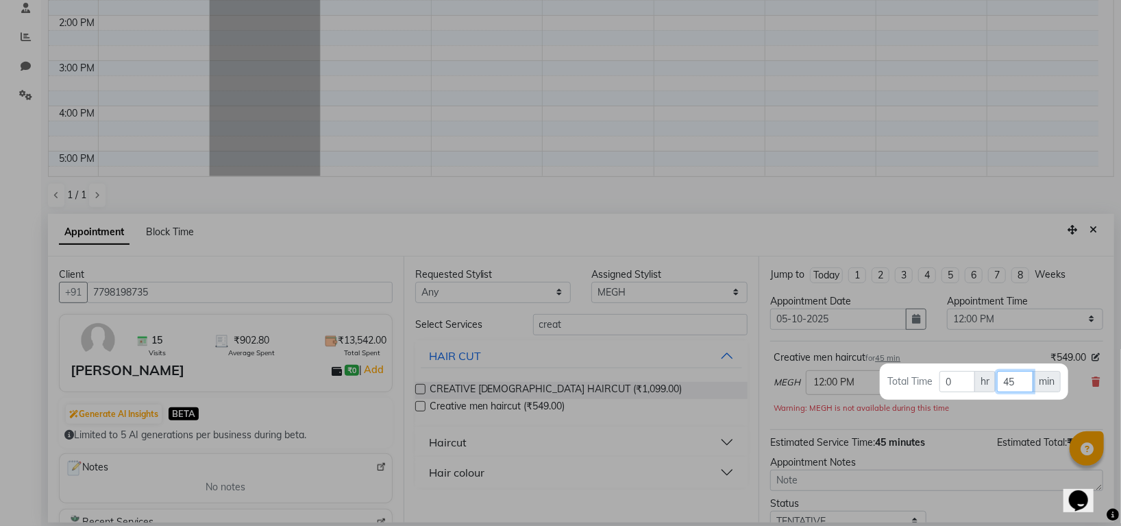
click at [1015, 376] on input "45" at bounding box center [1015, 381] width 36 height 21
type input "4"
type input "60"
click at [1042, 409] on div at bounding box center [560, 263] width 1121 height 526
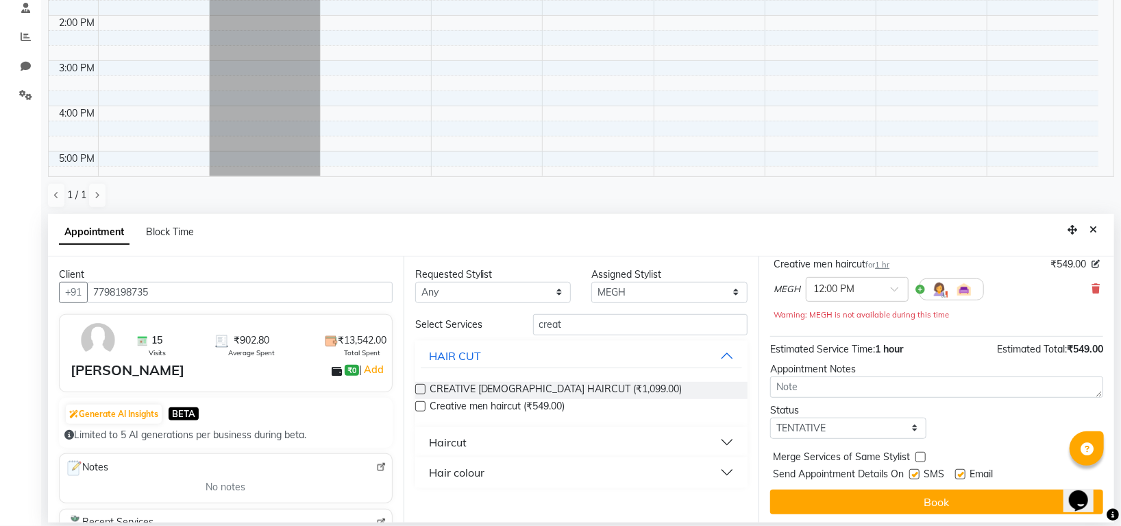
scroll to position [96, 0]
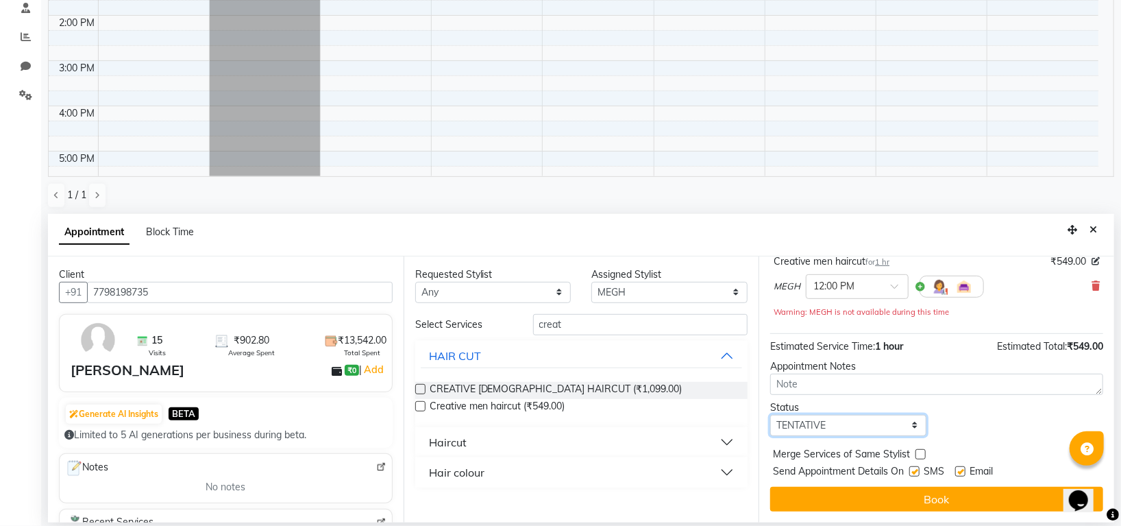
click at [835, 419] on select "Select TENTATIVE CONFIRM UPCOMING" at bounding box center [848, 425] width 156 height 21
select select "confirm booking"
click at [770, 415] on select "Select TENTATIVE CONFIRM UPCOMING" at bounding box center [848, 425] width 156 height 21
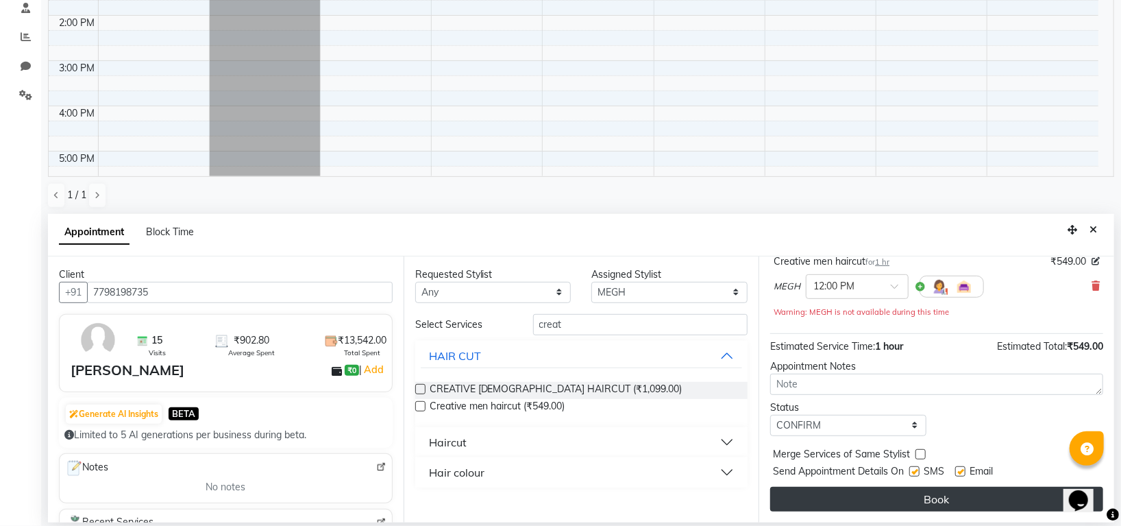
click at [912, 497] on button "Book" at bounding box center [936, 499] width 333 height 25
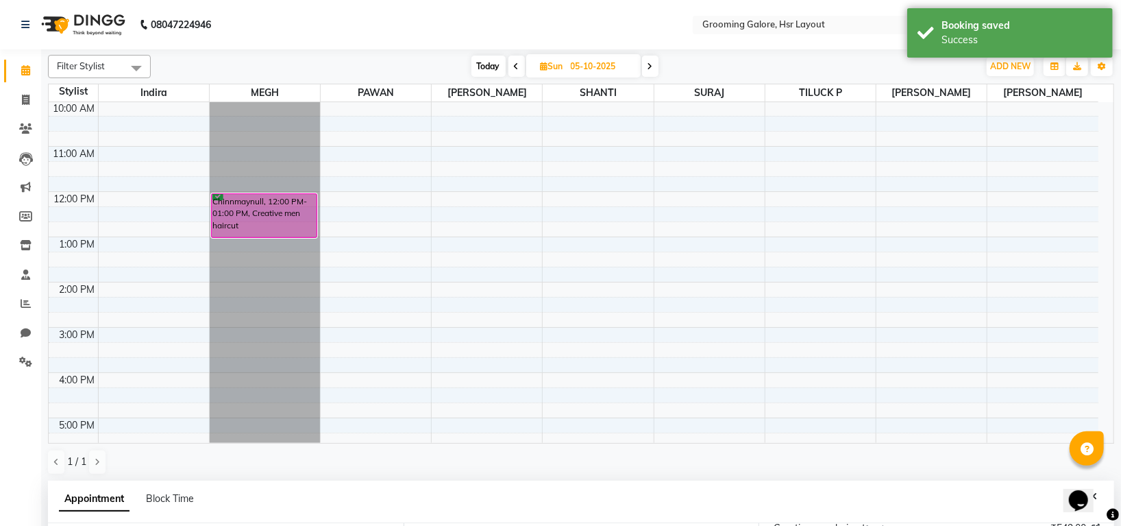
scroll to position [0, 0]
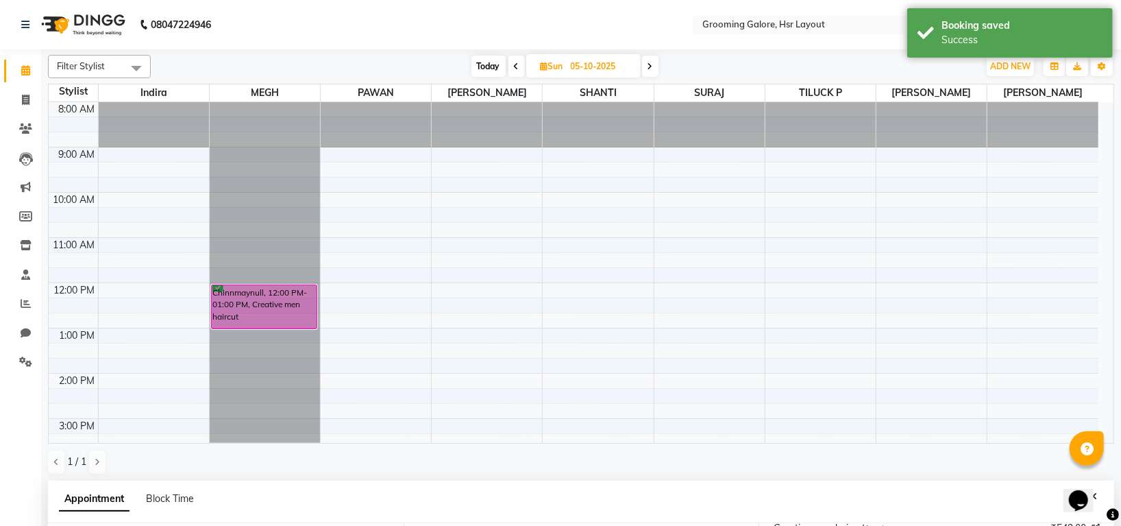
click at [544, 62] on icon at bounding box center [545, 66] width 8 height 9
select select "10"
select select "2025"
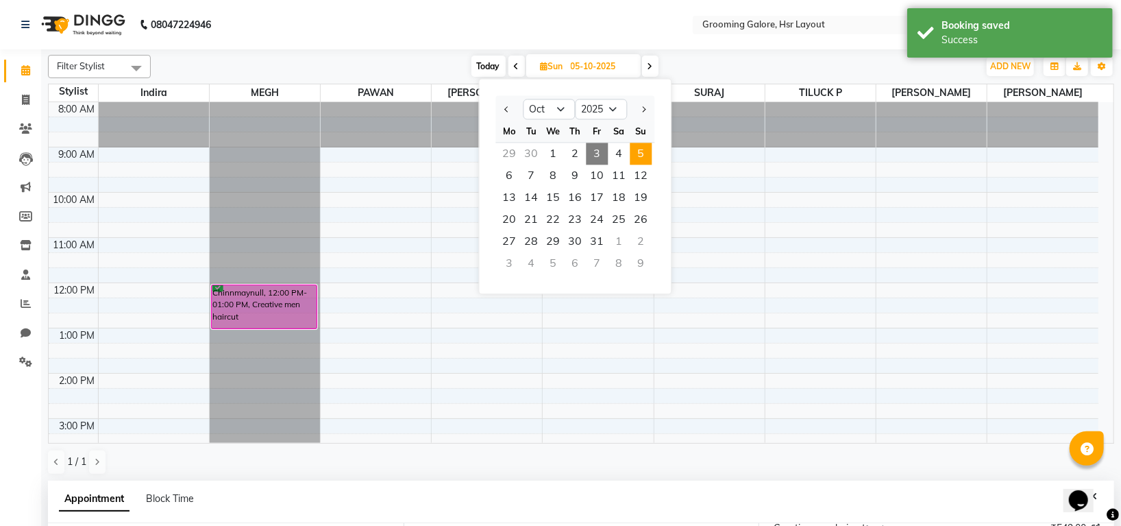
click at [602, 148] on span "3" at bounding box center [597, 154] width 22 height 22
type input "03-10-2025"
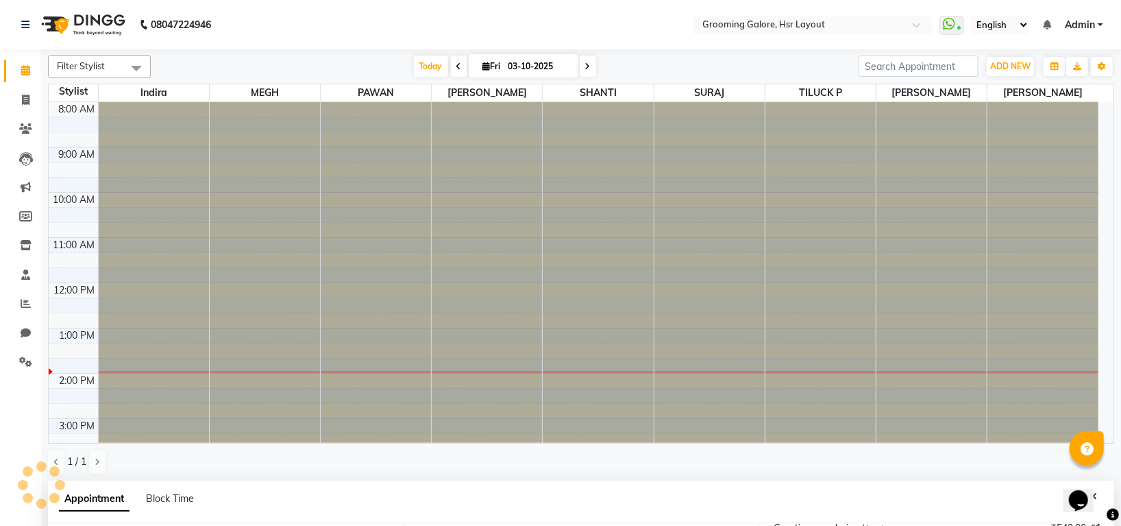
scroll to position [229, 0]
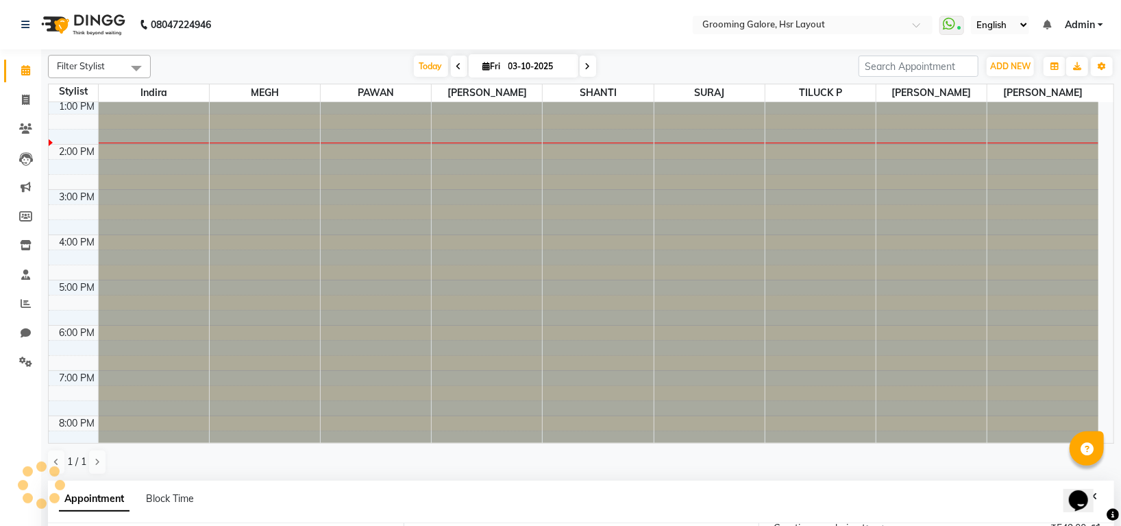
select select "720"
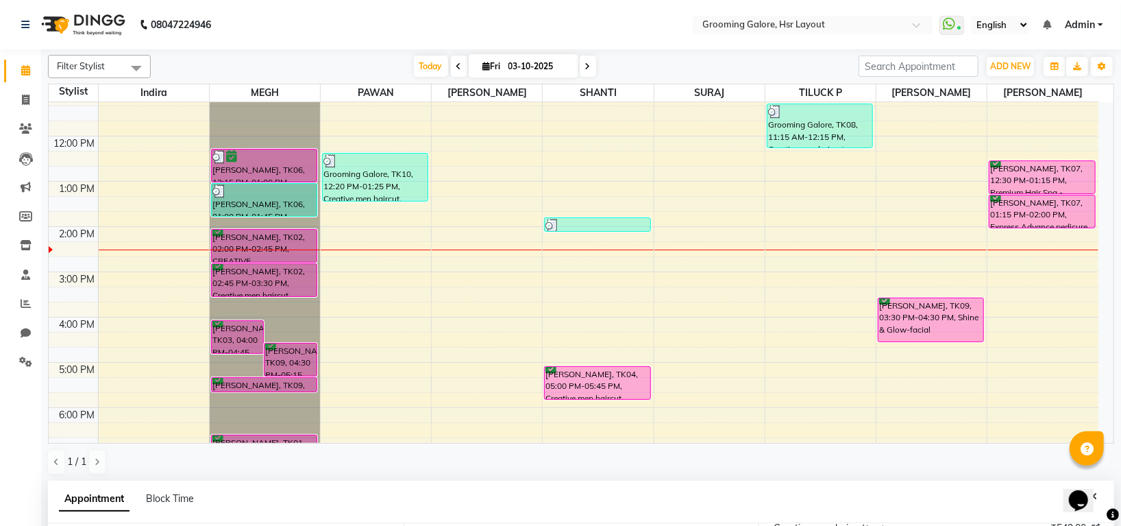
scroll to position [46, 0]
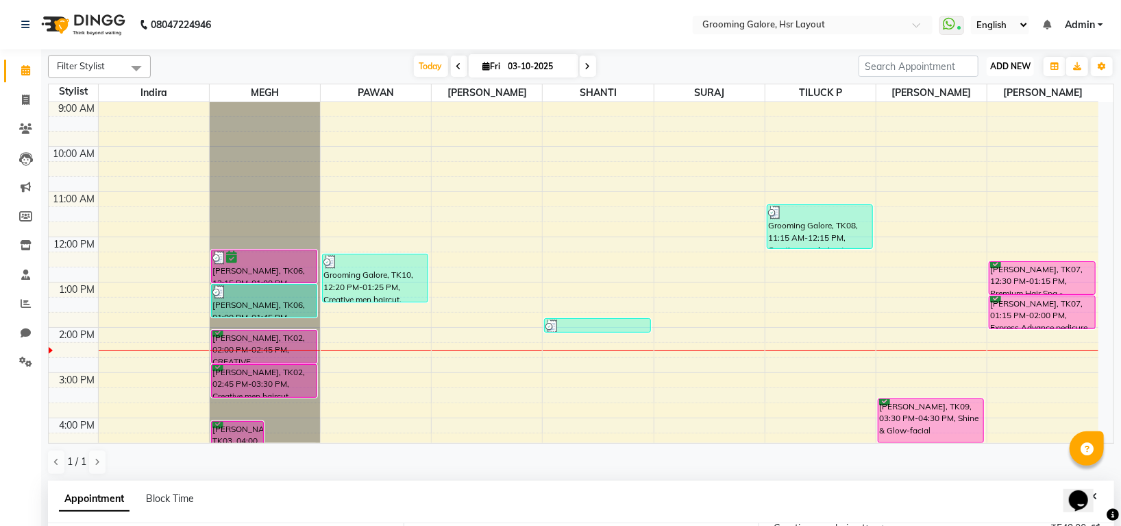
click at [1018, 71] on span "ADD NEW" at bounding box center [1010, 66] width 40 height 10
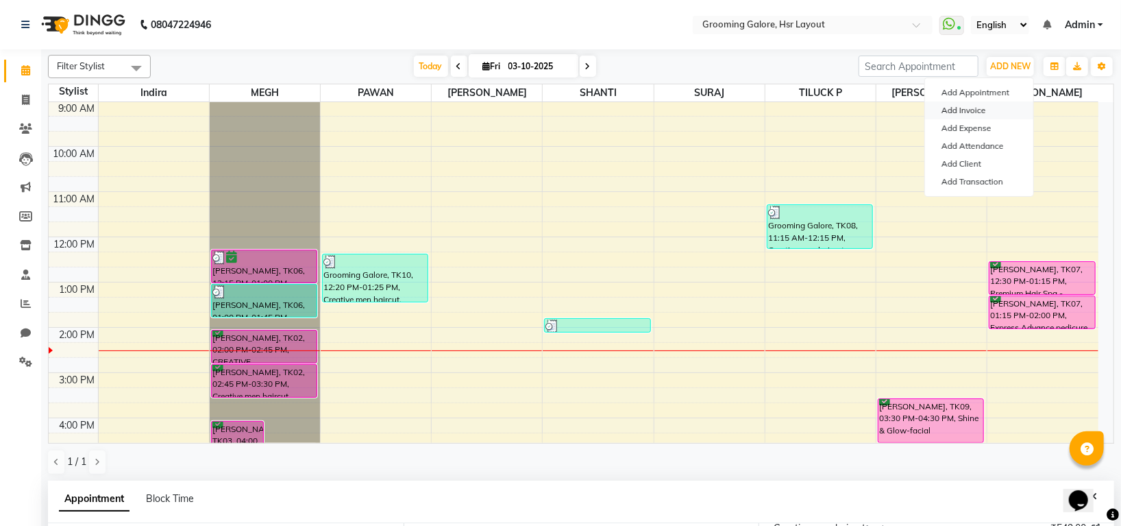
click at [964, 110] on link "Add Invoice" at bounding box center [979, 110] width 108 height 18
select select "service"
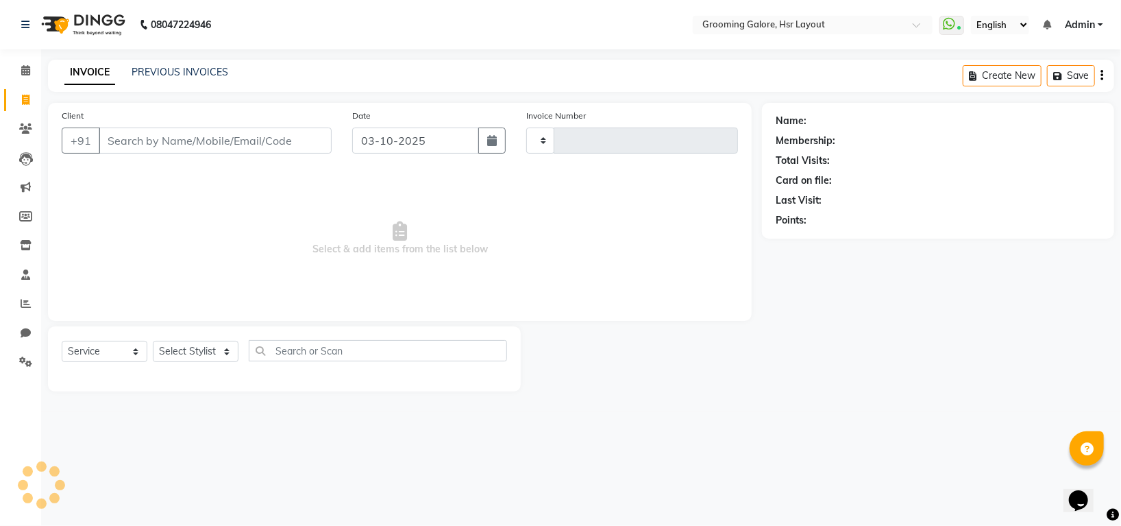
type input "2564"
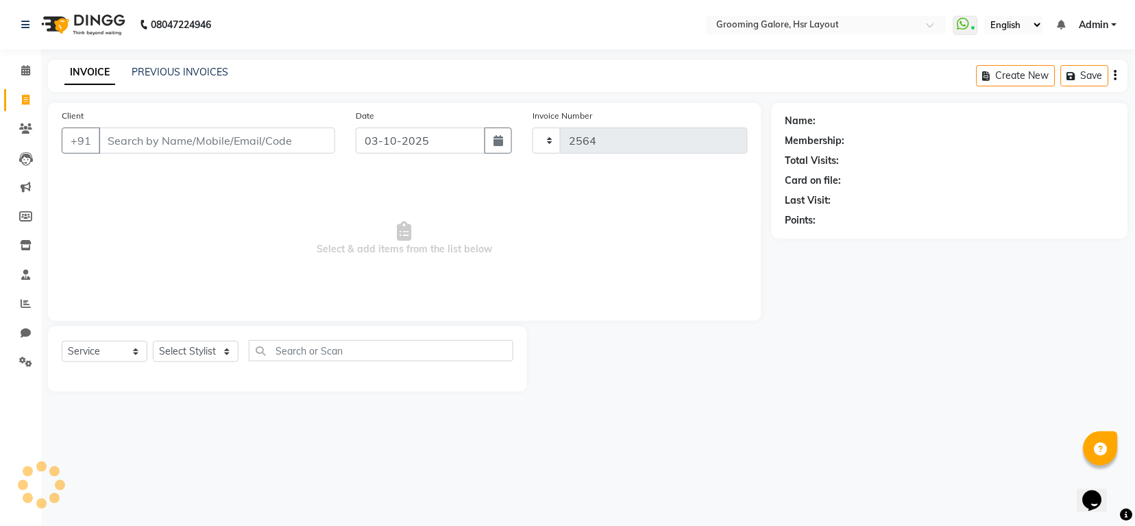
select select "6168"
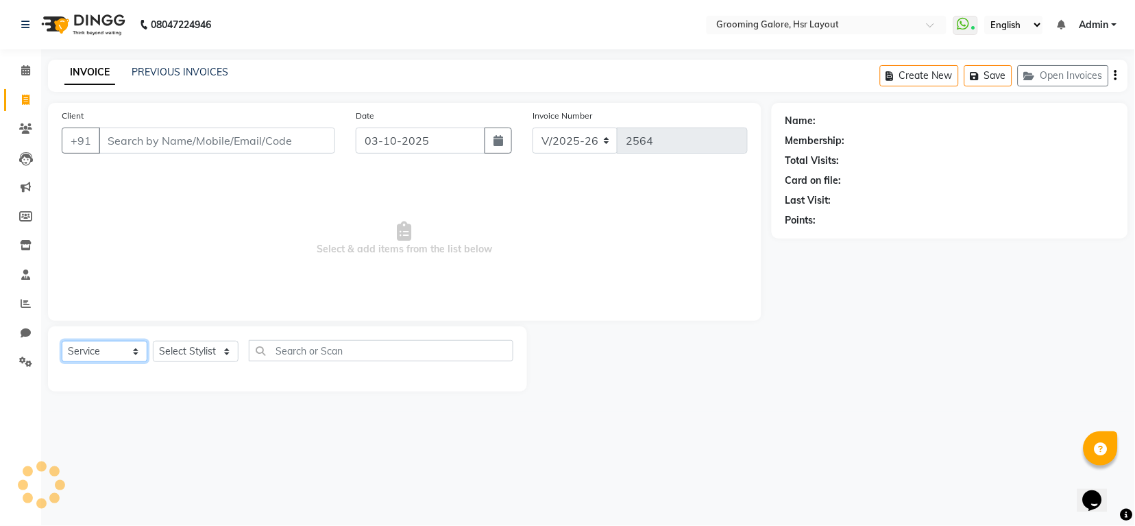
select select "P"
select select "45583"
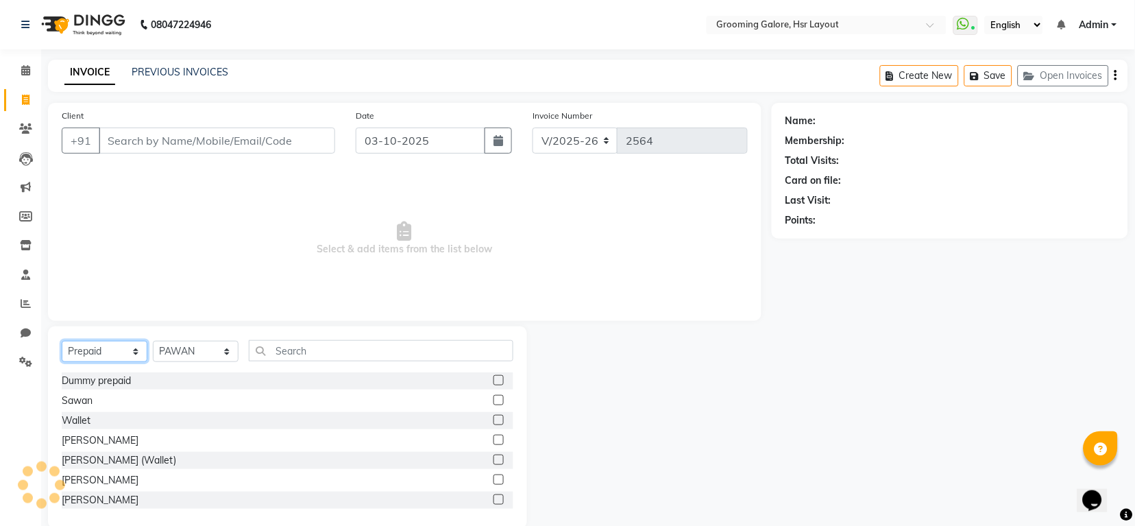
click at [69, 358] on select "Select Service Product Membership Package Voucher Prepaid Gift Card" at bounding box center [105, 351] width 86 height 21
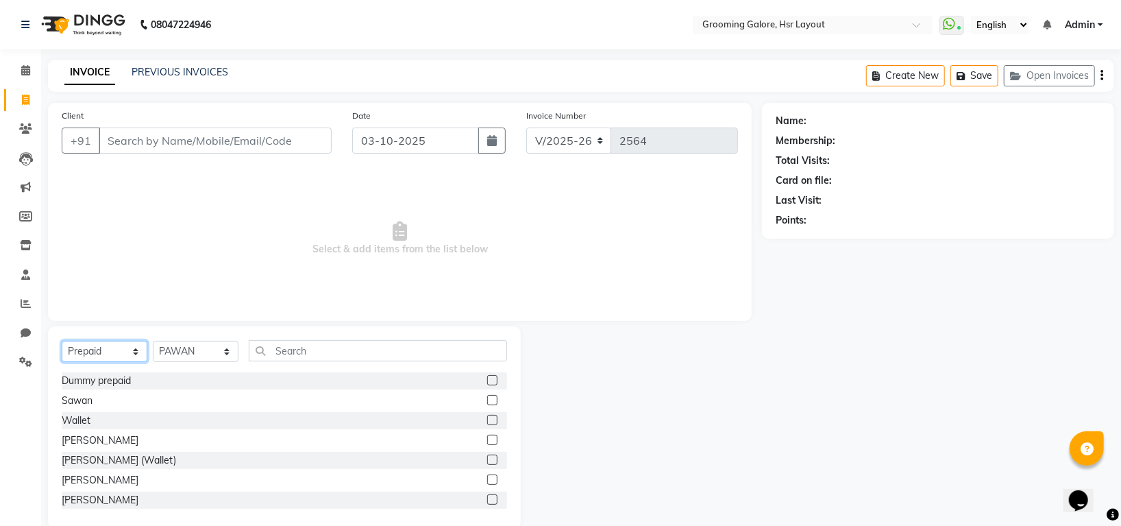
select select "service"
click at [62, 341] on select "Select Service Product Membership Package Voucher Prepaid Gift Card" at bounding box center [105, 351] width 86 height 21
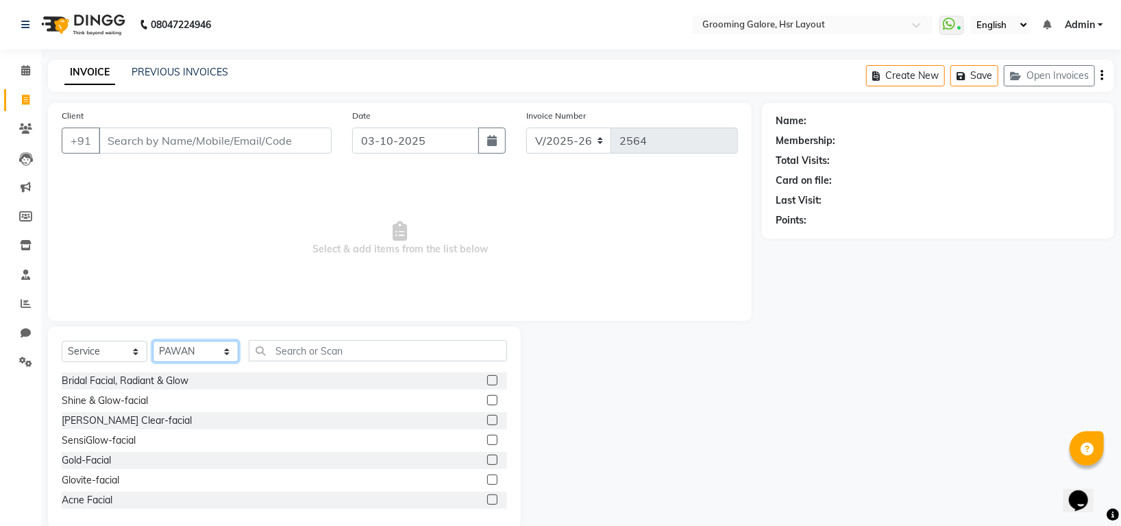
click at [198, 348] on select "Select Stylist Indira MEGH PAWAN RESHMI SABITRI SHANTI Simran SURAJ TILUCK P" at bounding box center [196, 351] width 86 height 21
select select "87770"
click at [153, 341] on select "Select Stylist Indira MEGH PAWAN RESHMI SABITRI SHANTI Simran SURAJ TILUCK P" at bounding box center [196, 351] width 86 height 21
click at [280, 350] on input "text" at bounding box center [378, 350] width 258 height 21
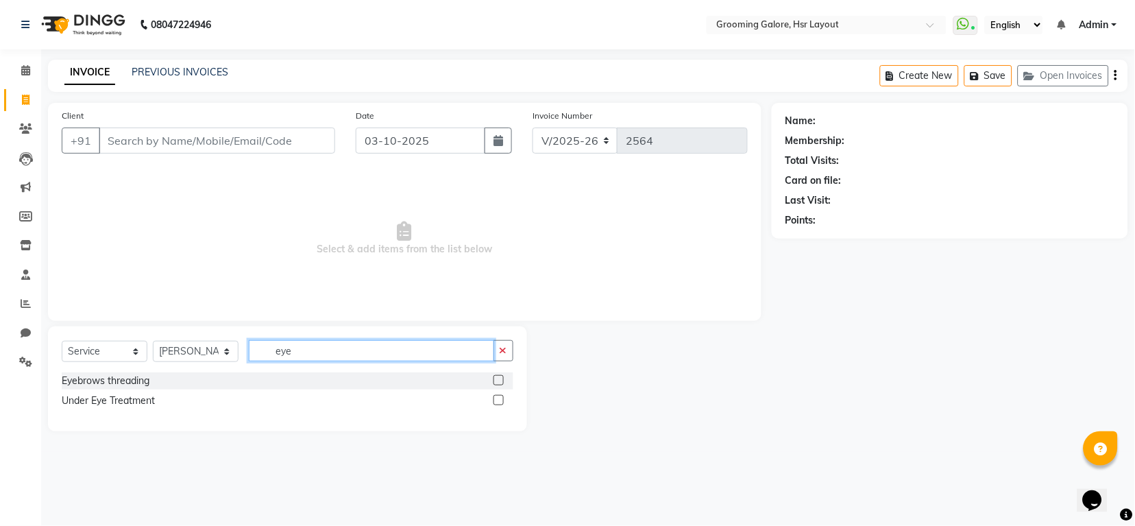
type input "eye"
click at [498, 381] on label at bounding box center [498, 380] width 10 height 10
click at [498, 381] on input "checkbox" at bounding box center [497, 380] width 9 height 9
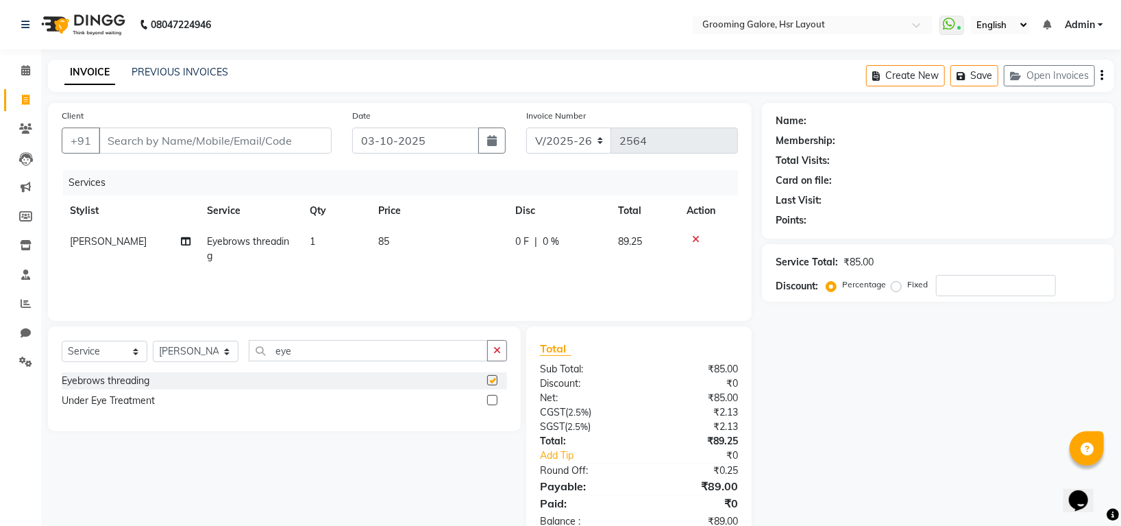
checkbox input "false"
click at [388, 360] on input "eye" at bounding box center [368, 350] width 239 height 21
type input "e"
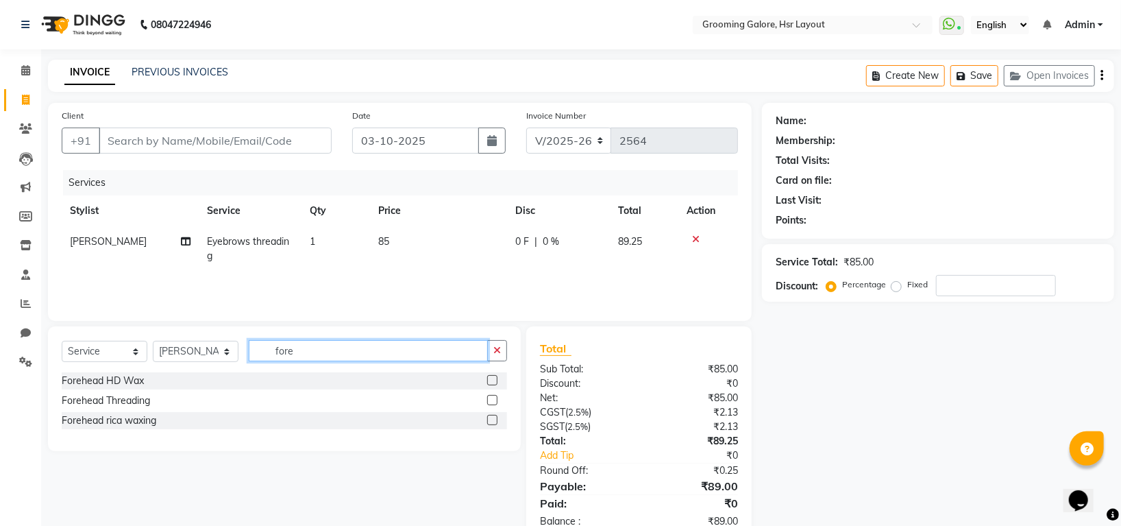
type input "fore"
click at [490, 396] on label at bounding box center [492, 400] width 10 height 10
click at [490, 396] on input "checkbox" at bounding box center [491, 400] width 9 height 9
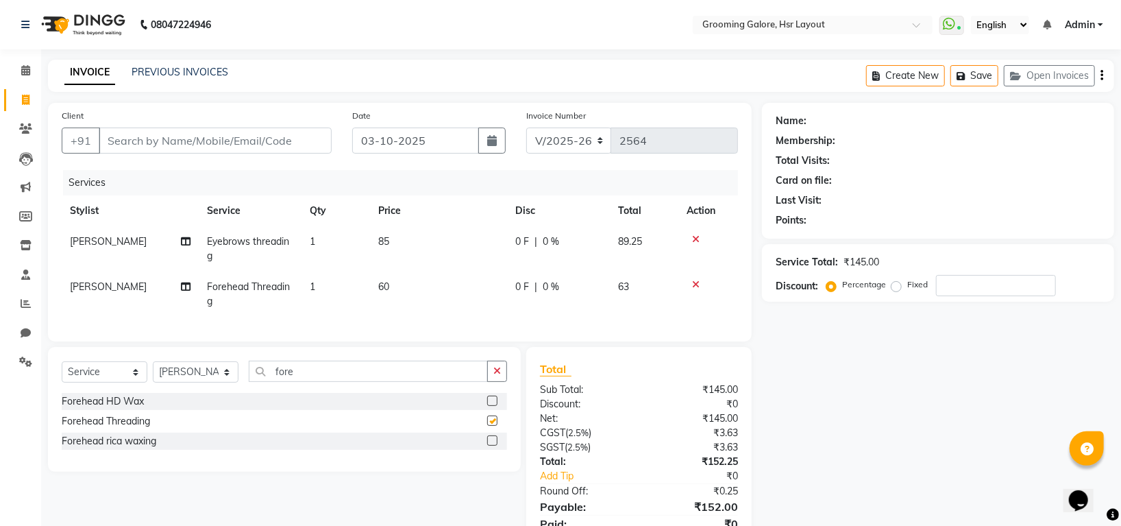
checkbox input "false"
click at [302, 382] on input "fore" at bounding box center [368, 371] width 239 height 21
type input "f"
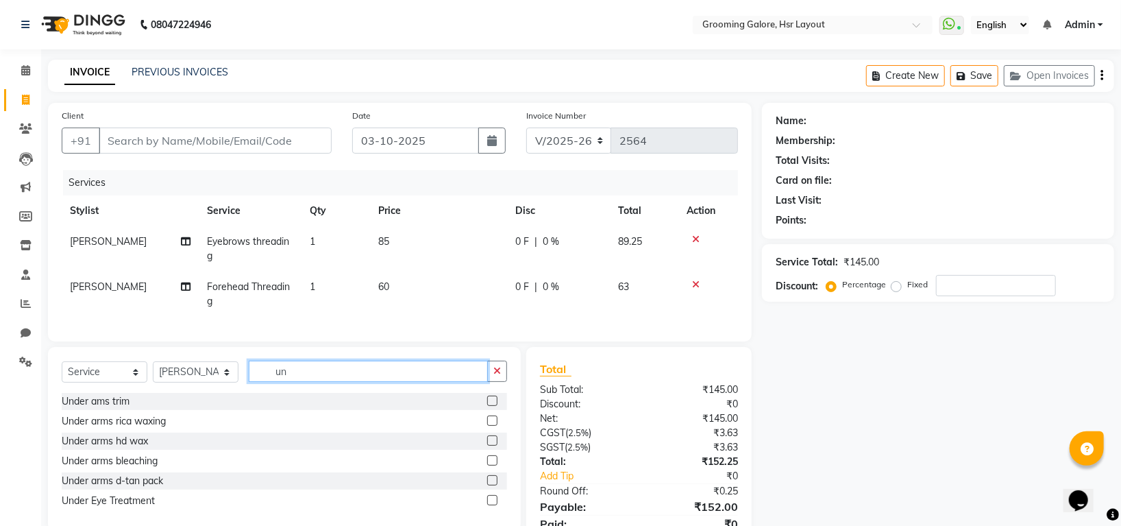
type input "un"
click at [491, 446] on label at bounding box center [492, 440] width 10 height 10
click at [491, 446] on input "checkbox" at bounding box center [491, 441] width 9 height 9
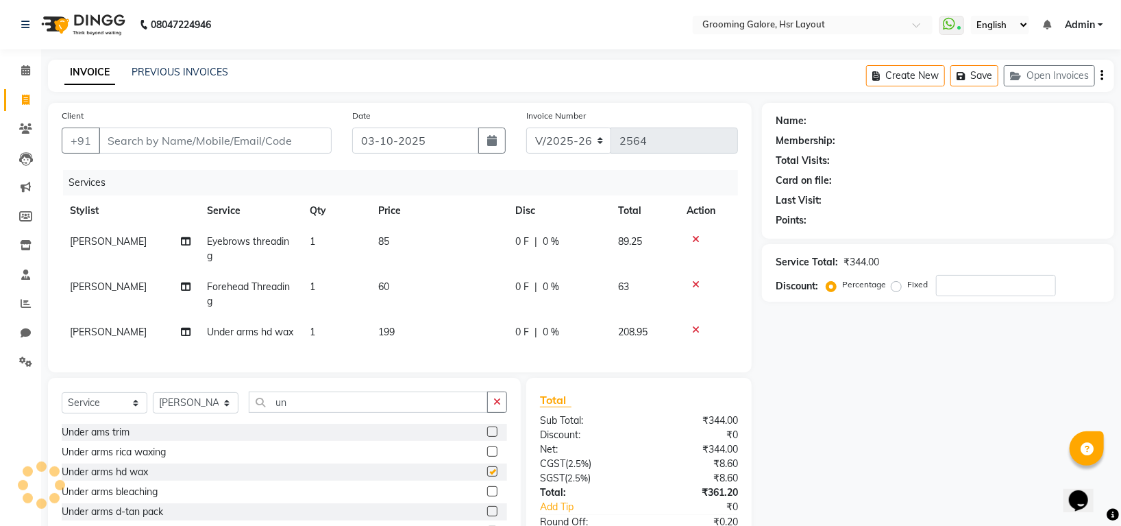
checkbox input "false"
click at [25, 70] on icon at bounding box center [25, 70] width 9 height 10
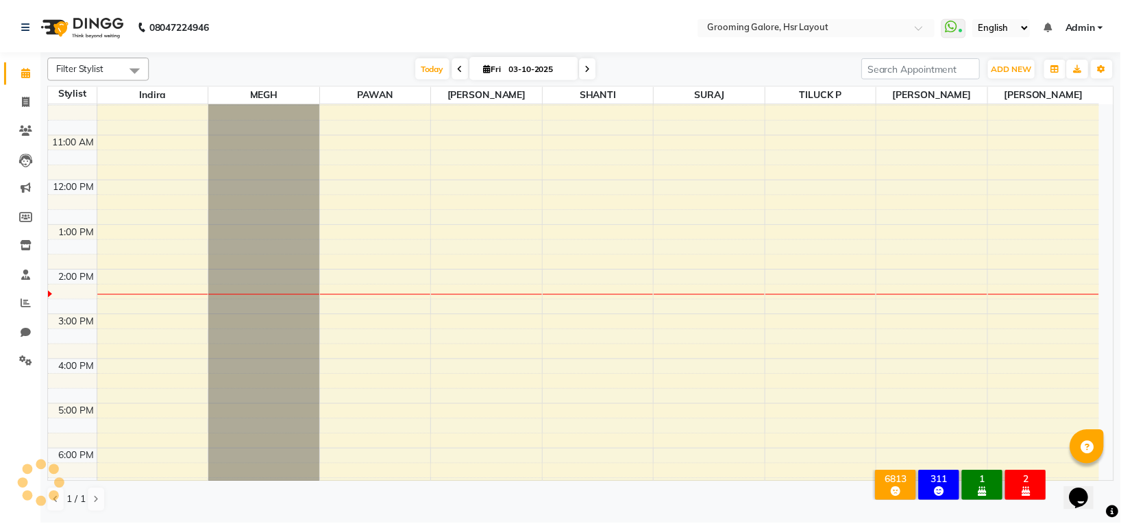
scroll to position [212, 0]
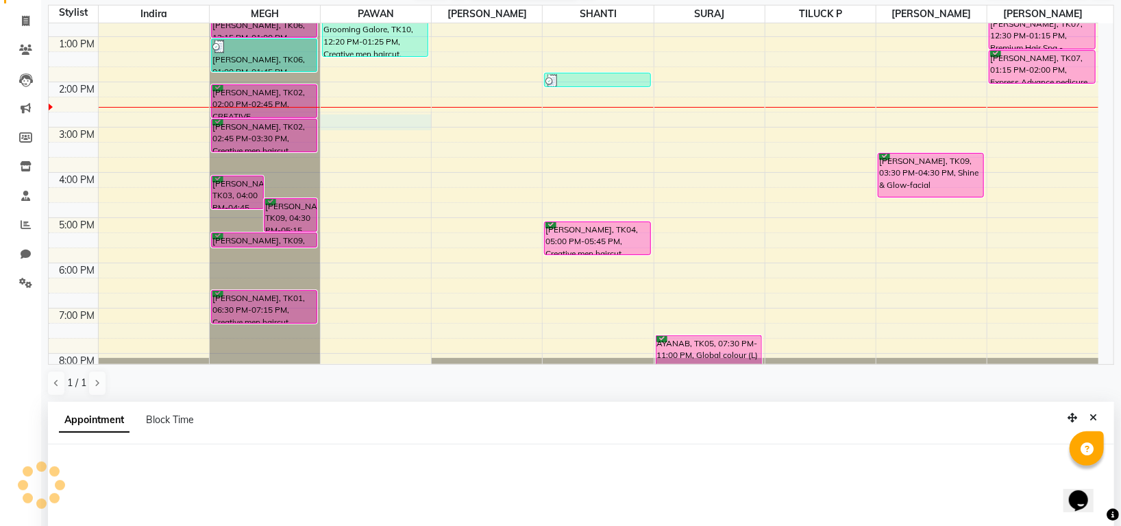
select select "45583"
select select "885"
select select "tentative"
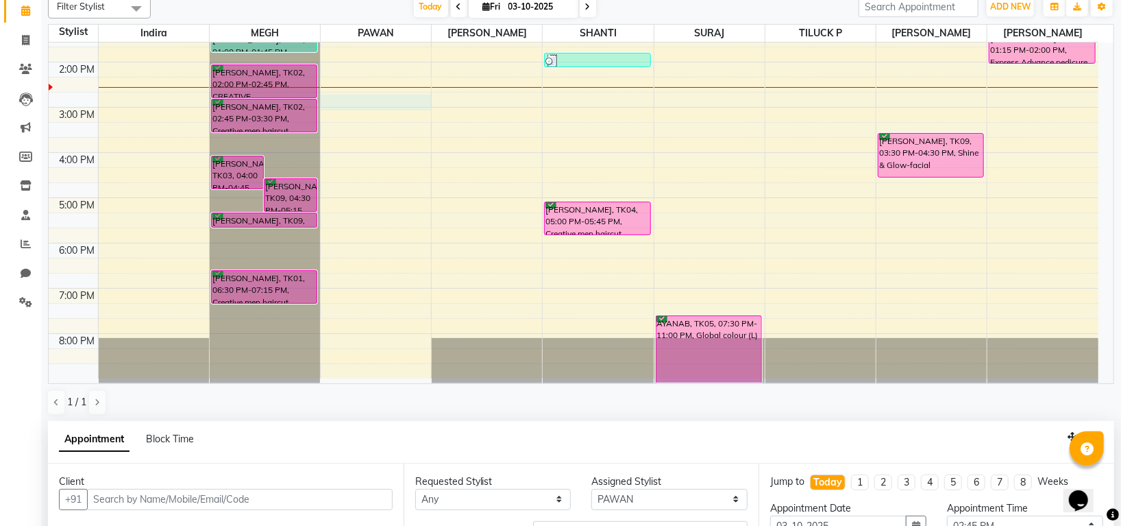
scroll to position [267, 0]
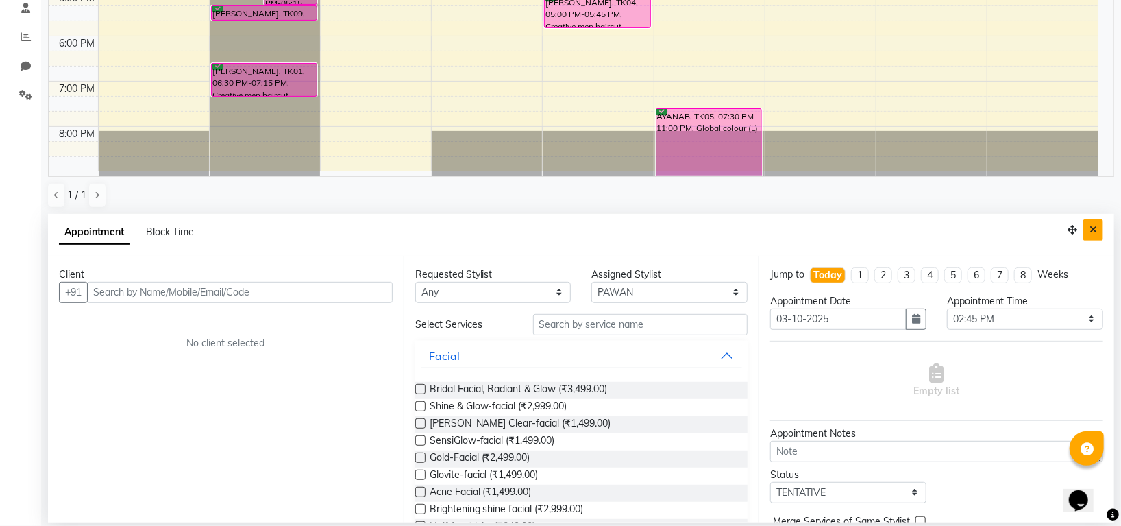
click at [1091, 232] on icon "Close" at bounding box center [1094, 230] width 8 height 10
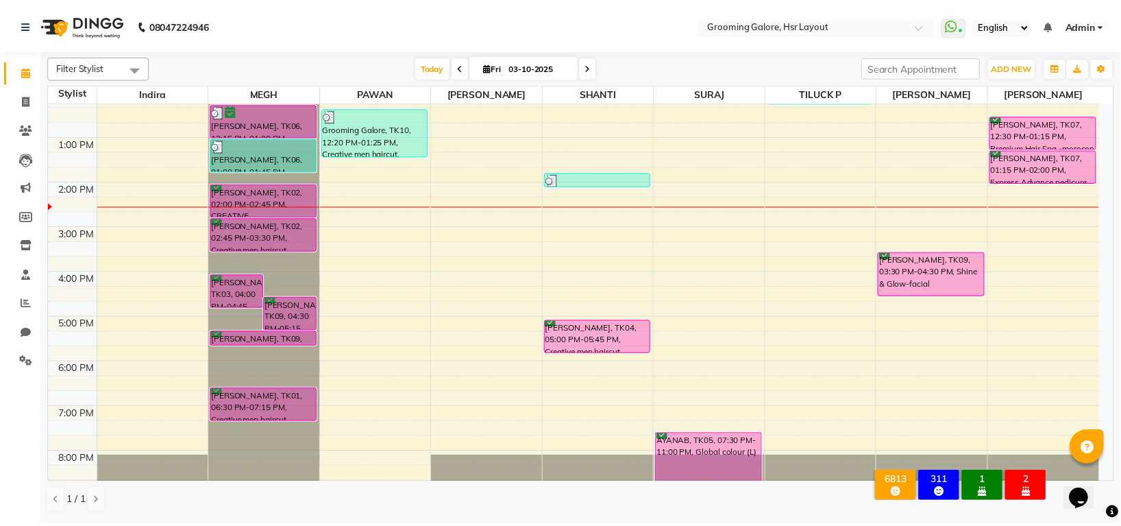
scroll to position [212, 0]
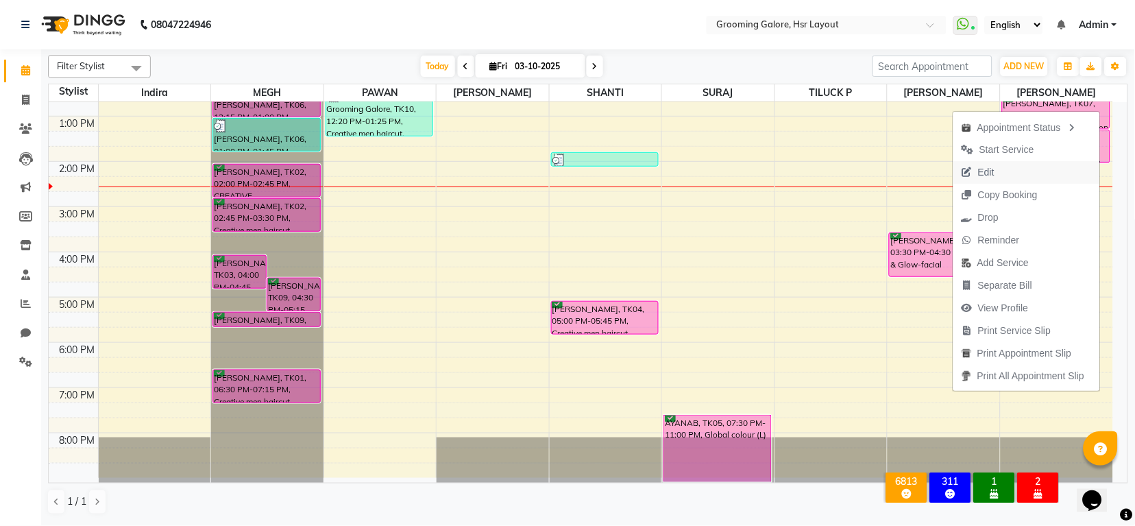
click at [984, 173] on span "Edit" at bounding box center [986, 172] width 16 height 14
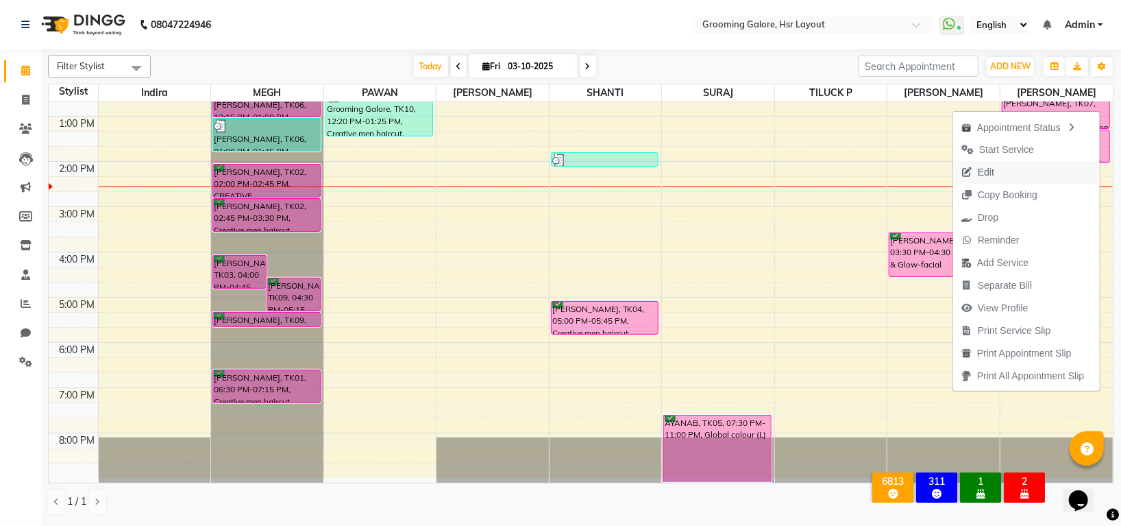
select select "tentative"
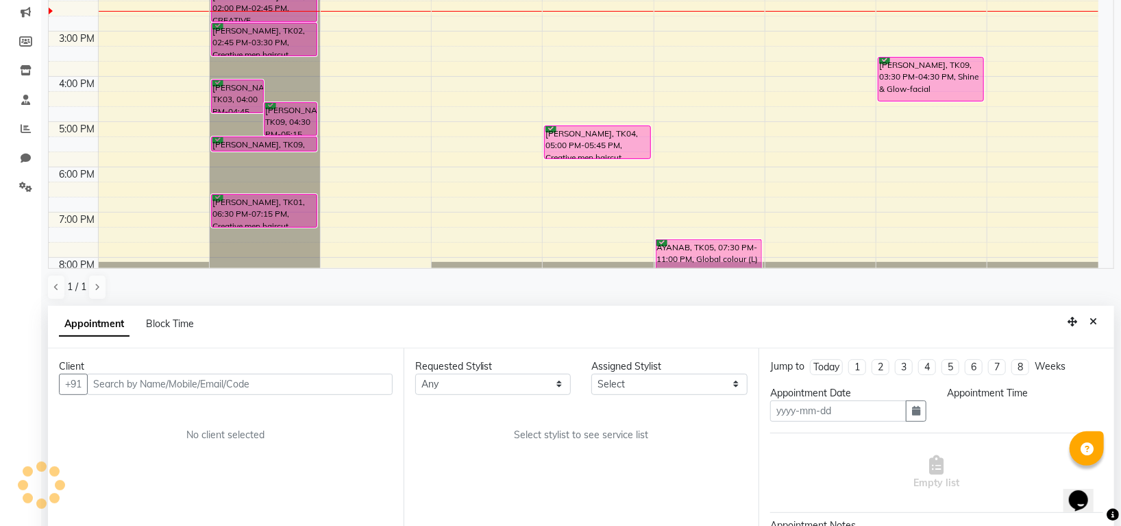
scroll to position [267, 0]
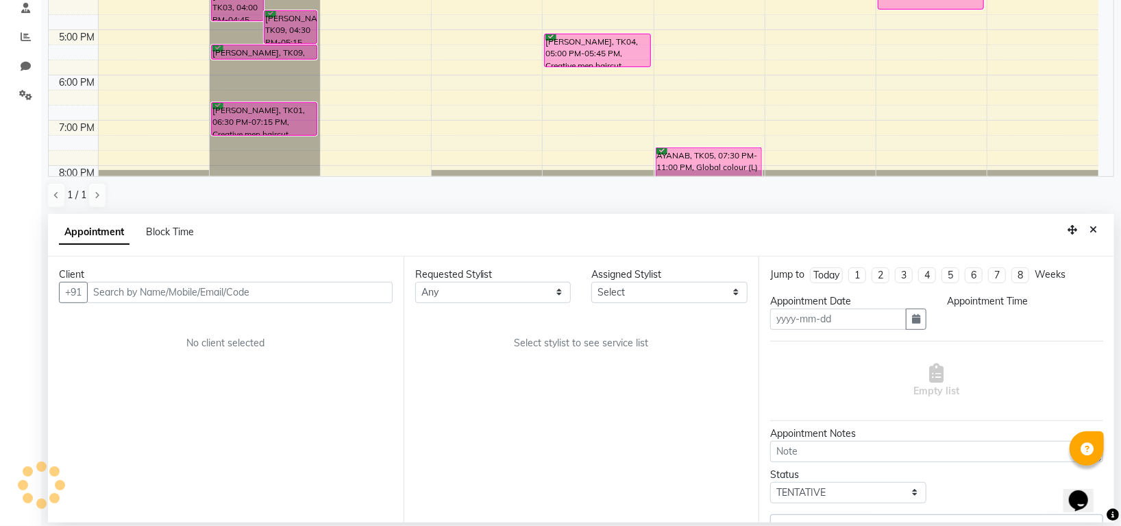
type input "03-10-2025"
select select "confirm booking"
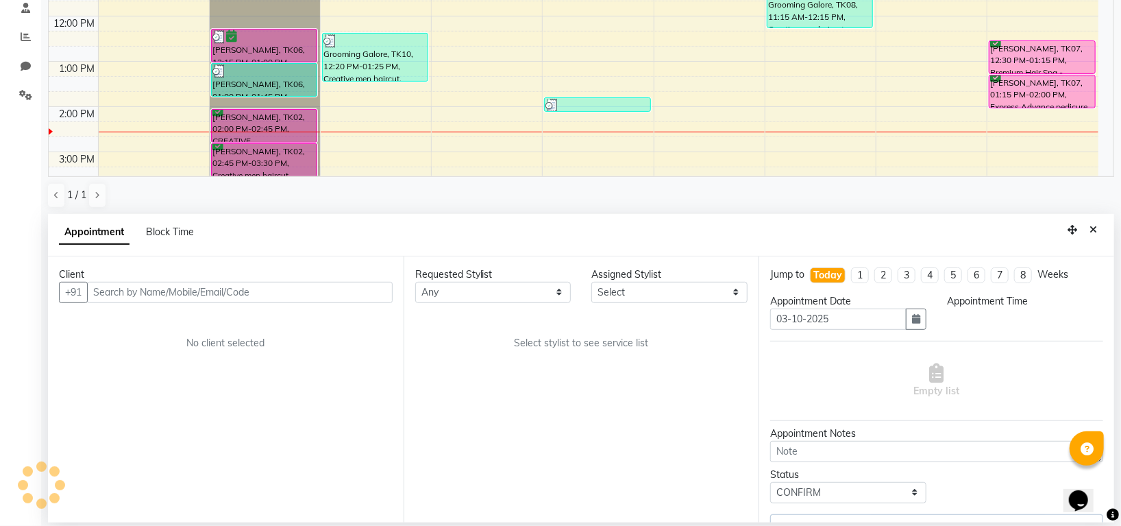
select select "45579"
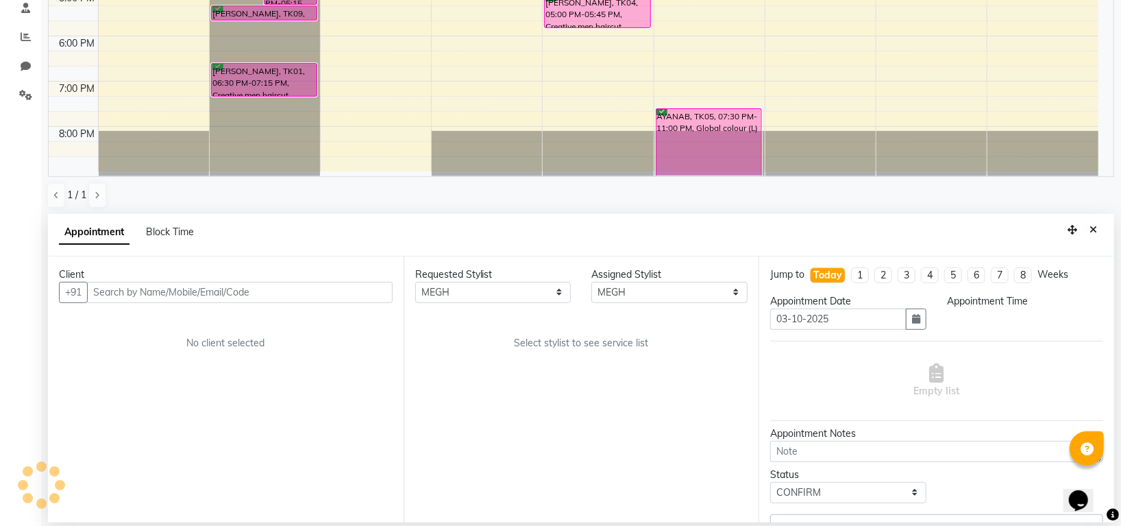
select select "930"
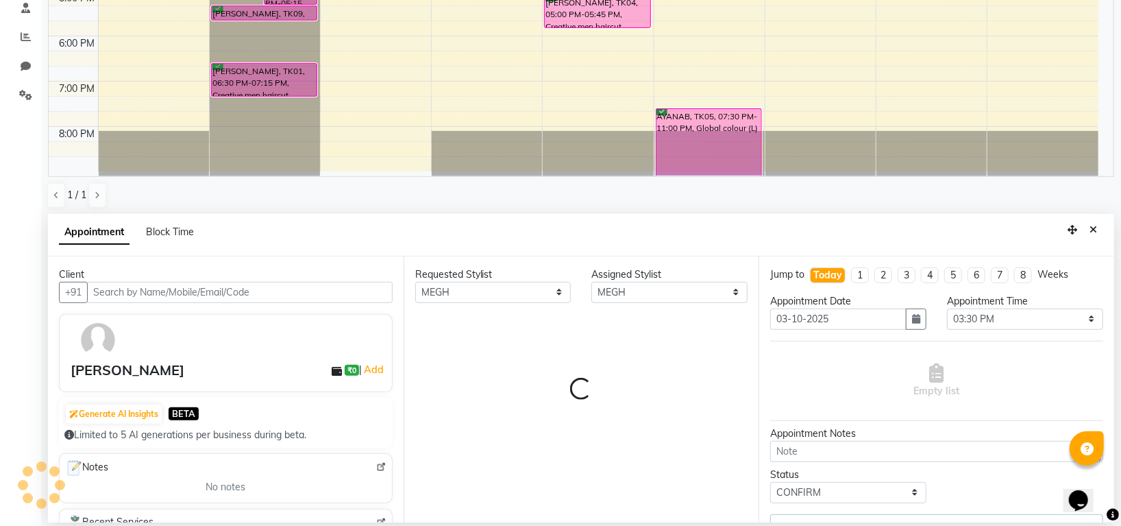
select select "3047"
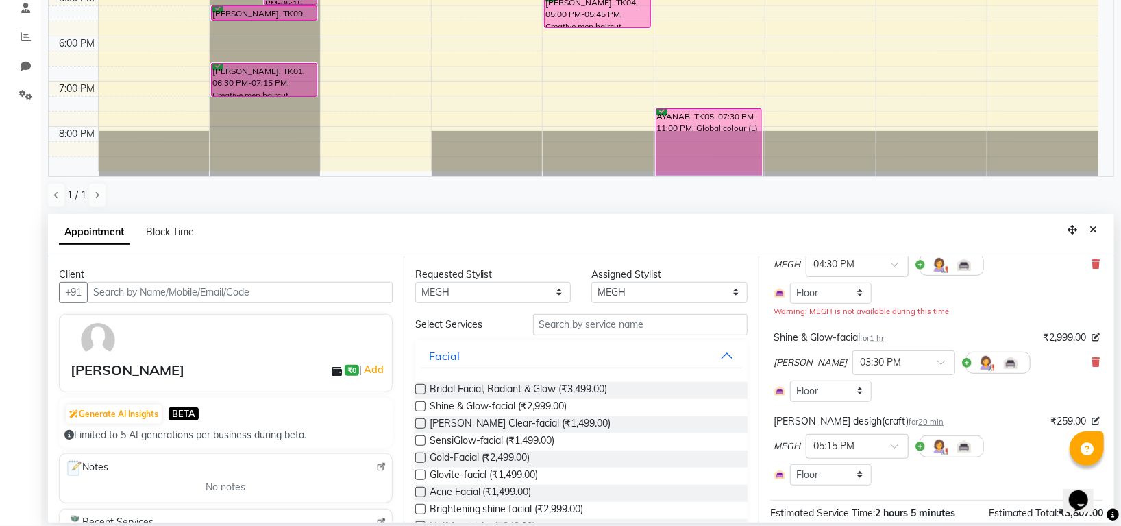
scroll to position [182, 0]
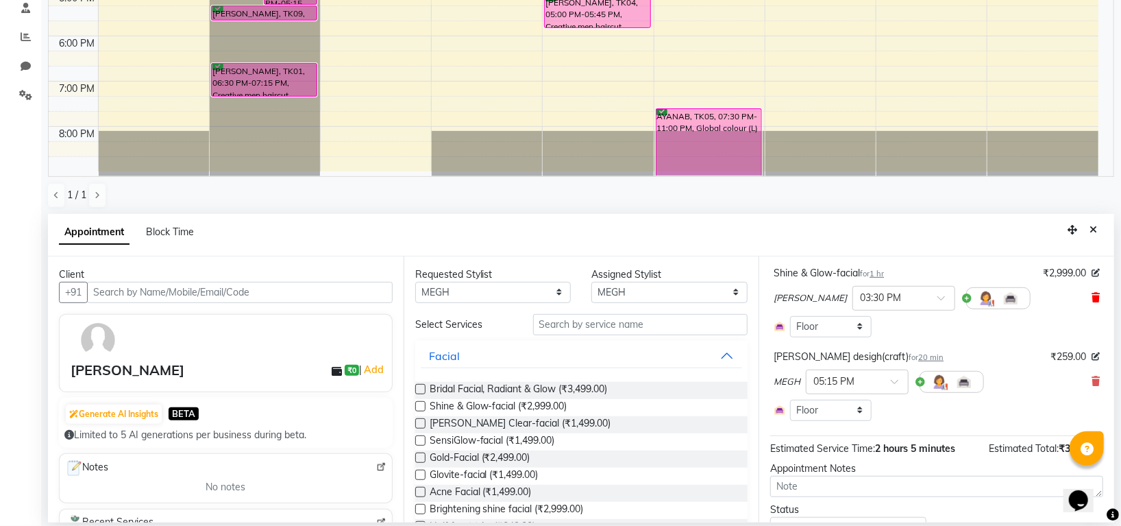
click at [1092, 295] on icon at bounding box center [1096, 298] width 8 height 10
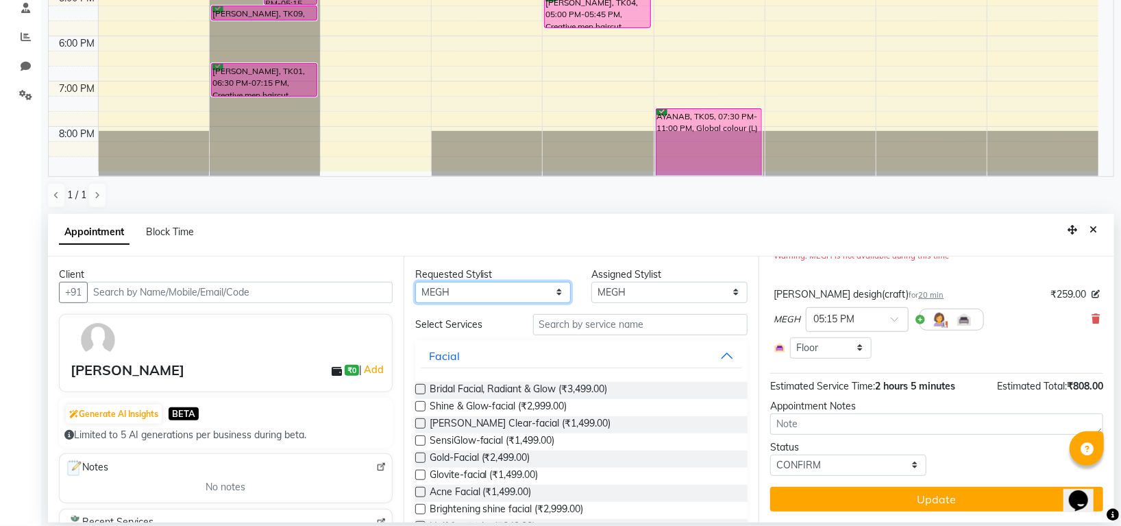
click at [509, 300] on select "Any Indira MEGH PAWAN RESHMI SABITRI SHANTI Simran SURAJ TILUCK P" at bounding box center [493, 292] width 156 height 21
select select "45585"
click at [415, 282] on select "Any Indira MEGH PAWAN RESHMI SABITRI SHANTI Simran SURAJ TILUCK P" at bounding box center [493, 292] width 156 height 21
select select "45585"
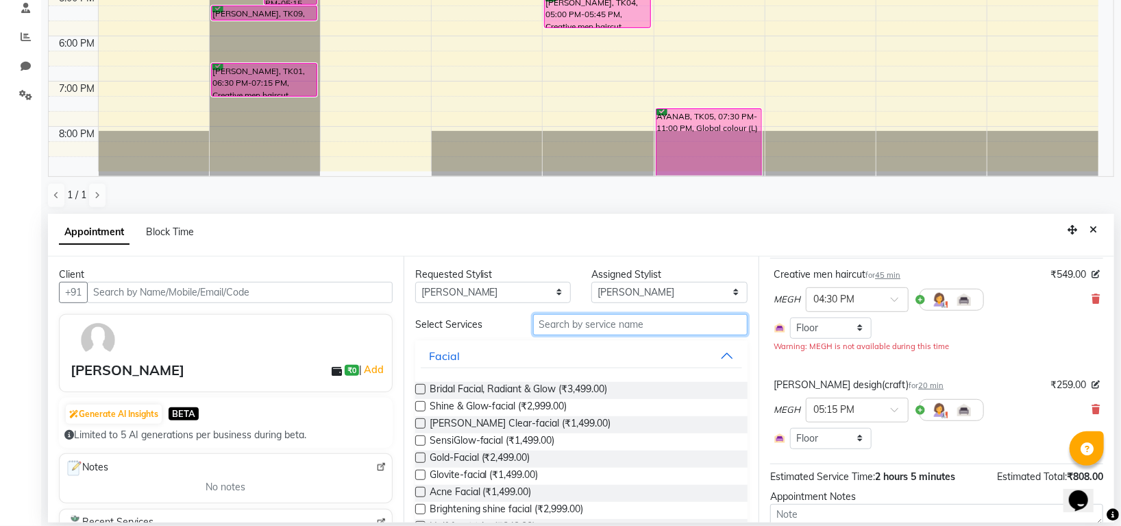
click at [596, 324] on input "text" at bounding box center [640, 324] width 215 height 21
type input "facial"
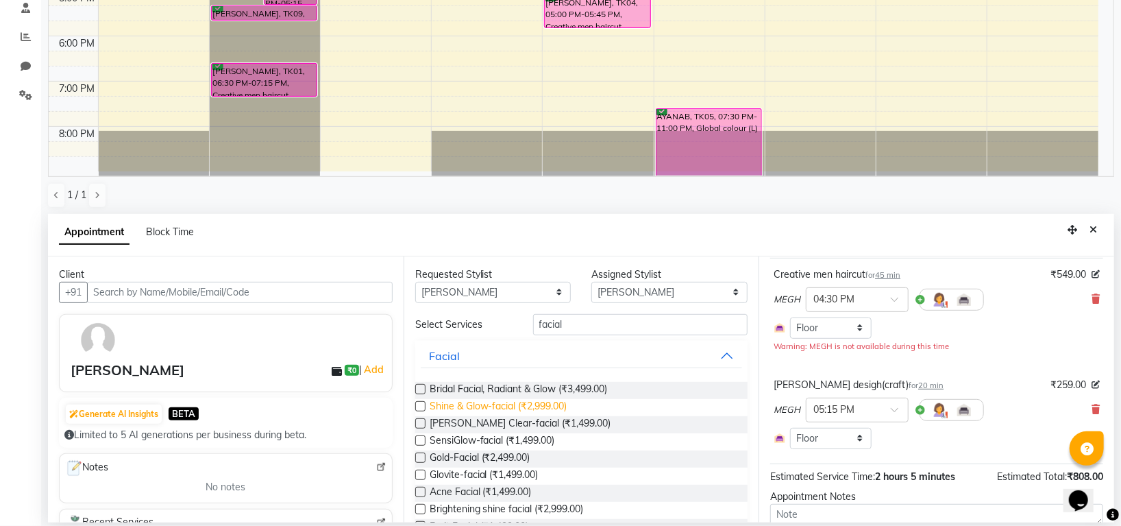
click at [529, 403] on span "Shine & Glow-facial (₹2,999.00)" at bounding box center [499, 407] width 138 height 17
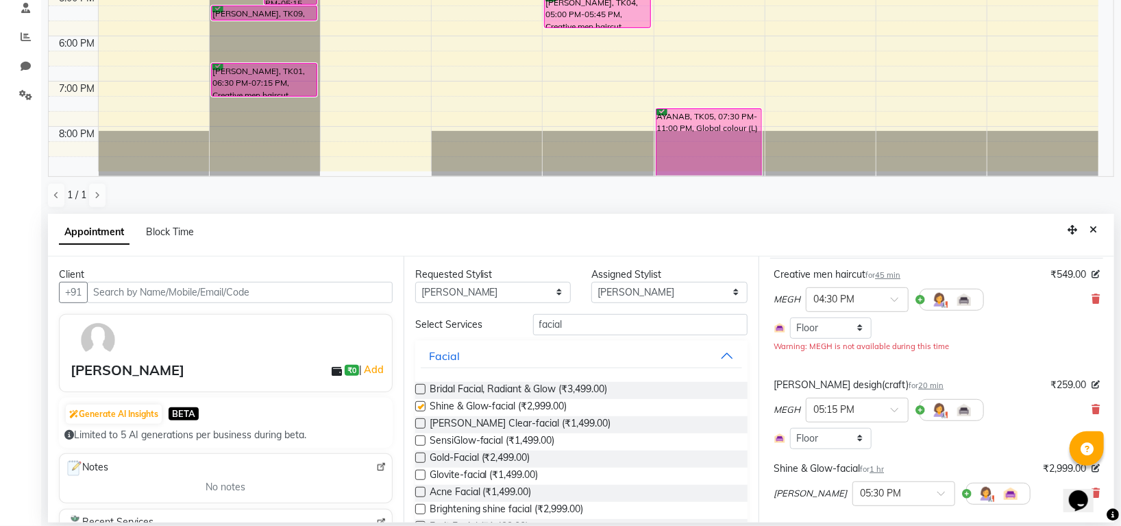
checkbox input "false"
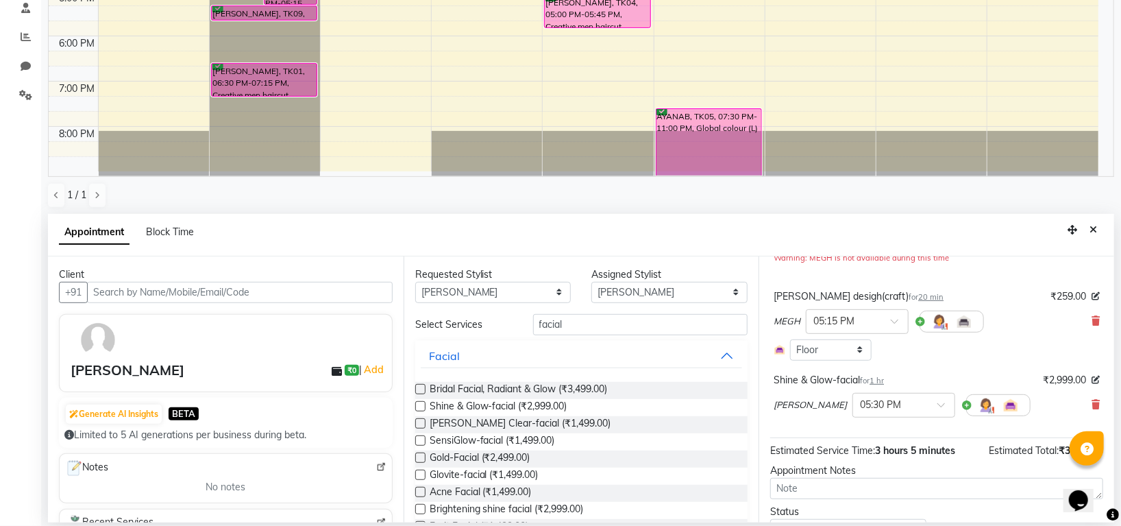
scroll to position [236, 0]
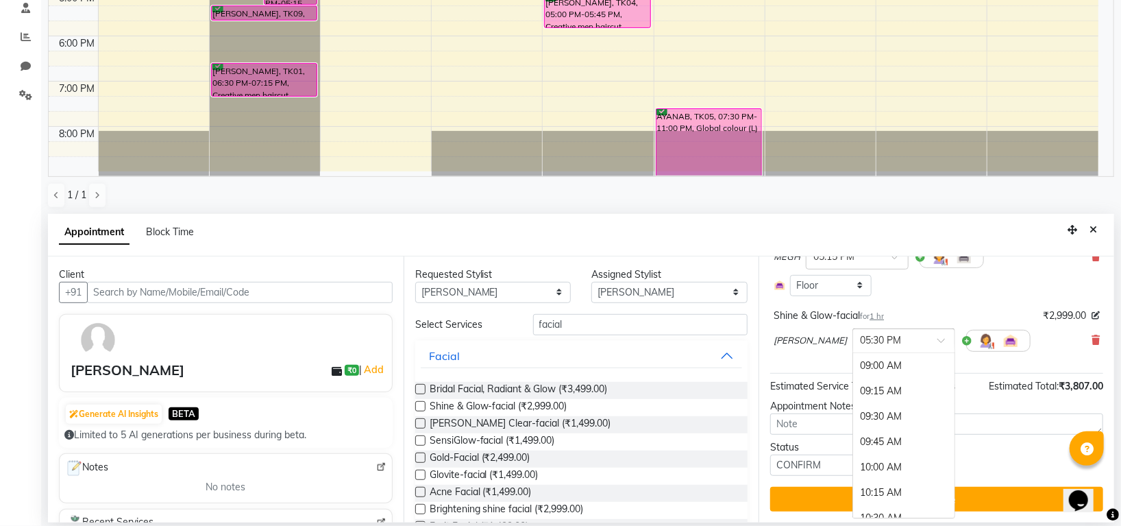
click at [897, 341] on div at bounding box center [903, 339] width 101 height 14
click at [854, 435] on div "03:30 PM" at bounding box center [903, 438] width 101 height 25
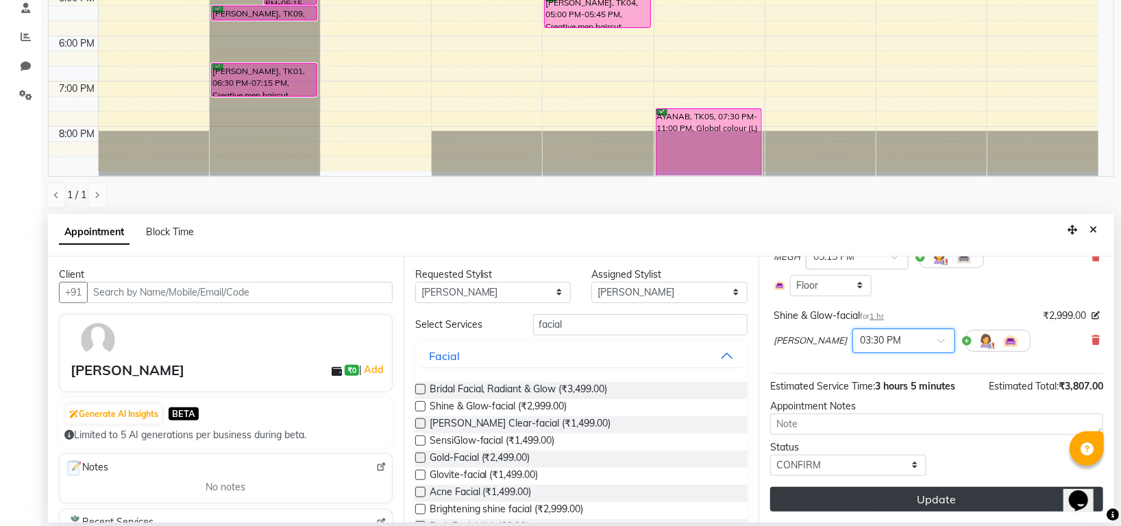
click at [877, 494] on button "Update" at bounding box center [936, 499] width 333 height 25
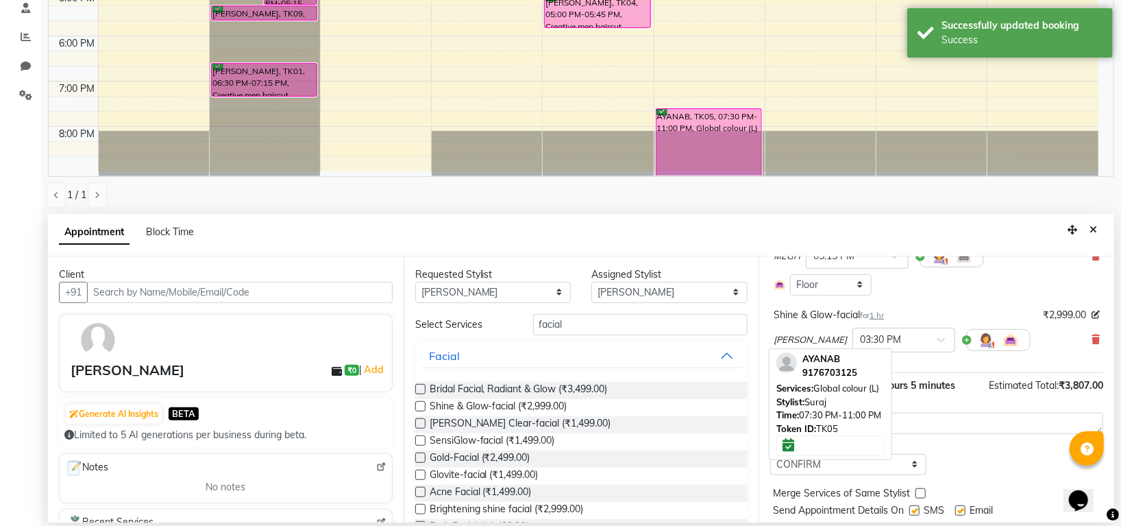
scroll to position [84, 0]
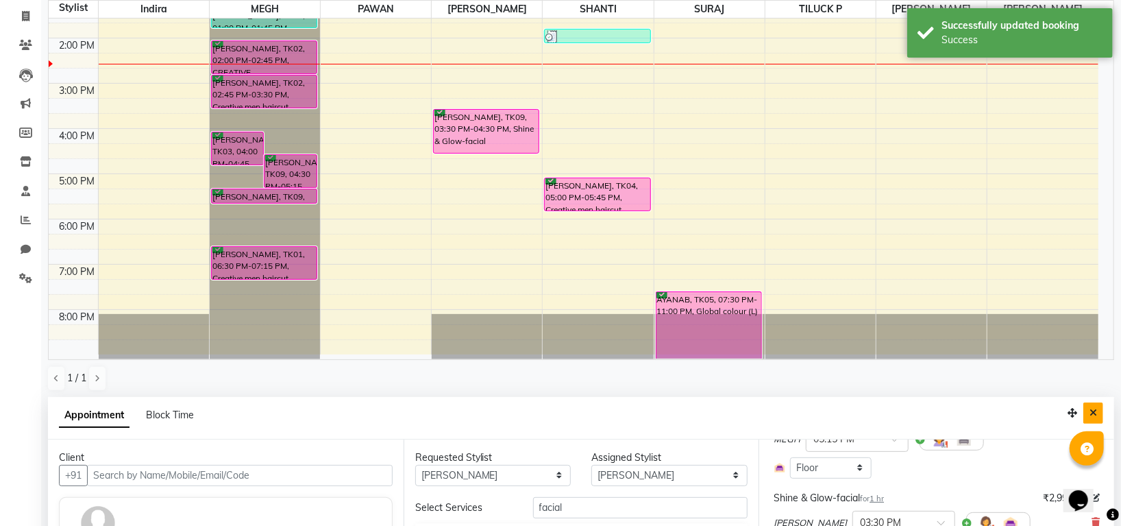
click at [1088, 412] on button "Close" at bounding box center [1094, 412] width 20 height 21
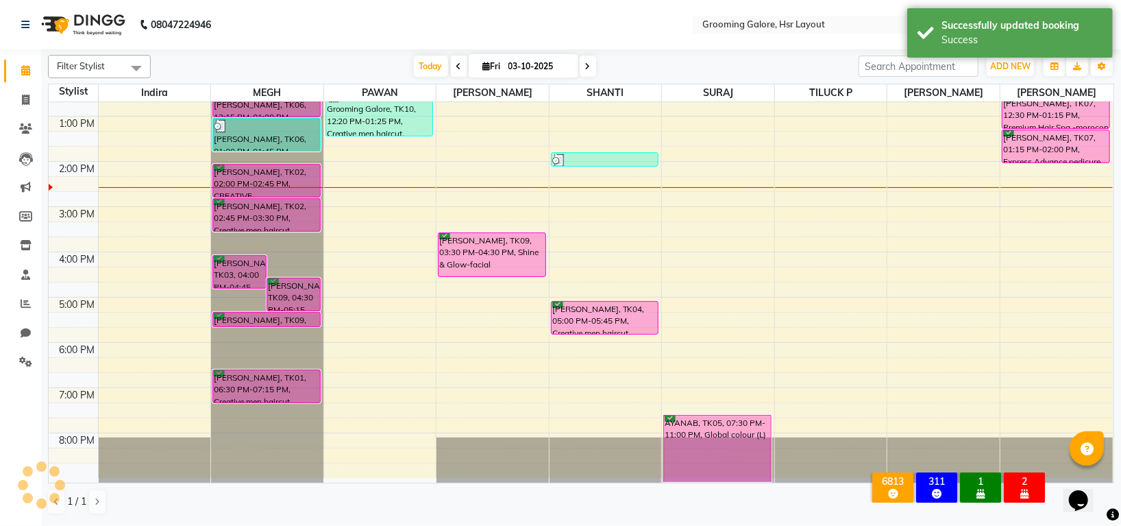
scroll to position [212, 0]
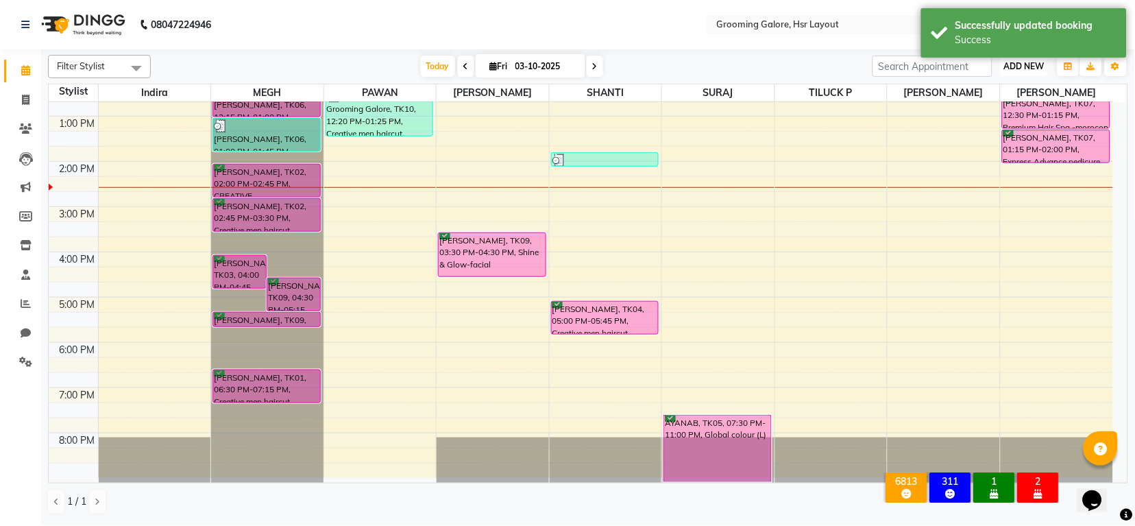
click at [1036, 58] on button "ADD NEW Toggle Dropdown" at bounding box center [1024, 66] width 47 height 19
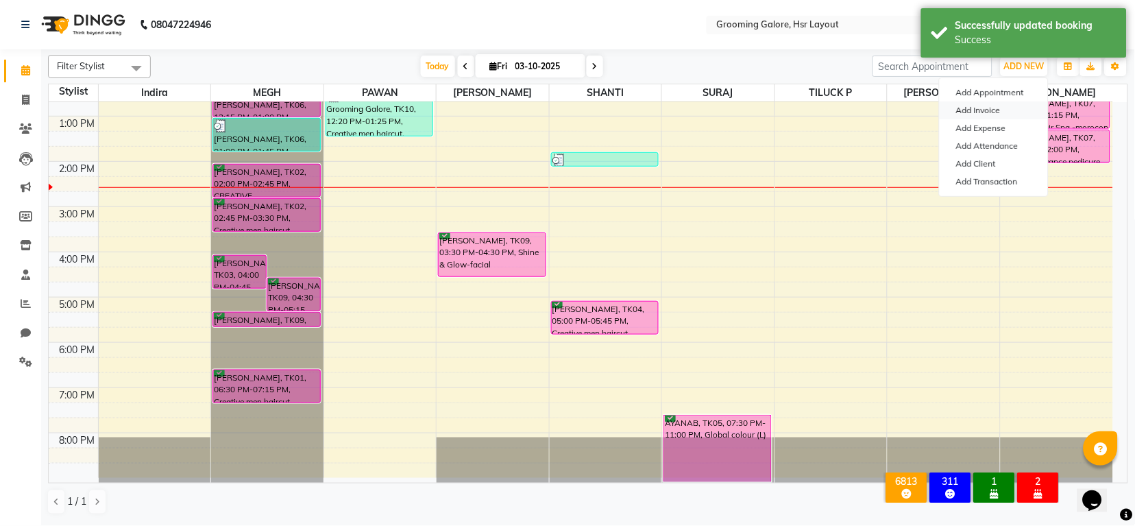
click at [978, 110] on link "Add Invoice" at bounding box center [994, 110] width 108 height 18
select select "service"
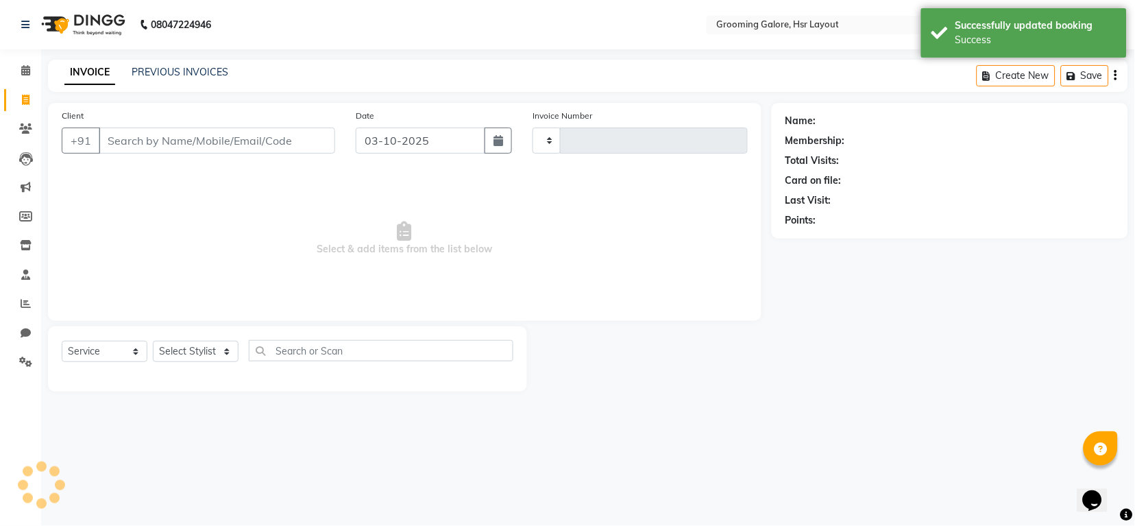
type input "2564"
select select "6168"
select select "P"
select select "45583"
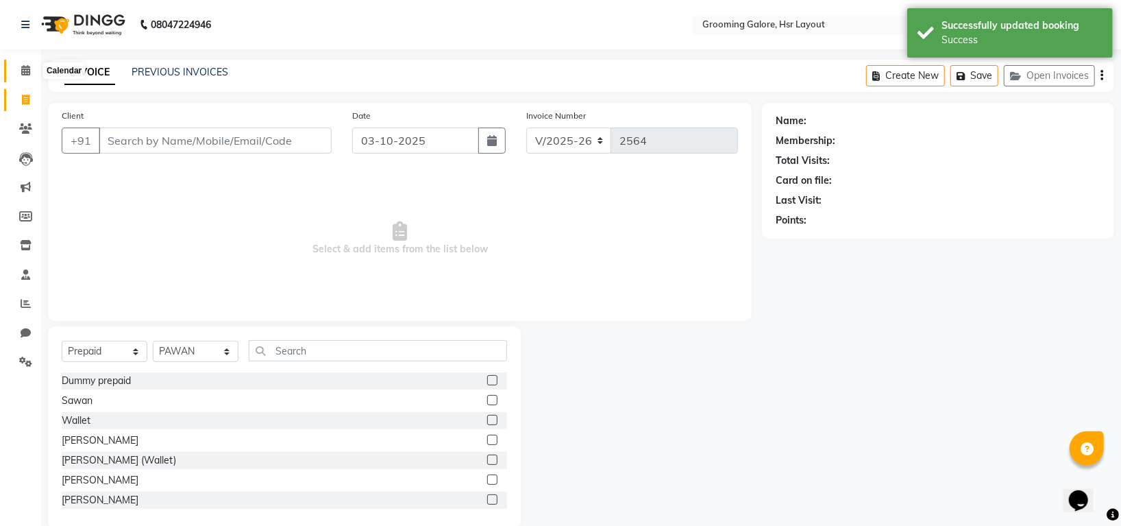
click at [17, 67] on span at bounding box center [26, 71] width 24 height 16
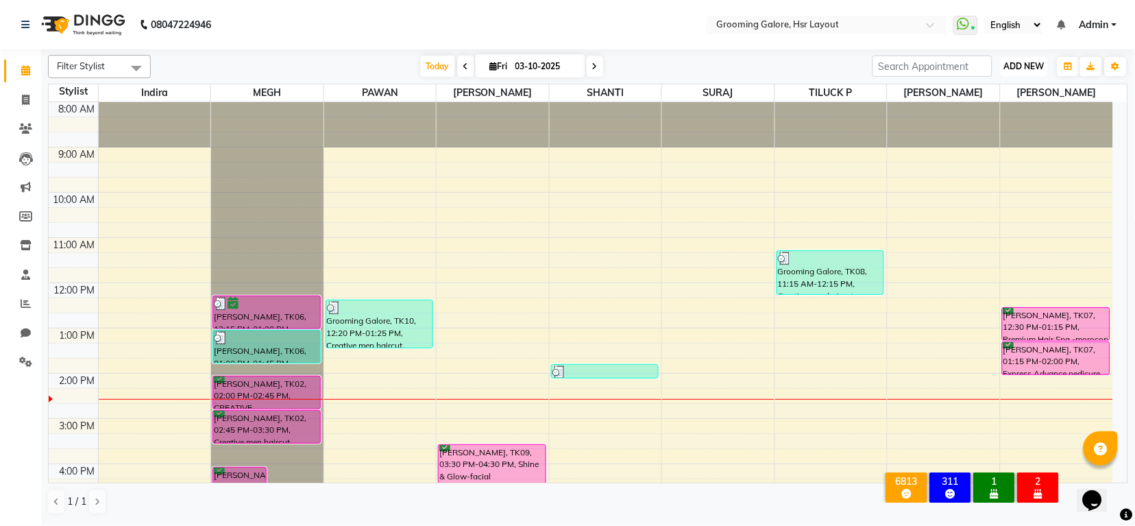
click at [1027, 59] on button "ADD NEW Toggle Dropdown" at bounding box center [1024, 66] width 47 height 19
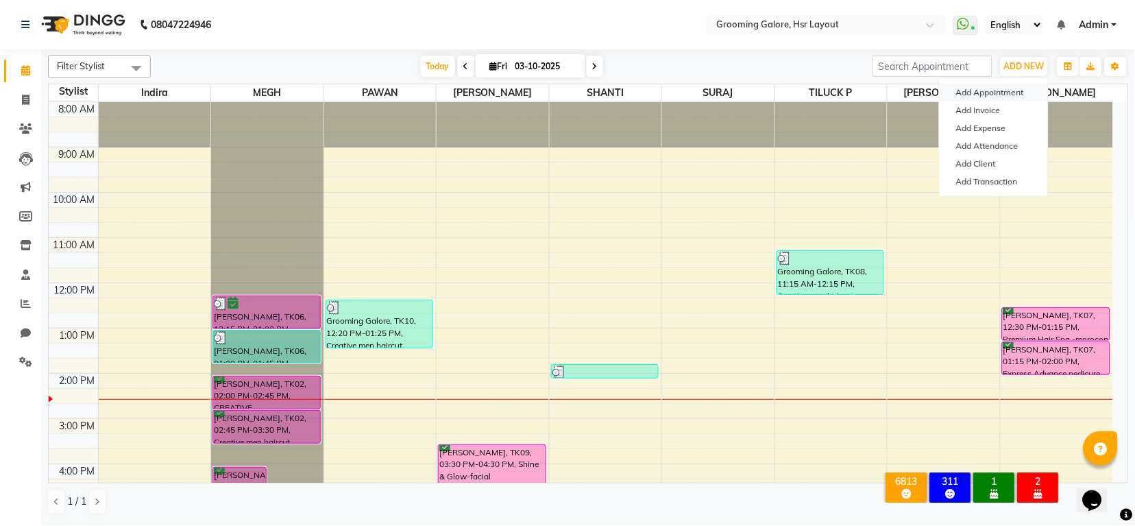
click at [988, 93] on button "Add Appointment" at bounding box center [994, 93] width 108 height 18
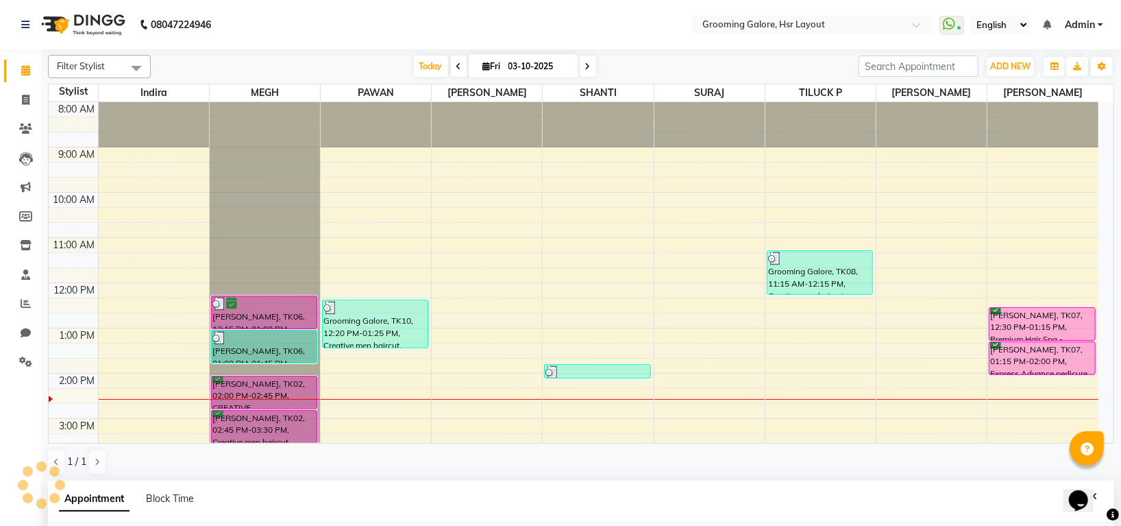
select select "540"
select select "tentative"
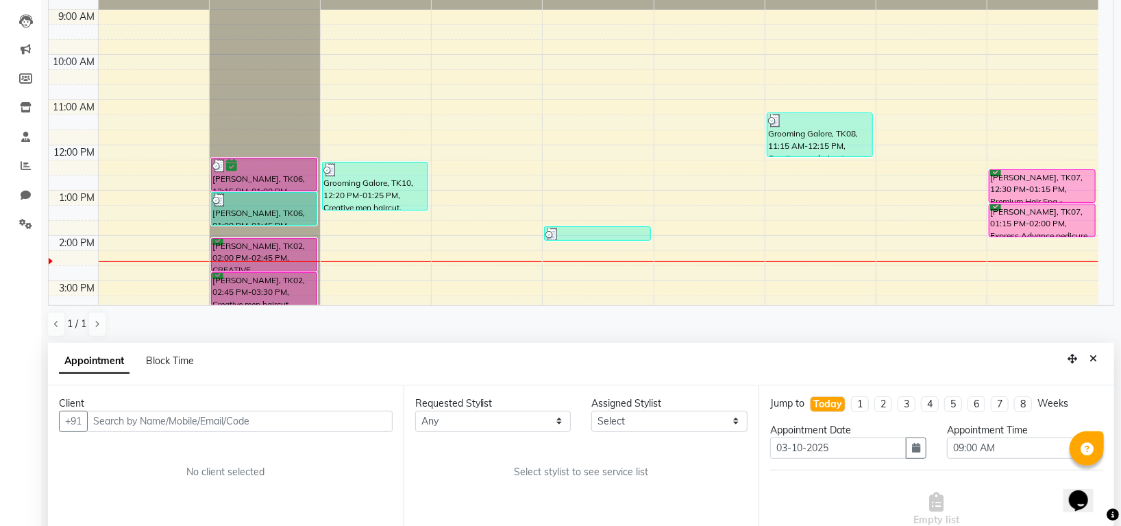
scroll to position [267, 0]
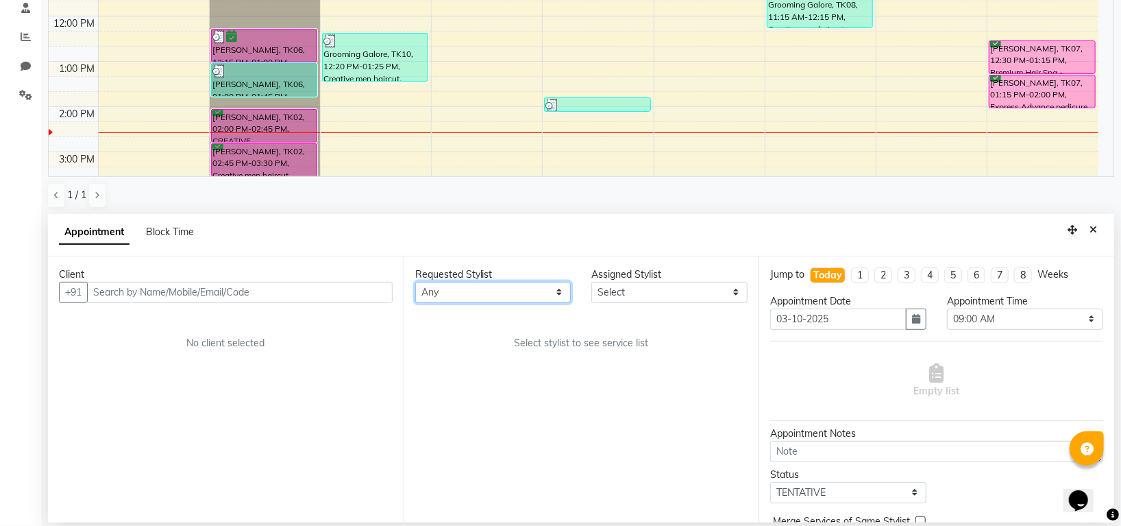
click at [545, 299] on select "Any Indira MEGH PAWAN RESHMI SABITRI SHANTI Simran SURAJ TILUCK P" at bounding box center [493, 292] width 156 height 21
select select "87770"
click at [415, 282] on select "Any Indira MEGH PAWAN RESHMI SABITRI SHANTI Simran SURAJ TILUCK P" at bounding box center [493, 292] width 156 height 21
select select "87770"
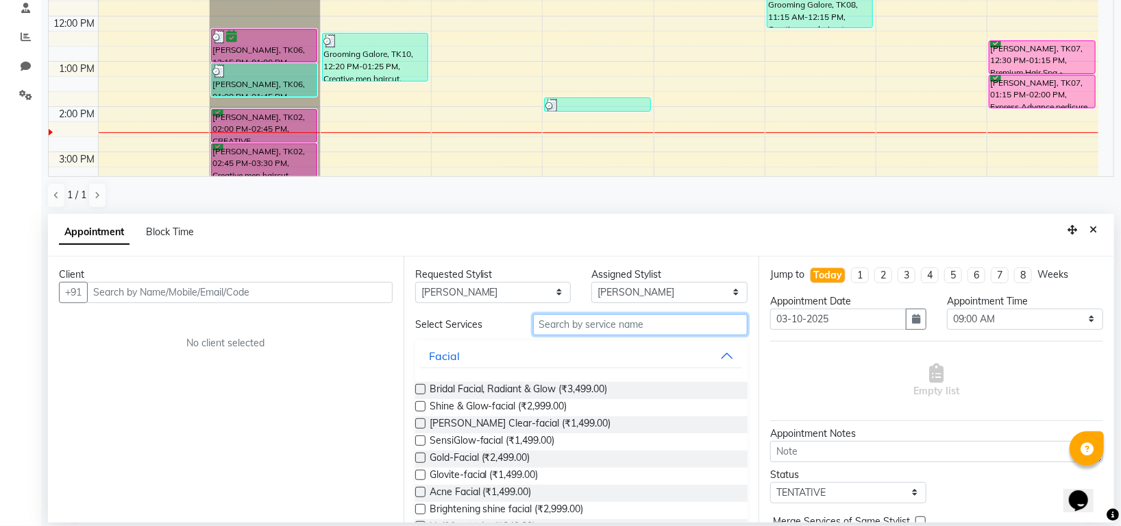
click at [576, 329] on input "text" at bounding box center [640, 324] width 215 height 21
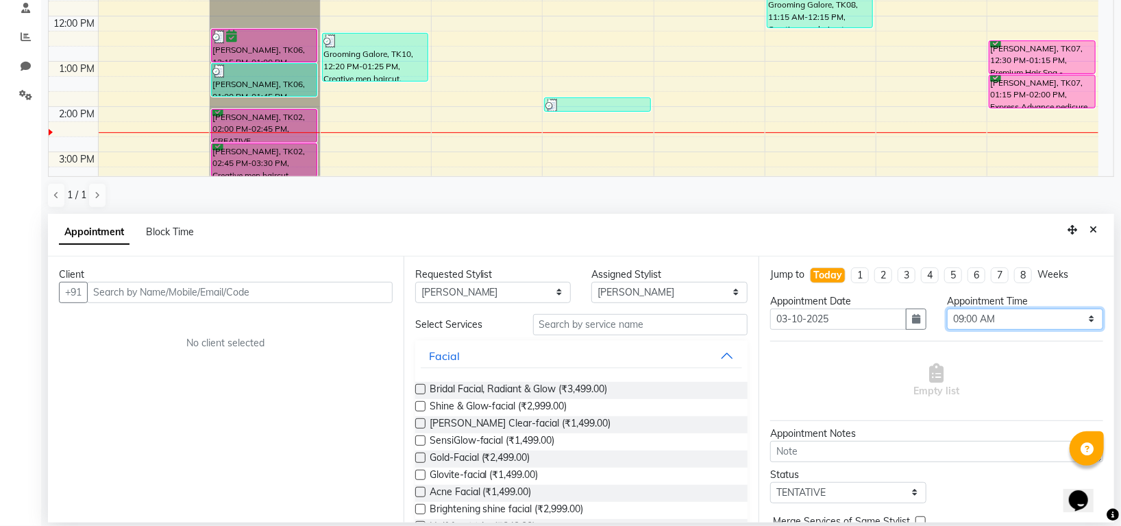
click at [984, 323] on select "Select 09:00 AM 09:15 AM 09:30 AM 09:45 AM 10:00 AM 10:15 AM 10:30 AM 10:45 AM …" at bounding box center [1025, 318] width 156 height 21
select select "915"
click at [947, 308] on select "Select 09:00 AM 09:15 AM 09:30 AM 09:45 AM 10:00 AM 10:15 AM 10:30 AM 10:45 AM …" at bounding box center [1025, 318] width 156 height 21
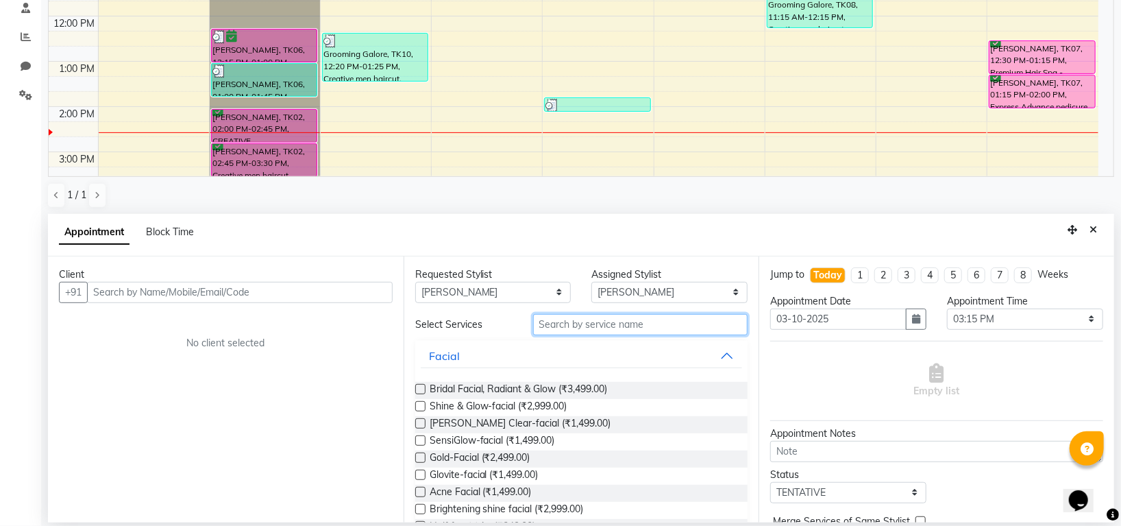
click at [581, 323] on input "text" at bounding box center [640, 324] width 215 height 21
click at [635, 321] on input "text" at bounding box center [640, 324] width 215 height 21
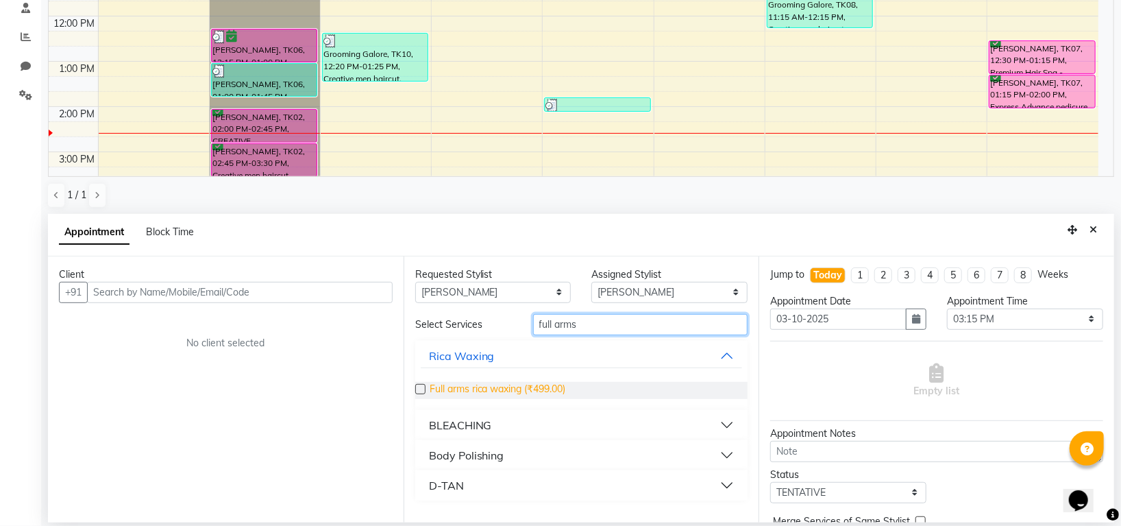
type input "full arms"
click at [522, 389] on span "Full arms rica waxing (₹499.00)" at bounding box center [498, 390] width 136 height 17
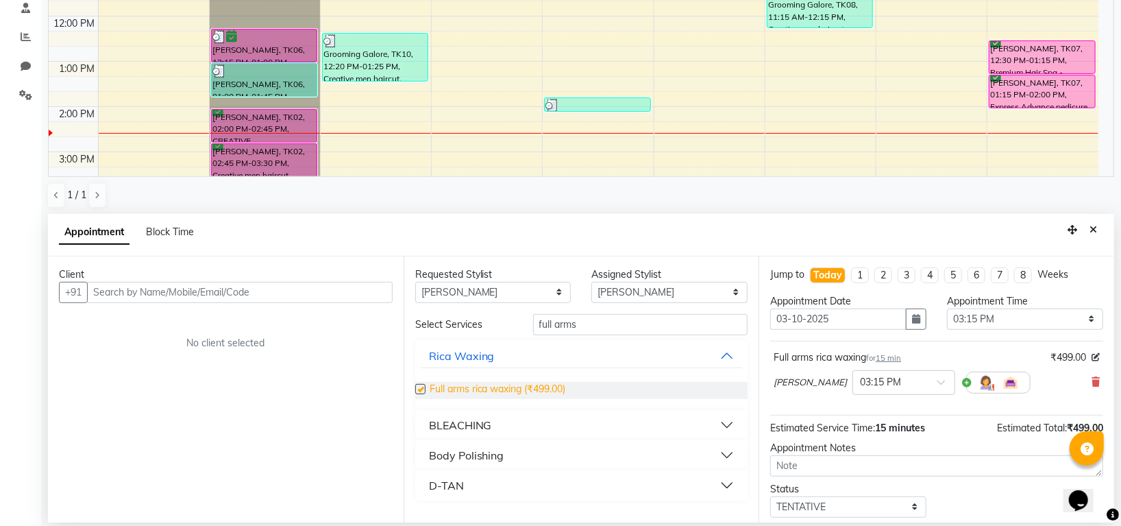
checkbox input "false"
click at [589, 325] on input "full arms" at bounding box center [640, 324] width 215 height 21
type input "full legs"
click at [528, 387] on span "Full legs rica waxing (₹699.00)" at bounding box center [496, 390] width 132 height 17
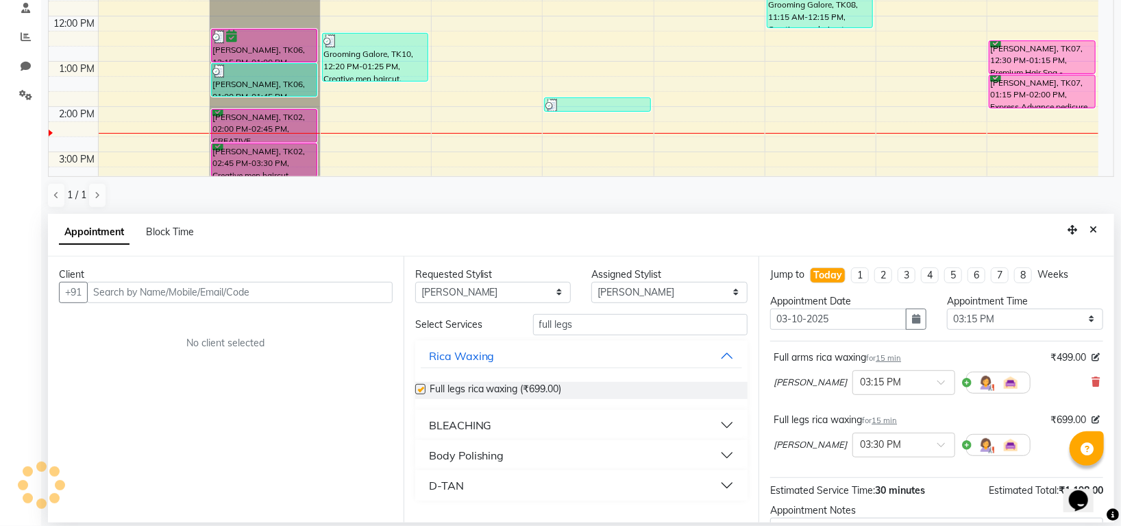
checkbox input "false"
click at [607, 327] on input "full legs" at bounding box center [640, 324] width 215 height 21
type input "f"
click at [472, 424] on div "Rica Waxing" at bounding box center [462, 425] width 66 height 16
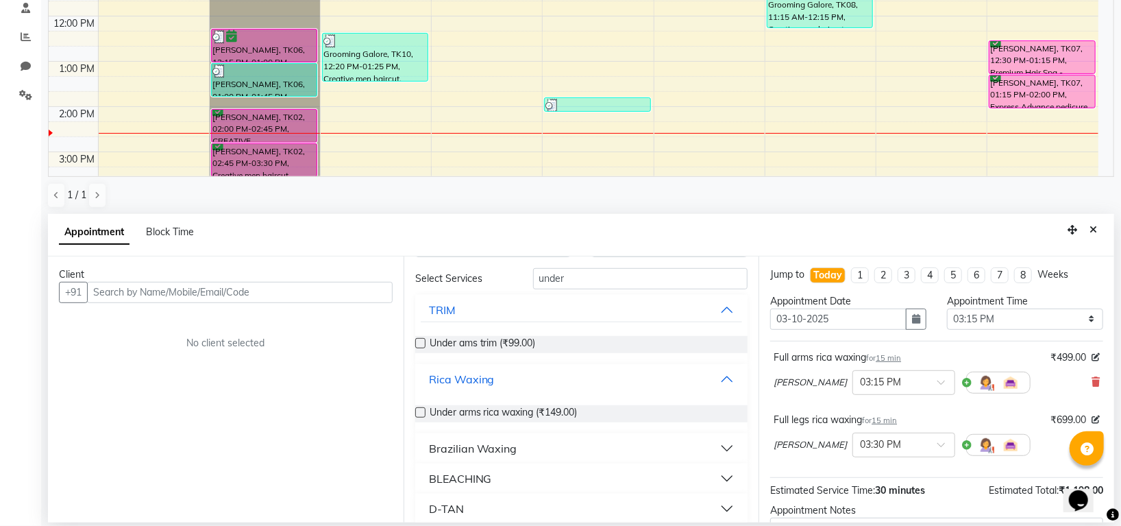
scroll to position [88, 0]
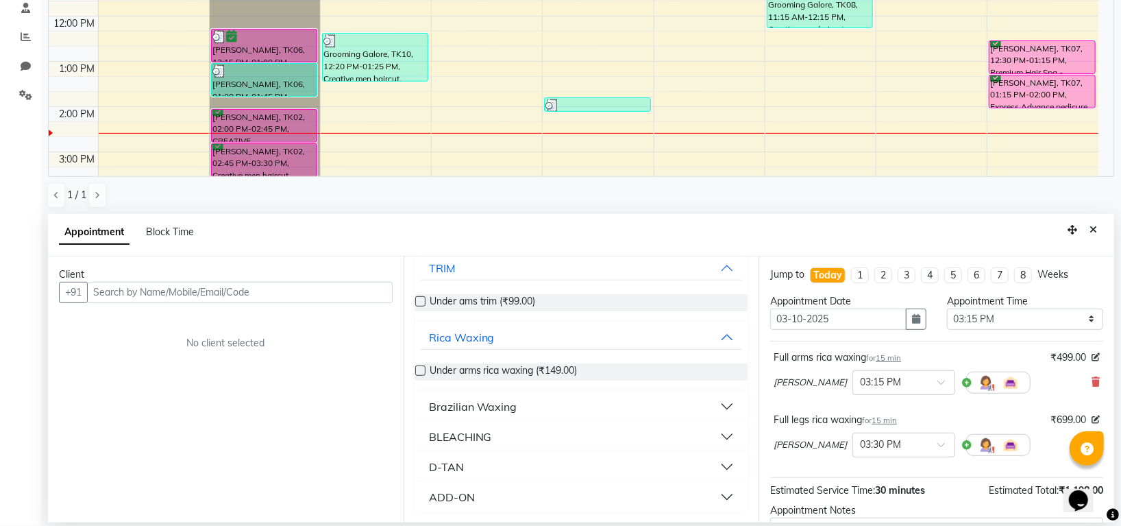
click at [482, 404] on div "Brazilian Waxing" at bounding box center [473, 406] width 88 height 16
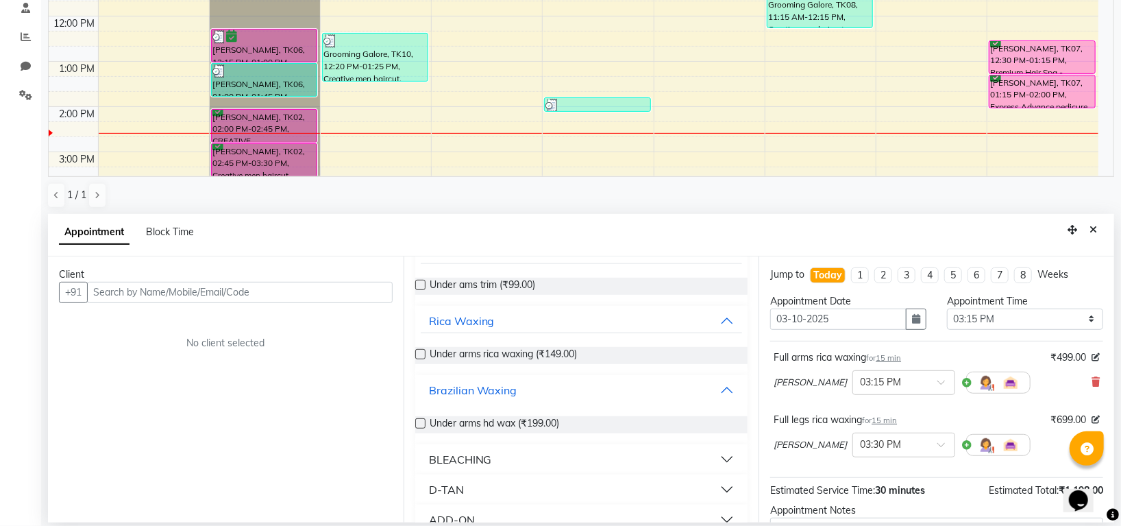
scroll to position [123, 0]
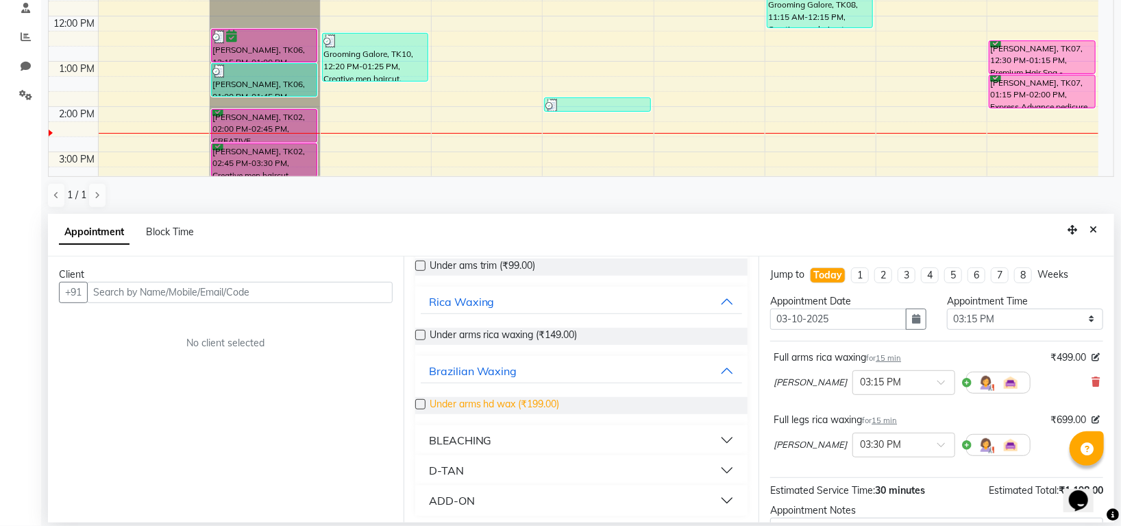
click at [484, 401] on span "Under arms hd wax (₹199.00)" at bounding box center [495, 405] width 130 height 17
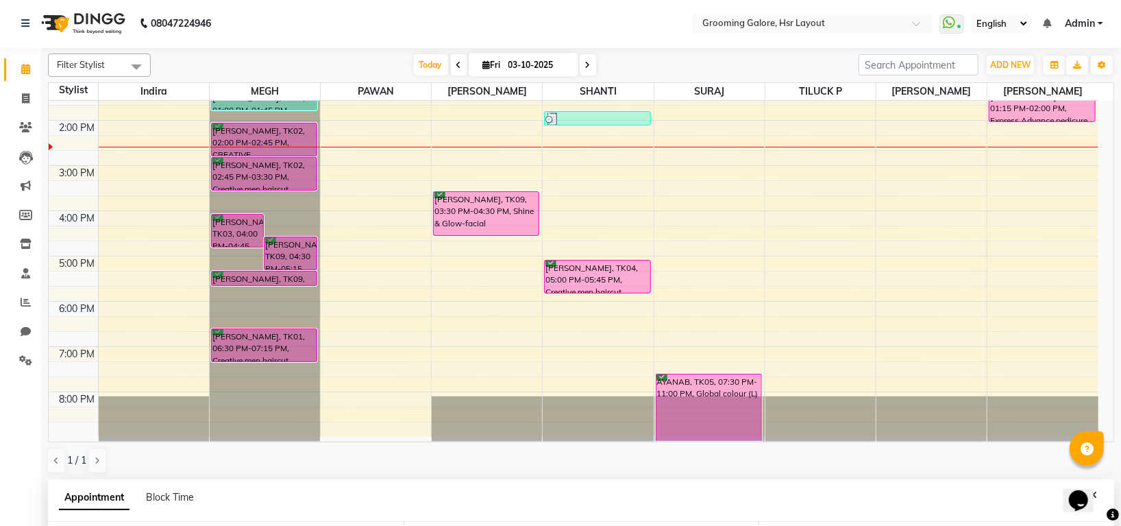
scroll to position [267, 0]
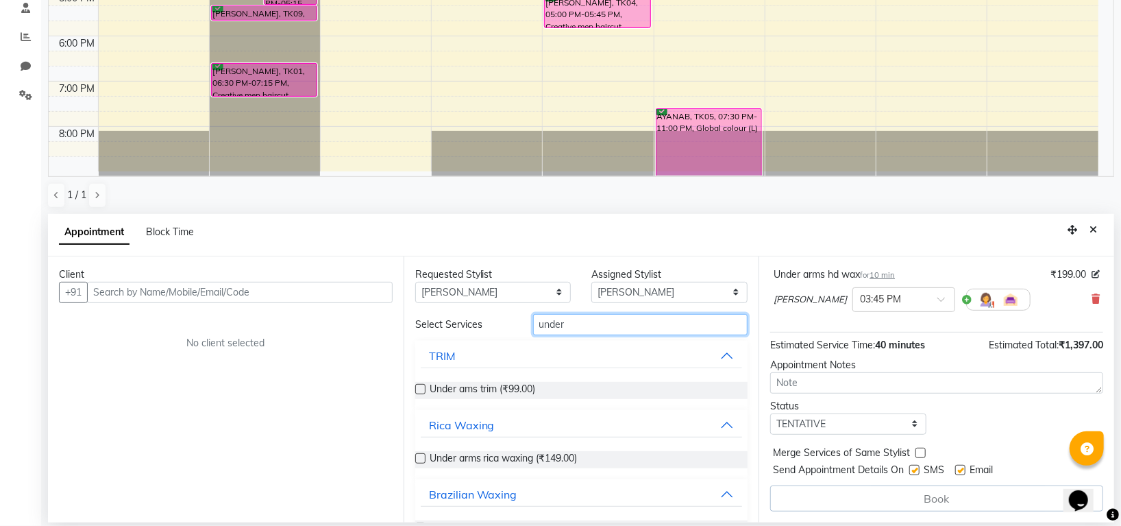
click at [601, 321] on input "under" at bounding box center [640, 324] width 215 height 21
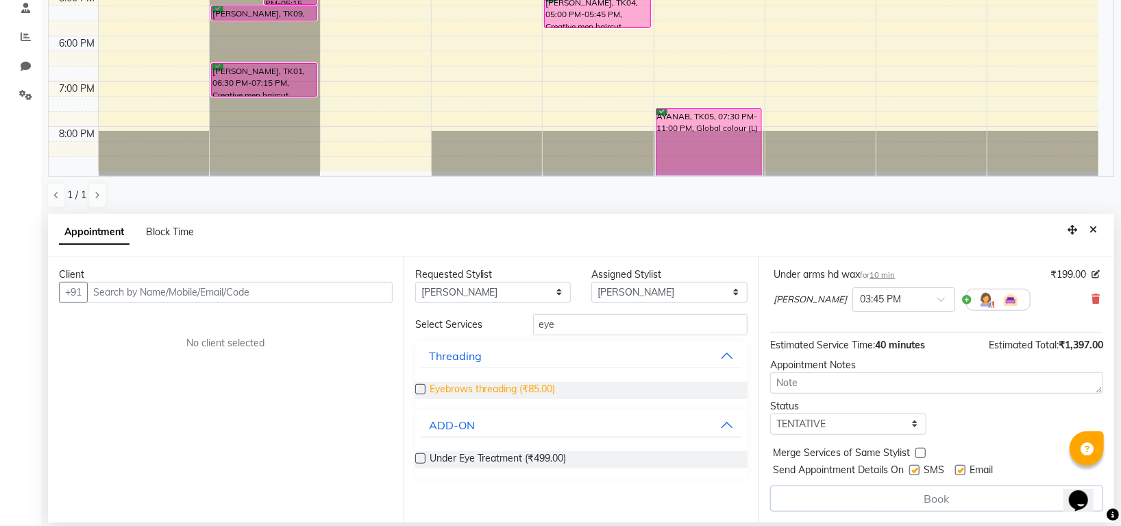
click at [545, 393] on span "Eyebrows threading (₹85.00)" at bounding box center [493, 390] width 126 height 17
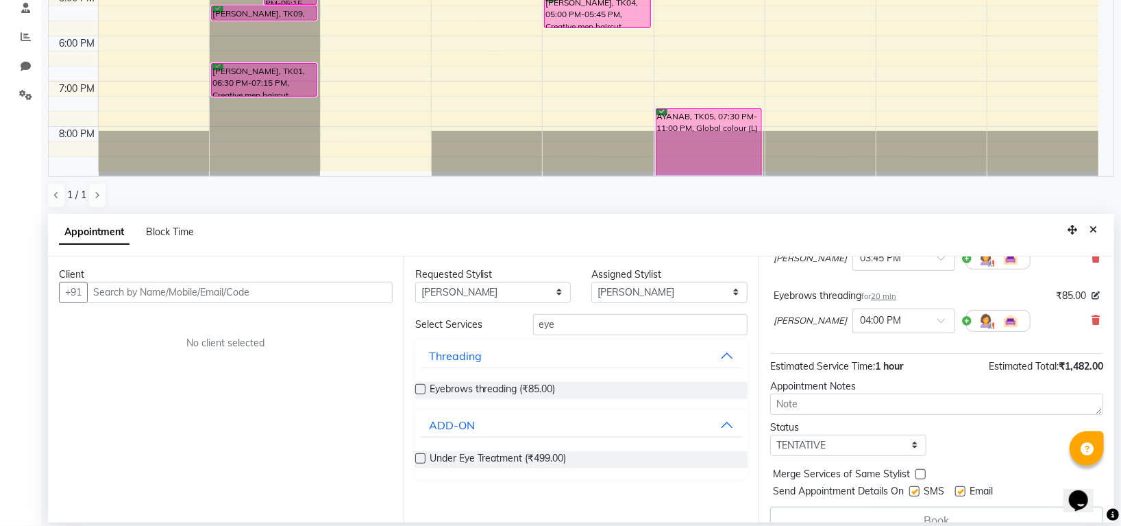
scroll to position [271, 0]
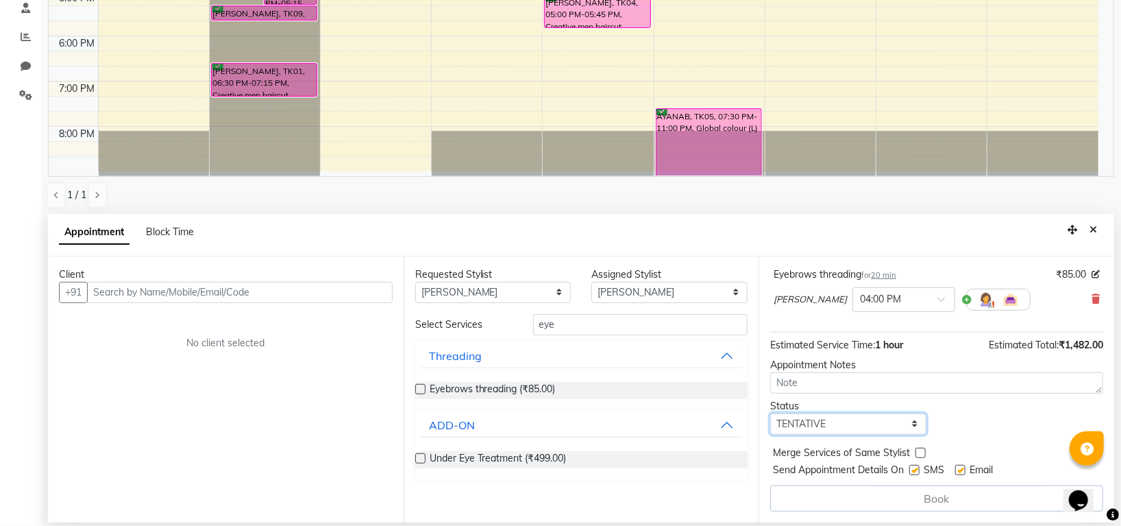
click at [829, 422] on select "Select TENTATIVE CONFIRM CHECK-IN UPCOMING" at bounding box center [848, 423] width 156 height 21
click at [770, 413] on select "Select TENTATIVE CONFIRM CHECK-IN UPCOMING" at bounding box center [848, 423] width 156 height 21
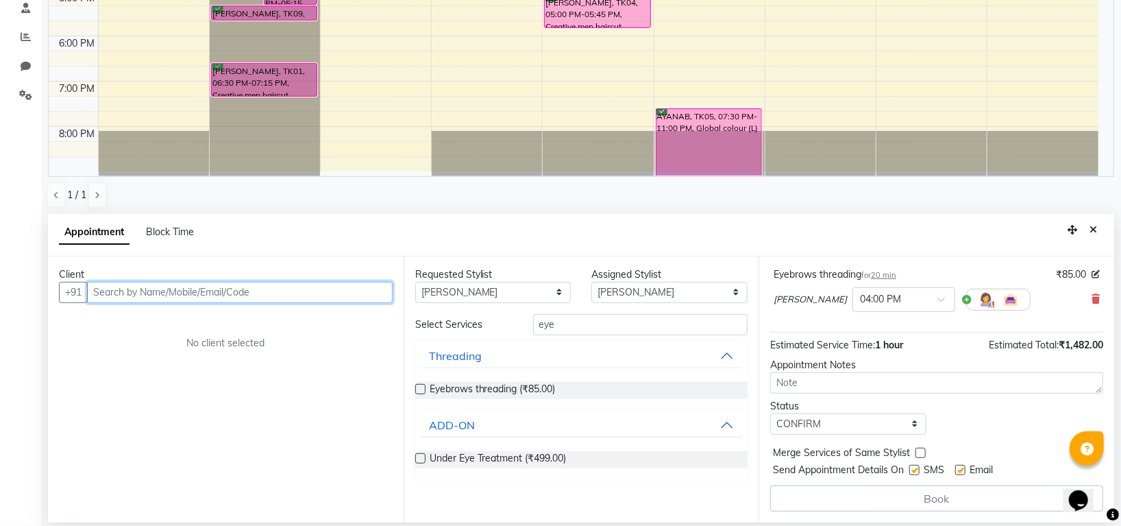
click at [347, 291] on input "text" at bounding box center [240, 292] width 306 height 21
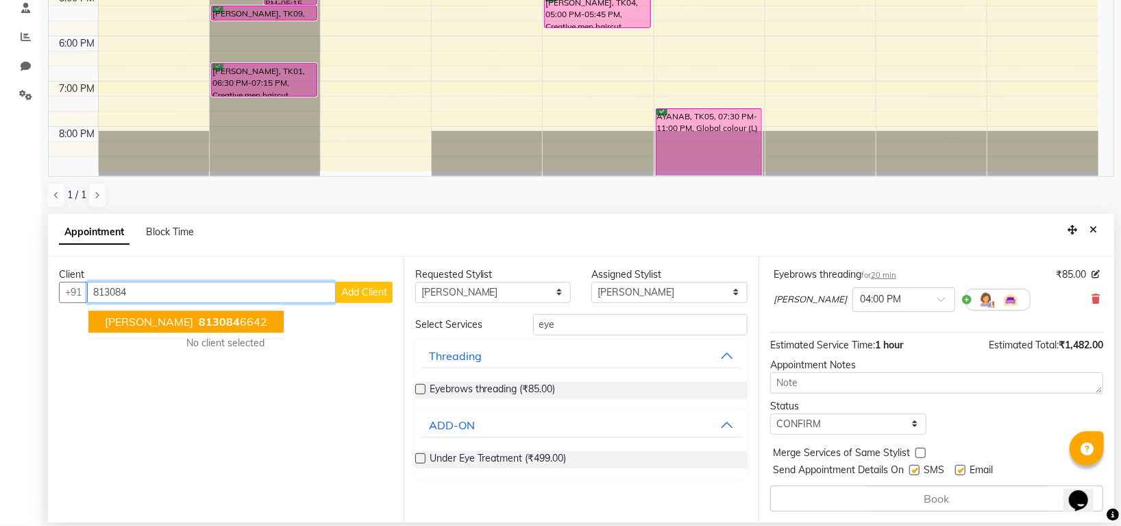
click at [264, 322] on button "vandana Singh 813084 6642" at bounding box center [185, 321] width 195 height 22
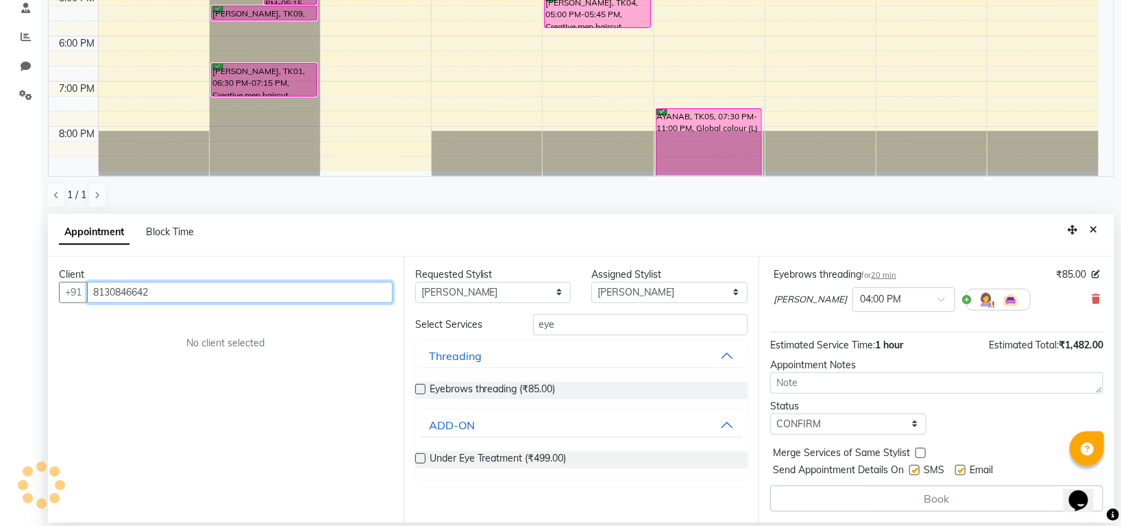
scroll to position [269, 0]
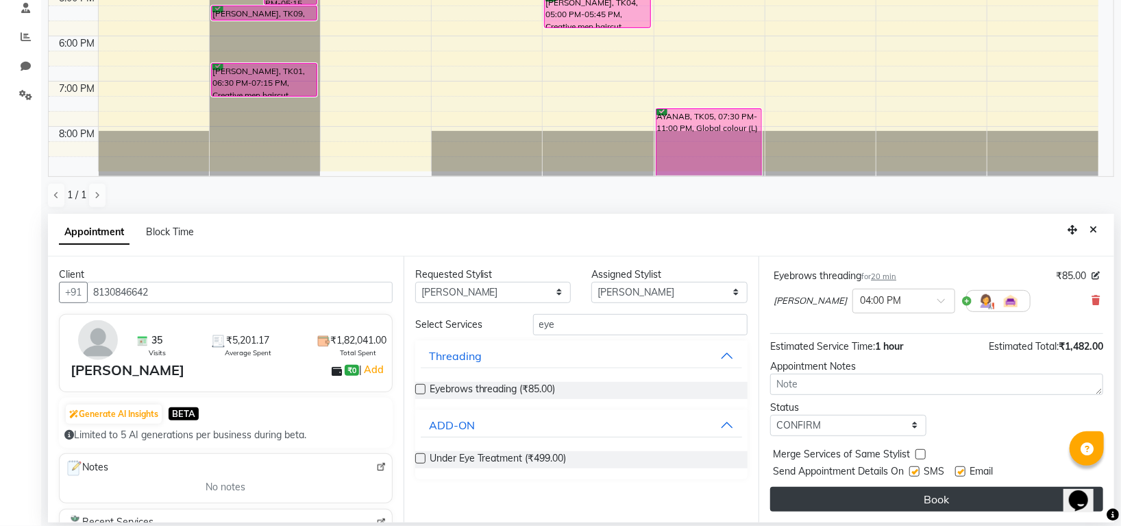
click at [855, 495] on button "Book" at bounding box center [936, 499] width 333 height 25
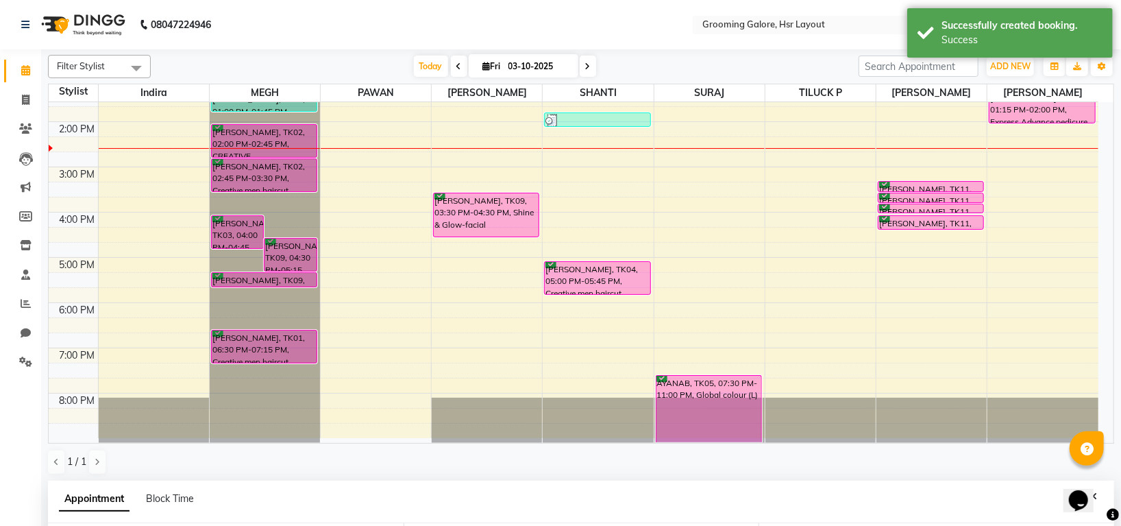
scroll to position [267, 0]
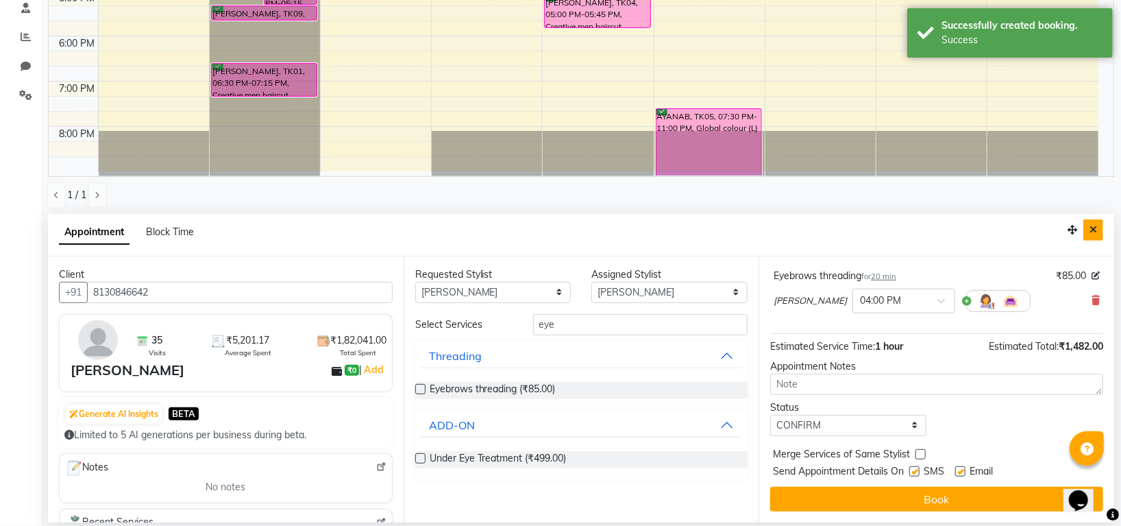
click at [1091, 231] on icon "Close" at bounding box center [1094, 230] width 8 height 10
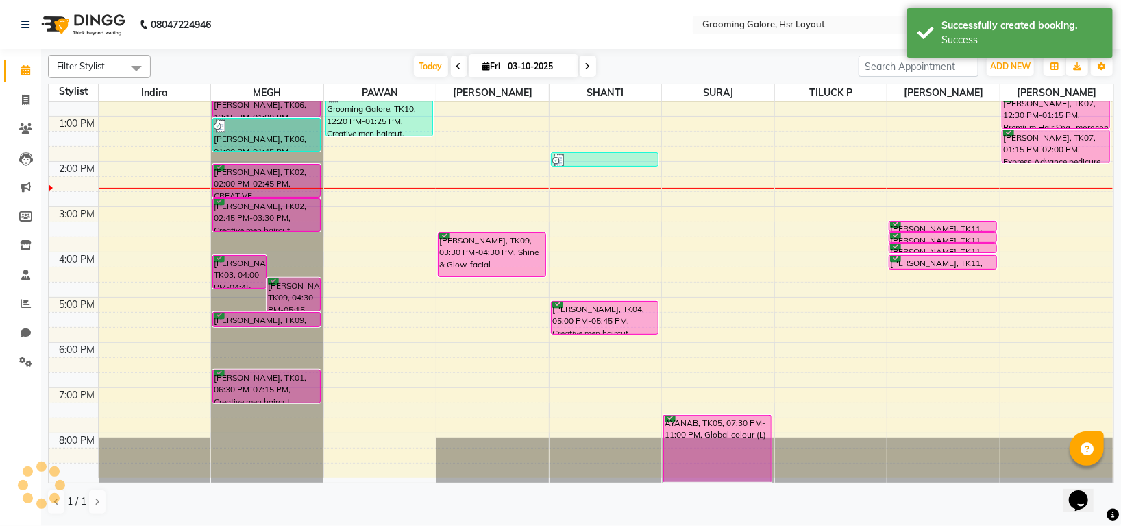
scroll to position [212, 0]
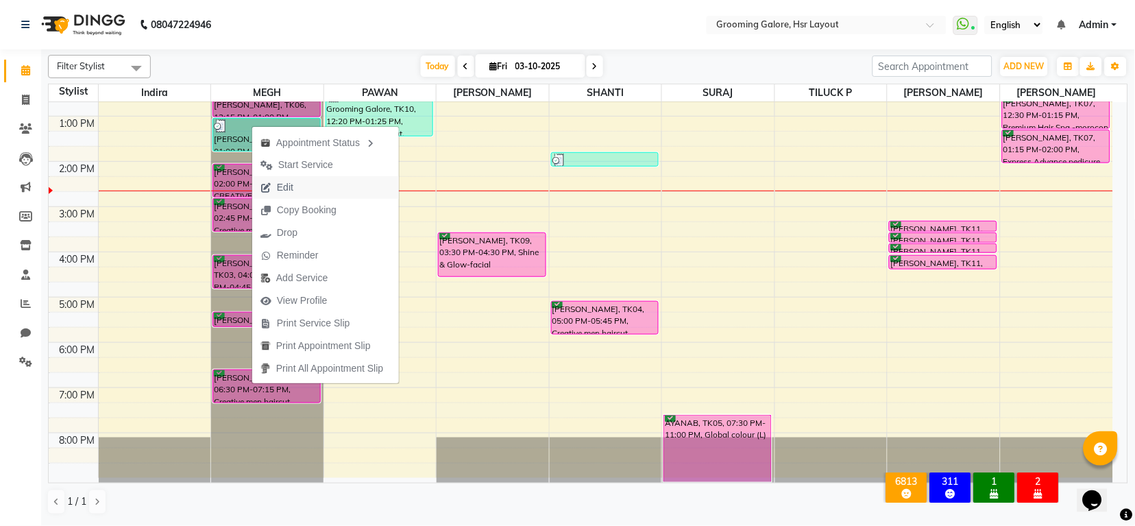
click at [282, 182] on span "Edit" at bounding box center [285, 187] width 16 height 14
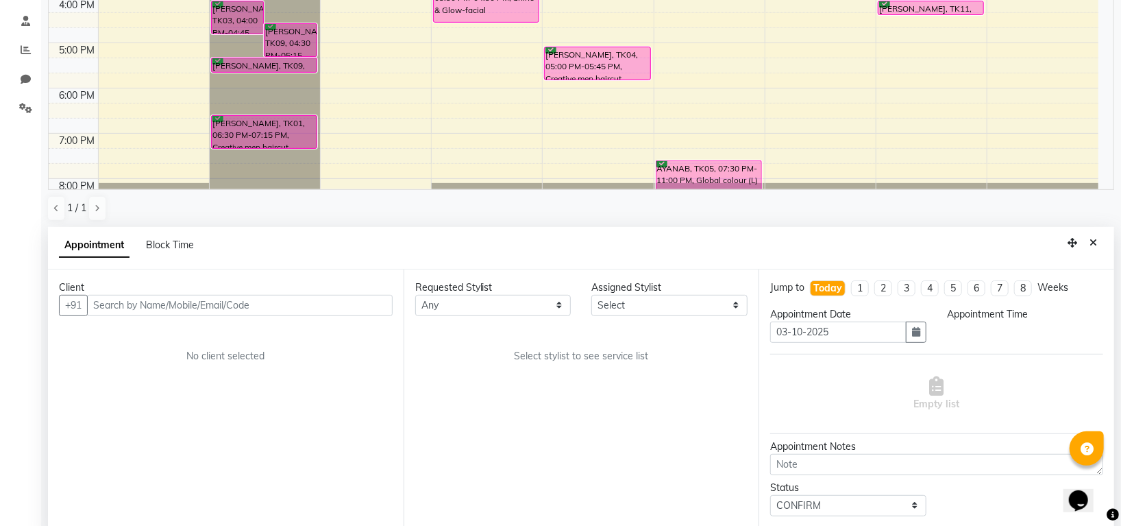
scroll to position [252, 0]
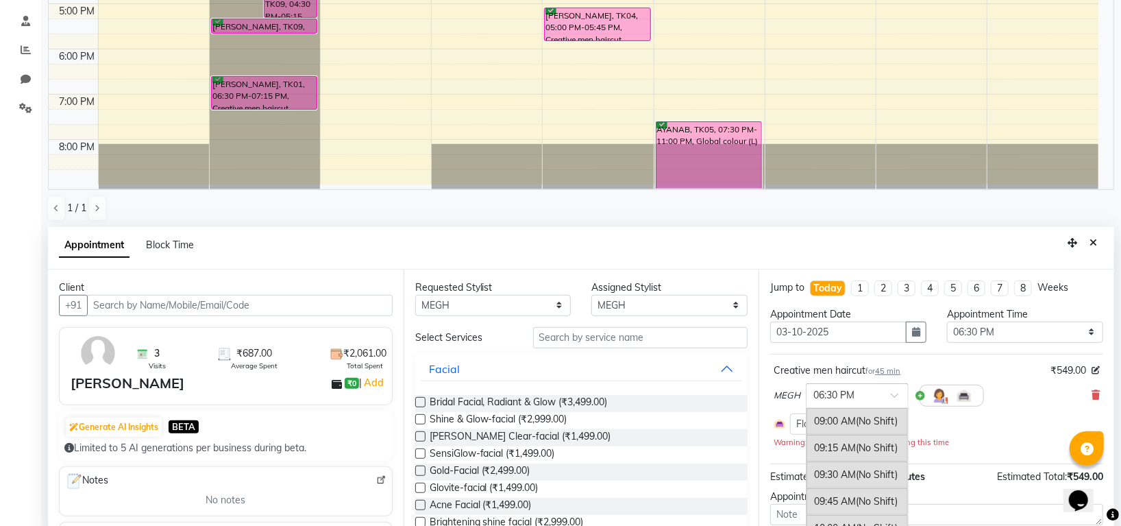
click at [893, 393] on span at bounding box center [899, 399] width 17 height 14
click at [859, 520] on span "(No Shift)" at bounding box center [876, 513] width 42 height 12
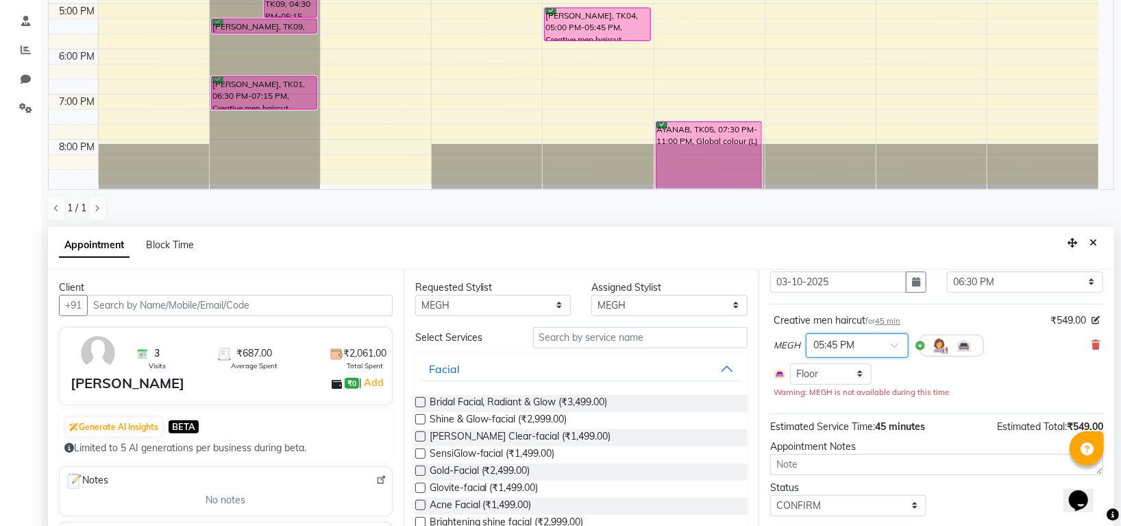
scroll to position [77, 0]
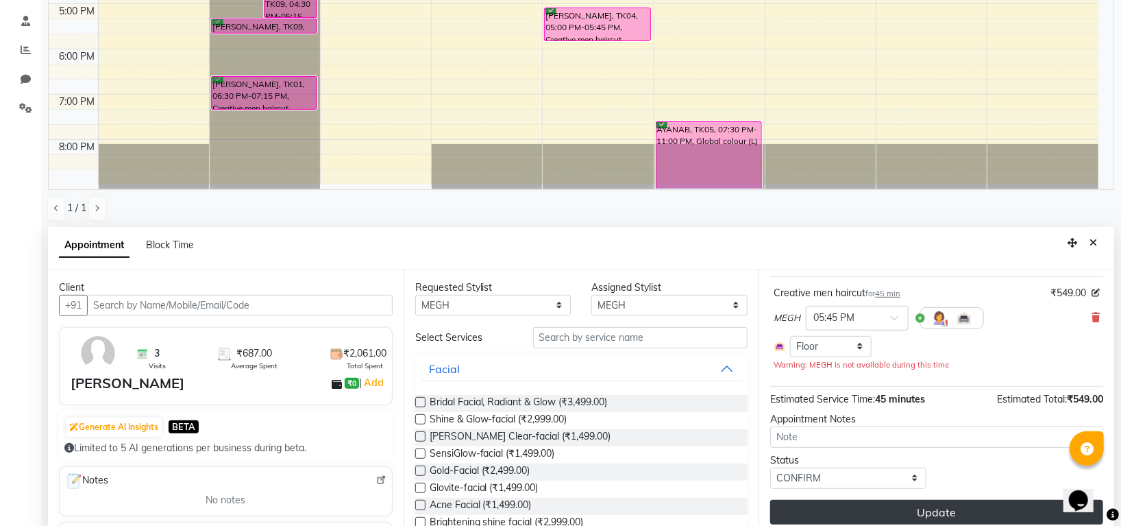
click at [877, 511] on button "Update" at bounding box center [936, 512] width 333 height 25
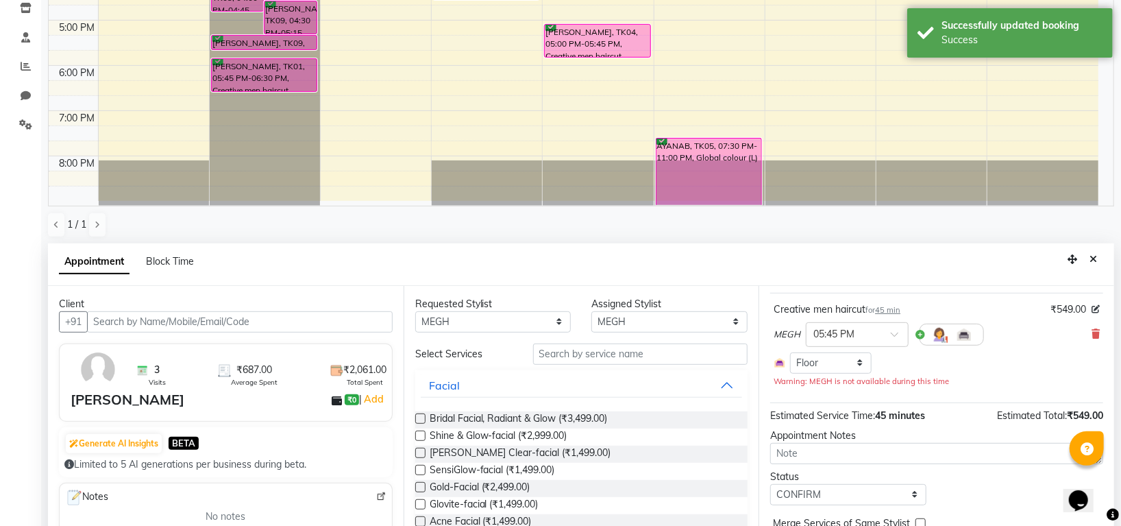
scroll to position [267, 0]
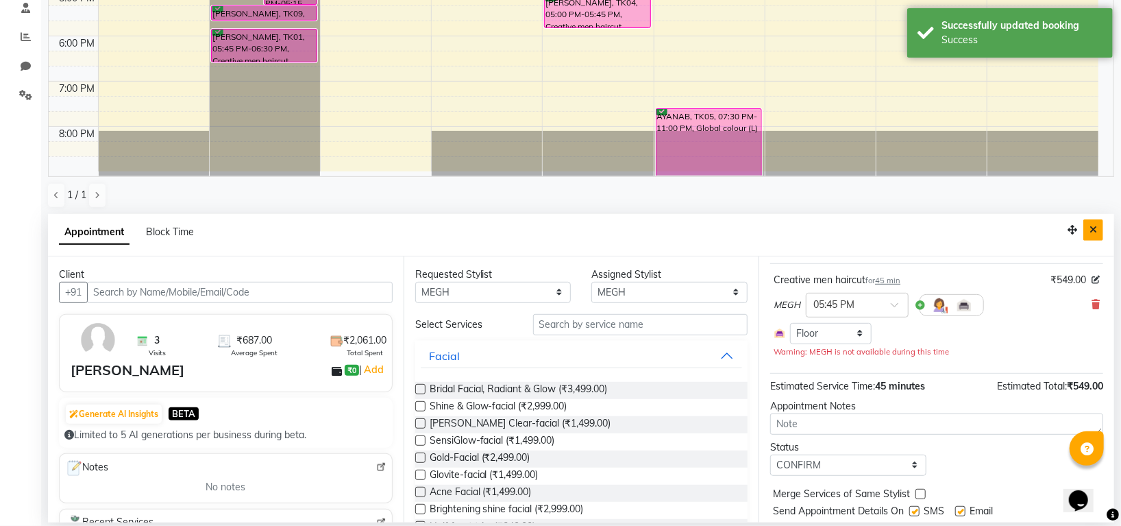
click at [1093, 228] on icon "Close" at bounding box center [1094, 230] width 8 height 10
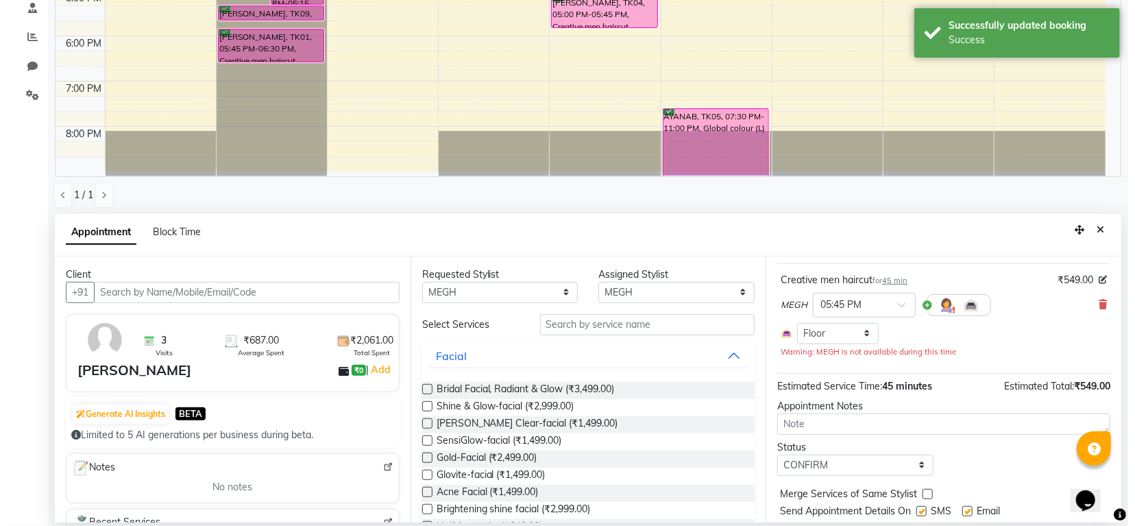
scroll to position [212, 0]
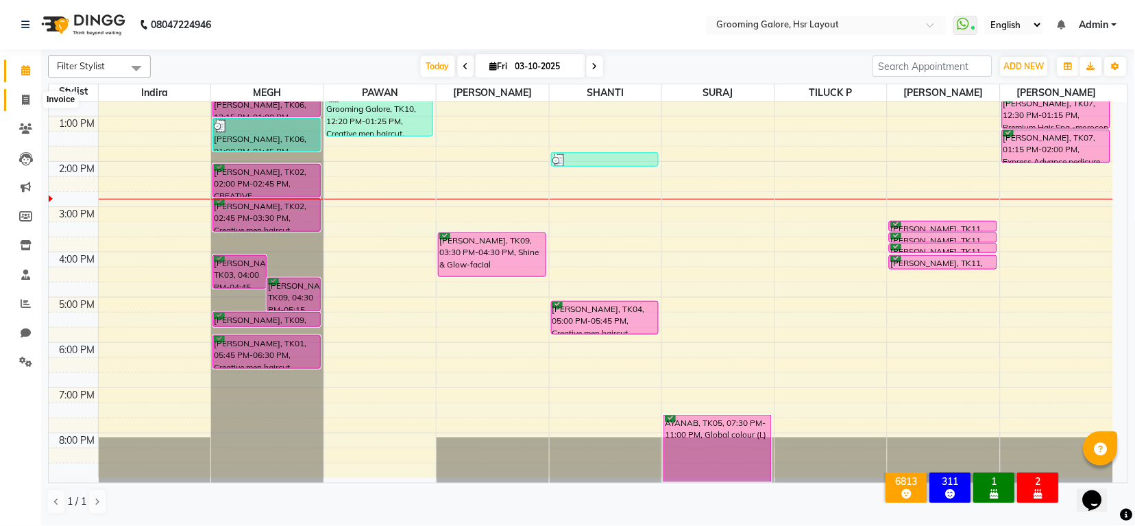
click at [25, 99] on icon at bounding box center [26, 100] width 8 height 10
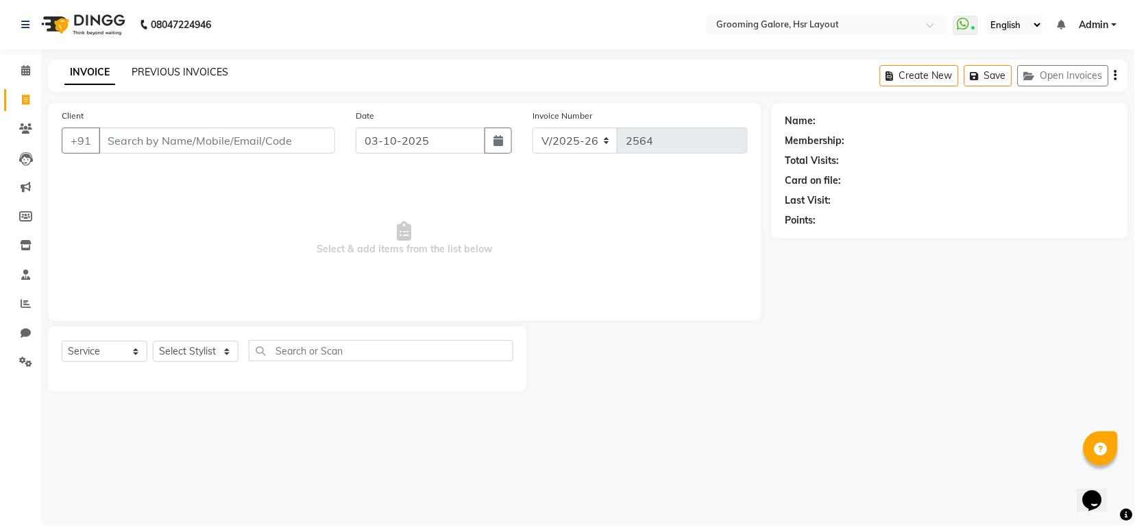
click at [169, 74] on link "PREVIOUS INVOICES" at bounding box center [180, 72] width 97 height 12
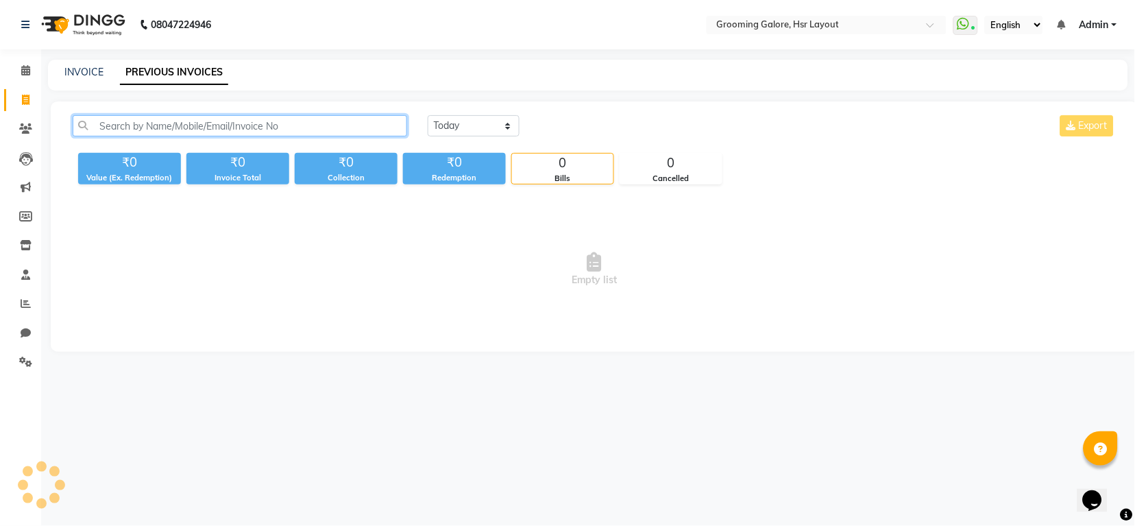
click at [219, 121] on input "text" at bounding box center [240, 125] width 334 height 21
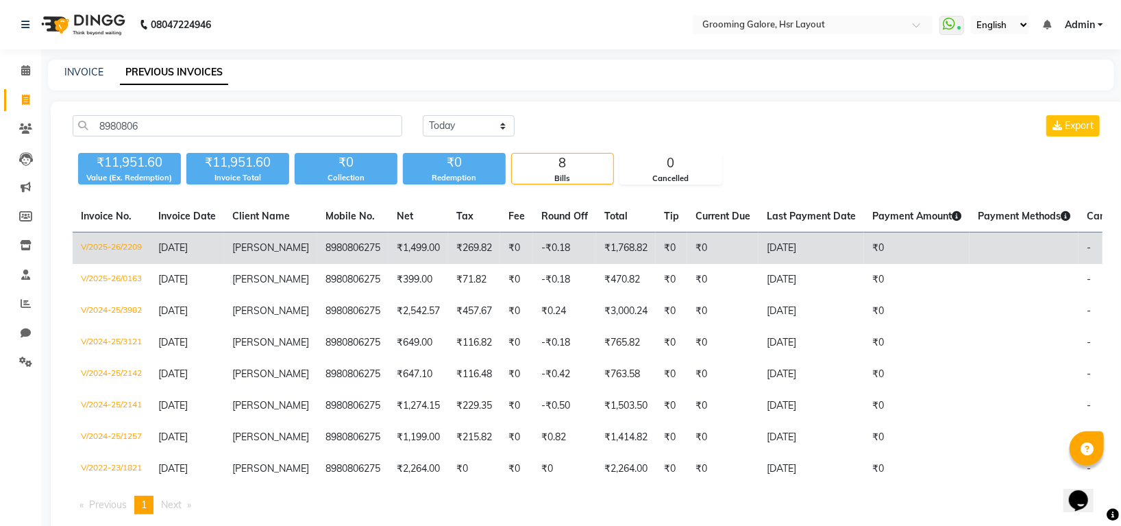
click at [596, 252] on td "₹1,768.82" at bounding box center [626, 248] width 60 height 32
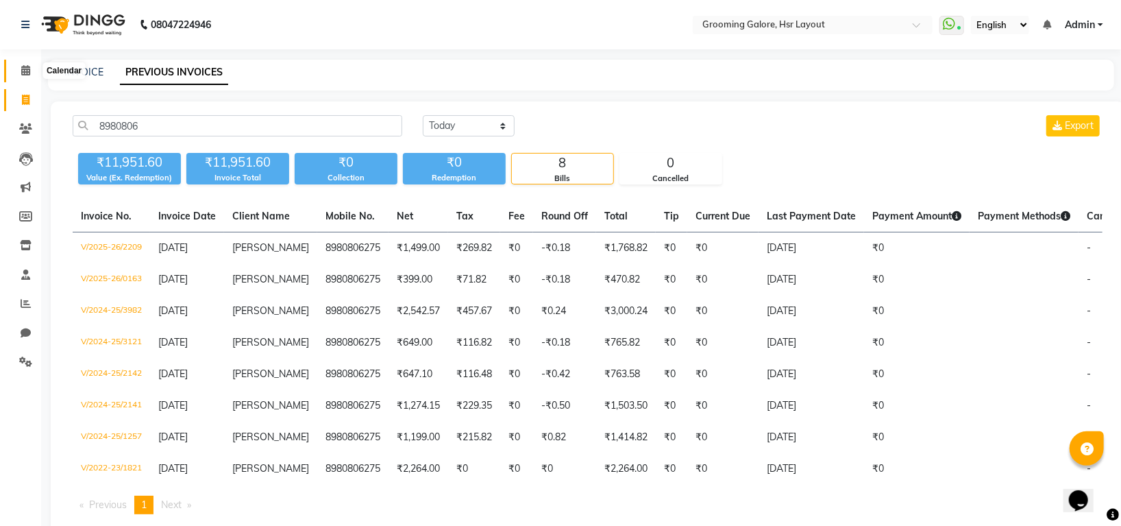
click at [24, 65] on icon at bounding box center [25, 70] width 9 height 10
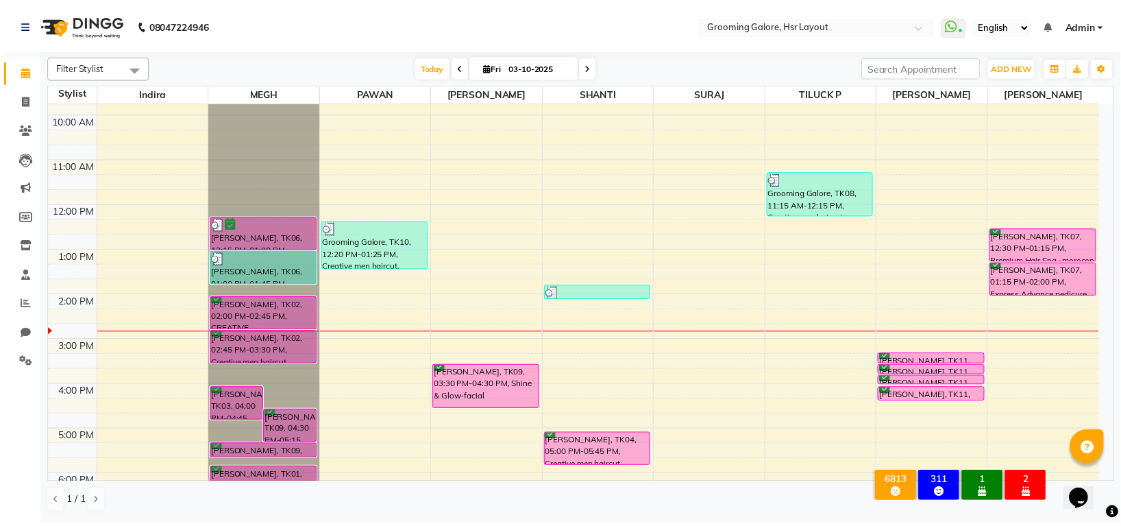
scroll to position [121, 0]
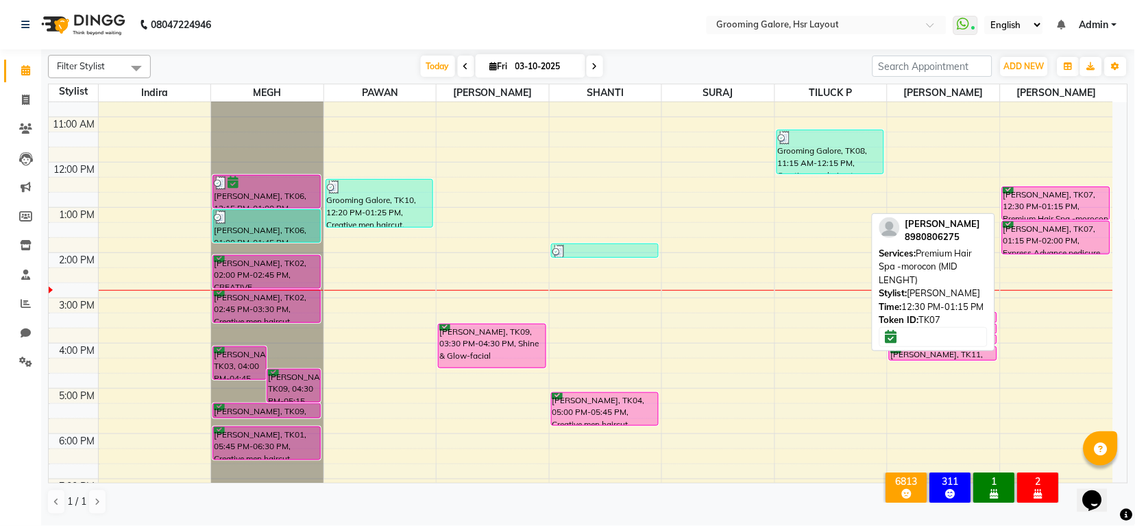
click at [1019, 201] on div "Pragati, TK07, 12:30 PM-01:15 PM, Premium Hair Spa -morocon (MID LENGHT)" at bounding box center [1056, 203] width 107 height 32
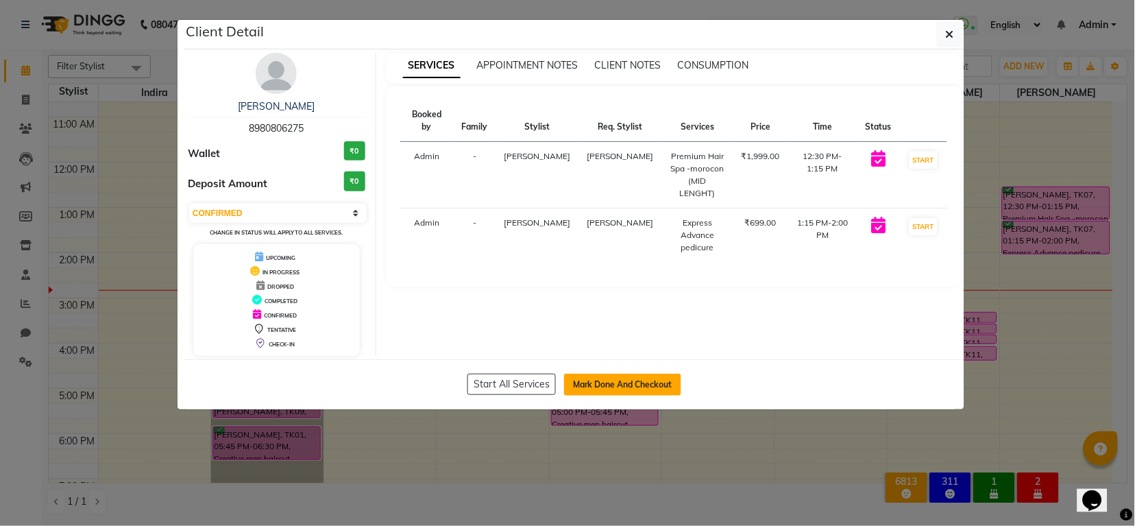
click at [633, 383] on button "Mark Done And Checkout" at bounding box center [622, 385] width 117 height 22
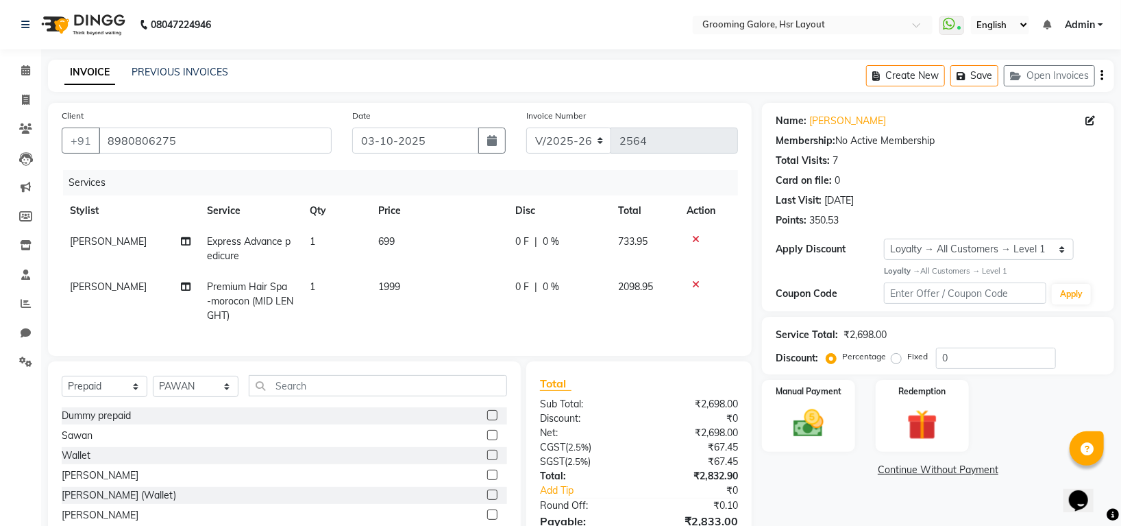
click at [696, 238] on icon at bounding box center [696, 239] width 8 height 10
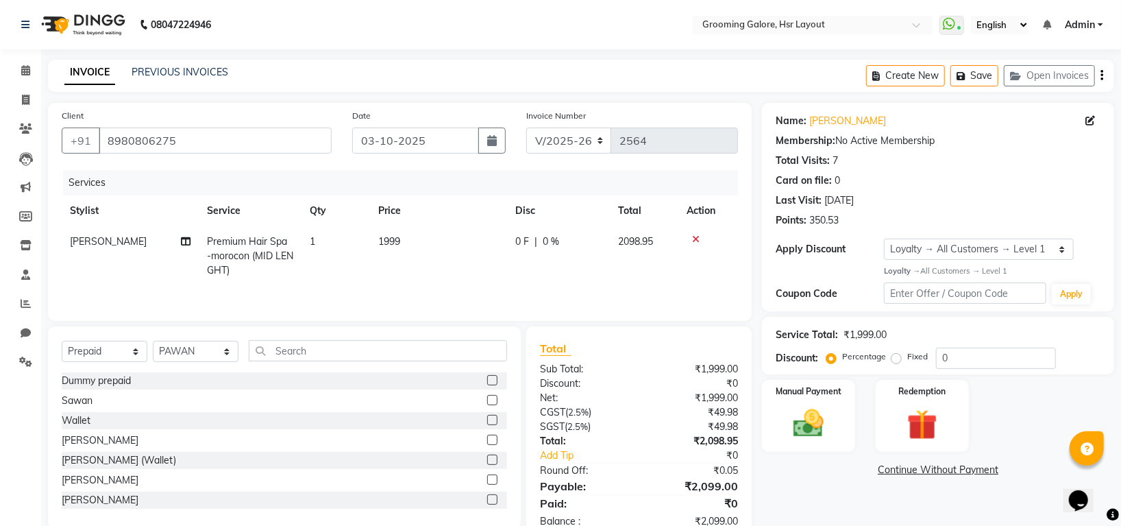
click at [389, 243] on span "1999" at bounding box center [389, 241] width 22 height 12
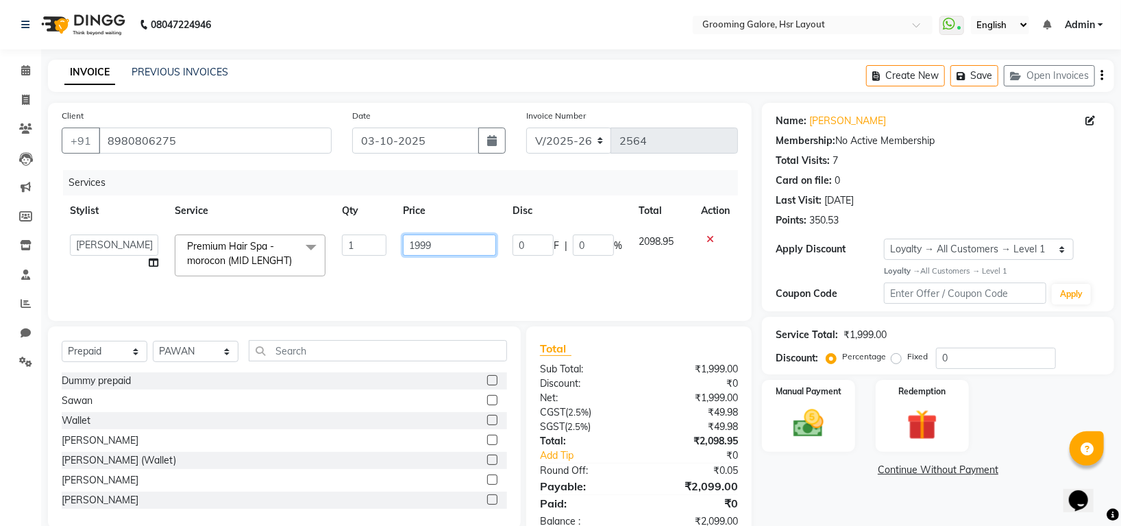
click at [419, 245] on input "1999" at bounding box center [449, 244] width 93 height 21
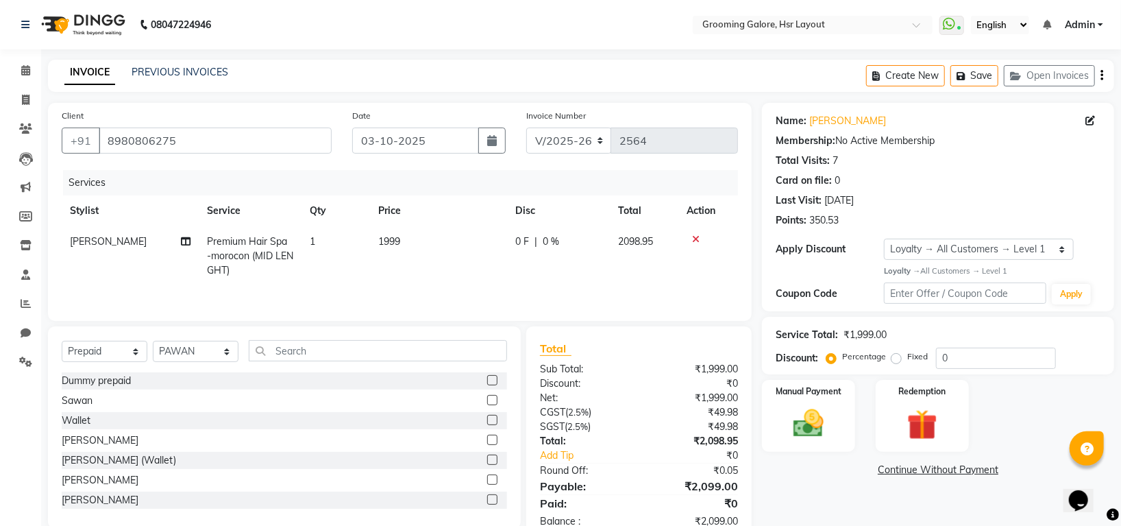
click at [711, 240] on div at bounding box center [708, 239] width 43 height 10
click at [691, 234] on div at bounding box center [708, 239] width 43 height 10
click at [700, 236] on div at bounding box center [708, 239] width 43 height 10
click at [696, 236] on icon at bounding box center [696, 239] width 8 height 10
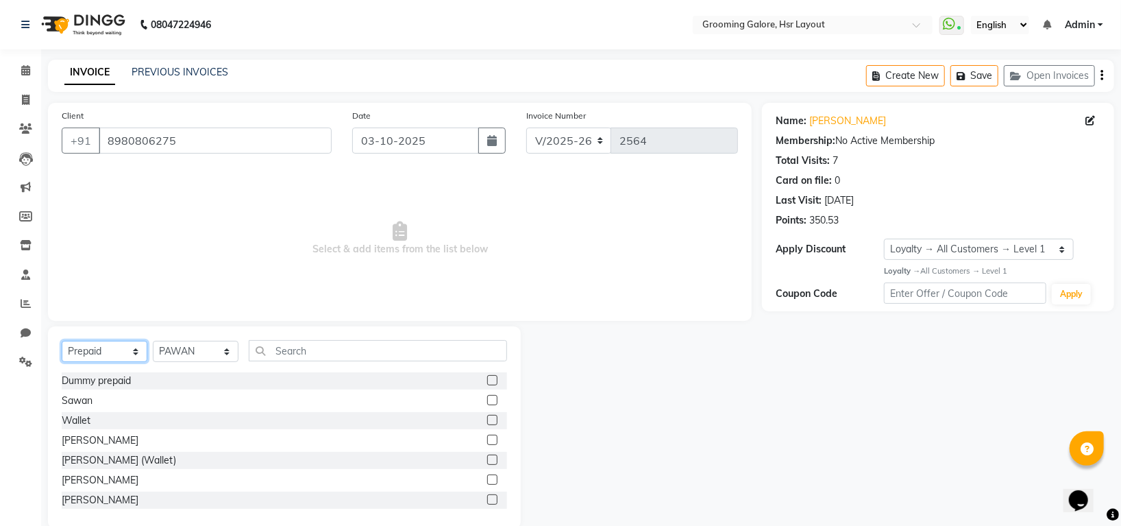
click at [116, 349] on select "Select Service Product Membership Package Voucher Prepaid Gift Card" at bounding box center [105, 351] width 86 height 21
click at [62, 341] on select "Select Service Product Membership Package Voucher Prepaid Gift Card" at bounding box center [105, 351] width 86 height 21
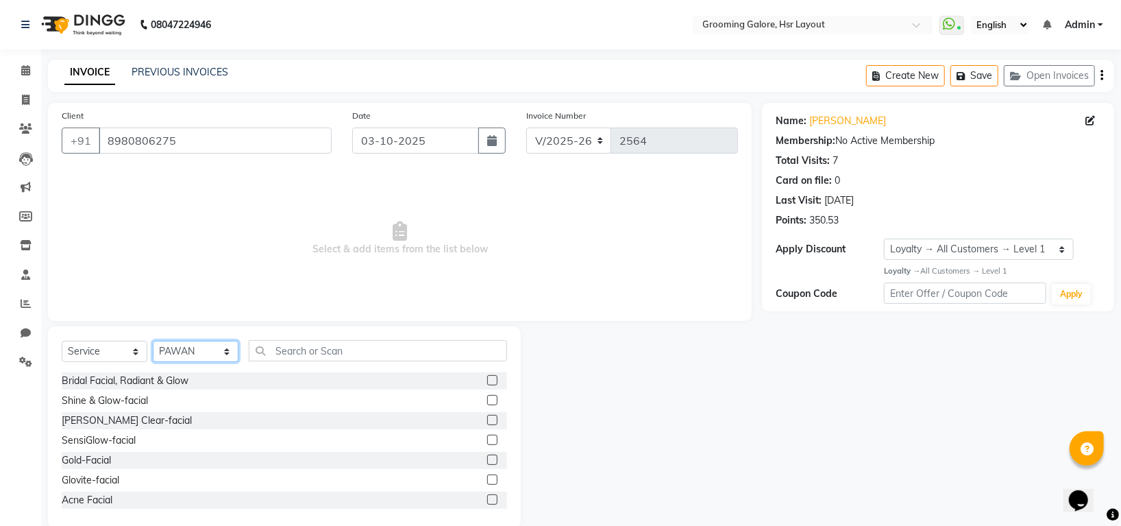
drag, startPoint x: 210, startPoint y: 356, endPoint x: 210, endPoint y: 345, distance: 10.3
click at [210, 354] on select "Select Stylist Indira MEGH PAWAN RESHMI SABITRI SHANTI Simran SURAJ TILUCK P" at bounding box center [196, 351] width 86 height 21
click at [153, 341] on select "Select Stylist Indira MEGH PAWAN RESHMI SABITRI SHANTI Simran SURAJ TILUCK P" at bounding box center [196, 351] width 86 height 21
click at [316, 348] on input "text" at bounding box center [378, 350] width 258 height 21
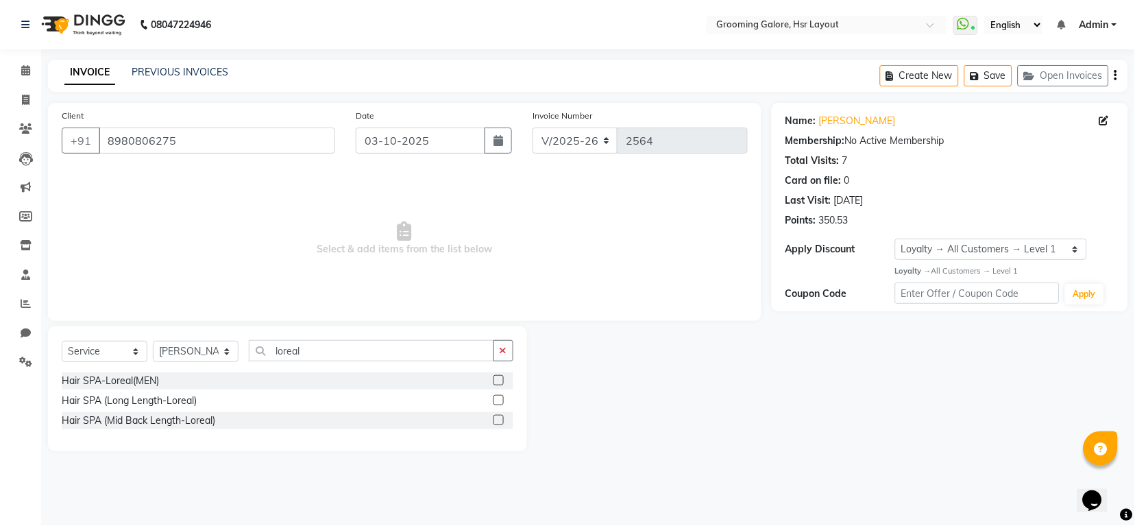
click at [499, 420] on label at bounding box center [498, 420] width 10 height 10
click at [499, 420] on input "checkbox" at bounding box center [497, 420] width 9 height 9
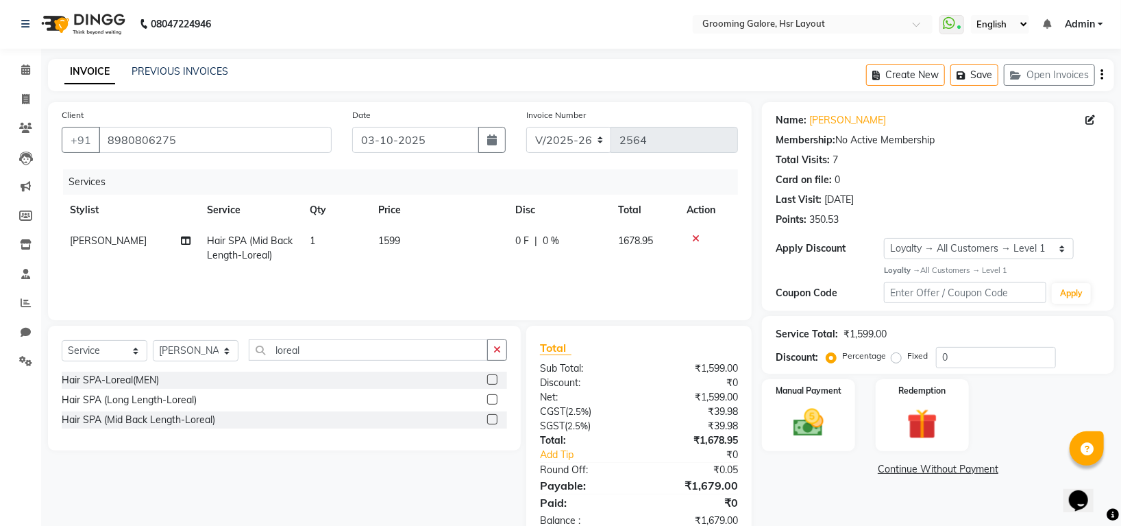
scroll to position [37, 0]
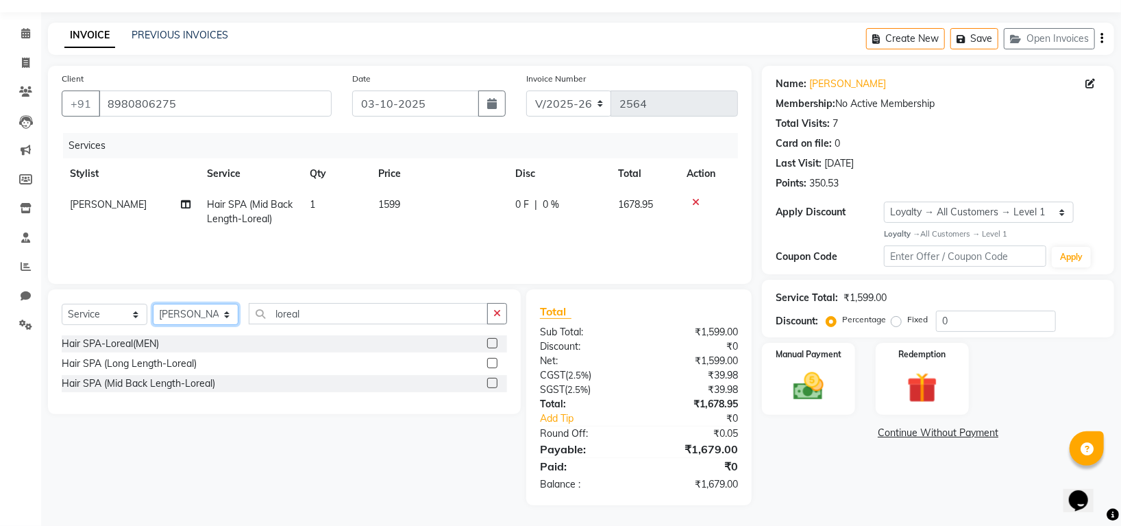
click at [200, 315] on select "Select Stylist Indira MEGH PAWAN RESHMI SABITRI SHANTI Simran SURAJ TILUCK P" at bounding box center [196, 314] width 86 height 21
click at [318, 315] on input "loreal" at bounding box center [368, 313] width 239 height 21
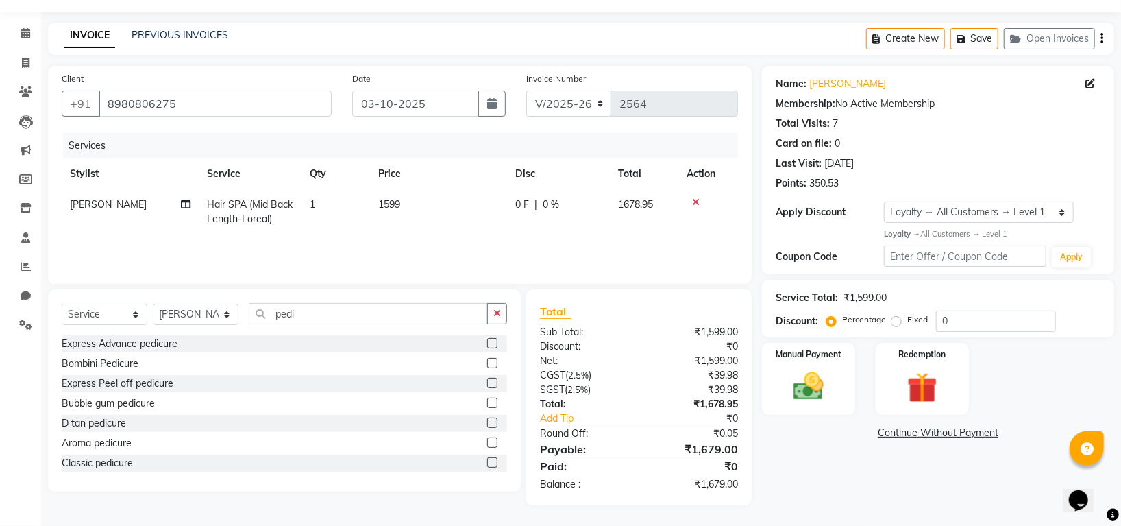
click at [487, 358] on label at bounding box center [492, 363] width 10 height 10
click at [487, 359] on input "checkbox" at bounding box center [491, 363] width 9 height 9
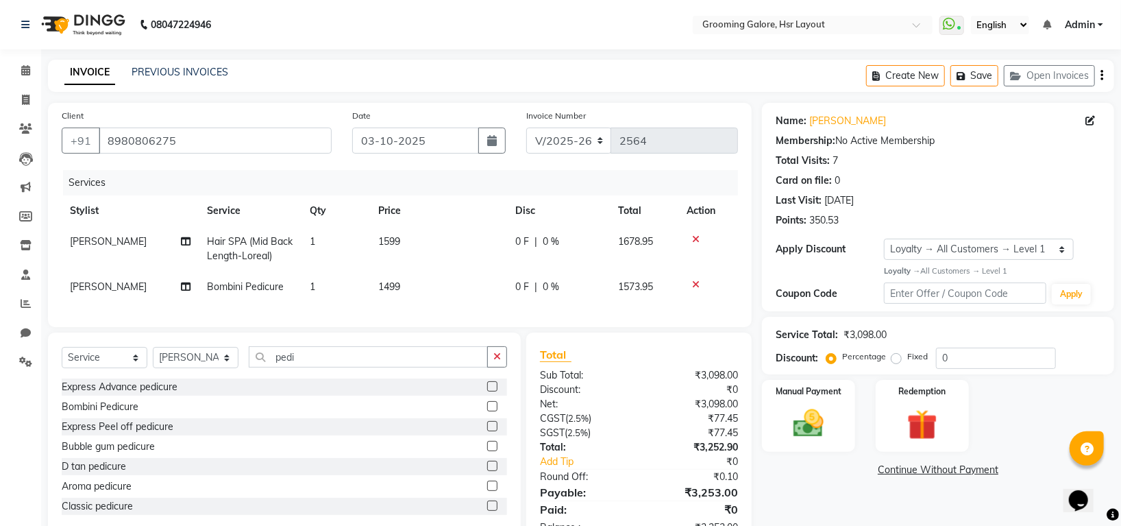
scroll to position [57, 0]
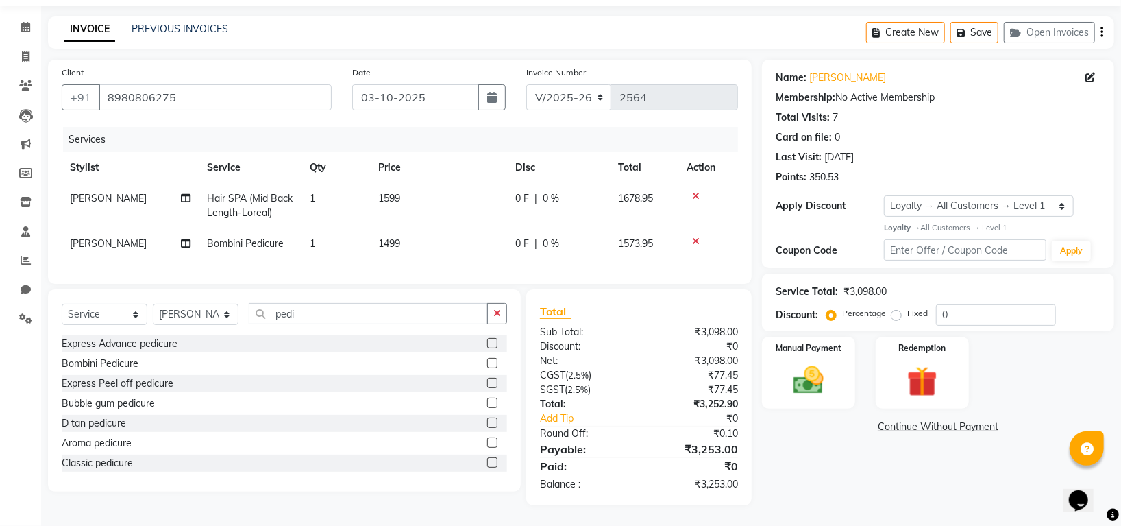
click at [552, 236] on span "0 %" at bounding box center [551, 243] width 16 height 14
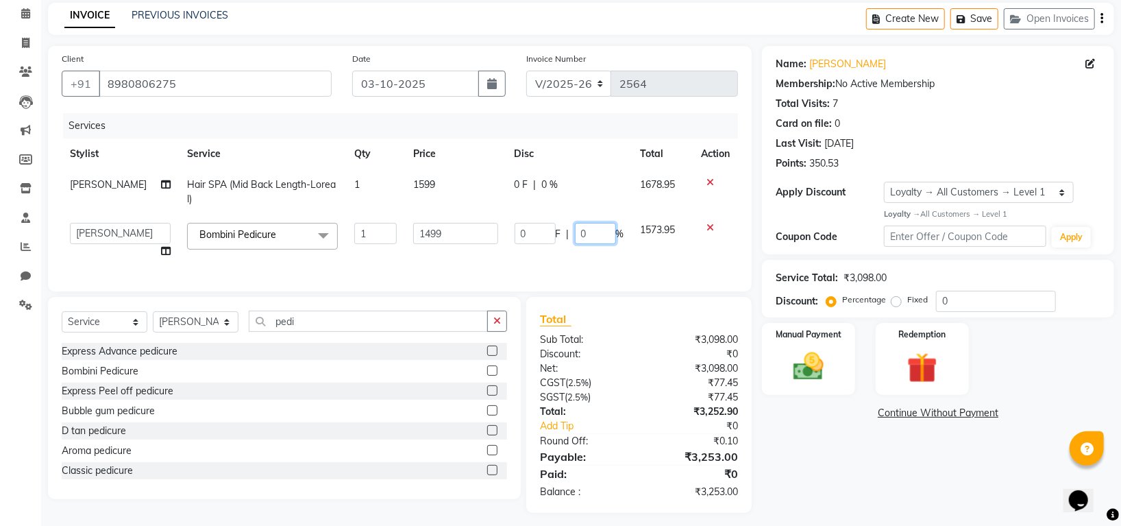
click at [589, 229] on input "0" at bounding box center [595, 233] width 41 height 21
click at [609, 262] on div "Services Stylist Service Qty Price Disc Total Action Simran Hair SPA (Mid Back …" at bounding box center [400, 195] width 676 height 164
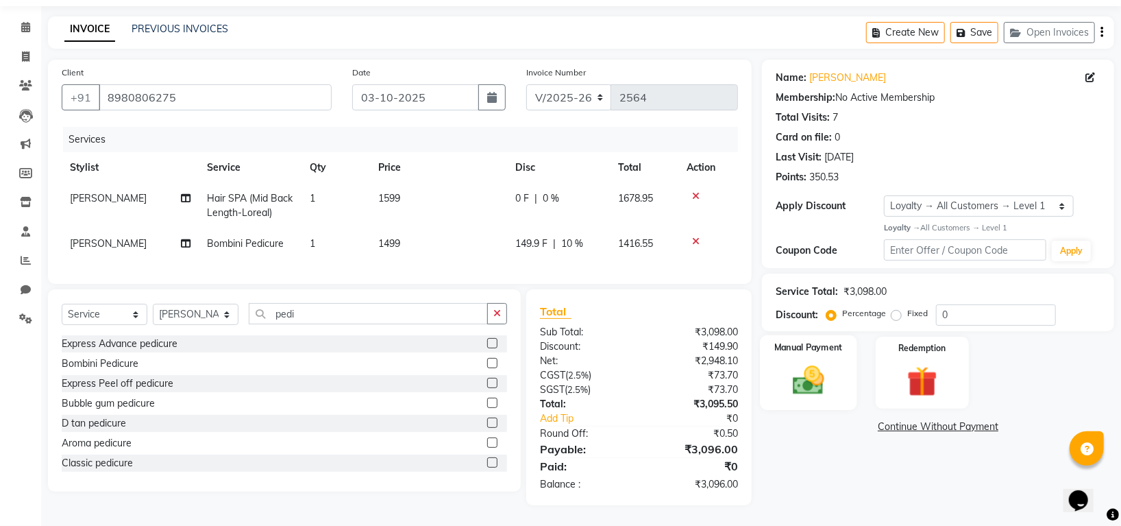
click at [816, 376] on img at bounding box center [808, 380] width 51 height 36
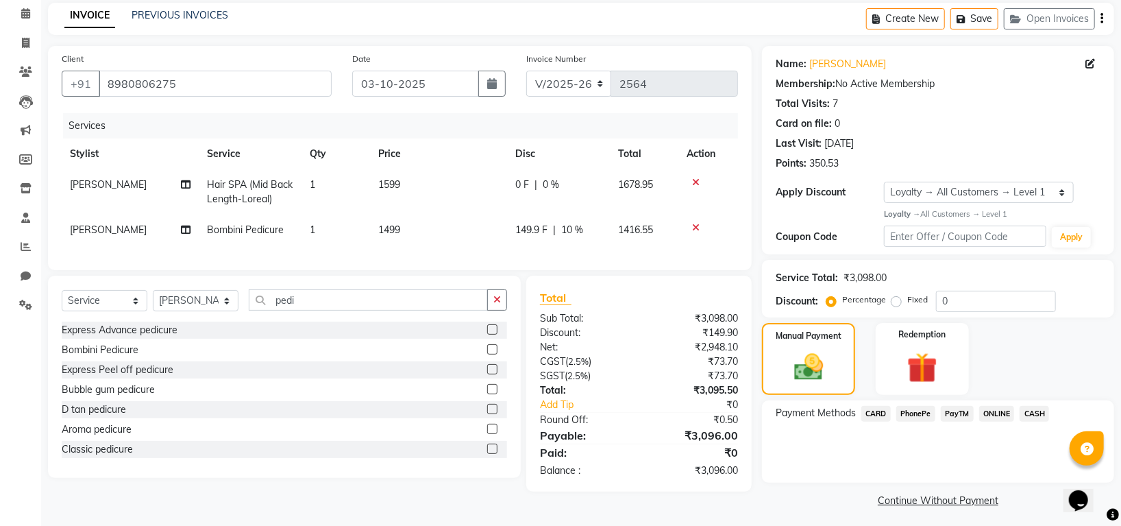
click at [883, 417] on span "CARD" at bounding box center [876, 414] width 29 height 16
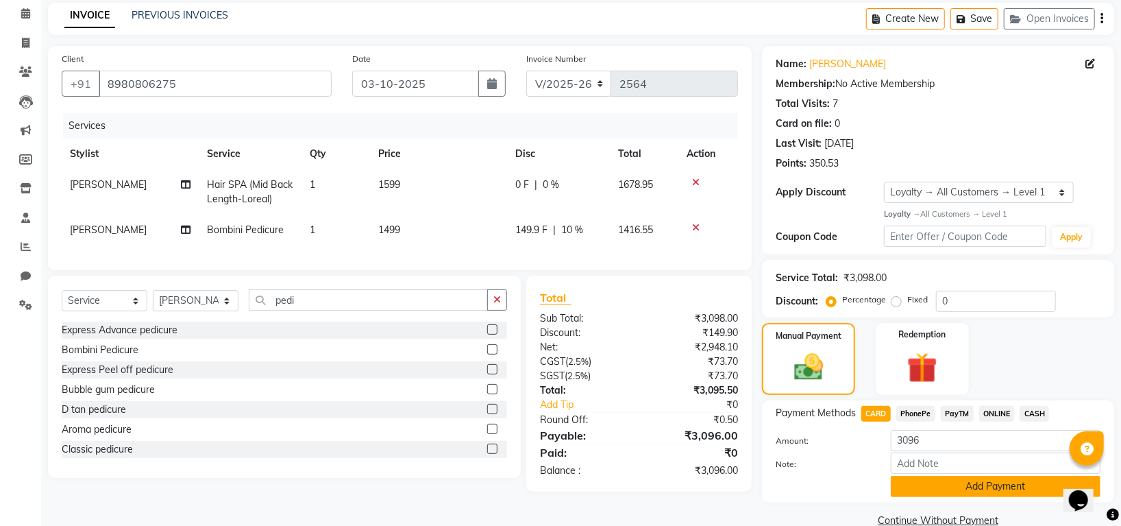
click at [938, 476] on button "Add Payment" at bounding box center [996, 486] width 210 height 21
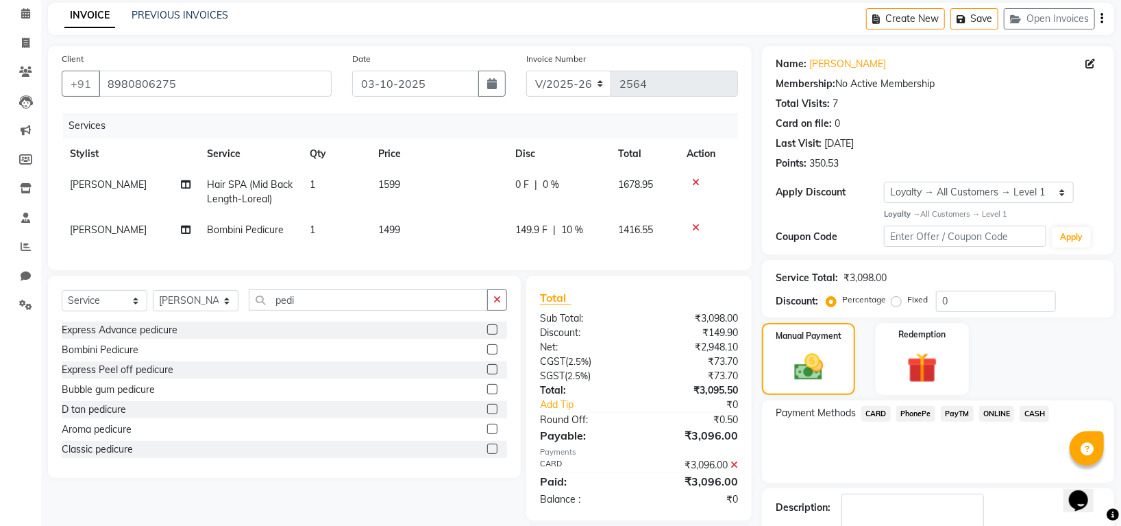
scroll to position [154, 0]
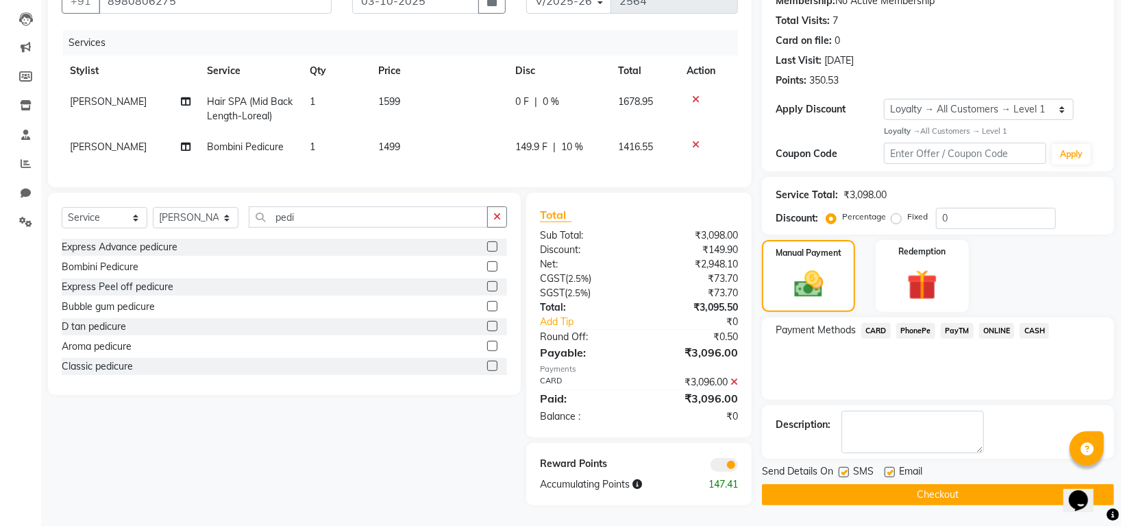
click at [946, 484] on button "Checkout" at bounding box center [938, 494] width 352 height 21
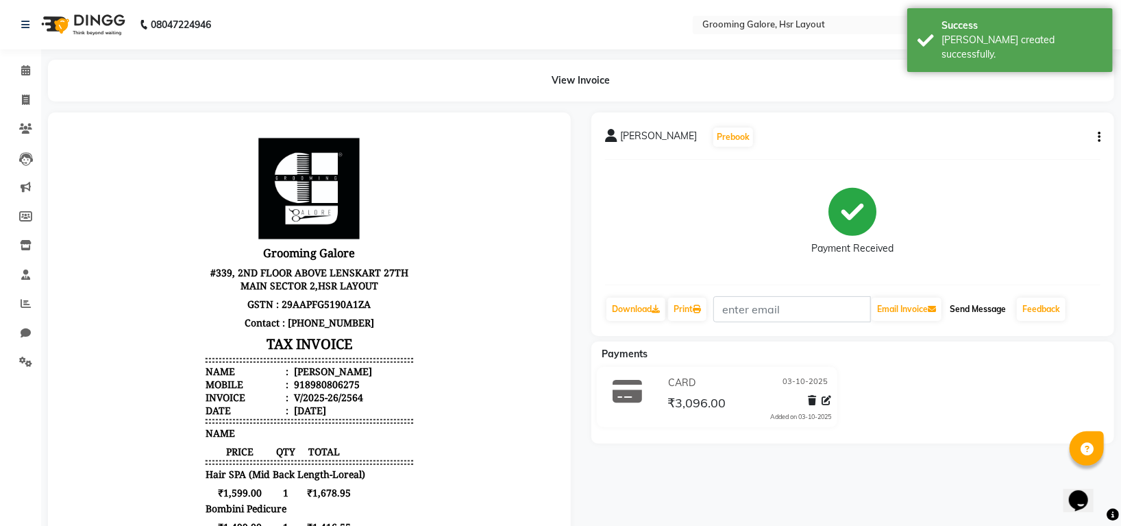
click at [969, 308] on button "Send Message" at bounding box center [977, 308] width 67 height 23
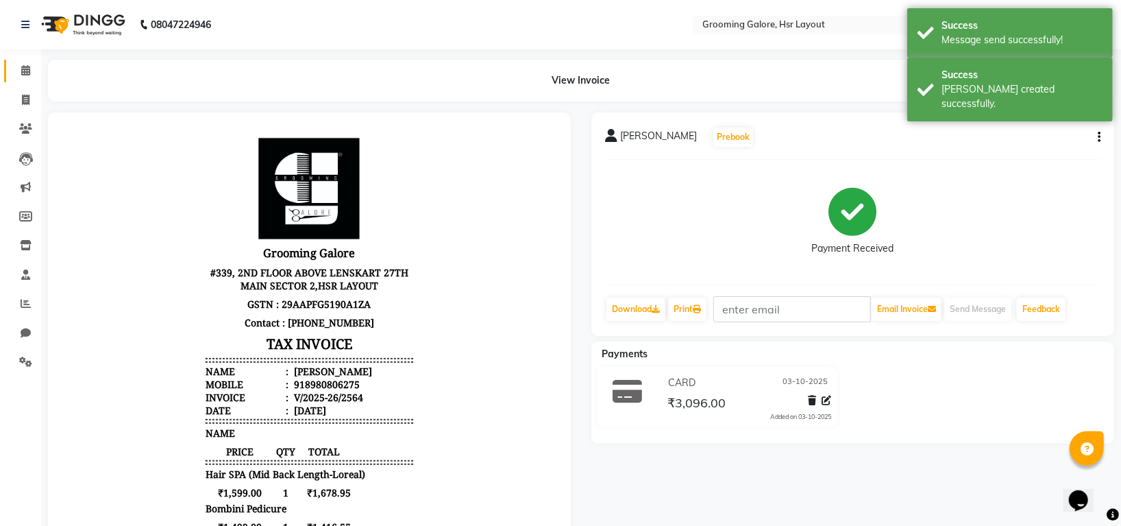
click at [25, 62] on link "Calendar" at bounding box center [20, 71] width 33 height 23
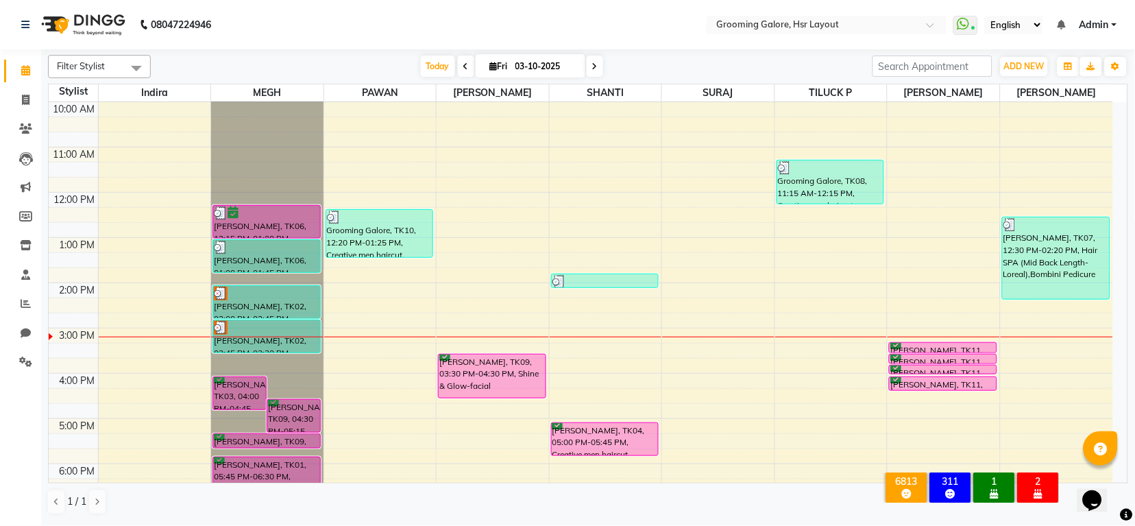
scroll to position [212, 0]
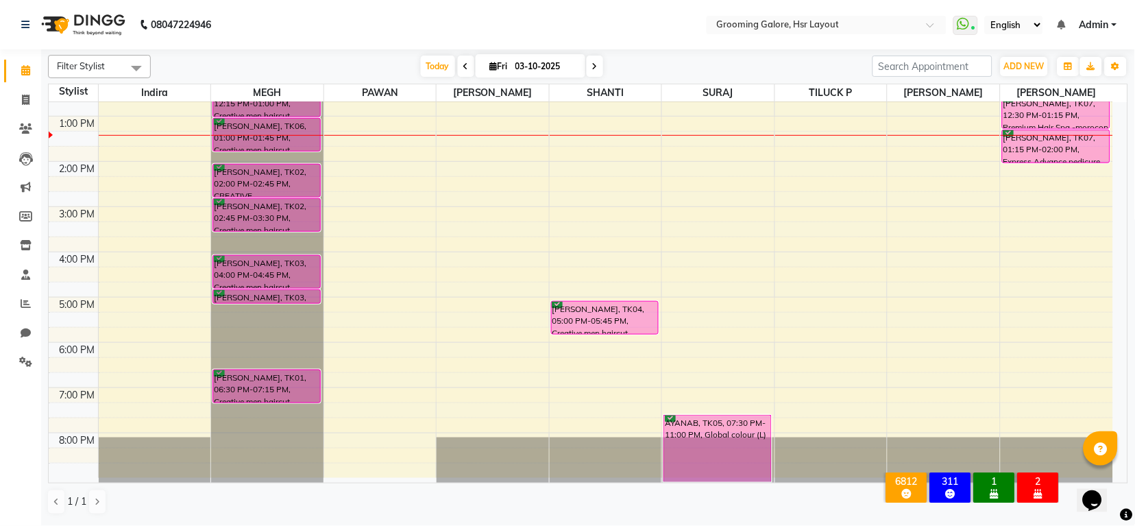
scroll to position [121, 0]
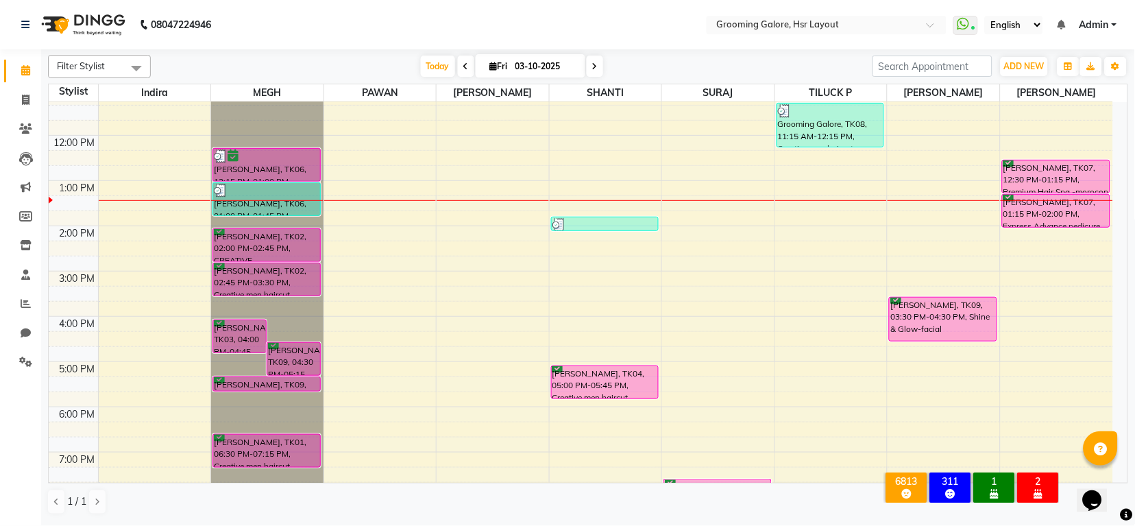
scroll to position [121, 0]
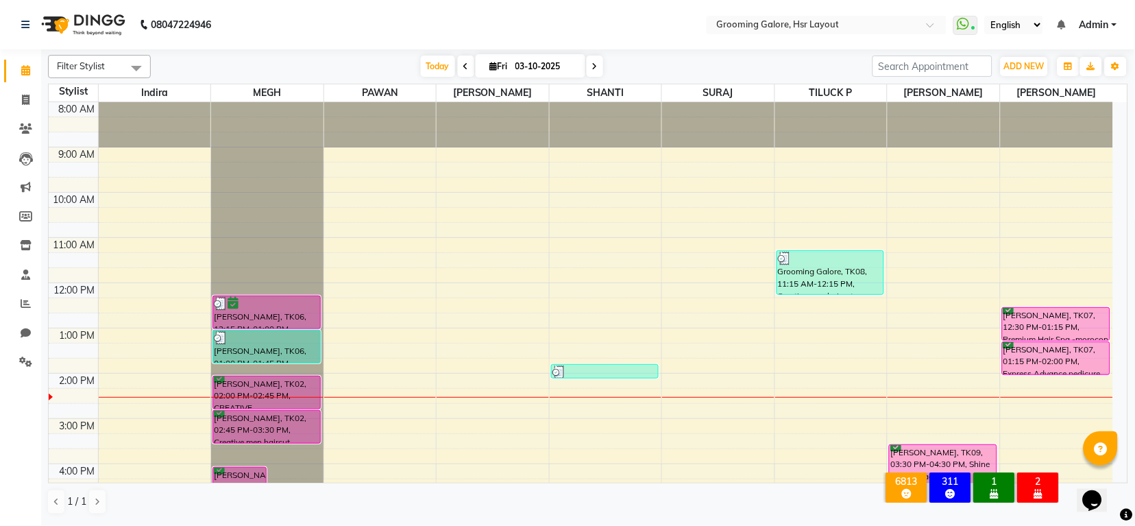
scroll to position [121, 0]
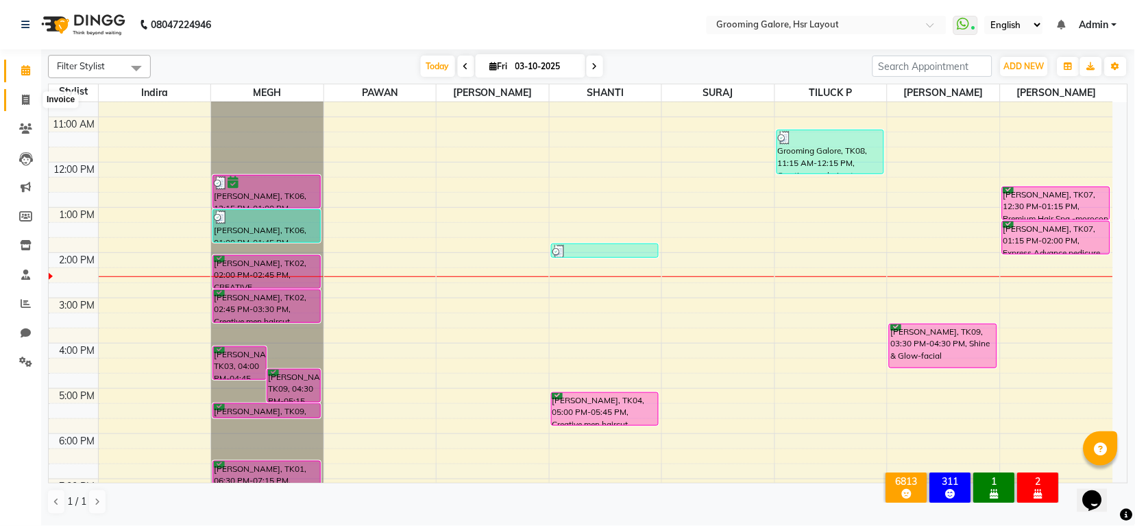
click at [20, 103] on span at bounding box center [26, 101] width 24 height 16
select select "6168"
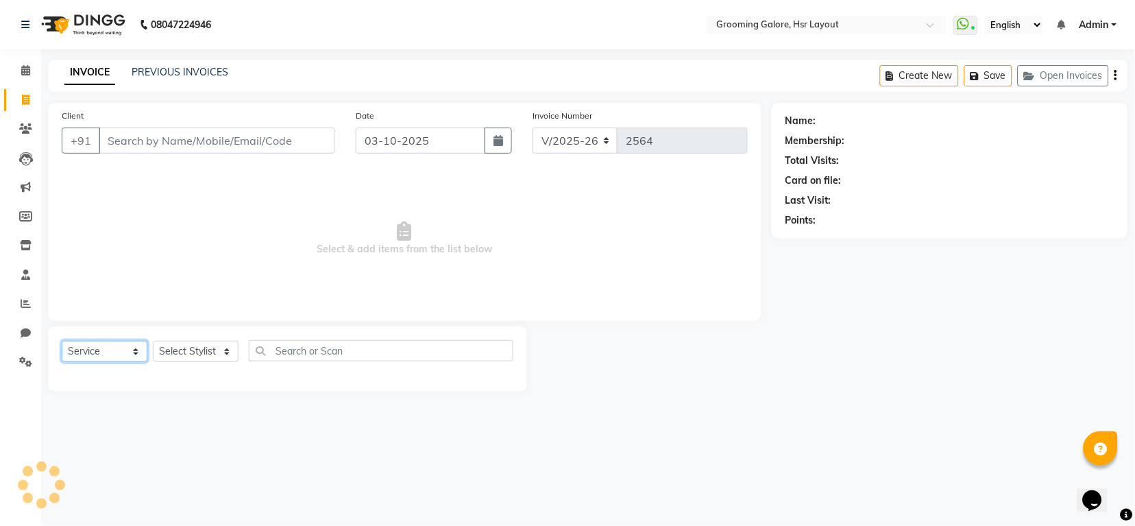
click at [112, 349] on select "Select Service Product Membership Package Voucher Prepaid Gift Card" at bounding box center [105, 351] width 86 height 21
select select "P"
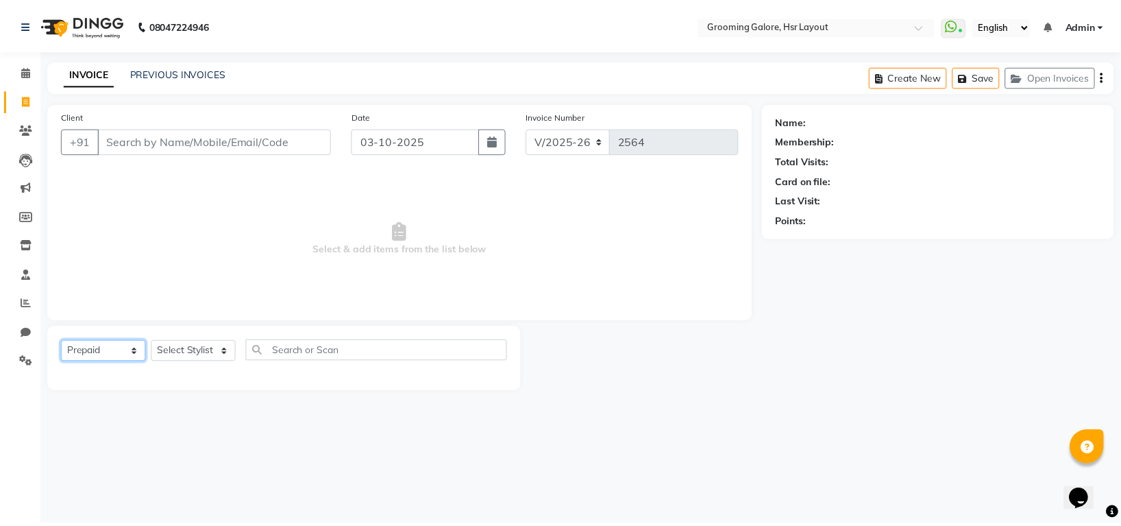
select select "45583"
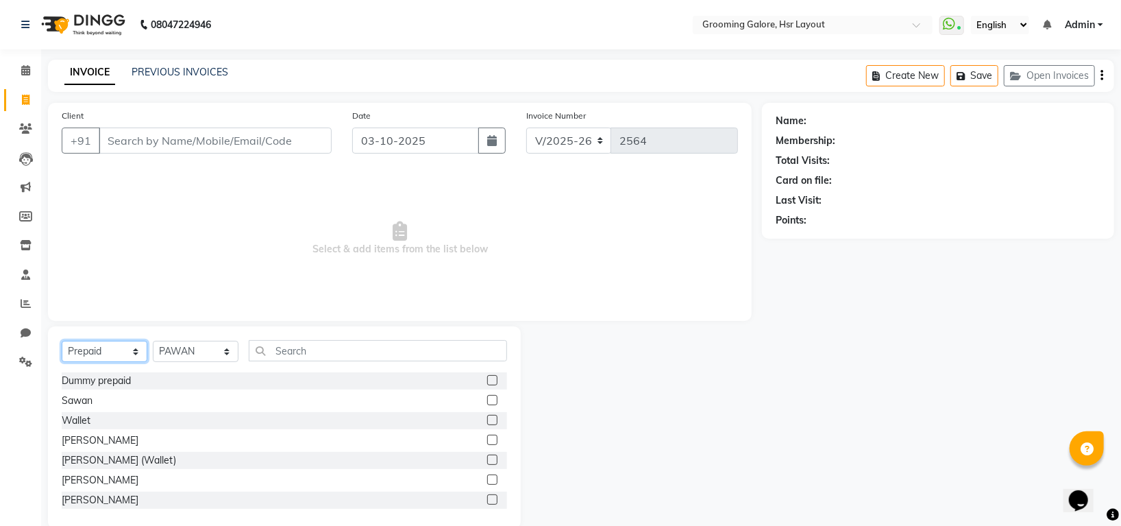
select select "service"
click at [62, 341] on select "Select Service Product Membership Package Voucher Prepaid Gift Card" at bounding box center [105, 351] width 86 height 21
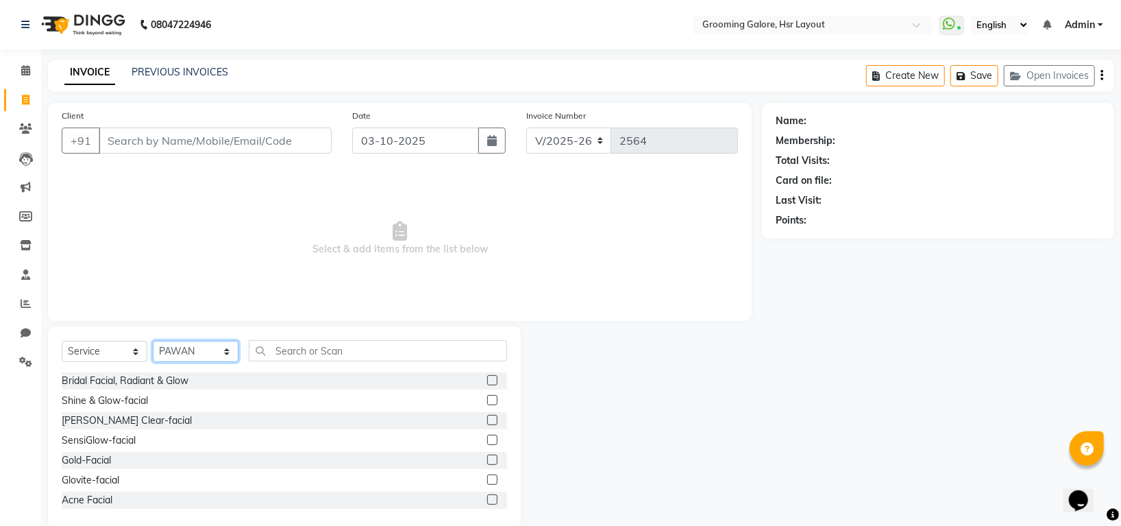
drag, startPoint x: 186, startPoint y: 357, endPoint x: 193, endPoint y: 353, distance: 8.0
click at [186, 357] on select "Select Stylist Indira MEGH PAWAN RESHMI SABITRI SHANTI Simran SURAJ TILUCK P" at bounding box center [196, 351] width 86 height 21
click at [293, 358] on input "text" at bounding box center [378, 350] width 258 height 21
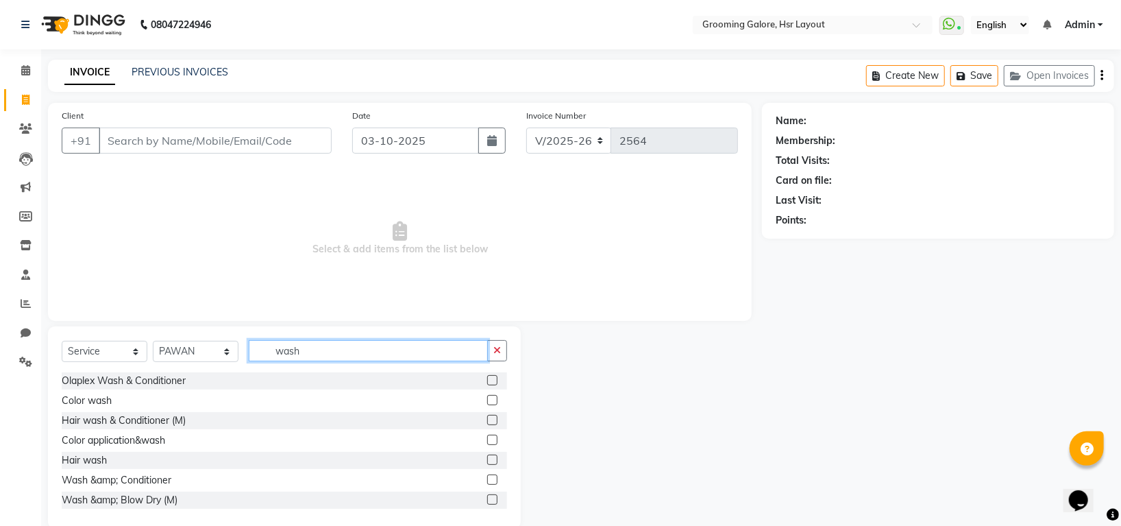
type input "wash"
click at [487, 498] on label at bounding box center [492, 499] width 10 height 10
click at [487, 498] on input "checkbox" at bounding box center [491, 500] width 9 height 9
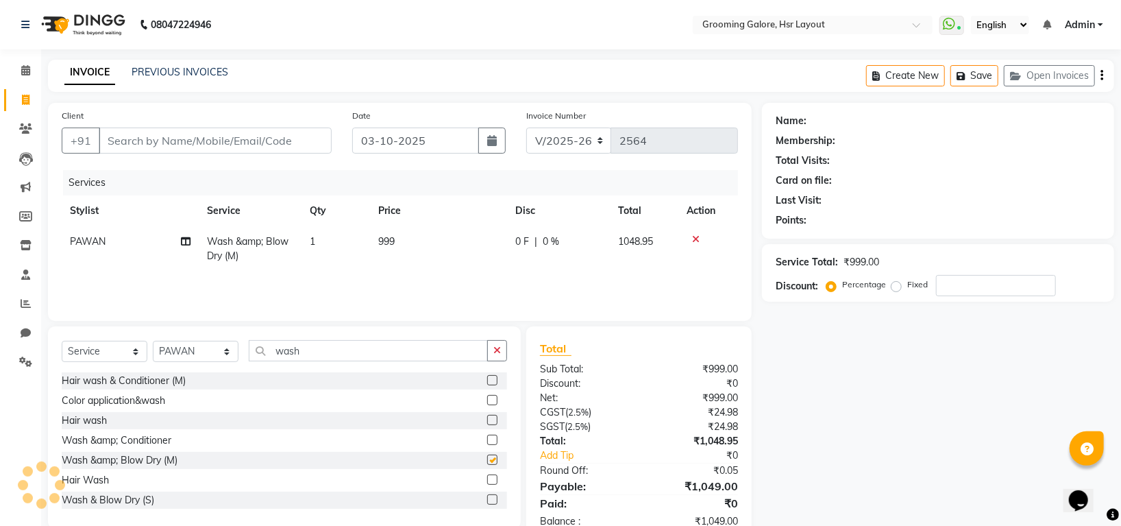
checkbox input "false"
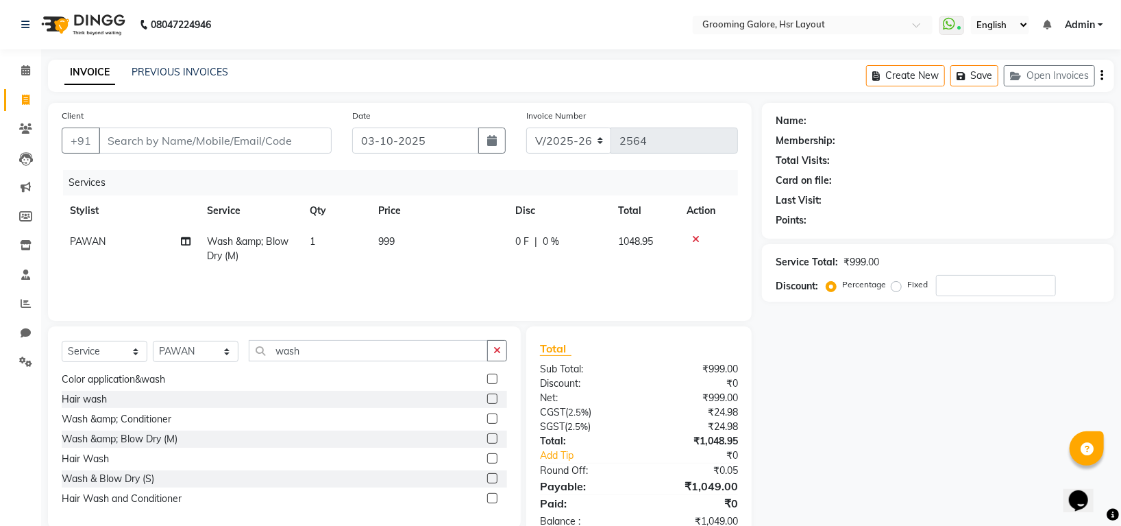
click at [404, 247] on td "999" at bounding box center [438, 248] width 137 height 45
select select "45583"
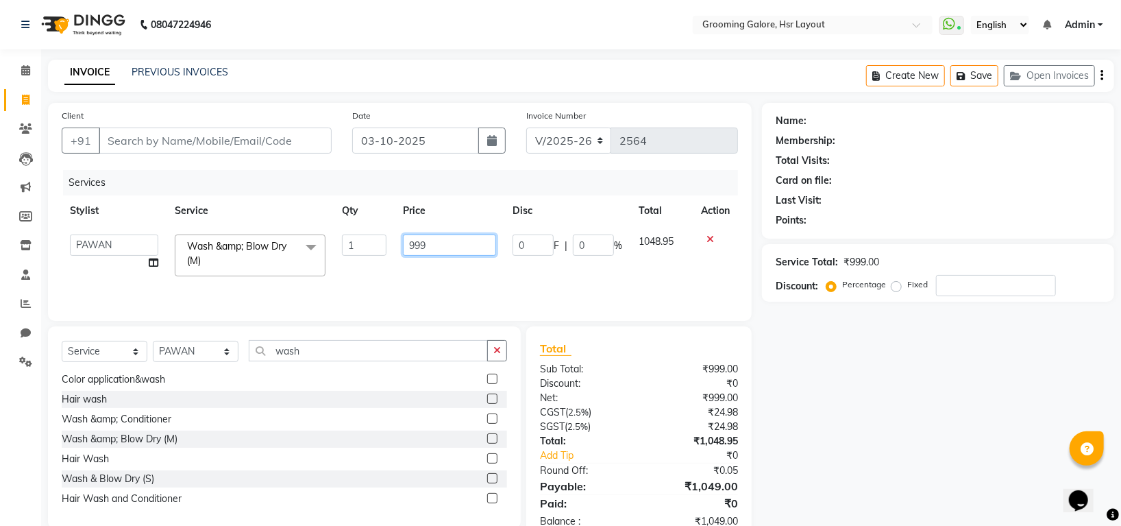
click at [413, 246] on input "999" at bounding box center [449, 244] width 93 height 21
type input "499"
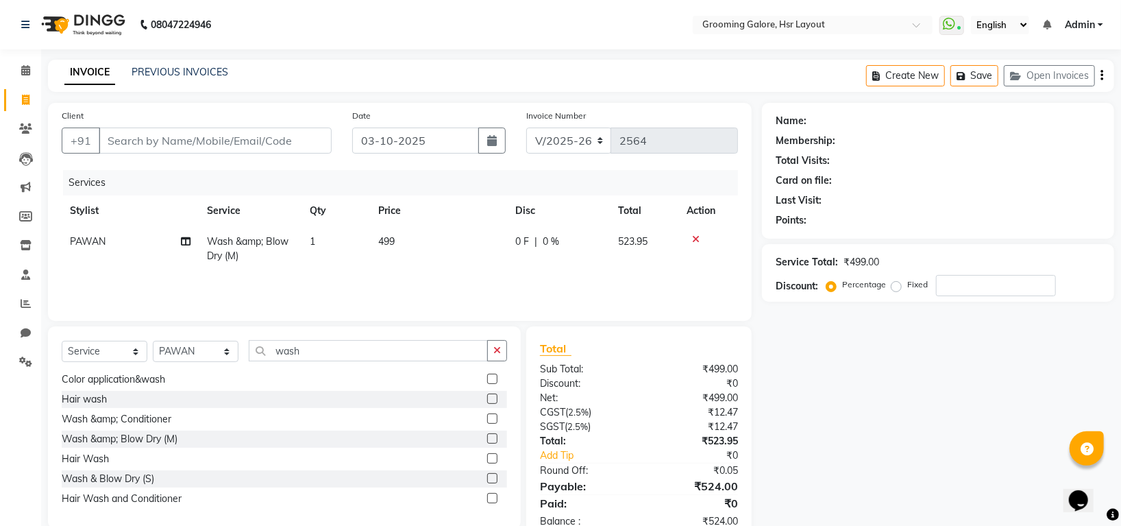
drag, startPoint x: 660, startPoint y: 267, endPoint x: 631, endPoint y: 285, distance: 33.9
click at [660, 267] on td "523.95" at bounding box center [644, 248] width 69 height 45
select select "45583"
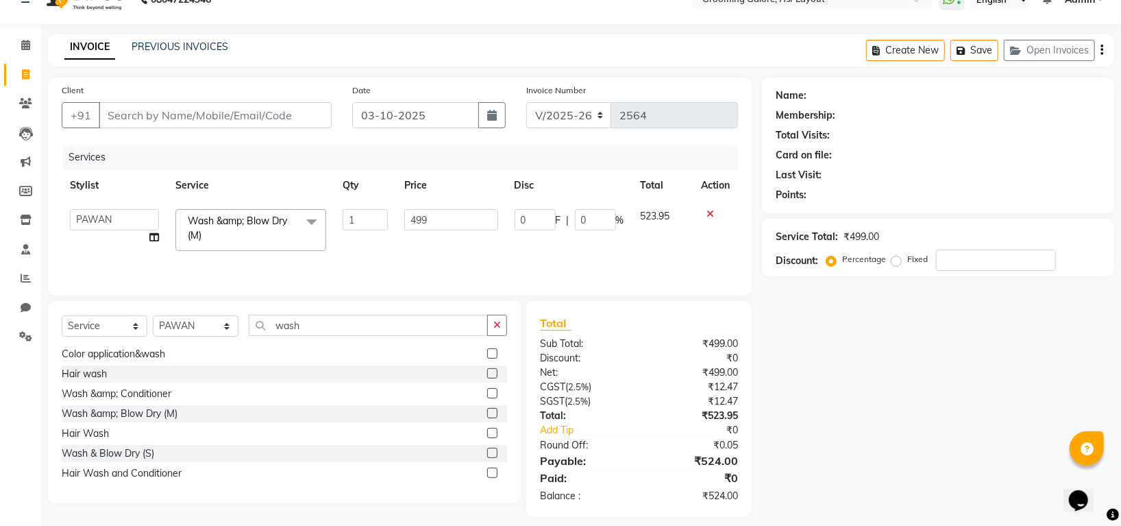
scroll to position [40, 0]
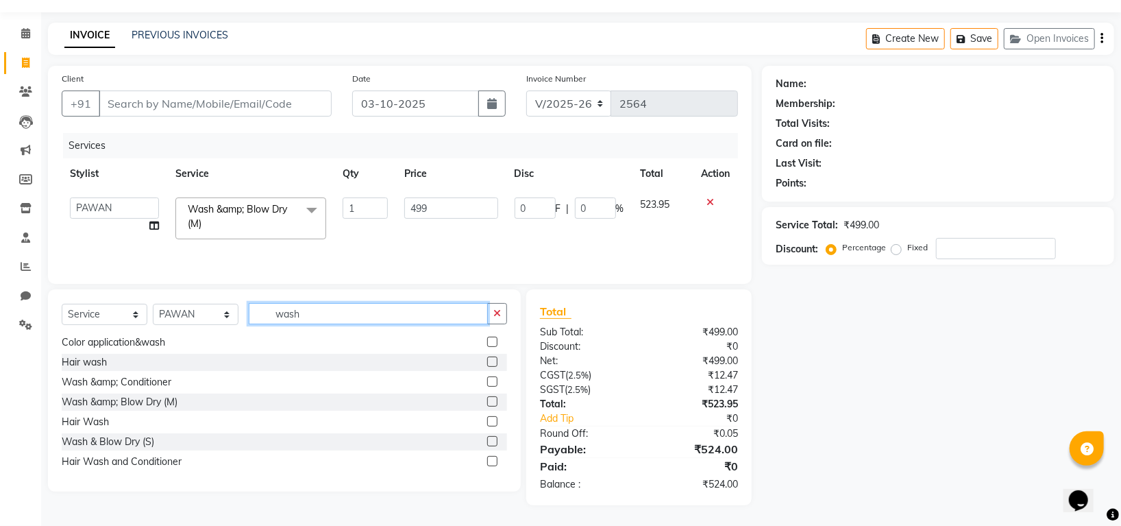
click at [326, 319] on input "wash" at bounding box center [368, 313] width 239 height 21
type input "w"
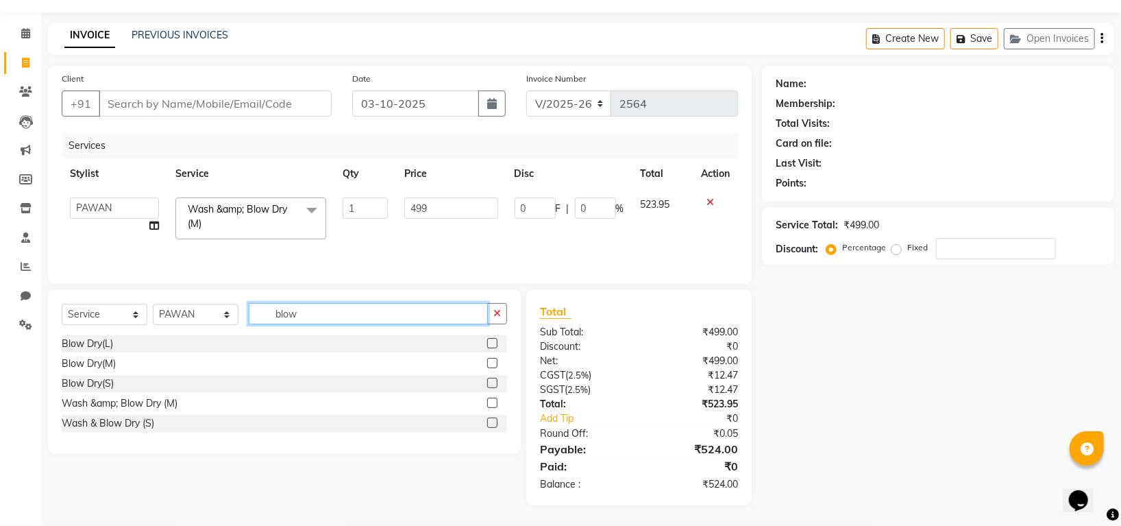
type input "blow"
click at [493, 362] on label at bounding box center [492, 363] width 10 height 10
click at [493, 362] on input "checkbox" at bounding box center [491, 363] width 9 height 9
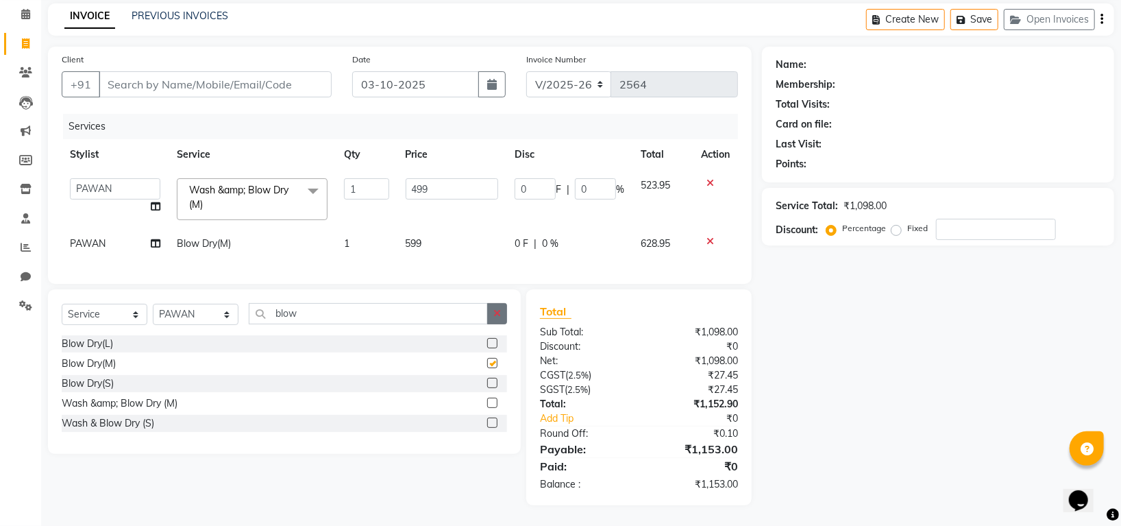
scroll to position [71, 0]
checkbox input "false"
click at [186, 306] on select "Select Stylist Indira MEGH PAWAN RESHMI SABITRI SHANTI Simran SURAJ TILUCK P" at bounding box center [196, 314] width 86 height 21
select select "87770"
click at [153, 304] on select "Select Stylist Indira MEGH PAWAN RESHMI SABITRI SHANTI Simran SURAJ TILUCK P" at bounding box center [196, 314] width 86 height 21
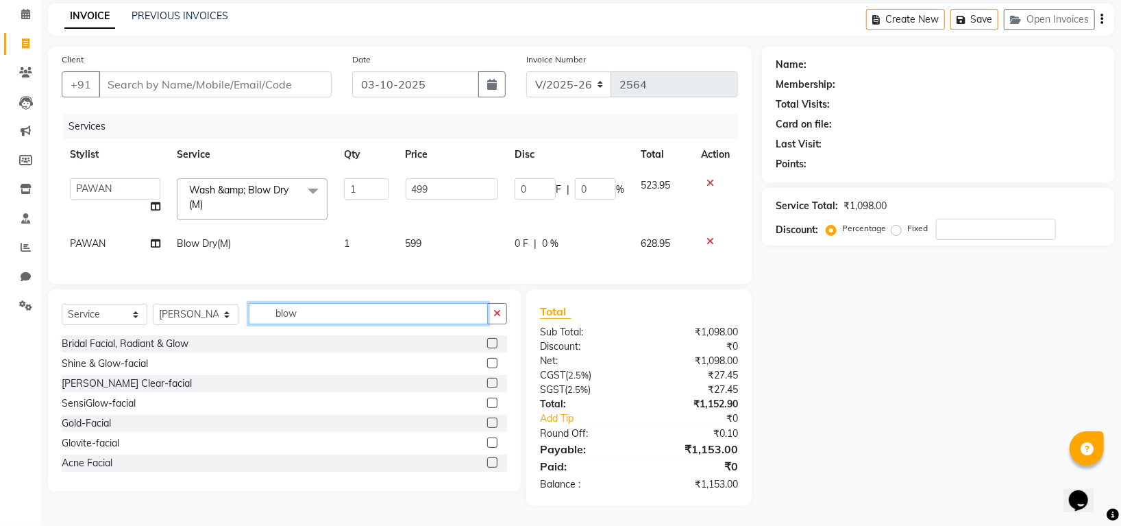
click at [331, 317] on input "blow" at bounding box center [368, 313] width 239 height 21
type input "b"
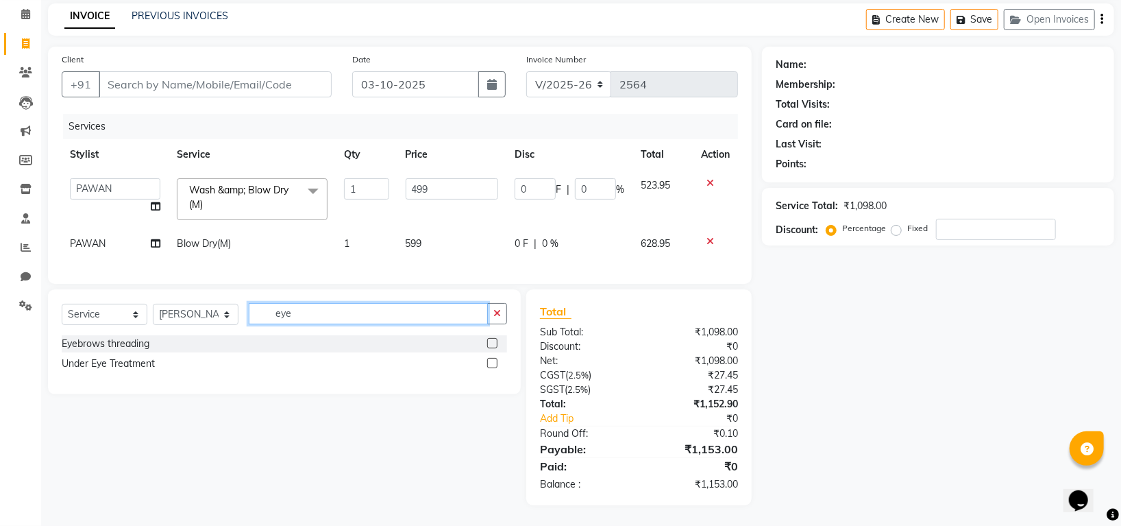
type input "eye"
click at [496, 340] on label at bounding box center [492, 343] width 10 height 10
click at [496, 340] on input "checkbox" at bounding box center [491, 343] width 9 height 9
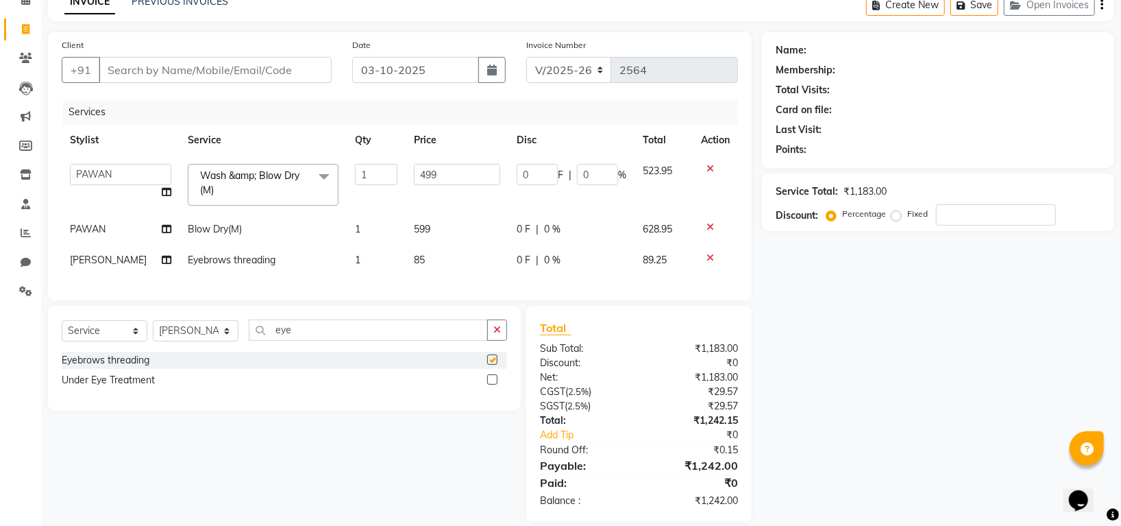
checkbox input "false"
click at [381, 341] on input "eye" at bounding box center [368, 329] width 239 height 21
type input "e"
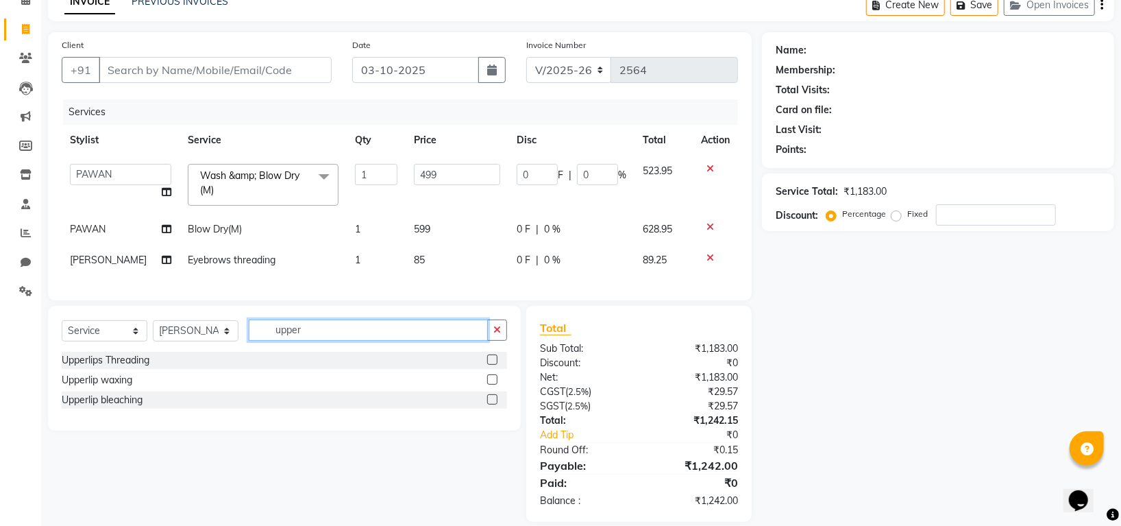
type input "upper"
click at [492, 365] on label at bounding box center [492, 359] width 10 height 10
click at [492, 365] on input "checkbox" at bounding box center [491, 360] width 9 height 9
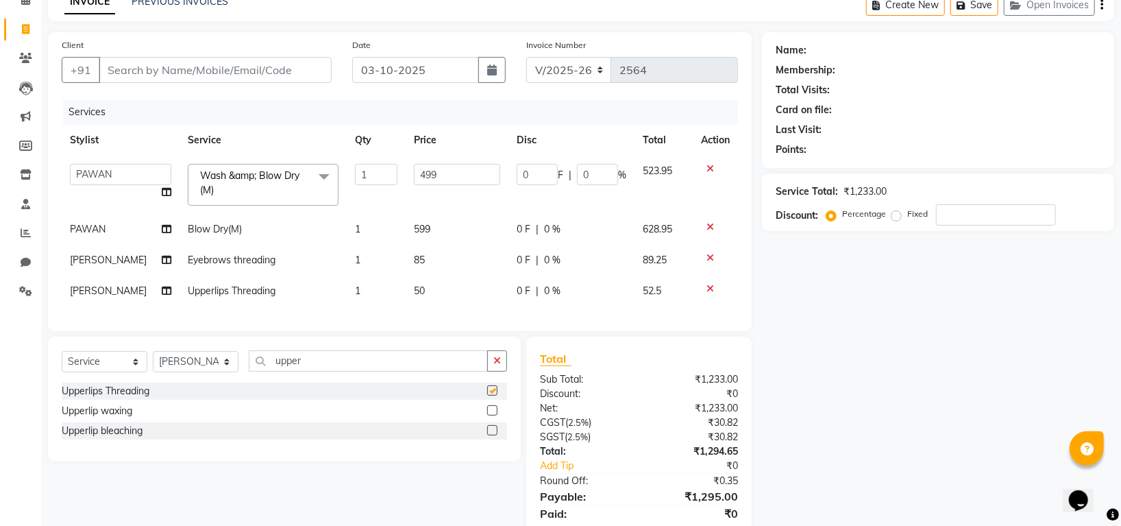
checkbox input "false"
click at [355, 371] on input "upper" at bounding box center [368, 360] width 239 height 21
type input "u"
type input "fore"
drag, startPoint x: 491, startPoint y: 423, endPoint x: 496, endPoint y: 379, distance: 44.1
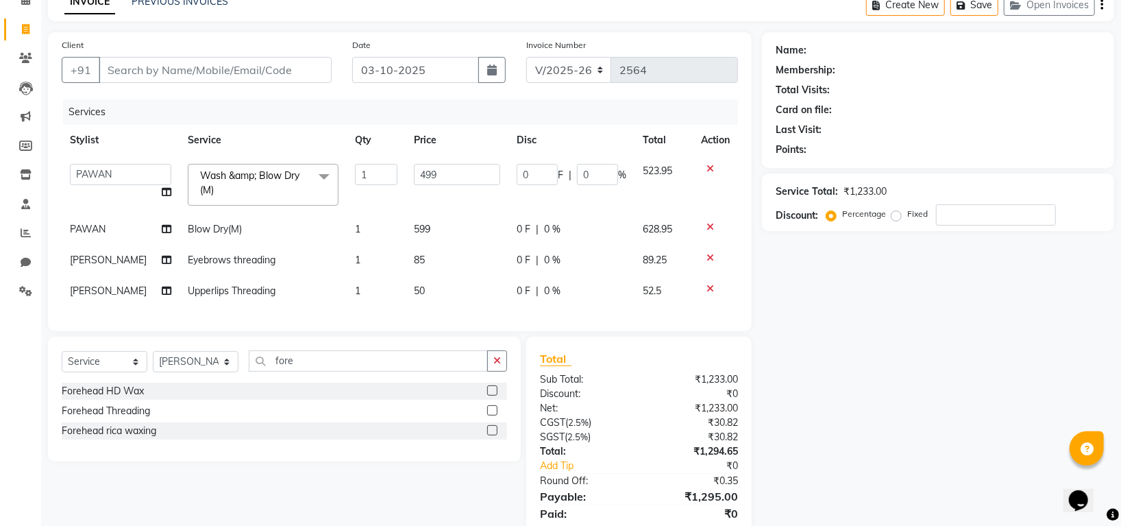
click at [492, 415] on label at bounding box center [492, 410] width 10 height 10
click at [492, 415] on input "checkbox" at bounding box center [491, 410] width 9 height 9
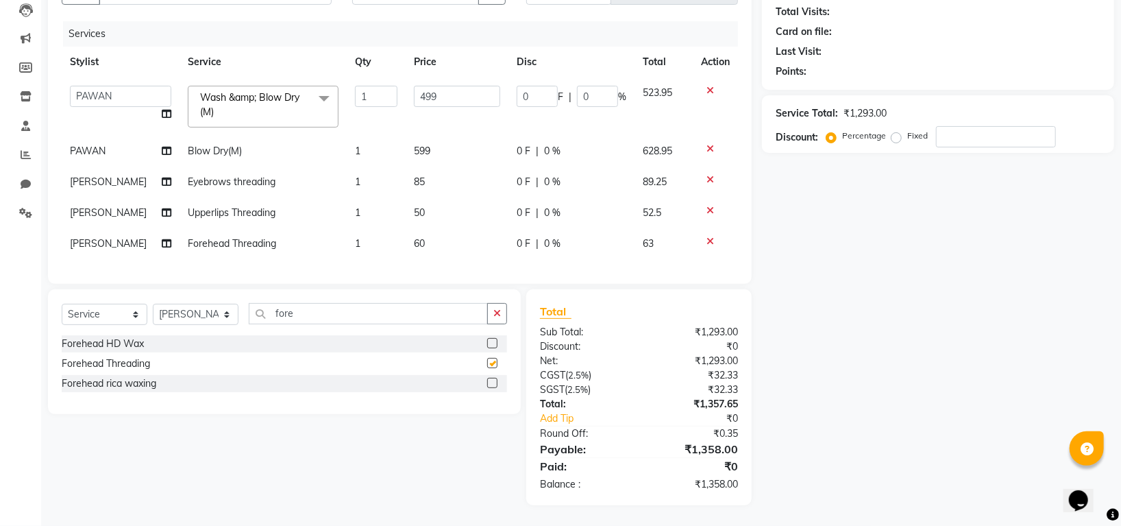
scroll to position [163, 0]
checkbox input "false"
click at [353, 317] on input "fore" at bounding box center [368, 313] width 239 height 21
type input "f"
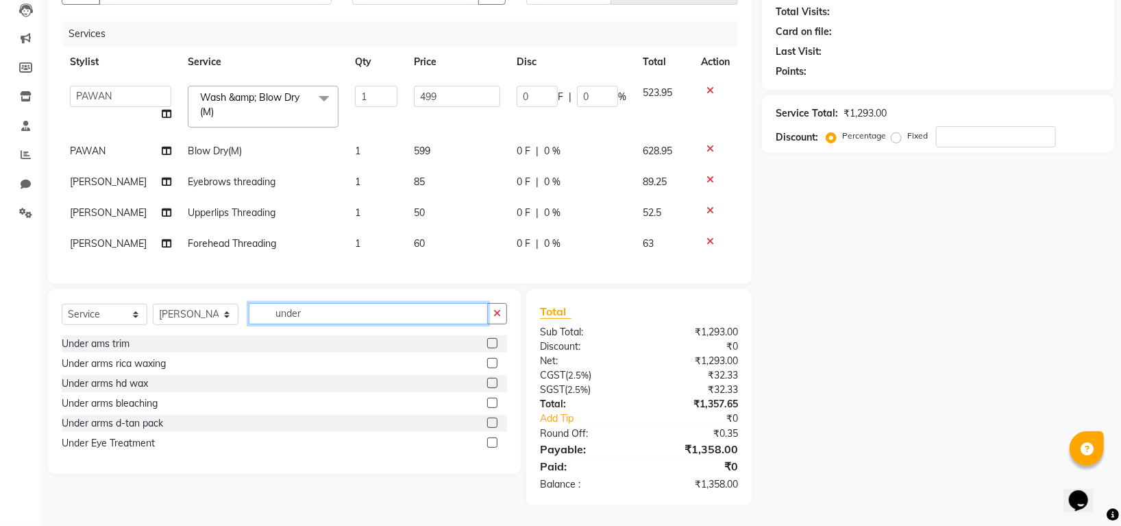
type input "under"
click at [494, 381] on label at bounding box center [492, 383] width 10 height 10
click at [494, 381] on input "checkbox" at bounding box center [491, 383] width 9 height 9
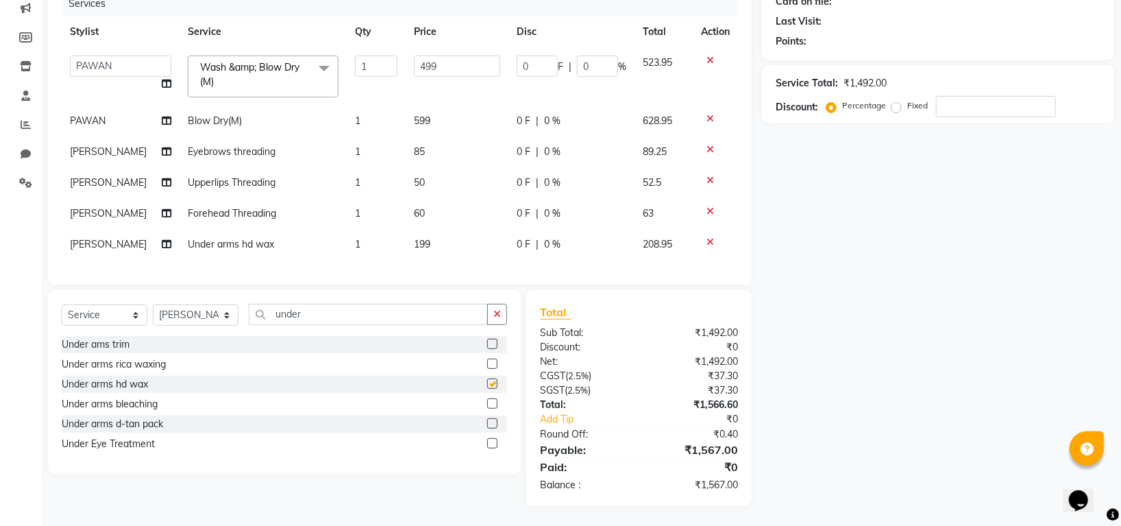
scroll to position [194, 0]
checkbox input "false"
click at [326, 311] on input "under" at bounding box center [368, 313] width 239 height 21
type input "u"
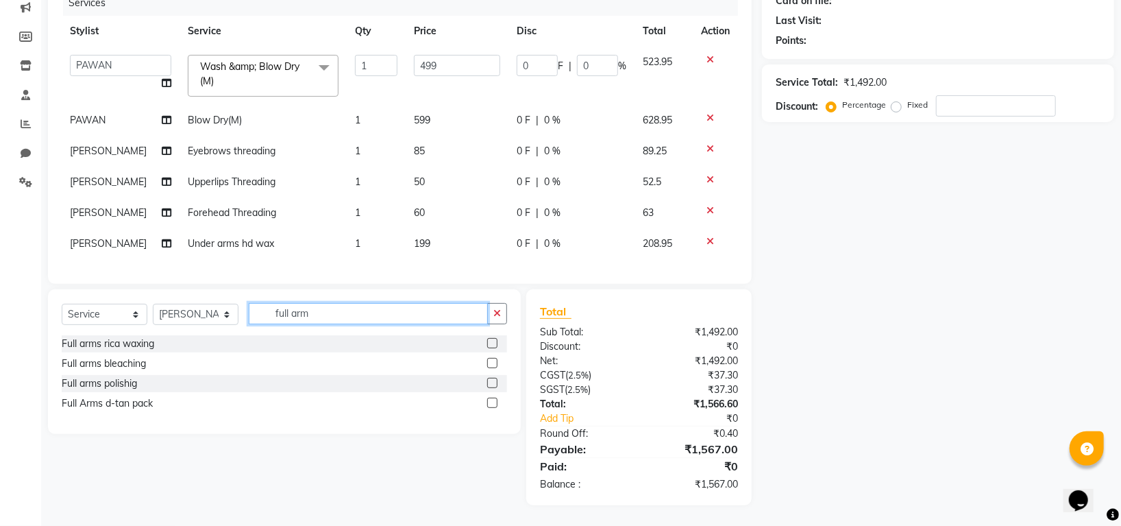
type input "full arm"
click at [492, 338] on label at bounding box center [492, 343] width 10 height 10
click at [492, 339] on input "checkbox" at bounding box center [491, 343] width 9 height 9
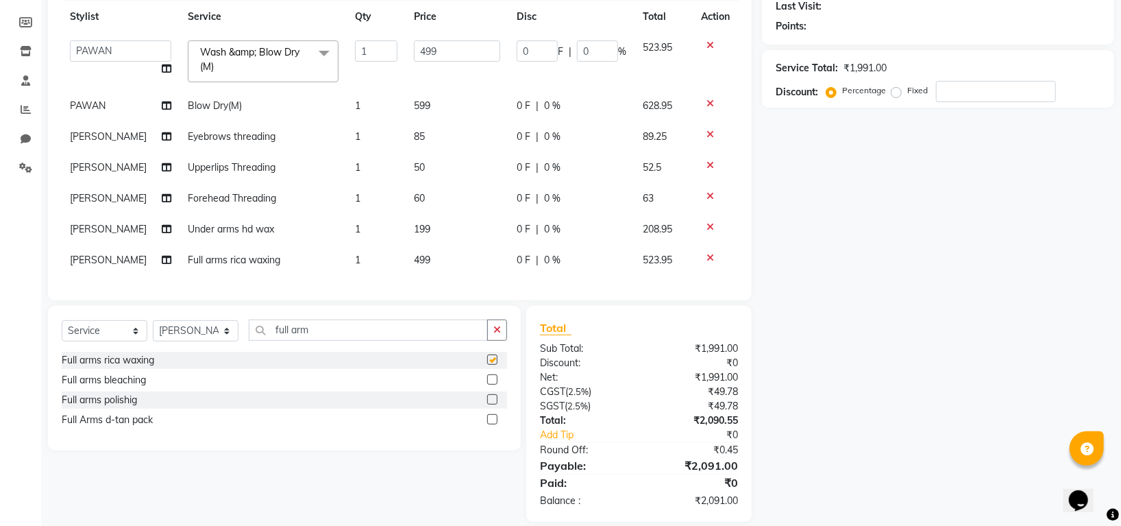
checkbox input "false"
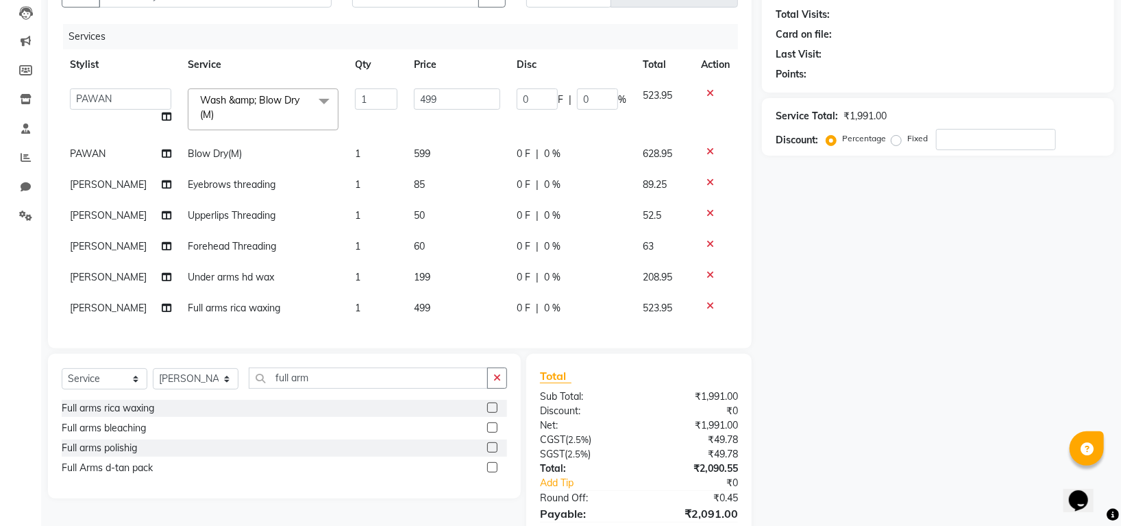
scroll to position [42, 0]
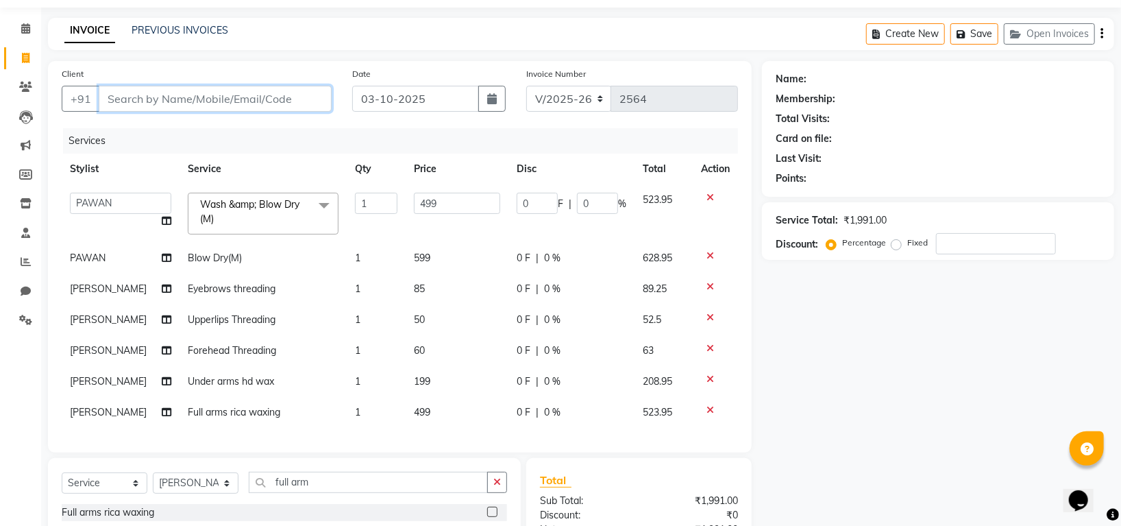
click at [171, 95] on input "Client" at bounding box center [215, 99] width 233 height 26
type input "8"
type input "0"
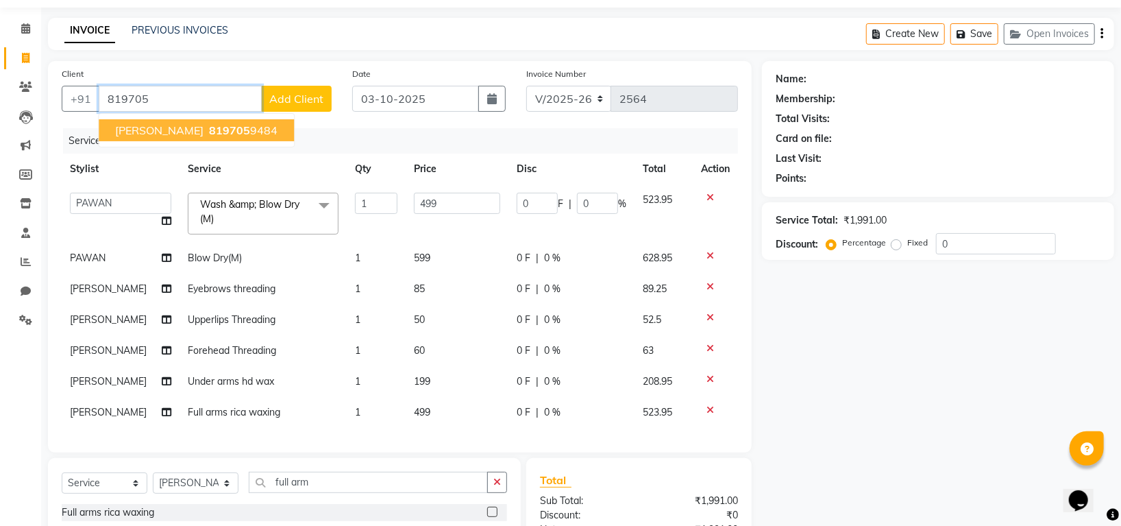
click at [199, 130] on button "Vishruta Bagera 819705 9484" at bounding box center [196, 130] width 195 height 22
type input "8197059484"
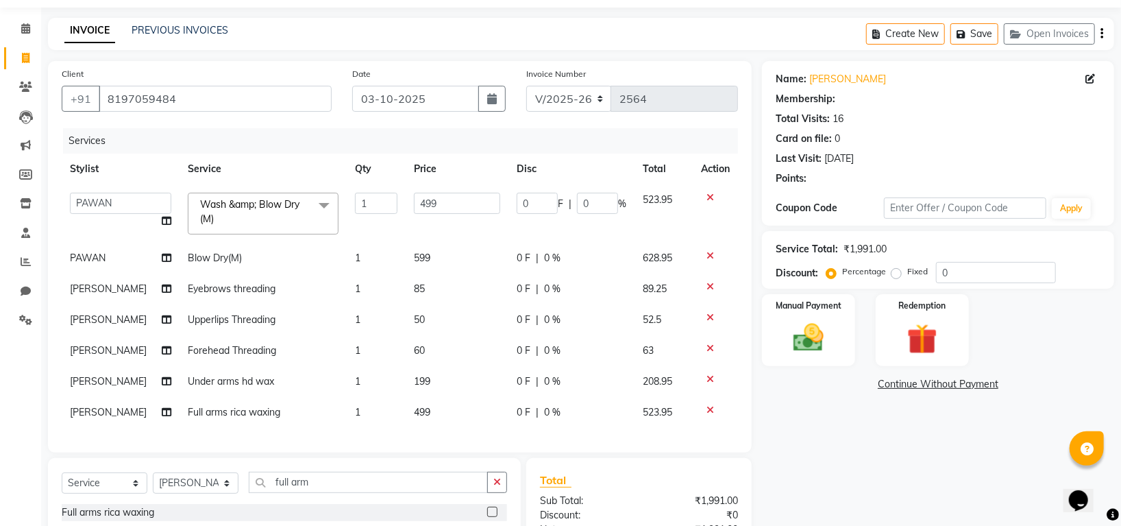
select select "1: Object"
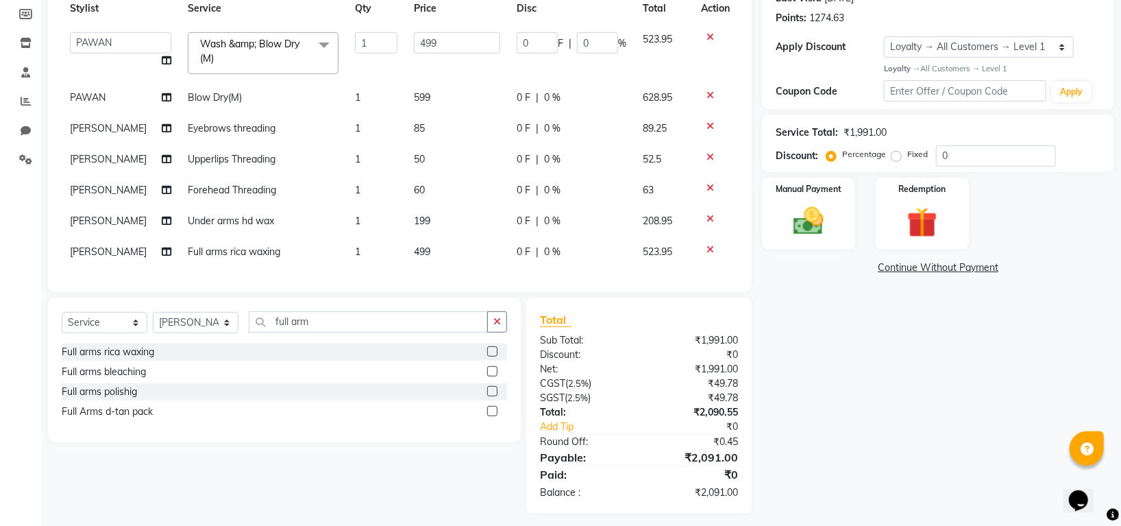
scroll to position [225, 0]
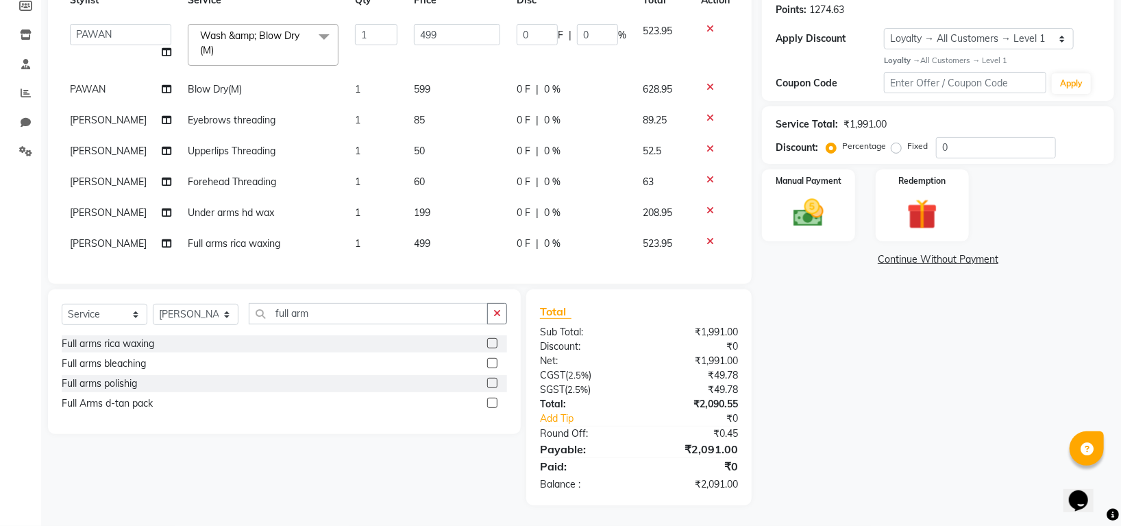
click at [907, 140] on label "Fixed" at bounding box center [917, 146] width 21 height 12
click at [895, 141] on input "Fixed" at bounding box center [899, 146] width 10 height 10
radio input "true"
click at [1009, 139] on input "0" at bounding box center [996, 147] width 120 height 21
type input "09"
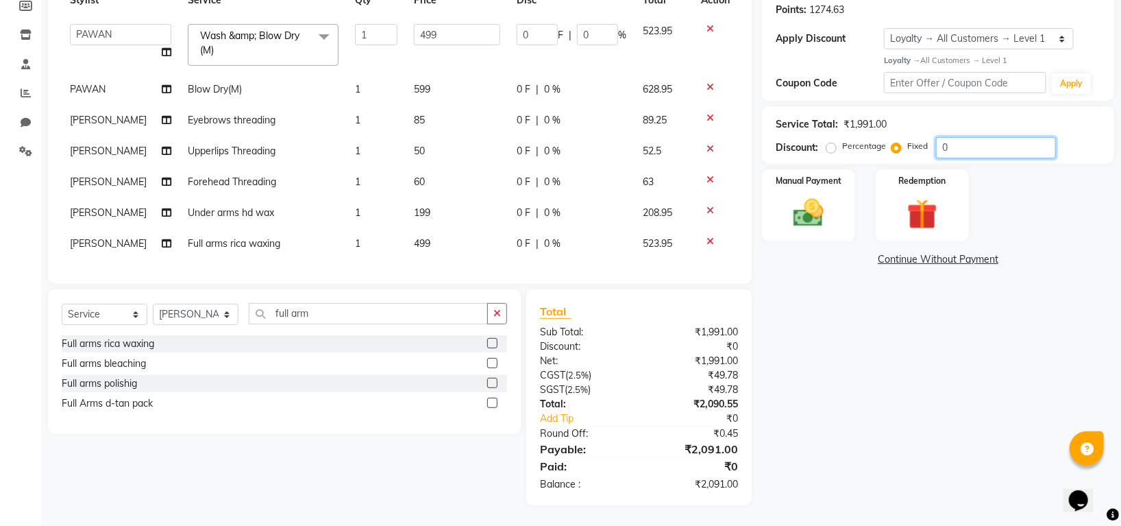
type input "2.26"
type input "0.45"
type input "091"
type input "22.81"
type input "4.57"
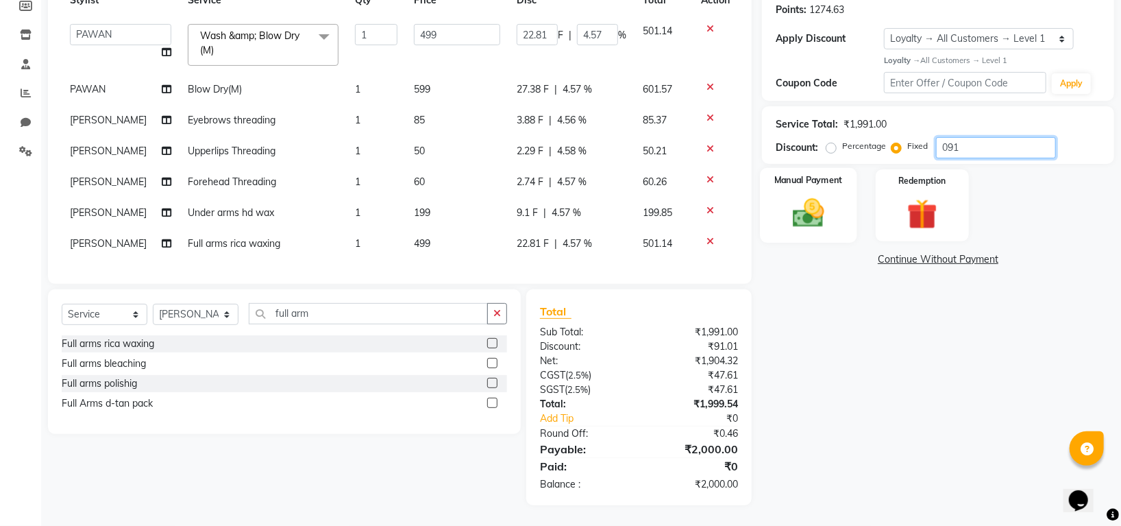
type input "091"
click at [817, 196] on img at bounding box center [808, 213] width 51 height 36
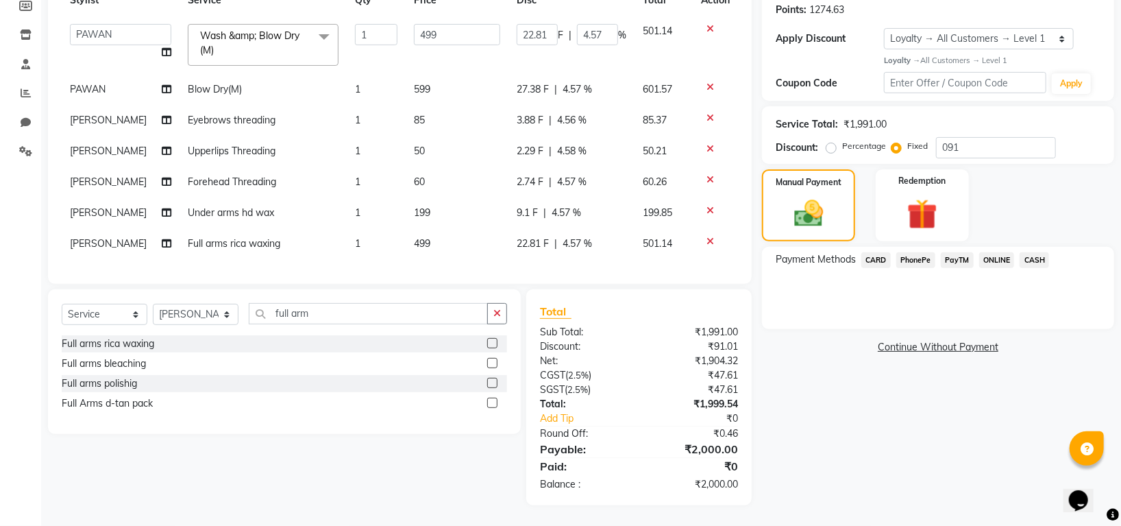
click at [1030, 252] on span "CASH" at bounding box center [1034, 260] width 29 height 16
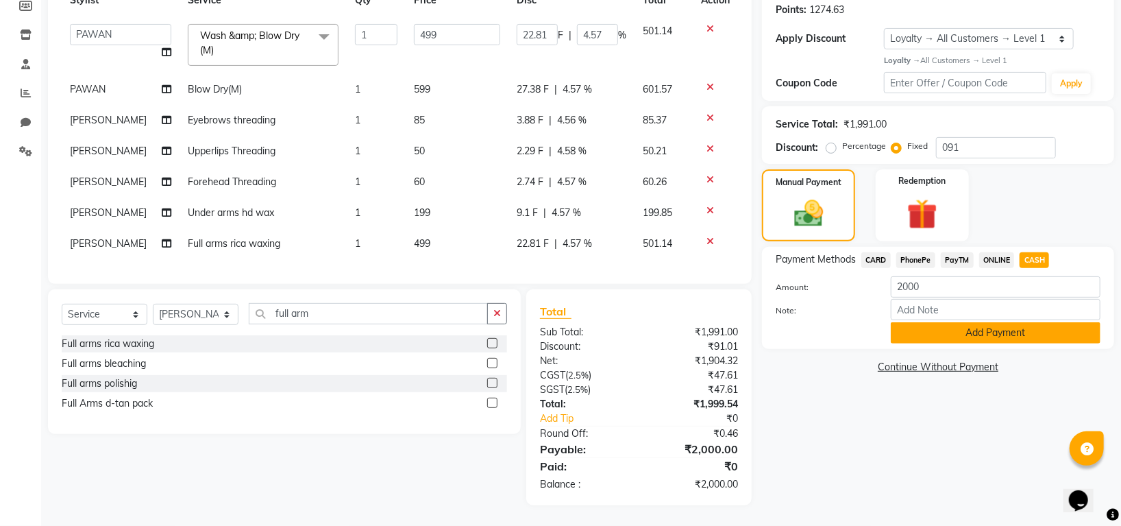
click at [1014, 322] on button "Add Payment" at bounding box center [996, 332] width 210 height 21
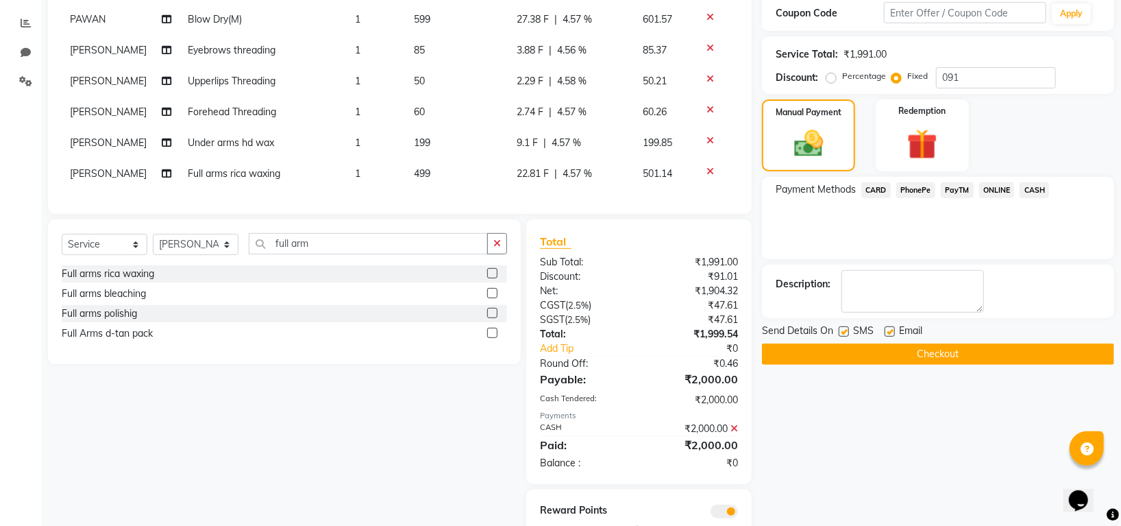
scroll to position [341, 0]
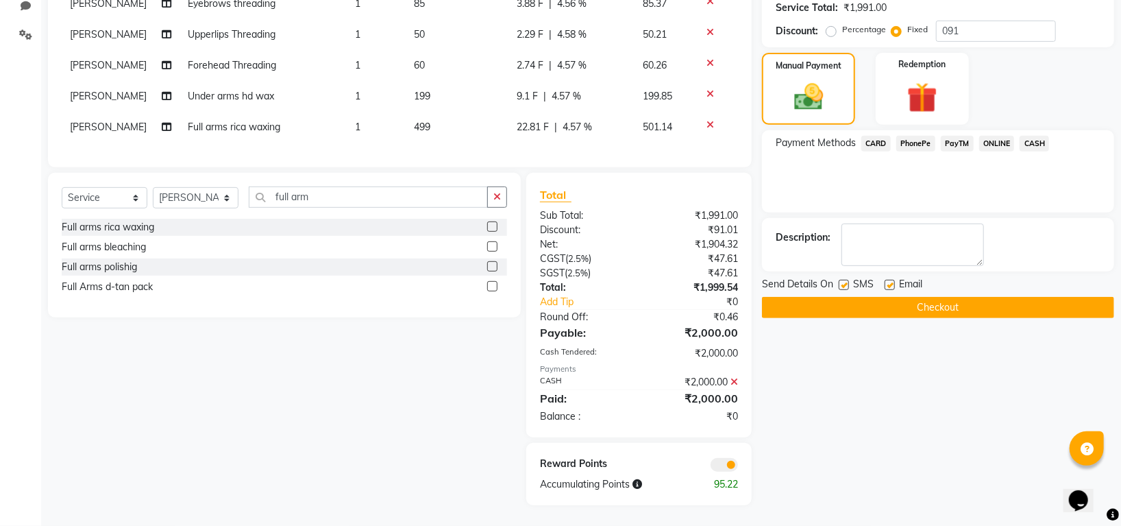
click at [1011, 297] on button "Checkout" at bounding box center [938, 307] width 352 height 21
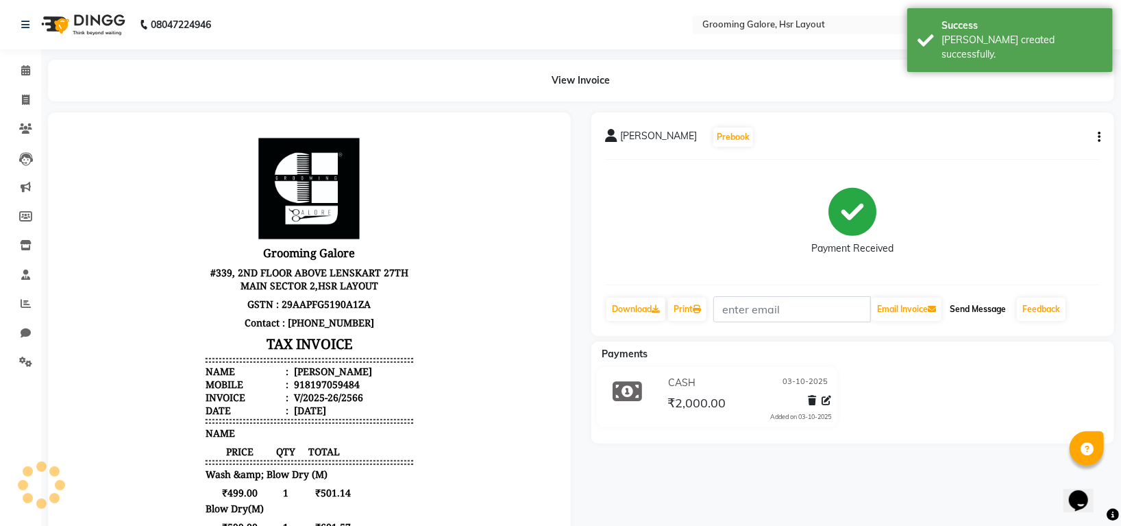
click at [991, 308] on button "Send Message" at bounding box center [977, 308] width 67 height 23
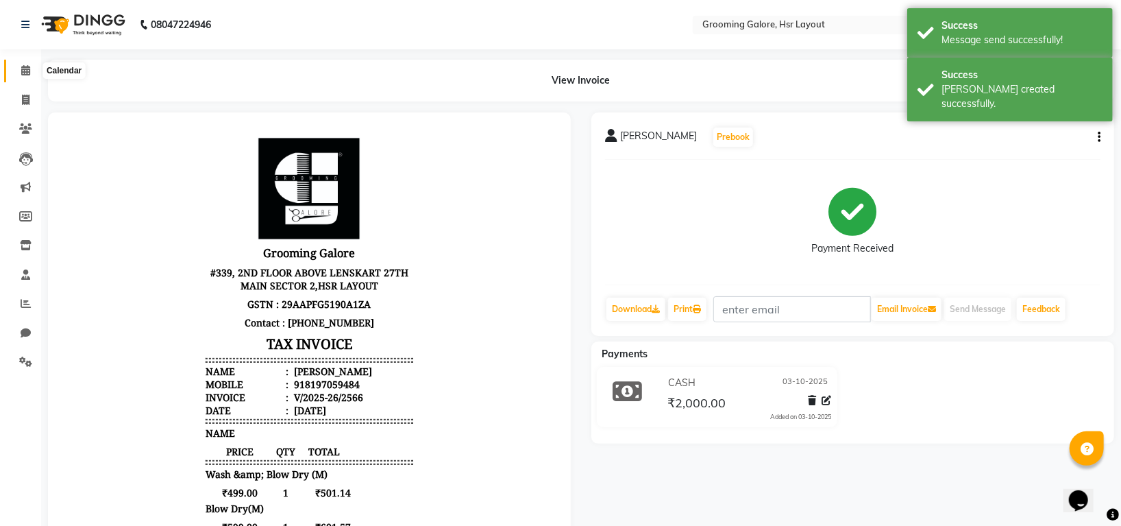
click at [25, 71] on icon at bounding box center [25, 70] width 9 height 10
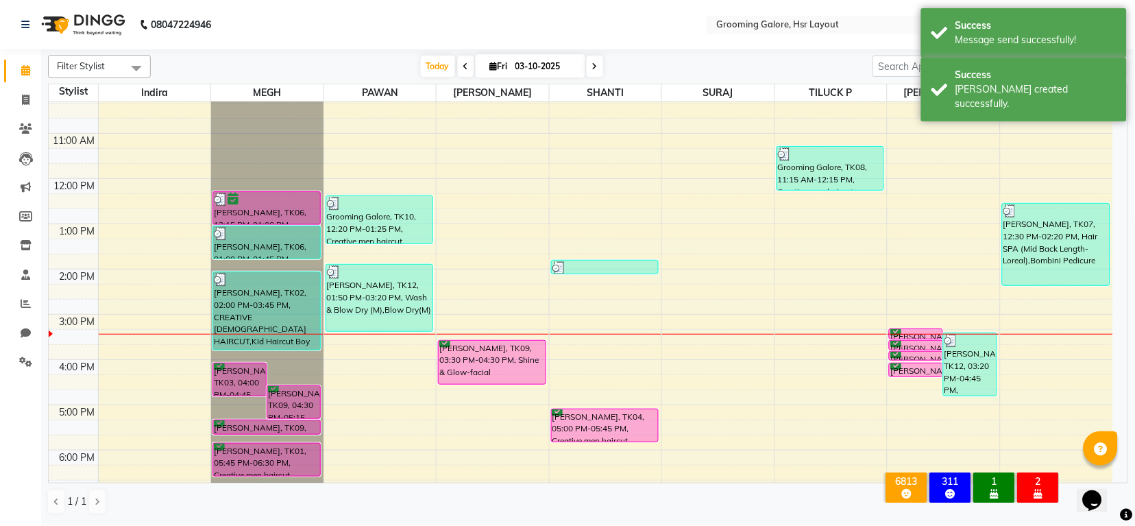
scroll to position [212, 0]
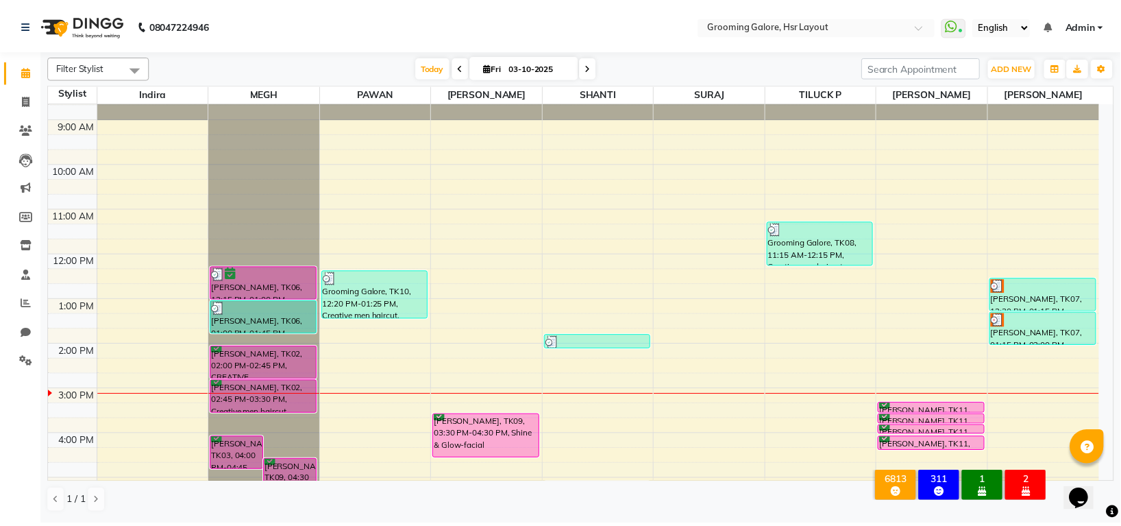
scroll to position [212, 0]
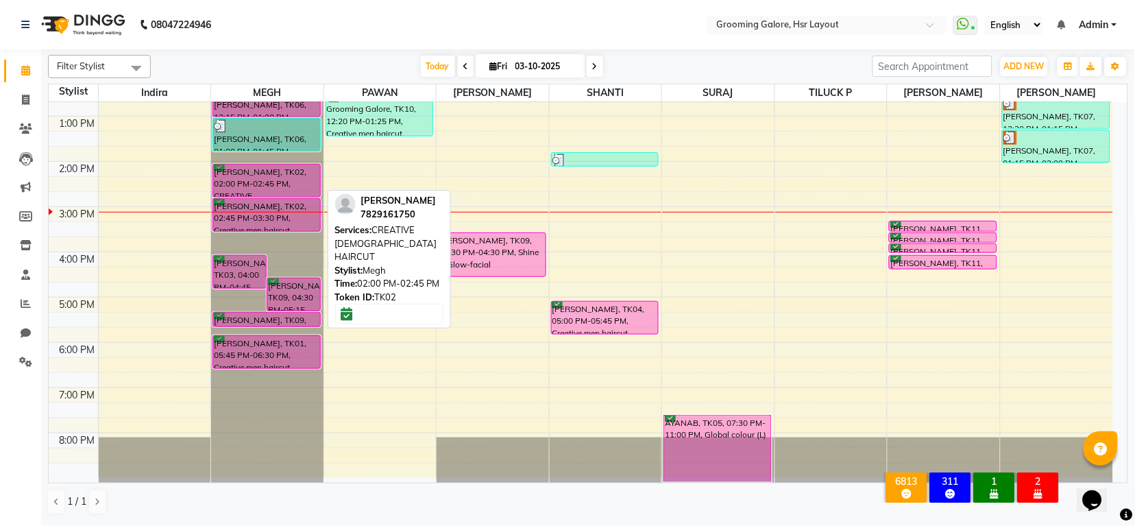
click at [260, 187] on div "Tanya Mahensaria, TK02, 02:00 PM-02:45 PM, CREATIVE FEMALE HAIRCUT" at bounding box center [266, 180] width 106 height 32
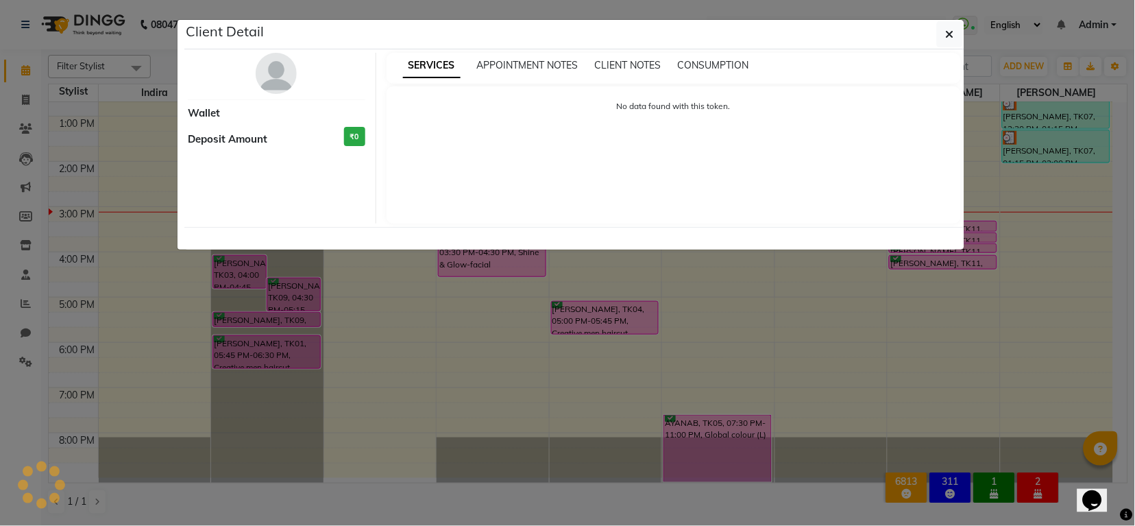
select select "6"
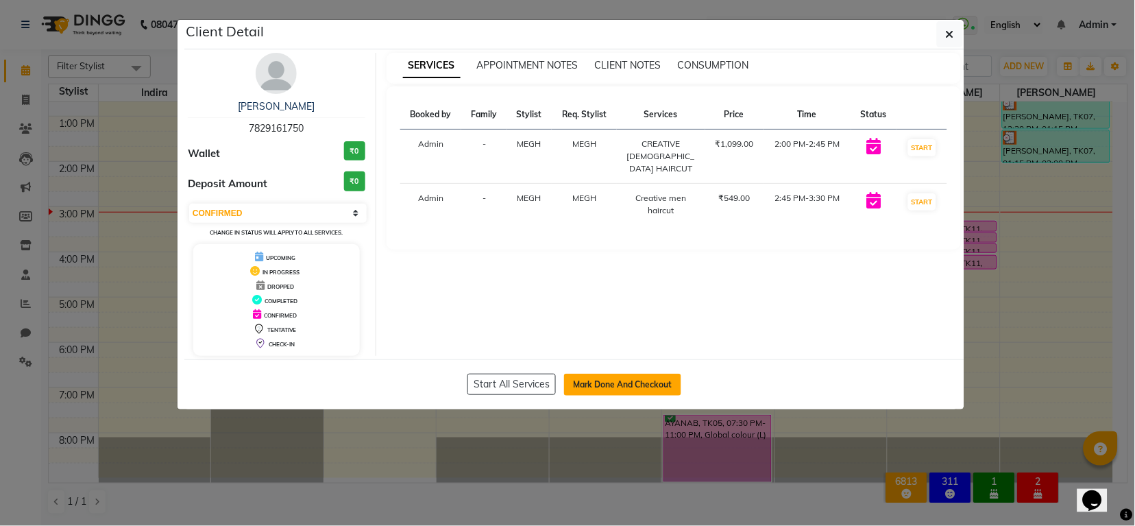
click at [588, 383] on button "Mark Done And Checkout" at bounding box center [622, 385] width 117 height 22
select select "service"
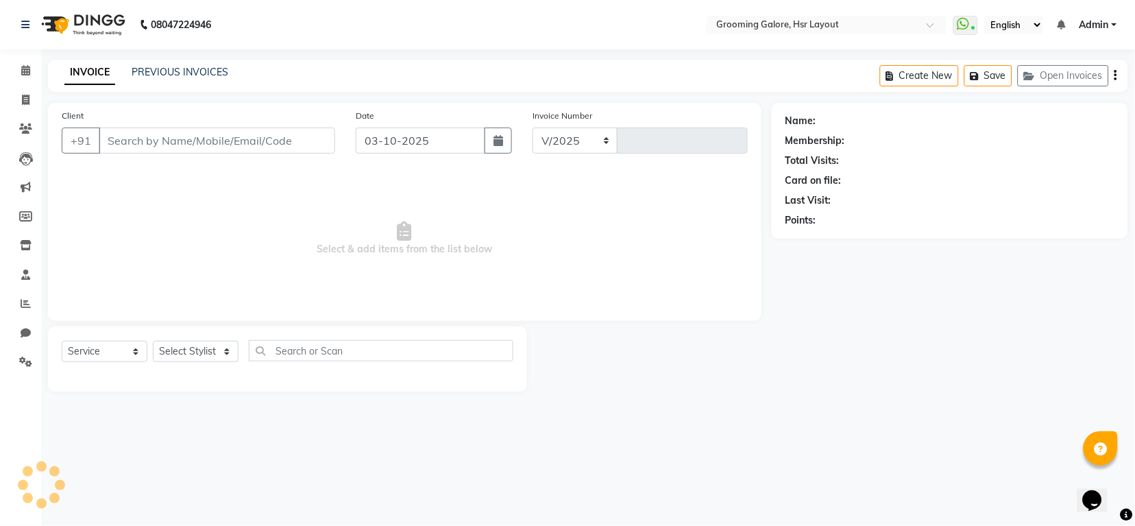
select select "6168"
type input "2564"
select select "P"
select select "45583"
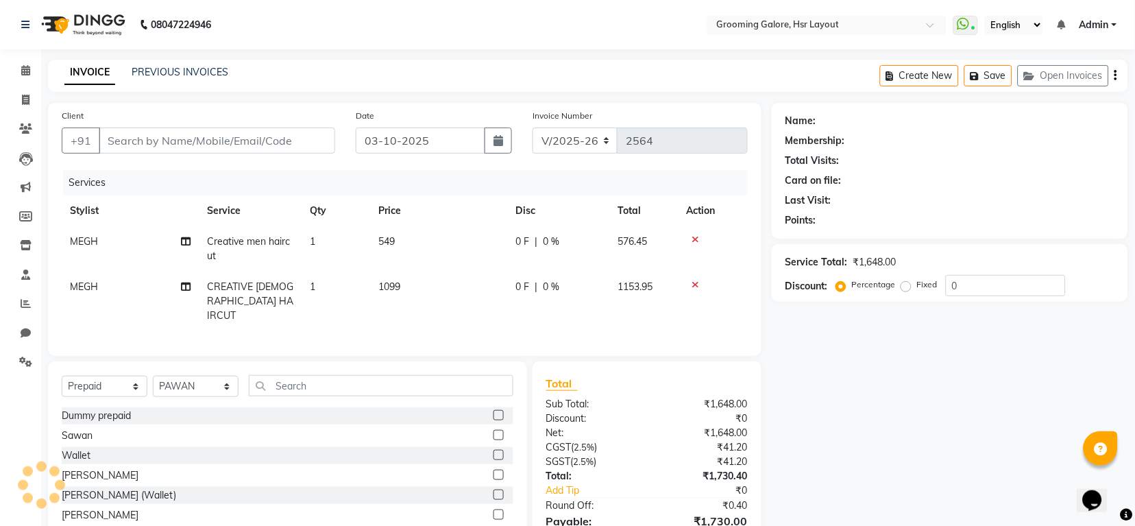
type input "7829161750"
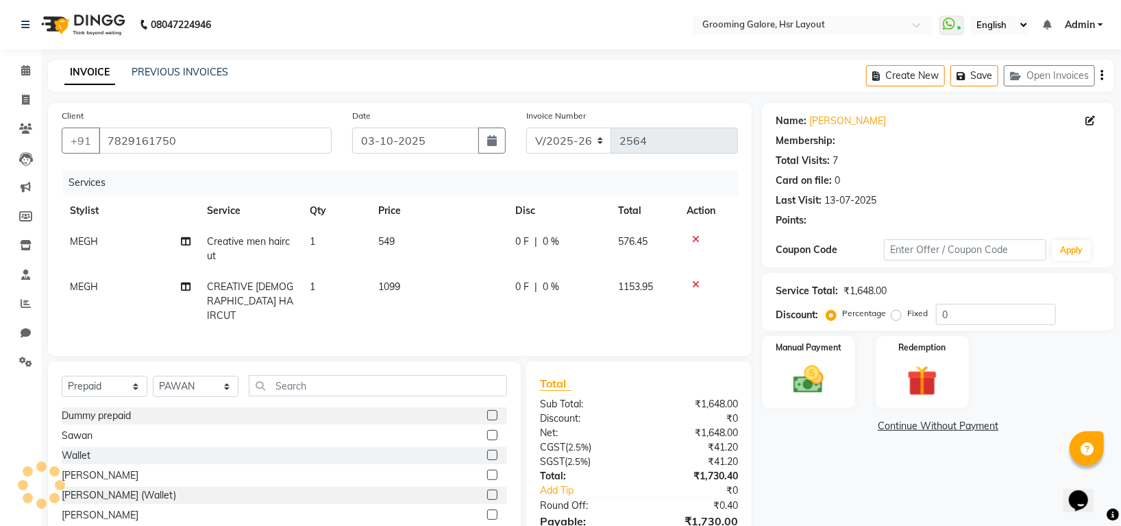
type input "10"
select select "2: Object"
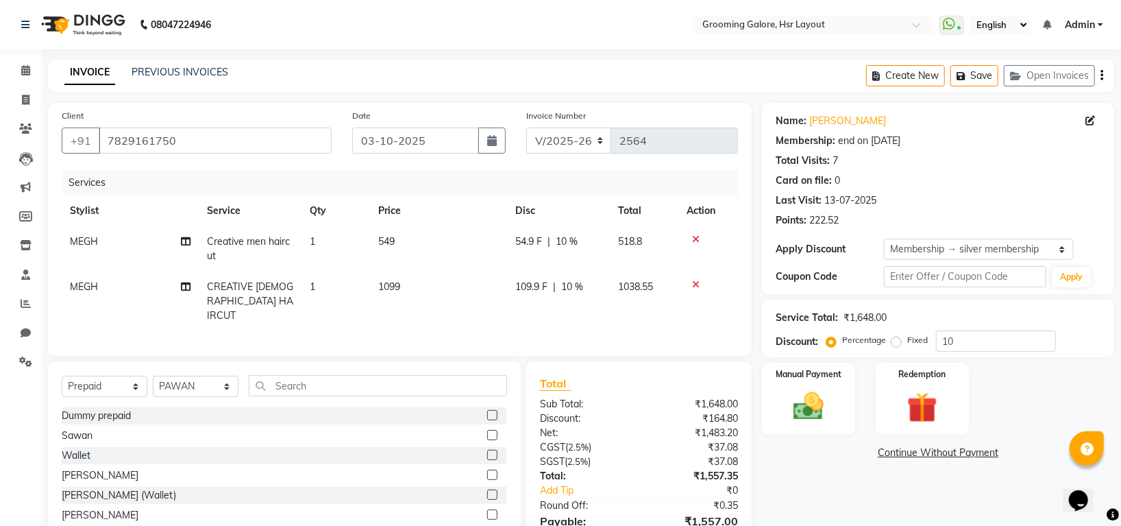
scroll to position [72, 0]
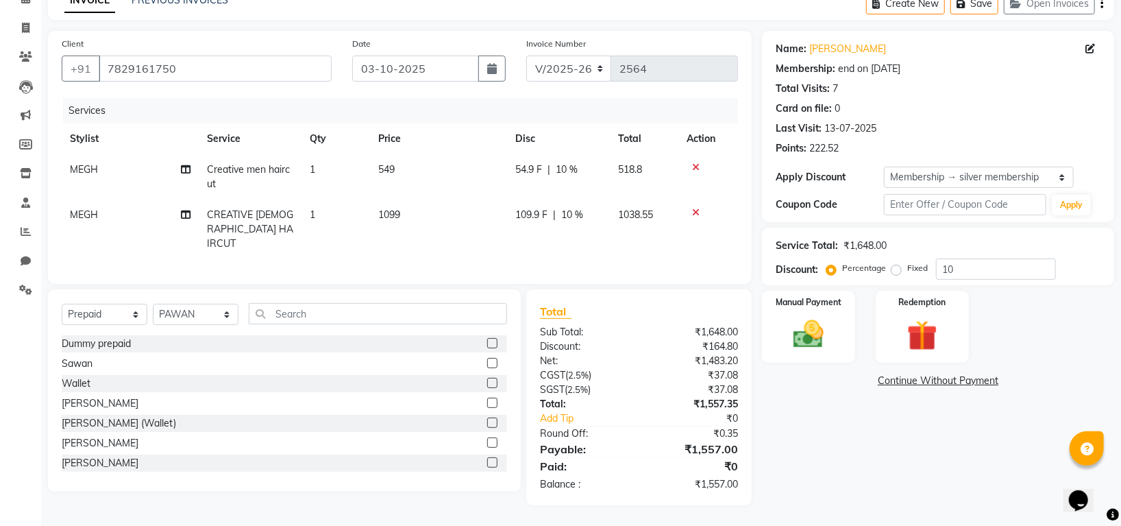
click at [696, 162] on icon at bounding box center [696, 167] width 8 height 10
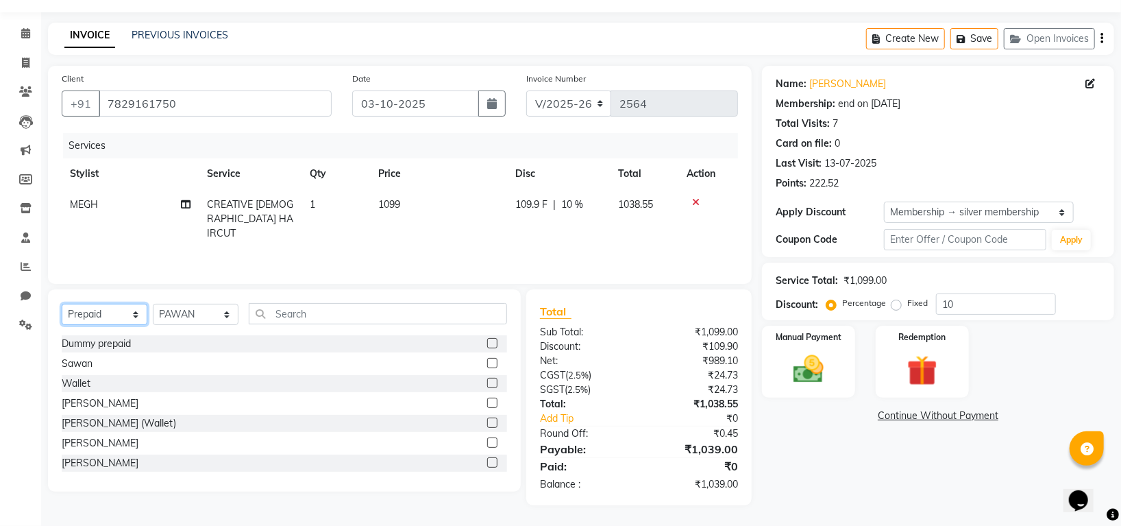
click at [102, 321] on select "Select Service Product Membership Package Voucher Prepaid Gift Card" at bounding box center [105, 314] width 86 height 21
select select "service"
click at [62, 304] on select "Select Service Product Membership Package Voucher Prepaid Gift Card" at bounding box center [105, 314] width 86 height 21
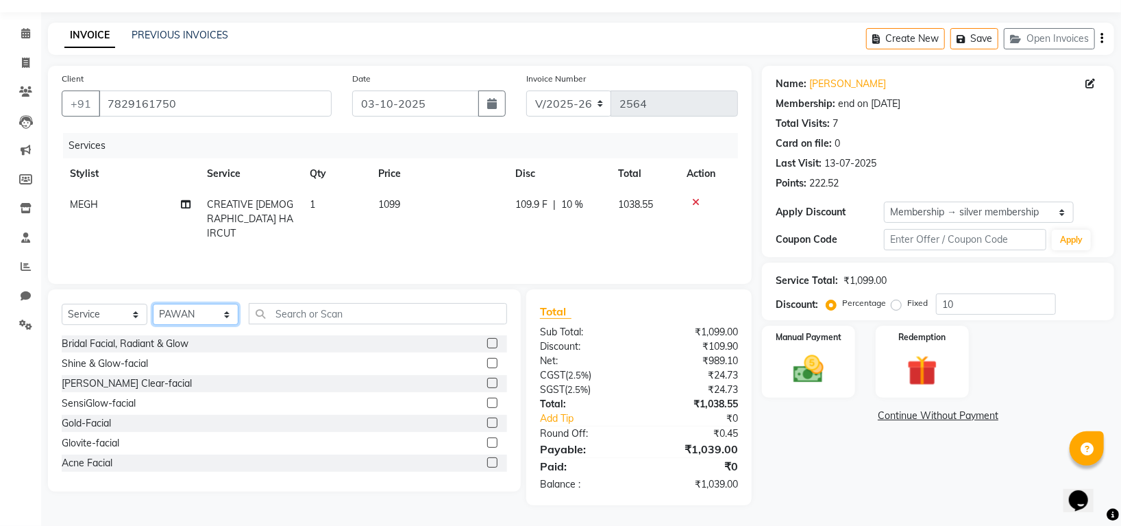
click at [175, 321] on select "Select Stylist Indira MEGH PAWAN RESHMI SABITRI SHANTI Simran SURAJ TILUCK P" at bounding box center [196, 314] width 86 height 21
select select "45579"
click at [153, 304] on select "Select Stylist Indira MEGH PAWAN RESHMI SABITRI SHANTI Simran SURAJ TILUCK P" at bounding box center [196, 314] width 86 height 21
click at [314, 305] on input "text" at bounding box center [378, 313] width 258 height 21
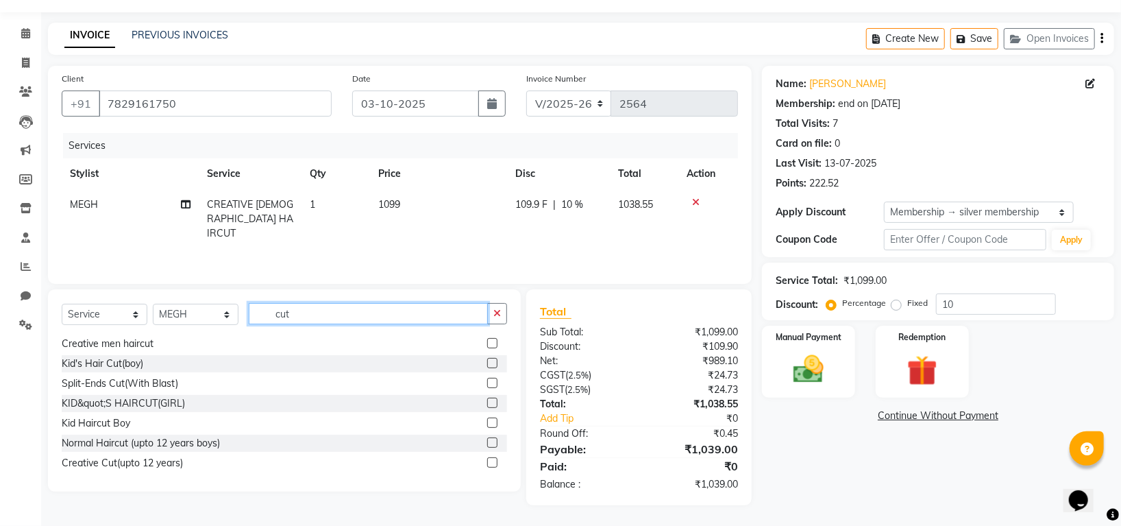
scroll to position [91, 0]
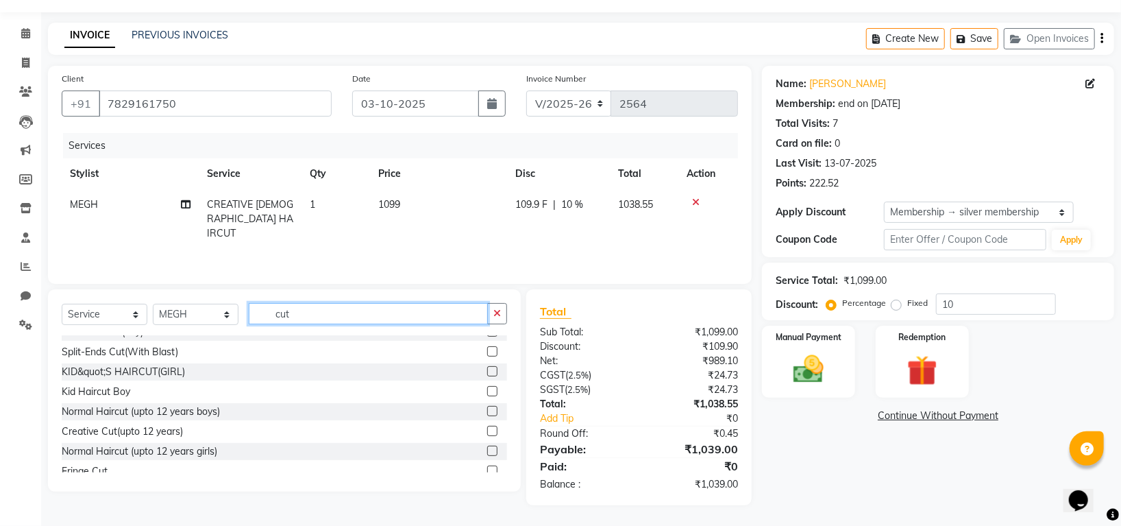
type input "cut"
click at [487, 386] on label at bounding box center [492, 391] width 10 height 10
click at [487, 387] on input "checkbox" at bounding box center [491, 391] width 9 height 9
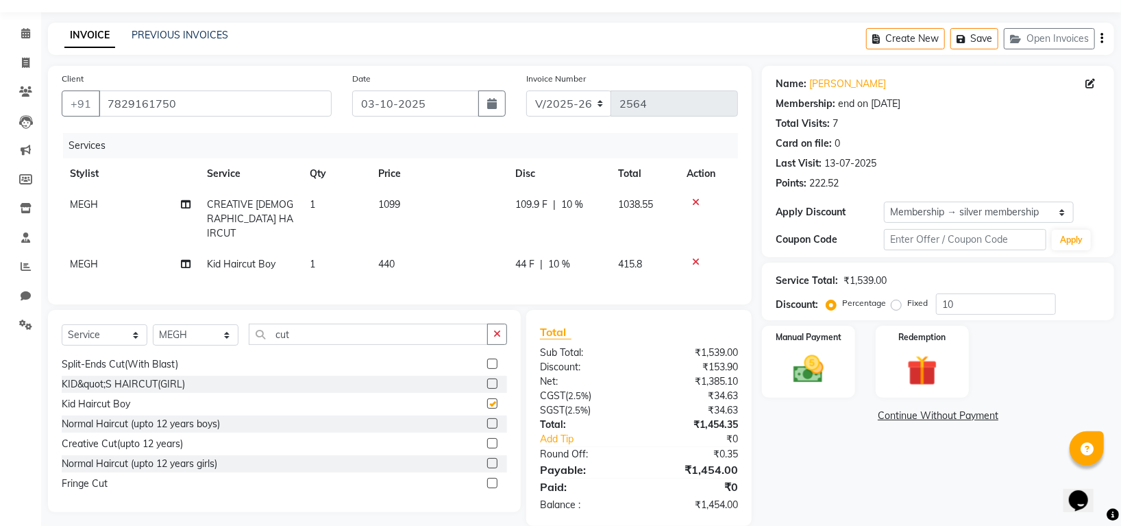
checkbox input "false"
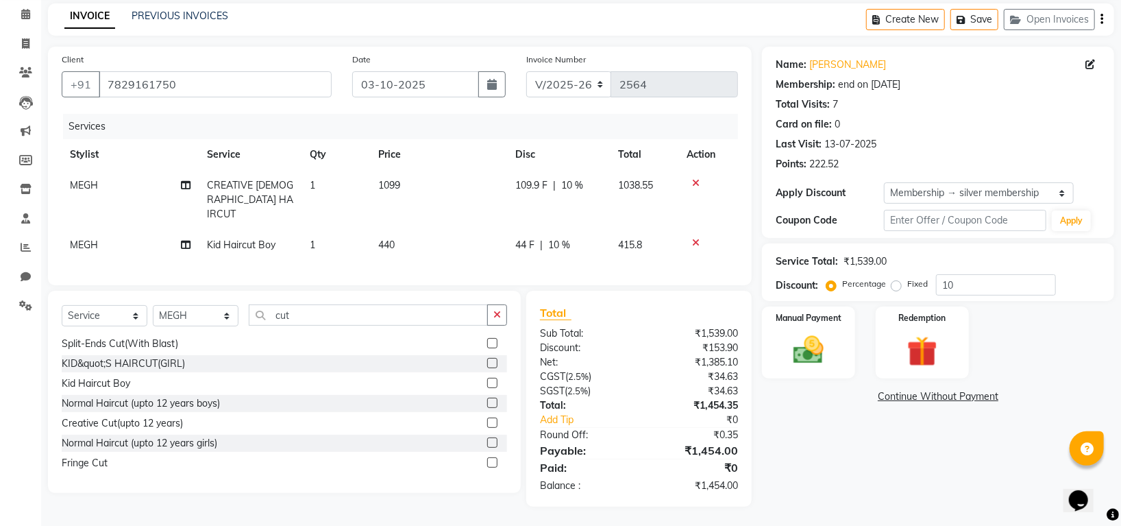
scroll to position [57, 0]
click at [815, 347] on img at bounding box center [808, 349] width 51 height 36
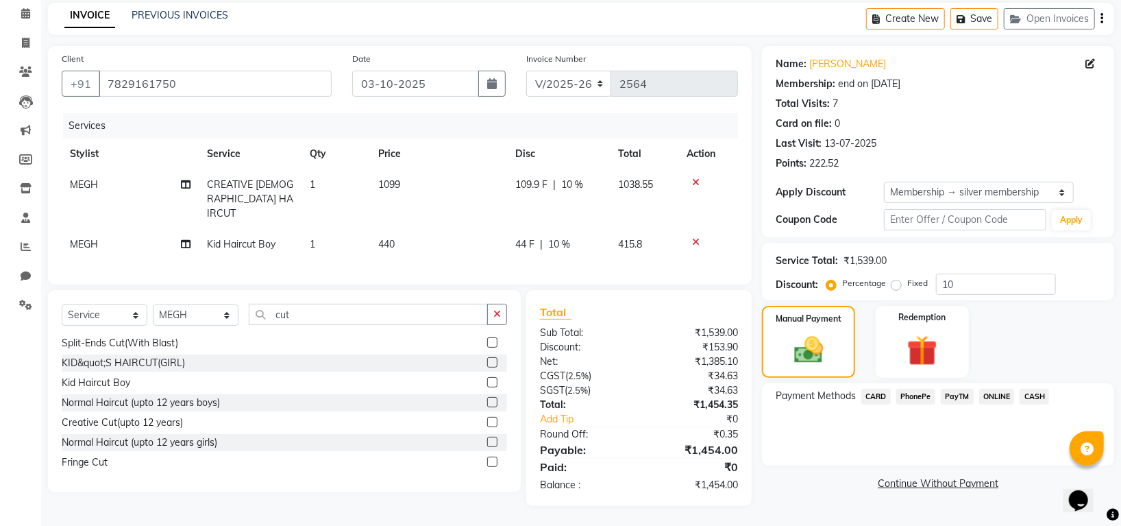
click at [1033, 392] on span "CASH" at bounding box center [1034, 397] width 29 height 16
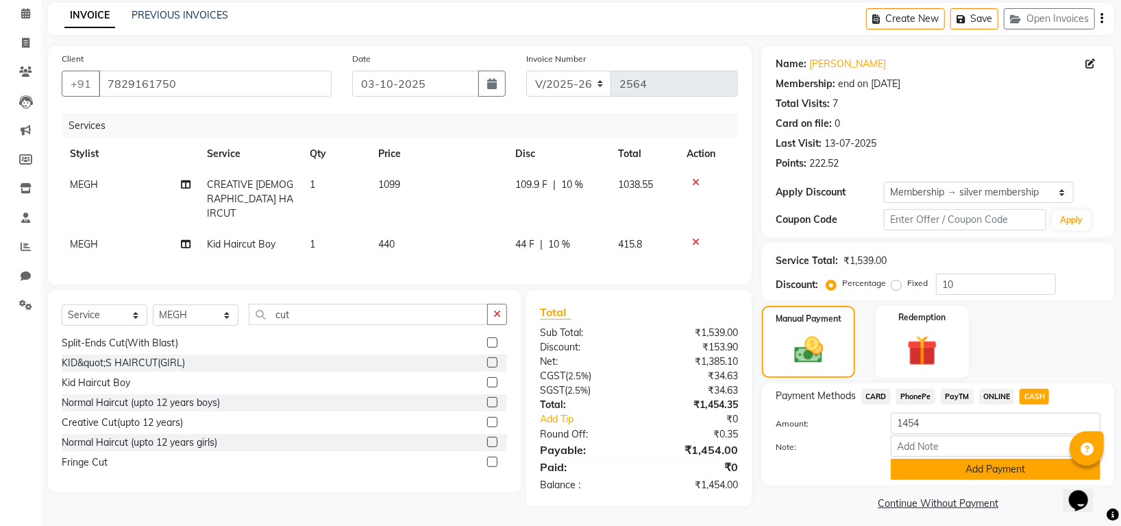
click at [998, 466] on button "Add Payment" at bounding box center [996, 469] width 210 height 21
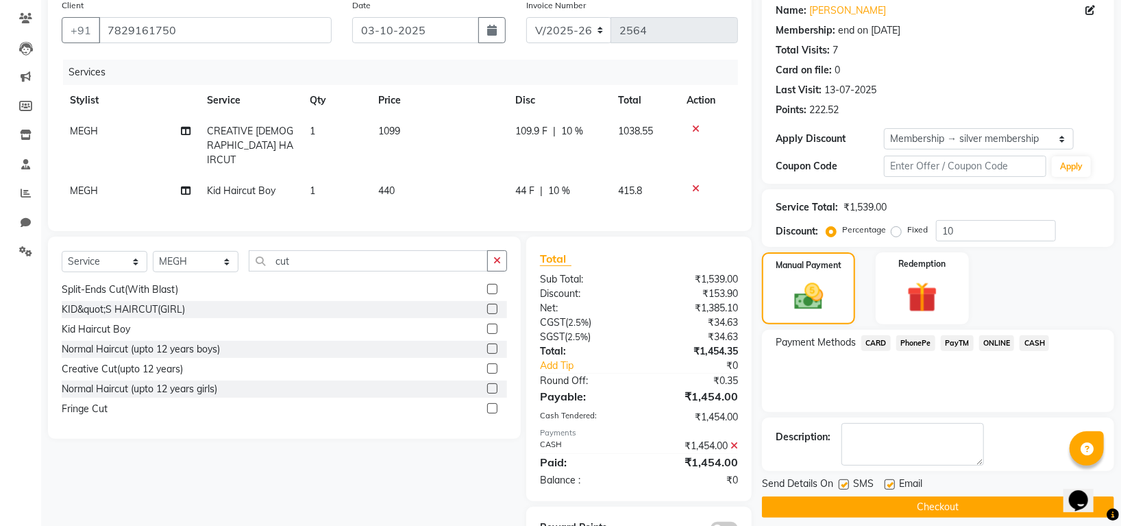
scroll to position [154, 0]
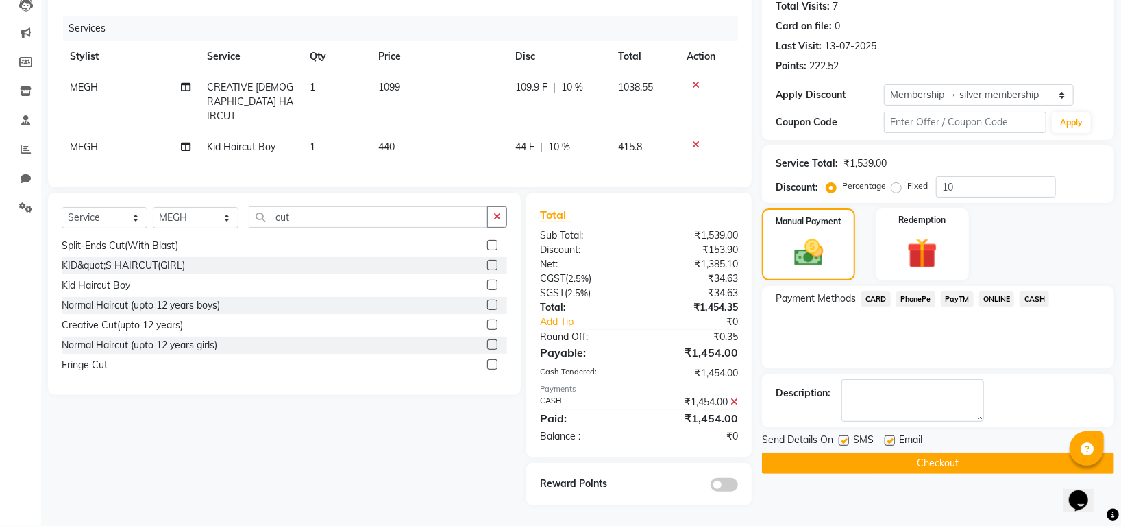
click at [1004, 460] on button "Checkout" at bounding box center [938, 462] width 352 height 21
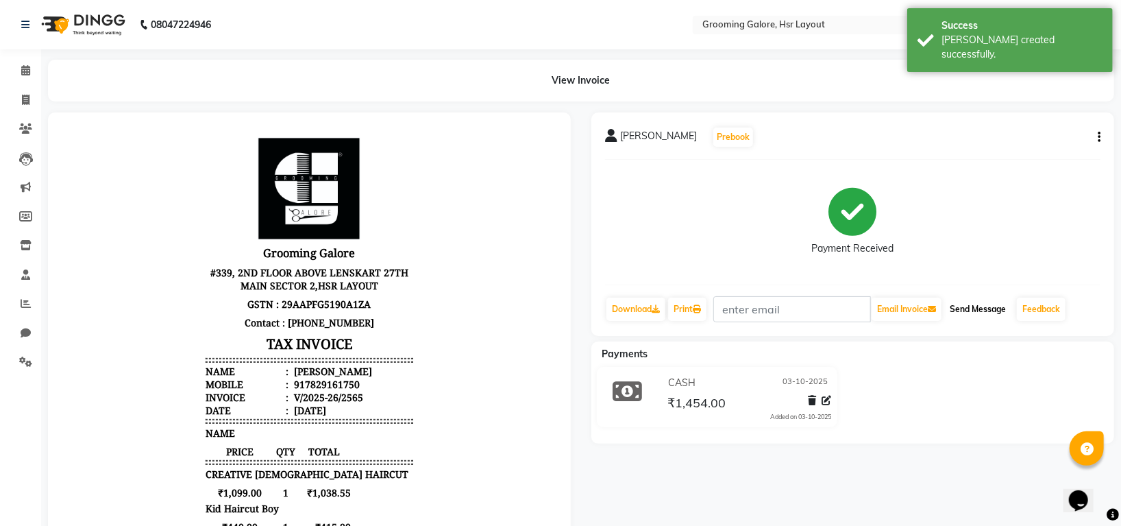
click at [991, 308] on button "Send Message" at bounding box center [977, 308] width 67 height 23
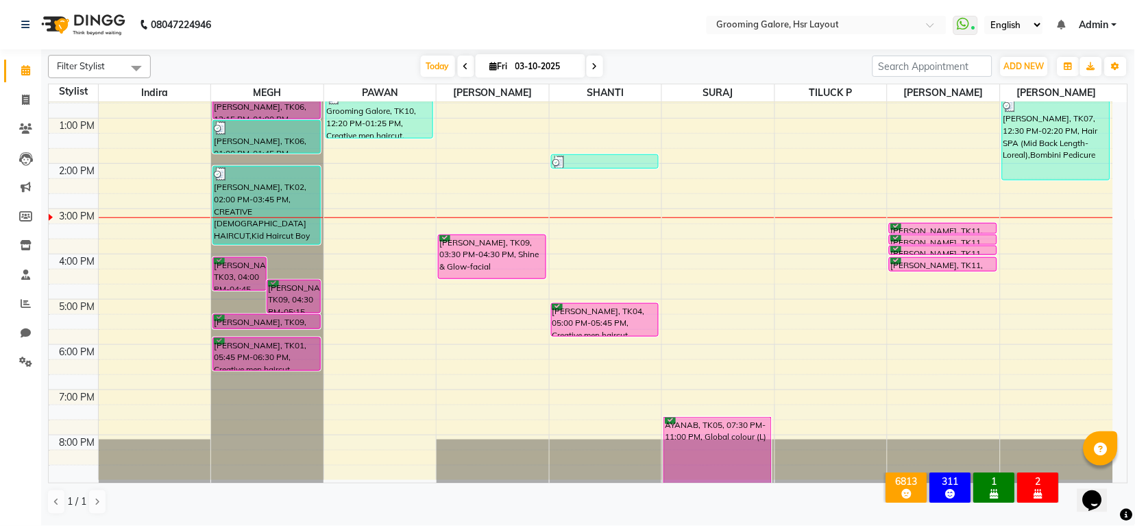
scroll to position [212, 0]
